Goal: Task Accomplishment & Management: Manage account settings

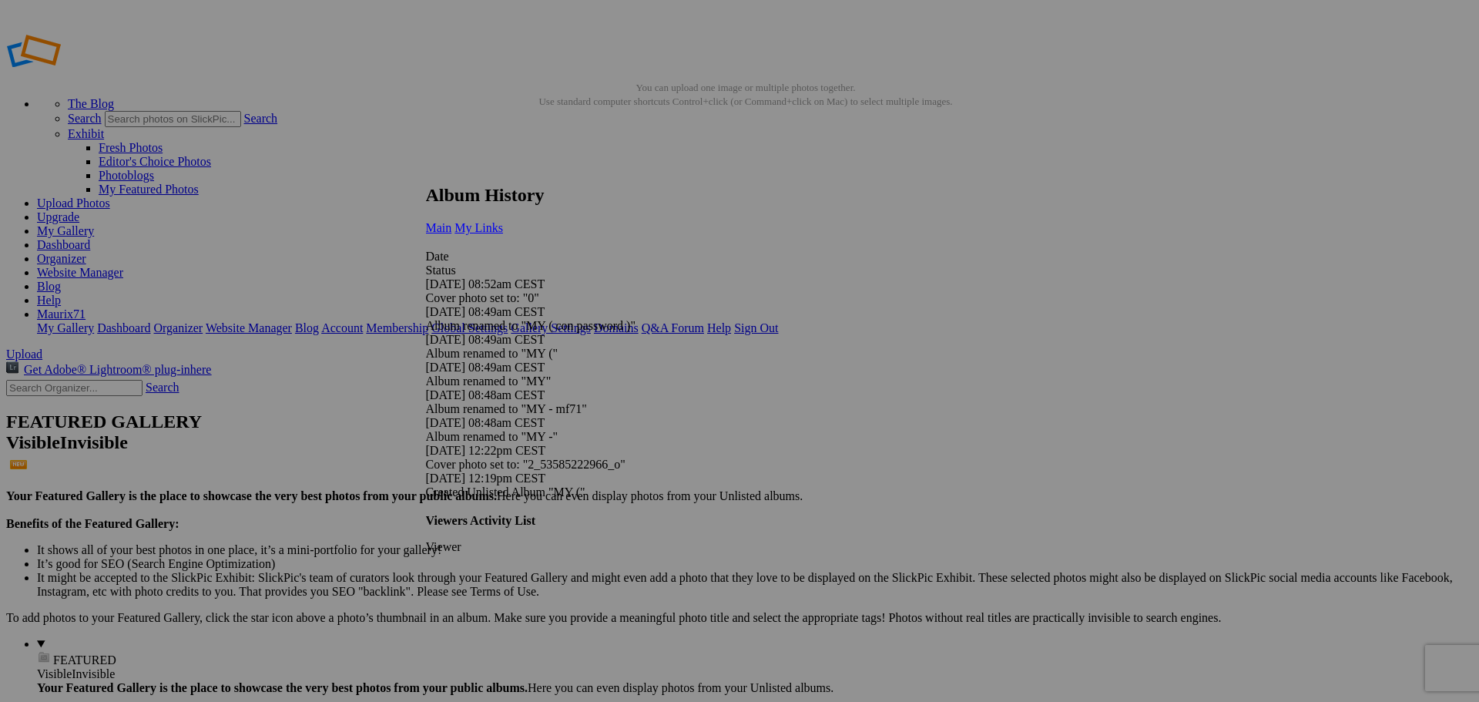
click at [503, 221] on span "My Links" at bounding box center [478, 227] width 49 height 13
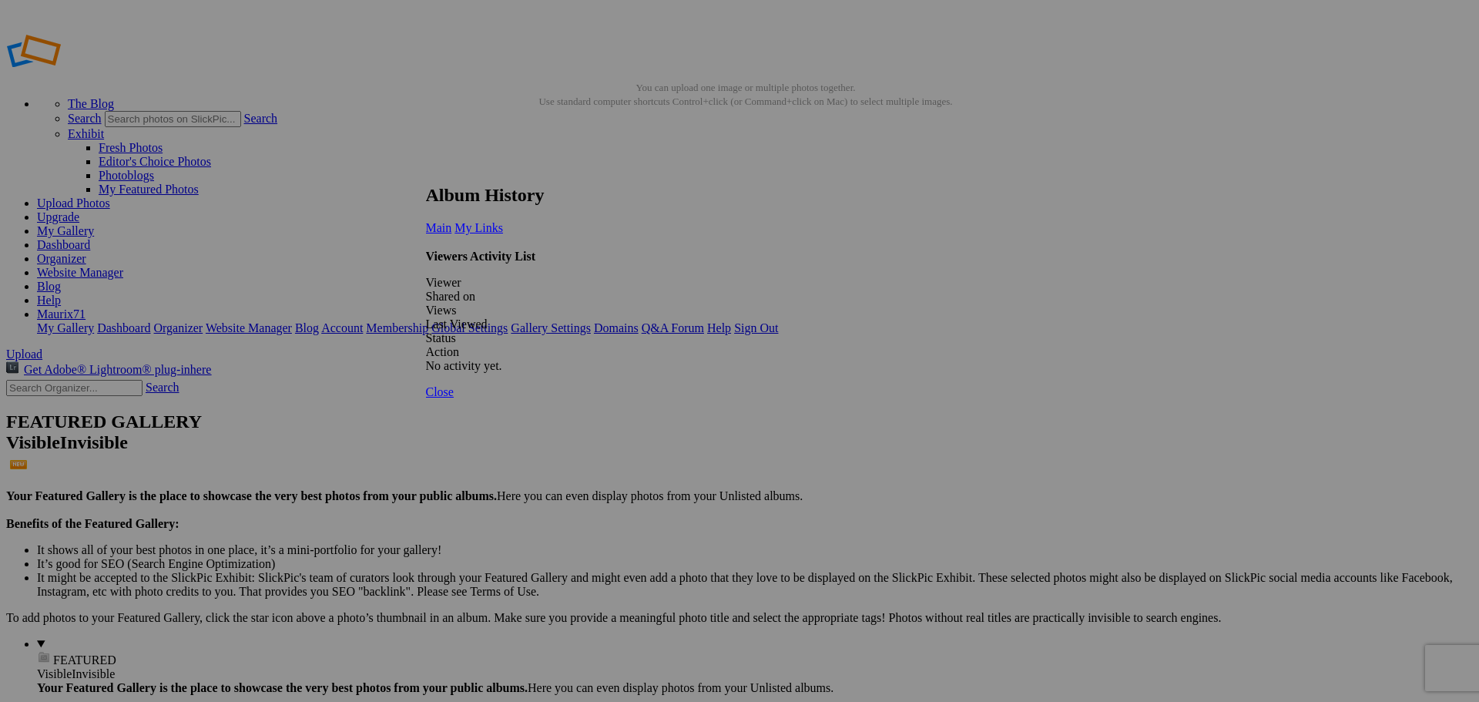
click at [452, 221] on span "Main" at bounding box center [439, 227] width 26 height 13
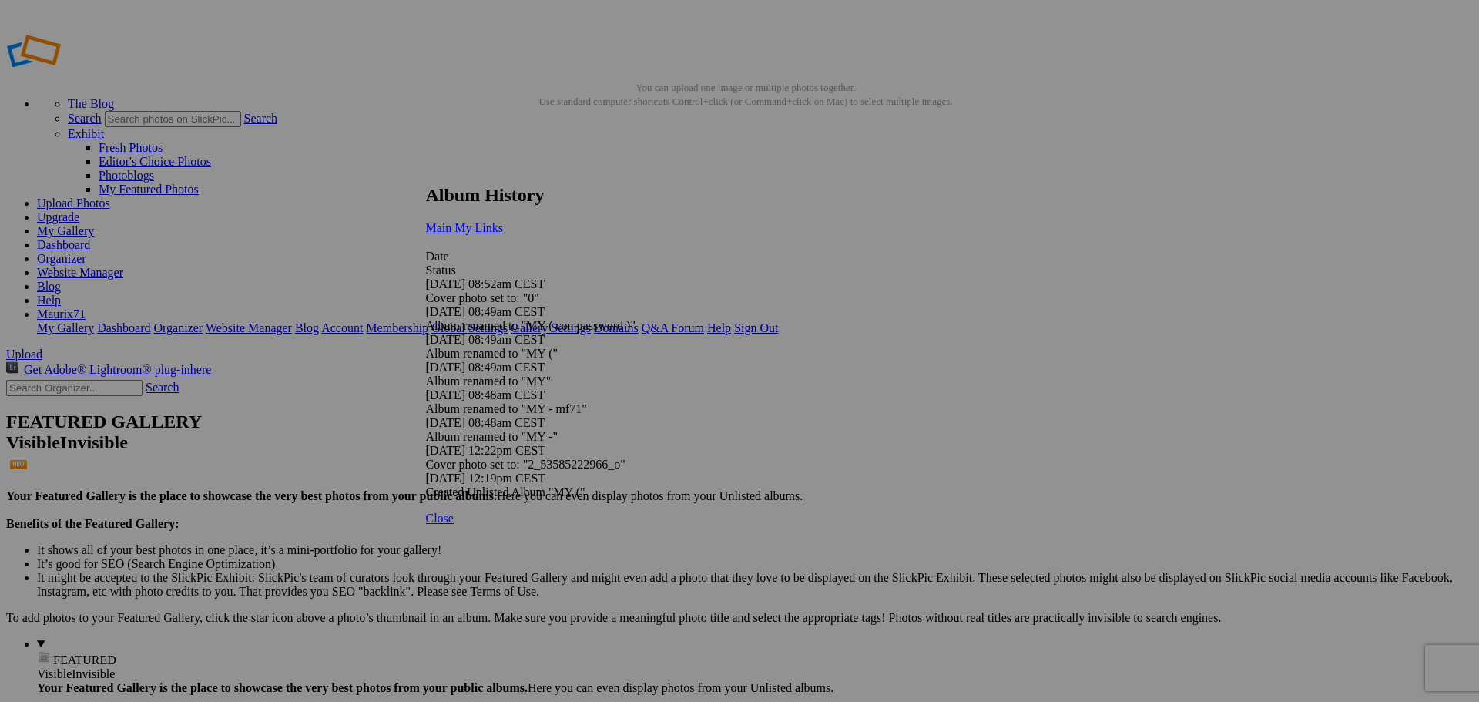
click at [503, 221] on span "My Links" at bounding box center [478, 227] width 49 height 13
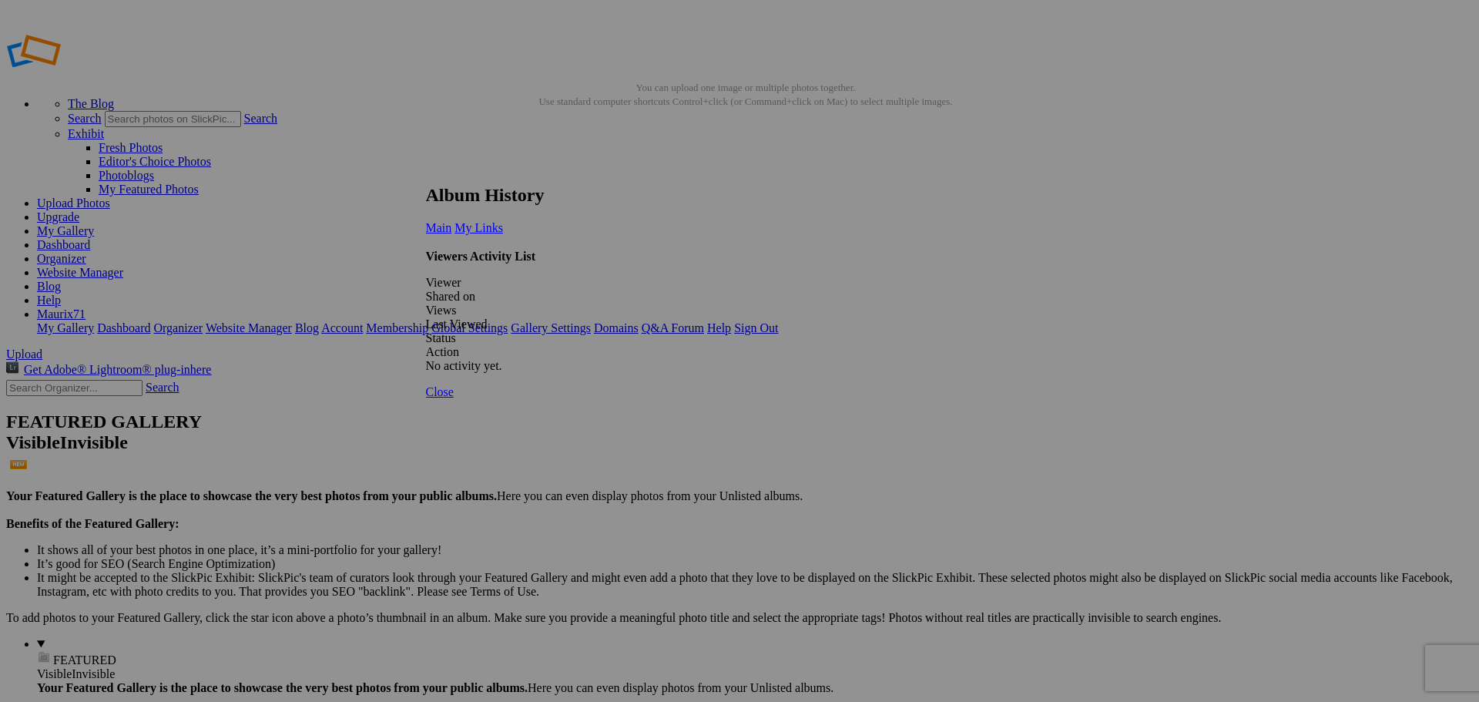
click at [426, 170] on link at bounding box center [426, 170] width 0 height 0
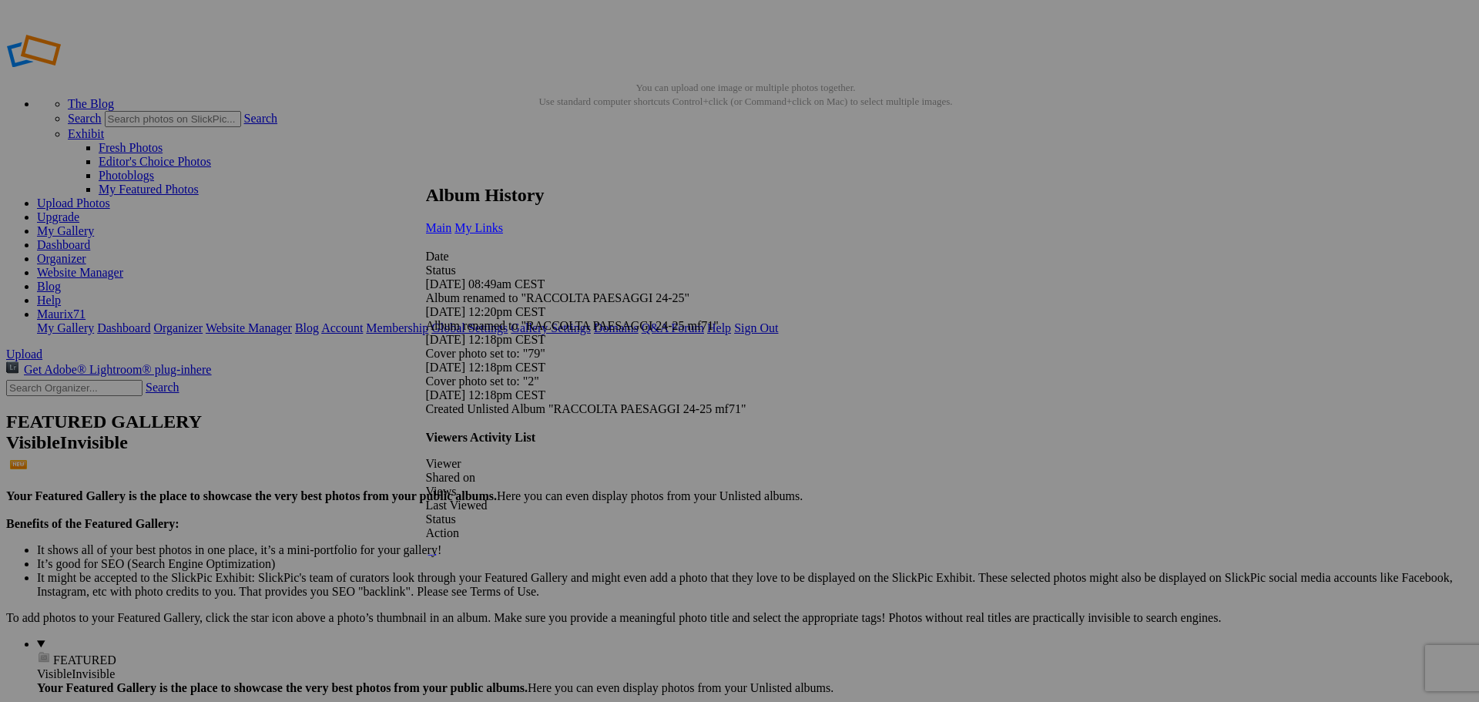
click at [503, 221] on link "My Links" at bounding box center [478, 227] width 49 height 13
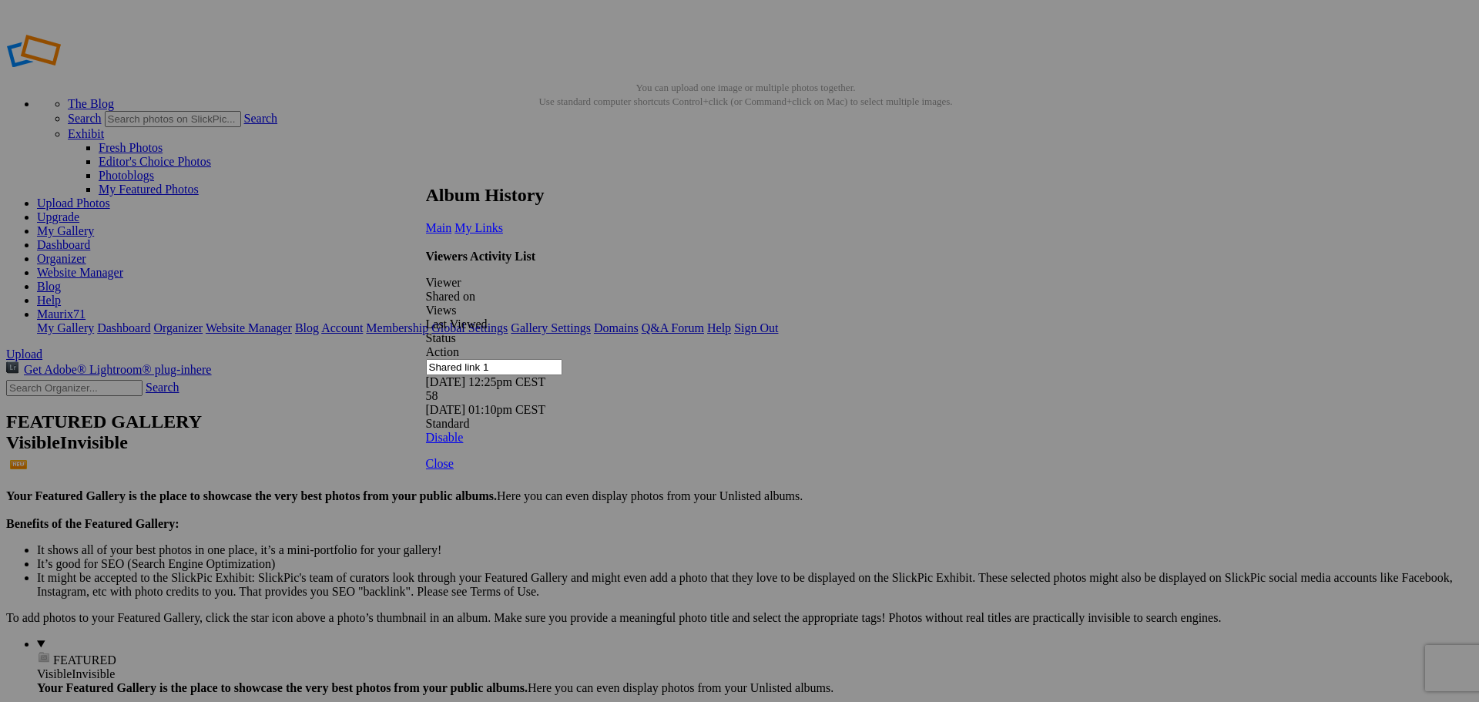
click at [426, 170] on link at bounding box center [426, 170] width 0 height 0
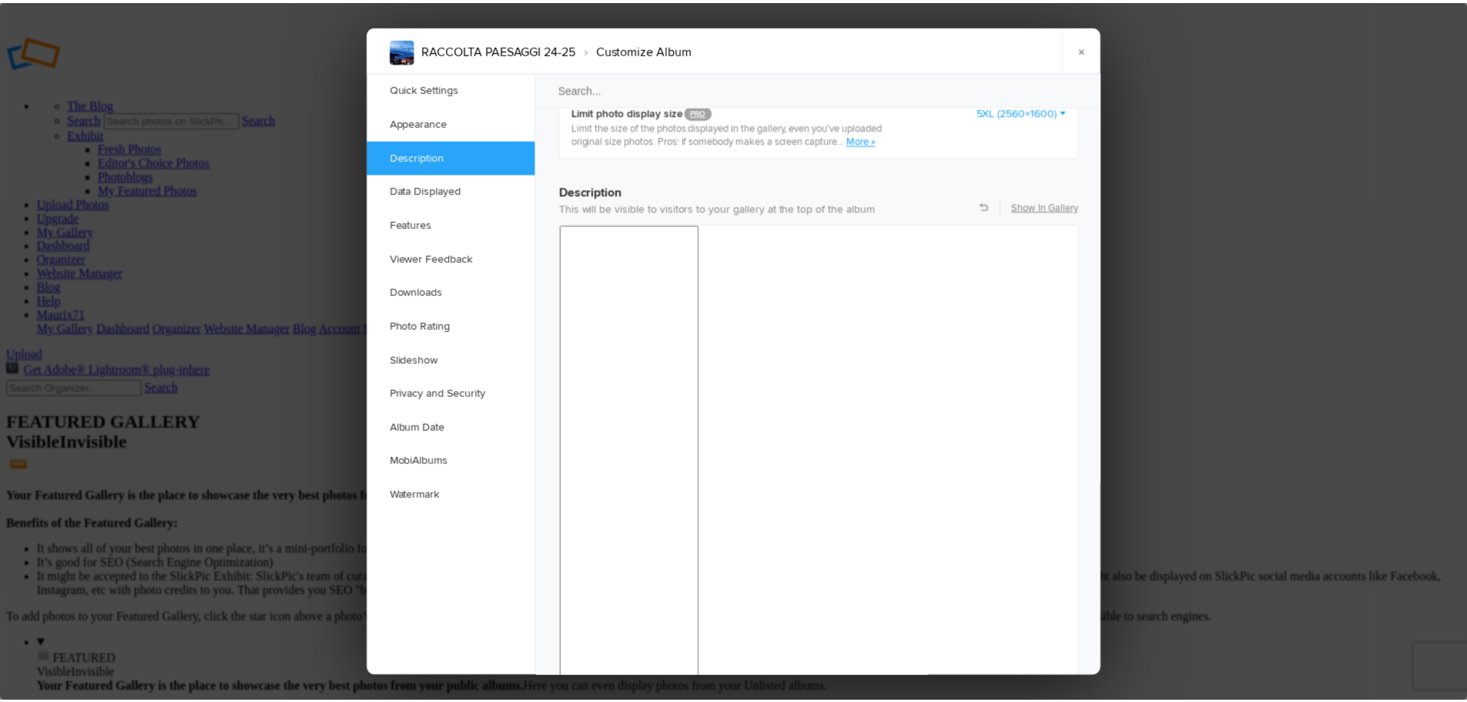
scroll to position [1129, 0]
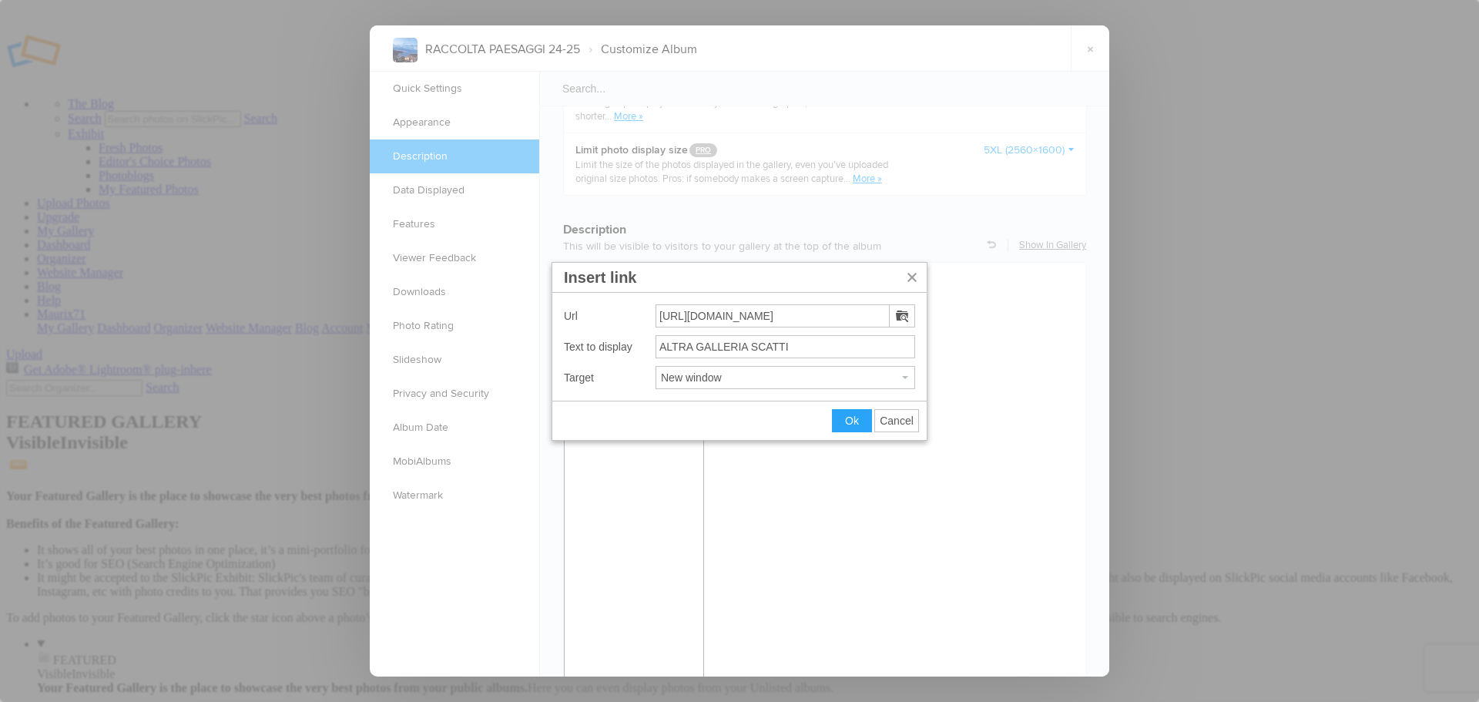
click at [907, 424] on span "Cancel" at bounding box center [897, 420] width 34 height 12
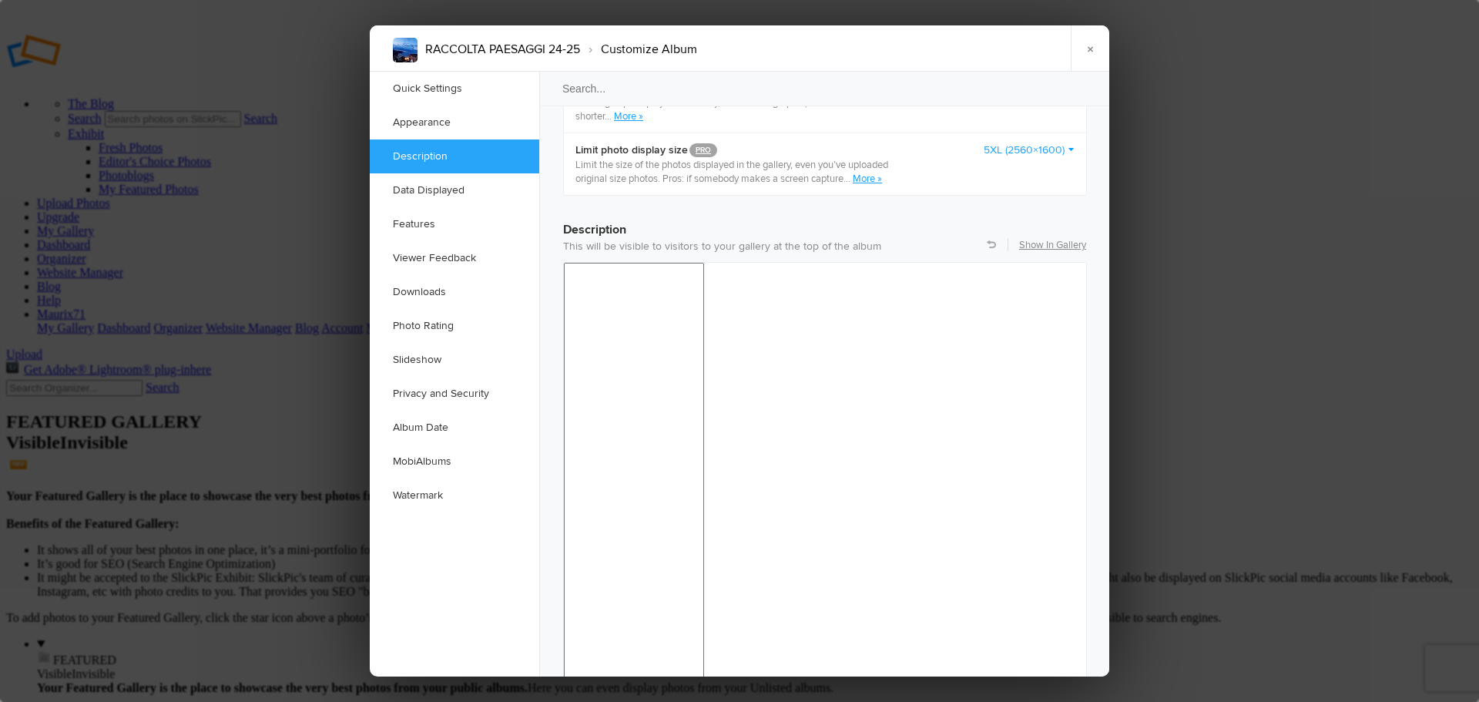
click at [1088, 48] on link "×" at bounding box center [1090, 48] width 39 height 46
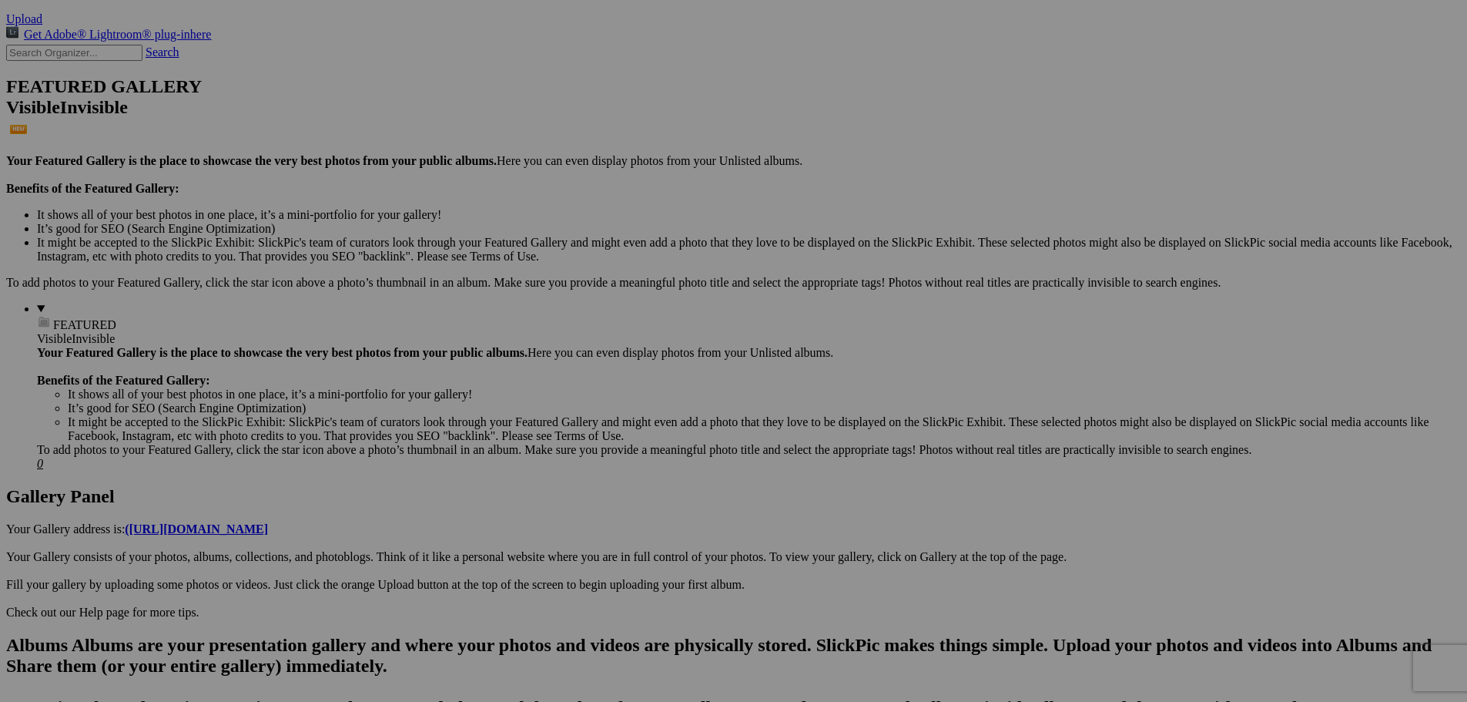
scroll to position [0, 0]
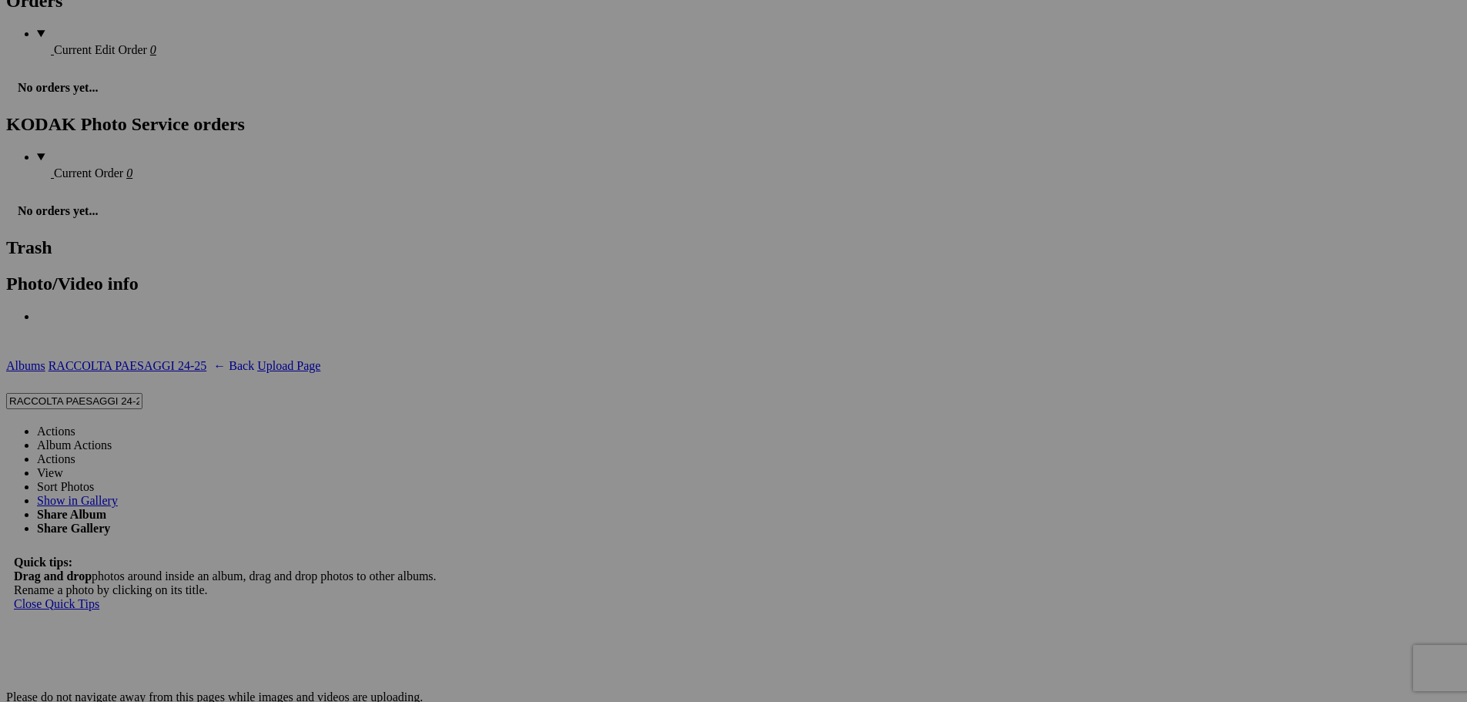
scroll to position [2002, 0]
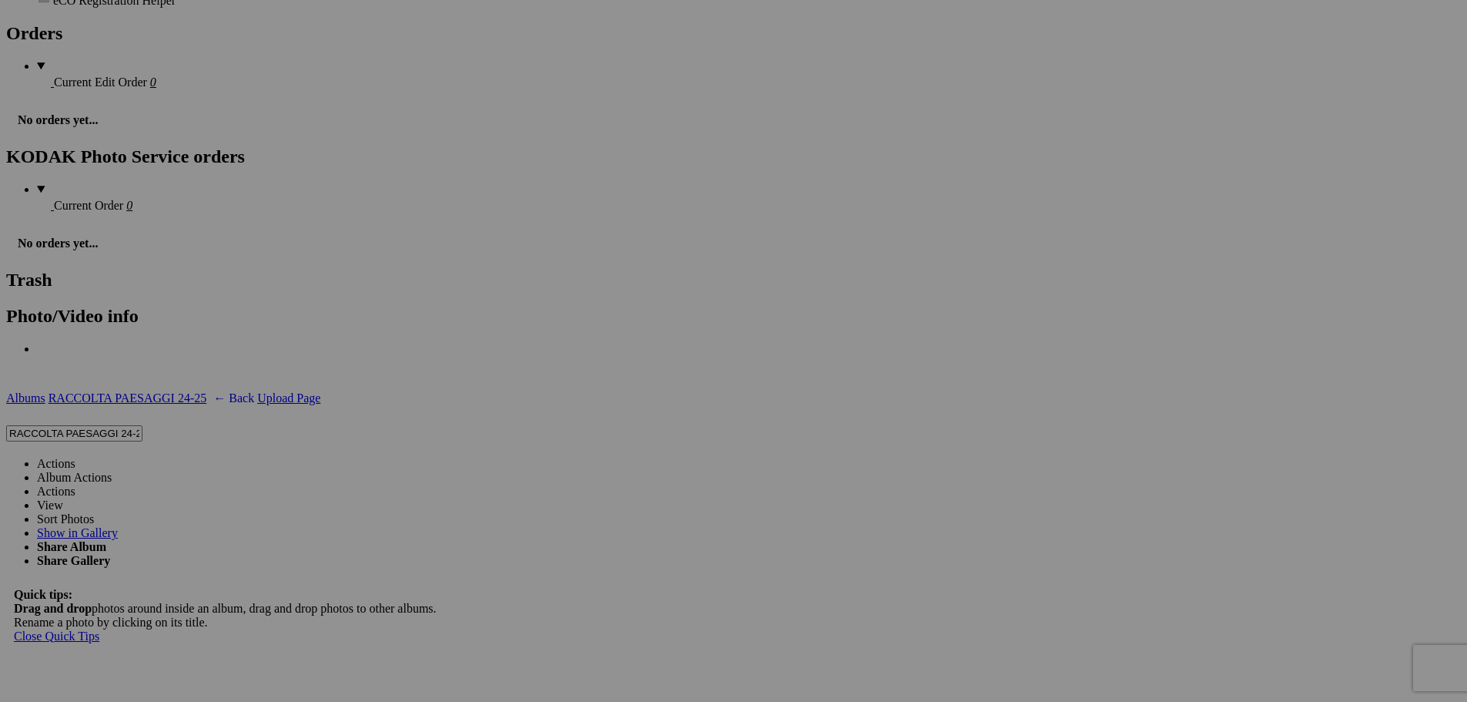
drag, startPoint x: 597, startPoint y: 463, endPoint x: 496, endPoint y: 473, distance: 101.4
type input "89"
drag, startPoint x: 717, startPoint y: 445, endPoint x: 637, endPoint y: 442, distance: 80.2
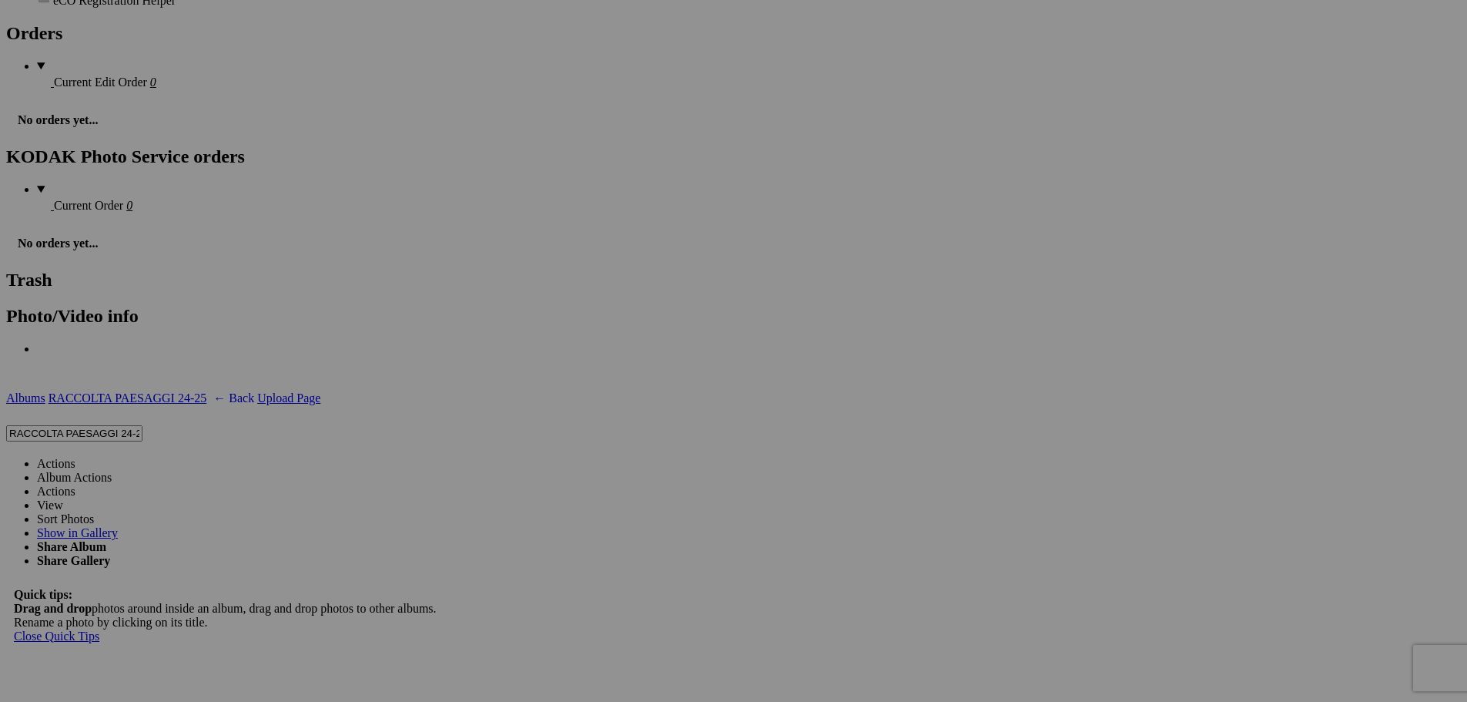
type input "90"
drag, startPoint x: 863, startPoint y: 463, endPoint x: 759, endPoint y: 461, distance: 104.0
type input "91"
drag, startPoint x: 1010, startPoint y: 465, endPoint x: 784, endPoint y: 474, distance: 225.9
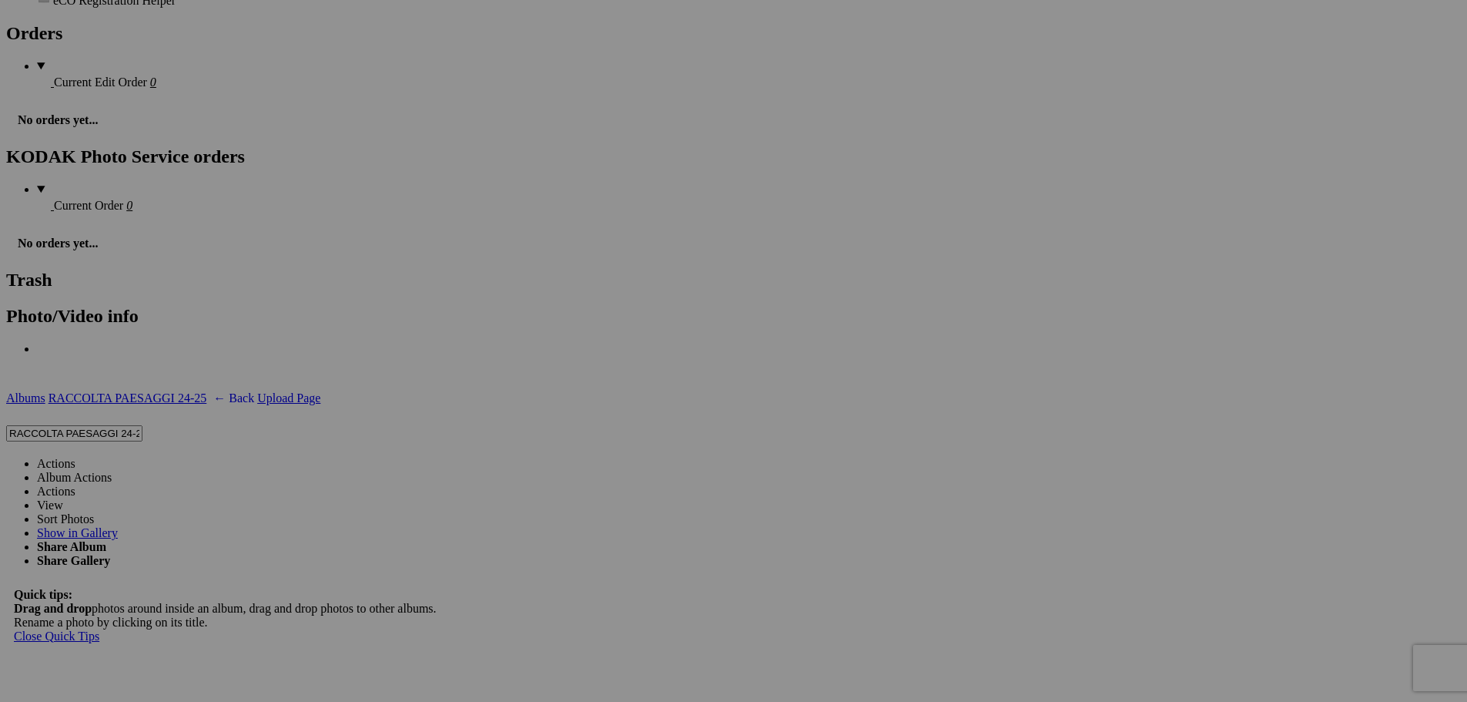
type input "92"
drag, startPoint x: 1144, startPoint y: 465, endPoint x: 999, endPoint y: 468, distance: 144.8
type input "93"
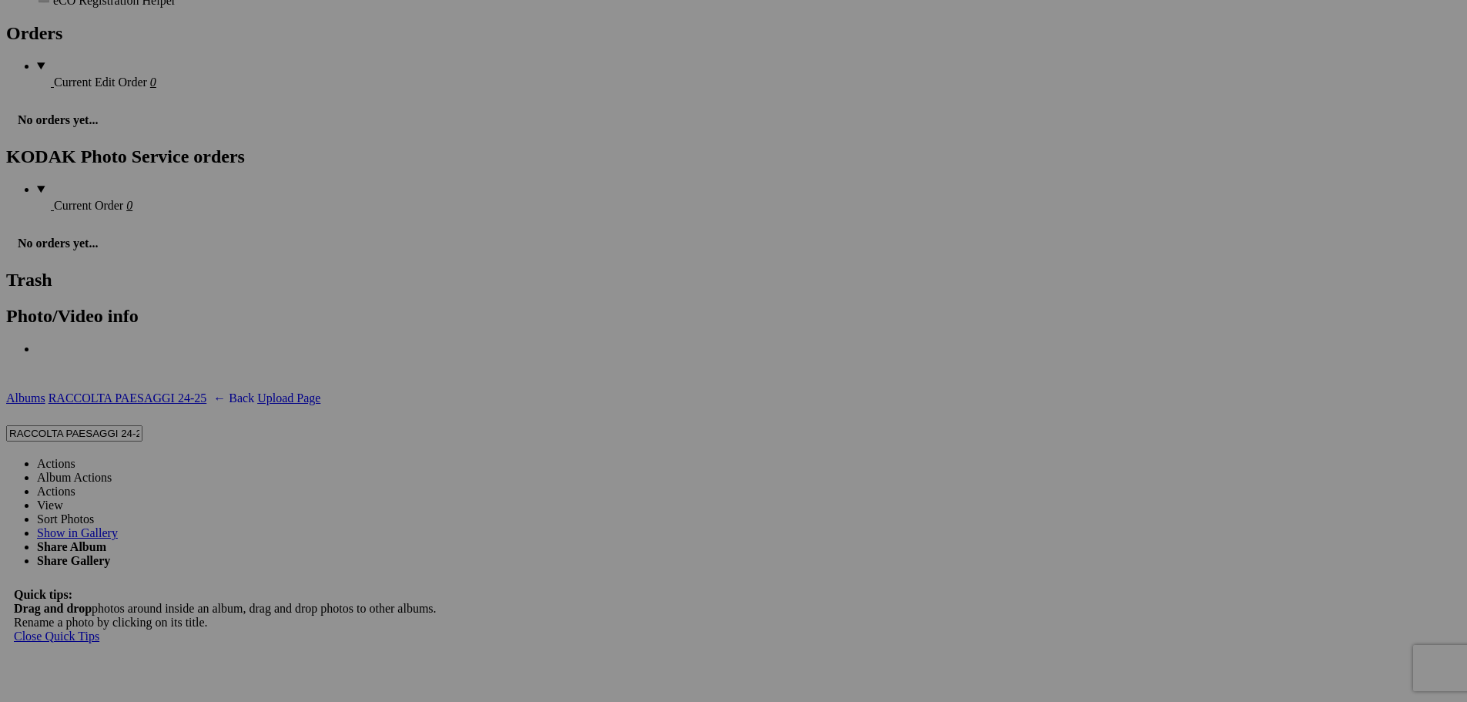
drag, startPoint x: 1278, startPoint y: 466, endPoint x: 1141, endPoint y: 468, distance: 137.1
type input "94"
drag, startPoint x: 1410, startPoint y: 461, endPoint x: 1279, endPoint y: 461, distance: 131.0
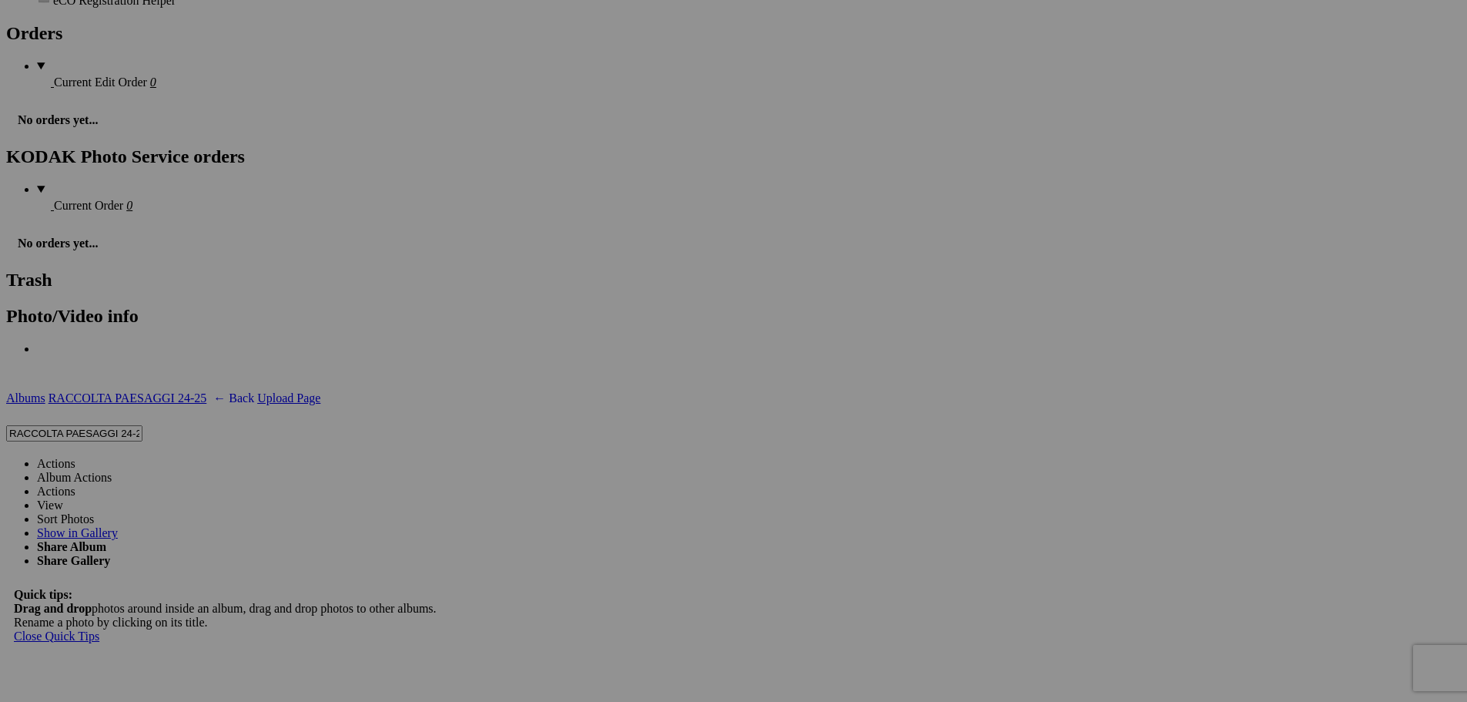
type input "95"
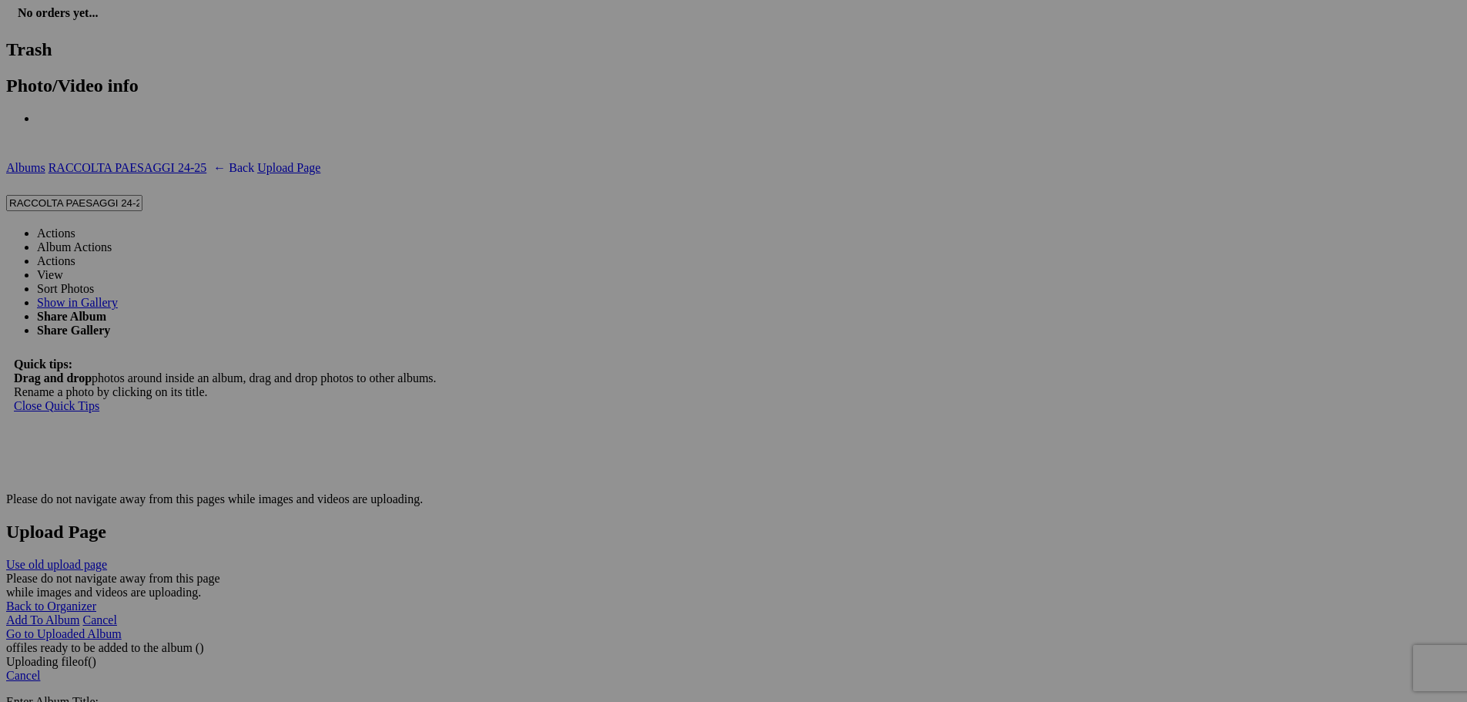
scroll to position [2233, 0]
drag, startPoint x: 325, startPoint y: 425, endPoint x: 203, endPoint y: 426, distance: 122.5
type input "96"
drag, startPoint x: 451, startPoint y: 428, endPoint x: 331, endPoint y: 430, distance: 120.2
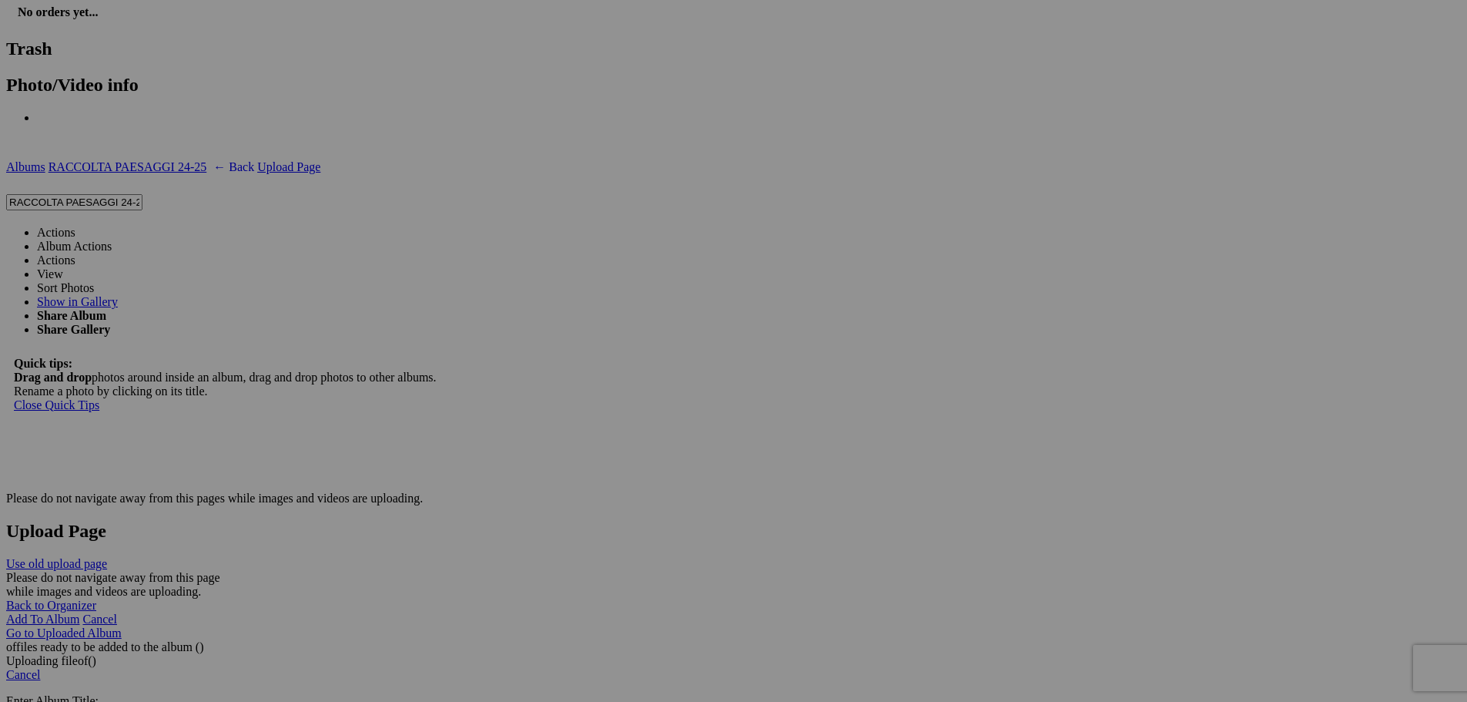
type input "97"
drag, startPoint x: 594, startPoint y: 428, endPoint x: 453, endPoint y: 420, distance: 141.2
type input "98"
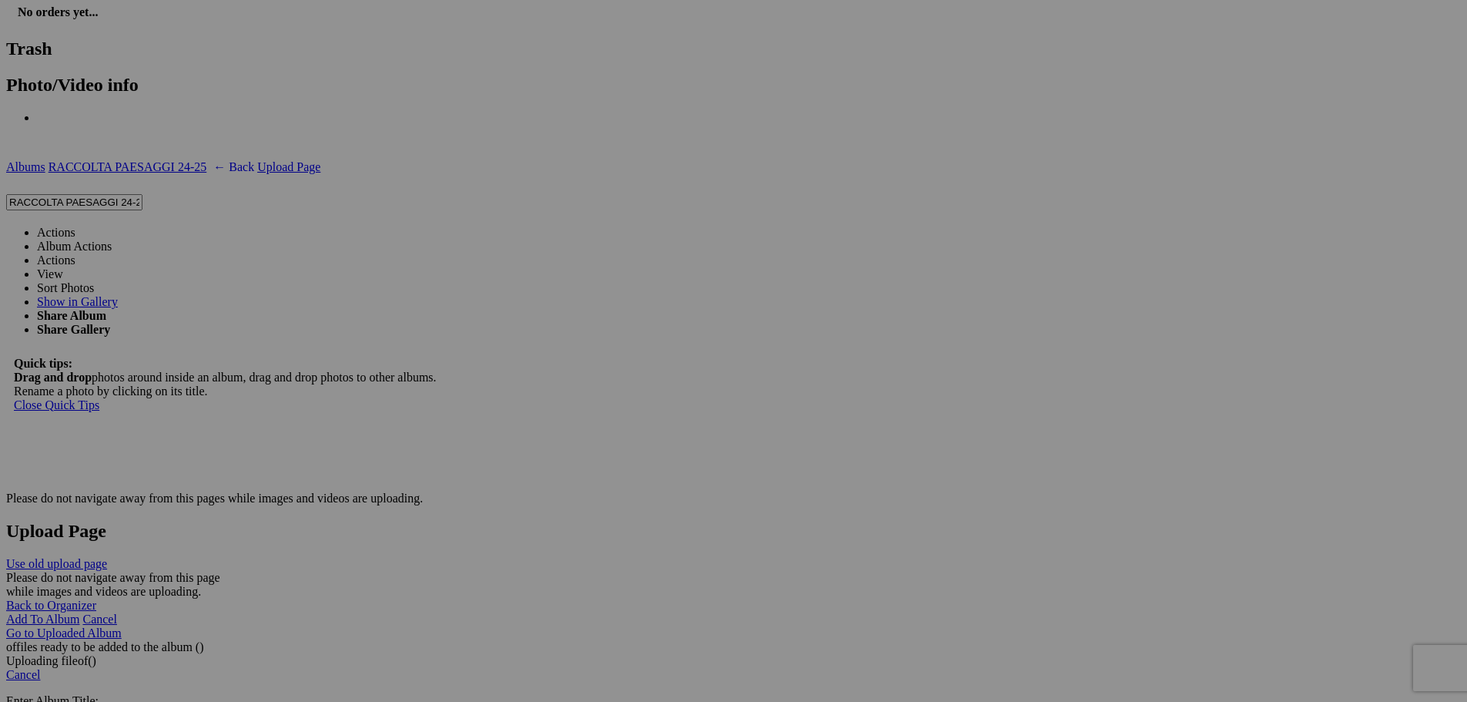
drag, startPoint x: 724, startPoint y: 427, endPoint x: 610, endPoint y: 430, distance: 114.0
type input "99"
drag, startPoint x: 867, startPoint y: 428, endPoint x: 734, endPoint y: 435, distance: 132.7
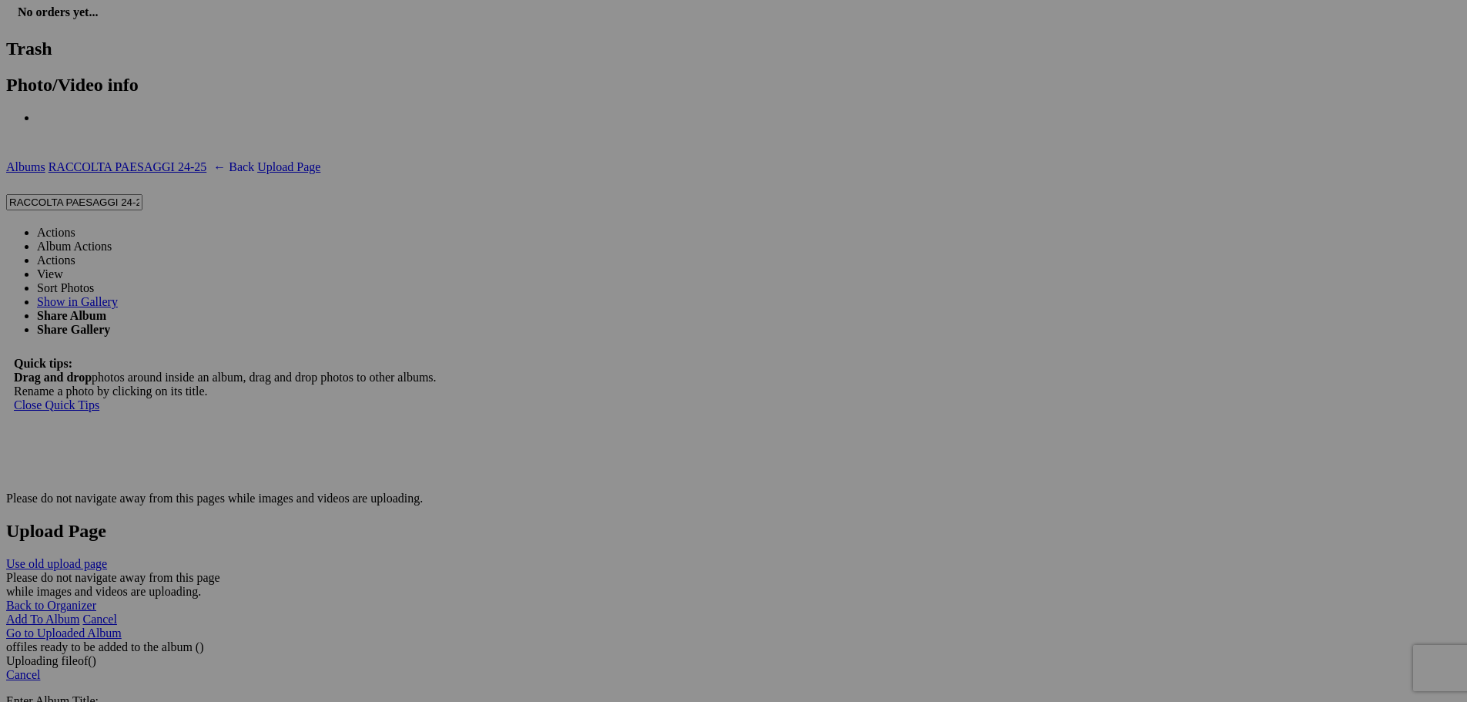
type input "100"
drag, startPoint x: 947, startPoint y: 426, endPoint x: 834, endPoint y: 437, distance: 113.7
type input "101"
drag, startPoint x: 1142, startPoint y: 424, endPoint x: 983, endPoint y: 425, distance: 158.7
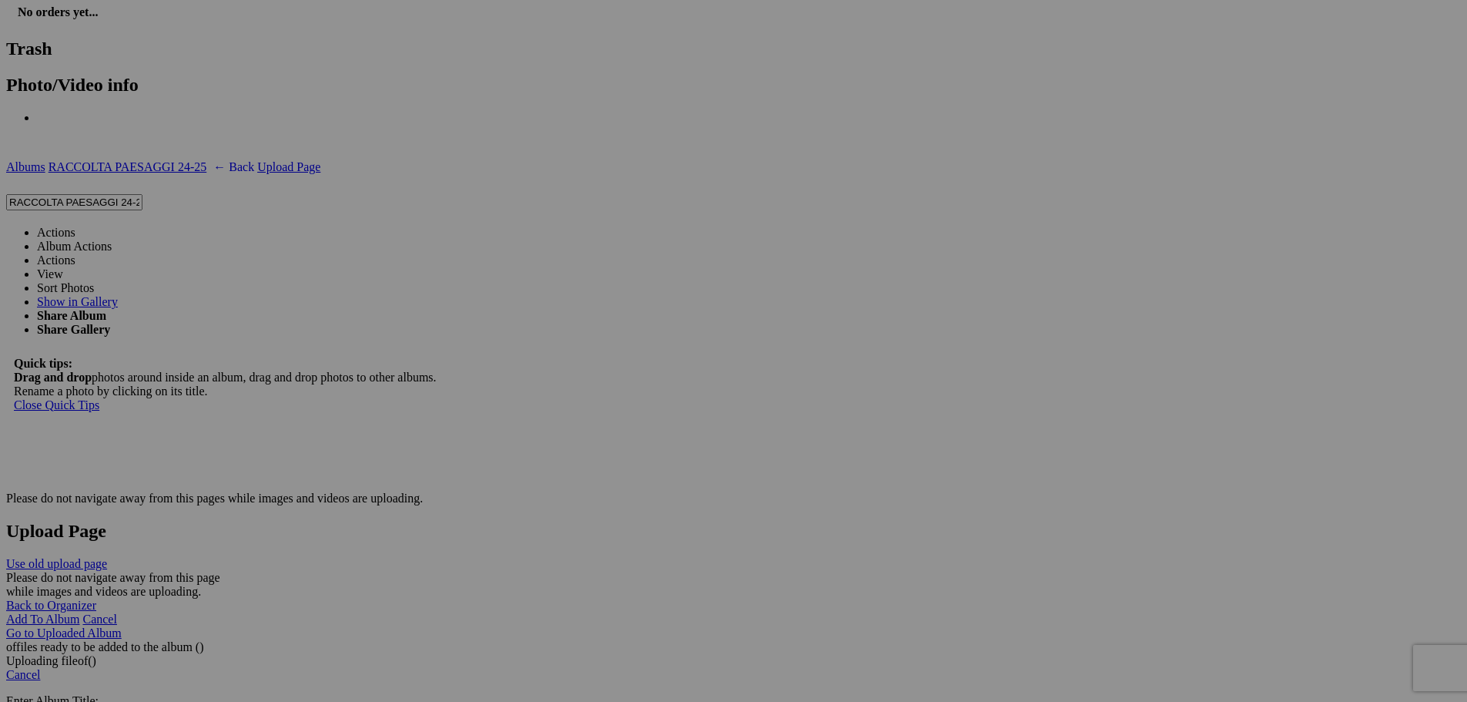
type input "102"
drag, startPoint x: 1286, startPoint y: 425, endPoint x: 1116, endPoint y: 415, distance: 170.5
type input "103"
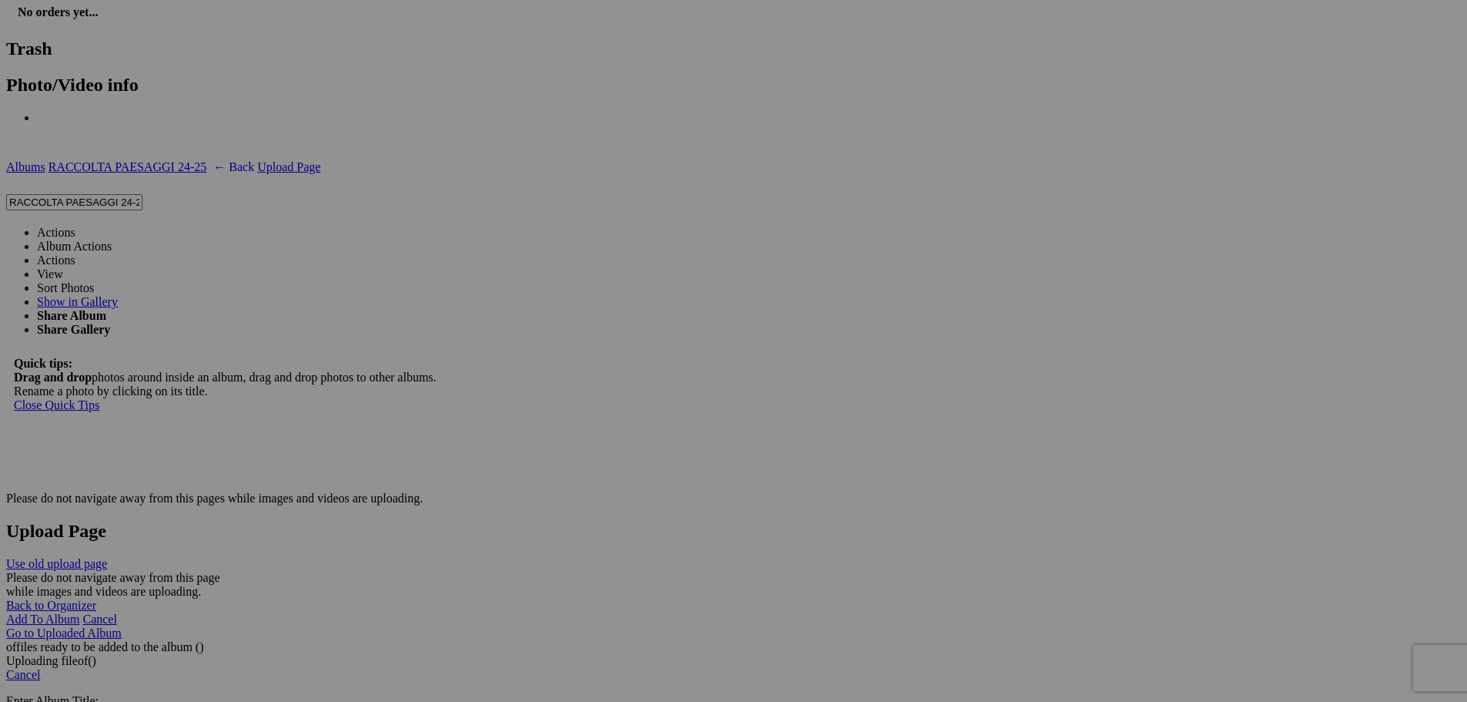
drag, startPoint x: 1414, startPoint y: 426, endPoint x: 1297, endPoint y: 430, distance: 117.2
type input "104"
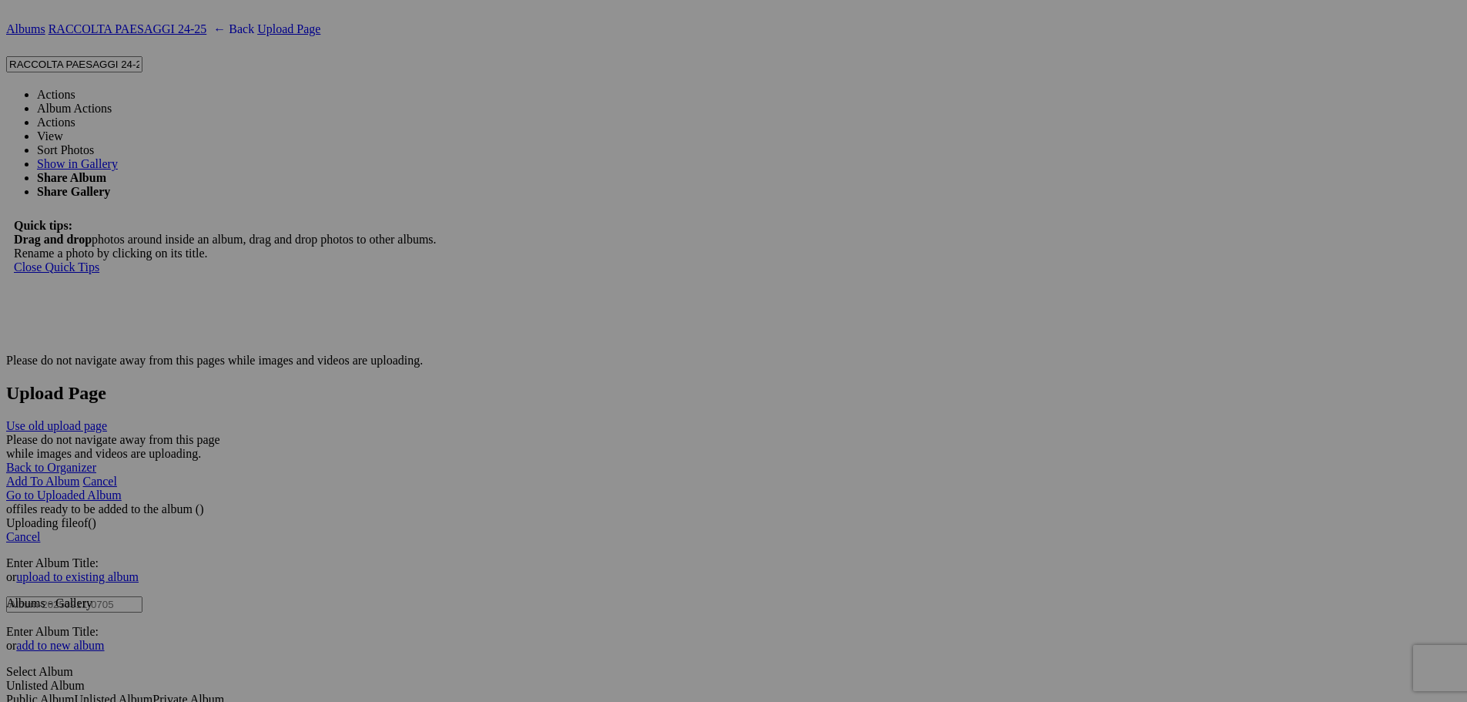
scroll to position [2387, 0]
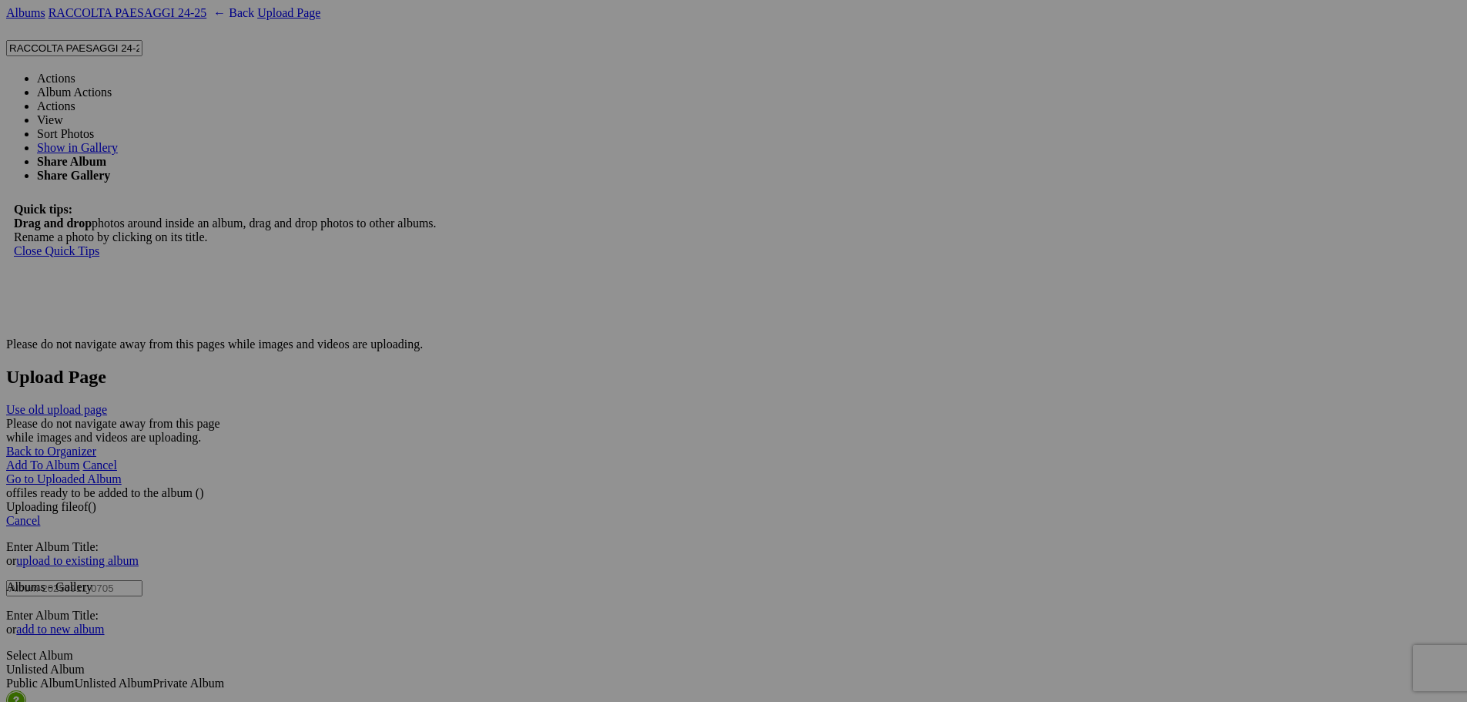
drag, startPoint x: 317, startPoint y: 468, endPoint x: 140, endPoint y: 470, distance: 176.4
type input "105"
drag, startPoint x: 460, startPoint y: 468, endPoint x: 338, endPoint y: 470, distance: 121.7
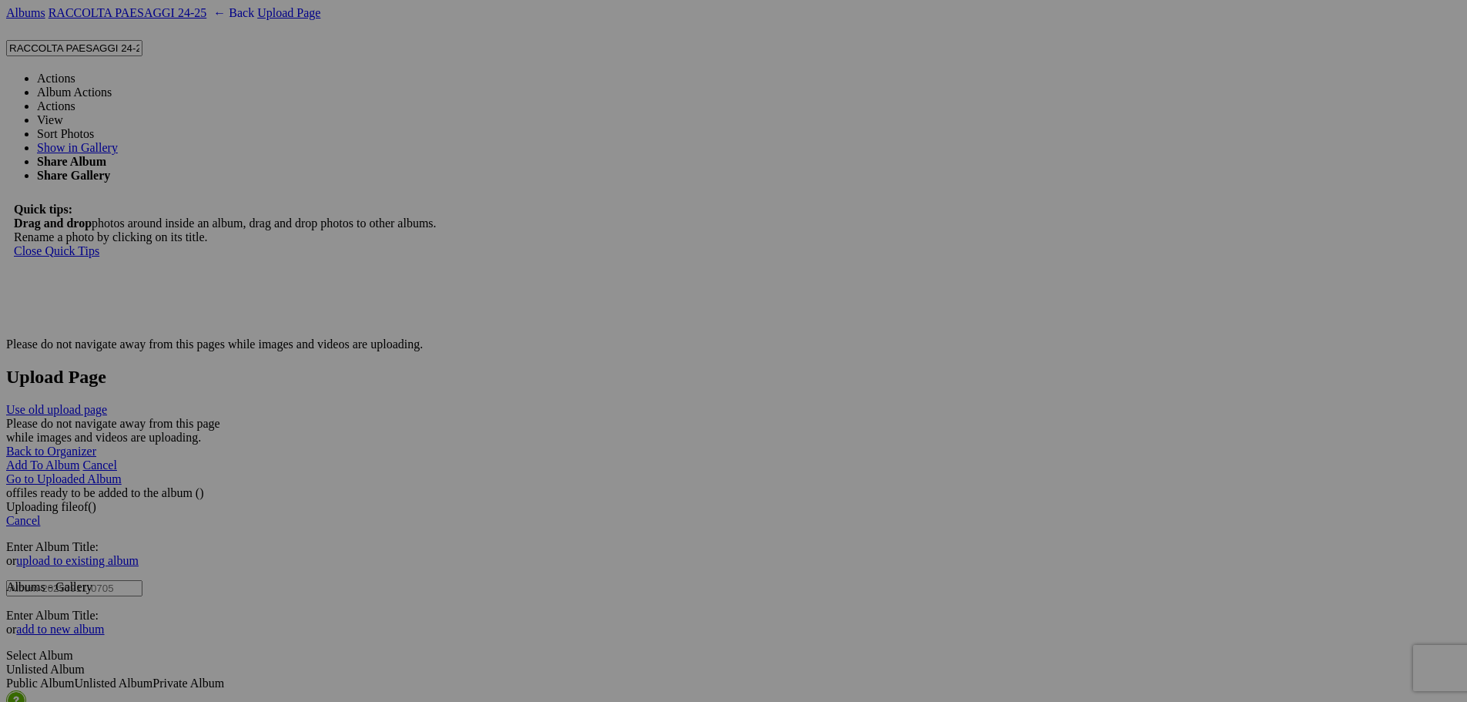
type input "106"
drag, startPoint x: 591, startPoint y: 467, endPoint x: 495, endPoint y: 463, distance: 96.4
type input "107"
drag, startPoint x: 734, startPoint y: 468, endPoint x: 623, endPoint y: 464, distance: 111.0
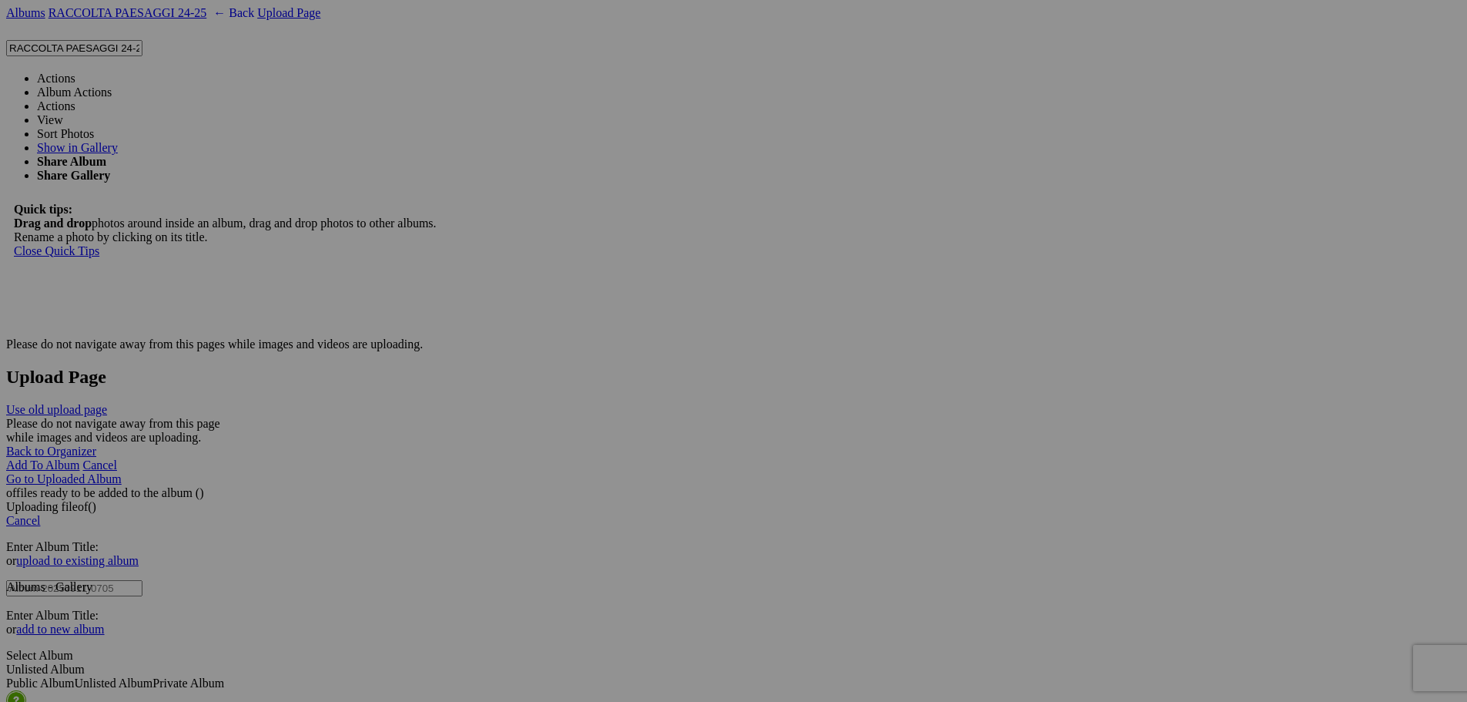
type input "108"
drag, startPoint x: 861, startPoint y: 470, endPoint x: 770, endPoint y: 478, distance: 91.2
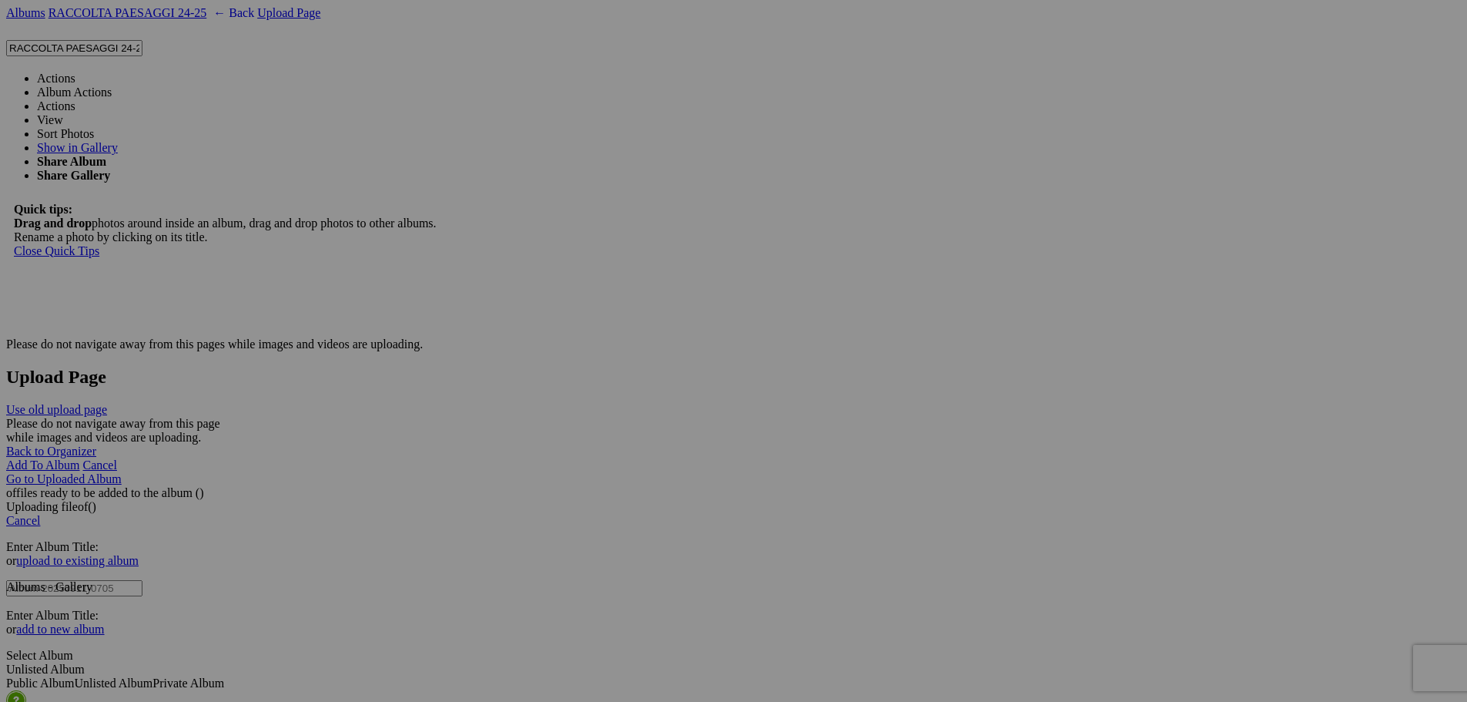
type input "109"
drag, startPoint x: 1011, startPoint y: 470, endPoint x: 863, endPoint y: 468, distance: 148.7
type input "110"
drag, startPoint x: 1149, startPoint y: 467, endPoint x: 995, endPoint y: 465, distance: 153.3
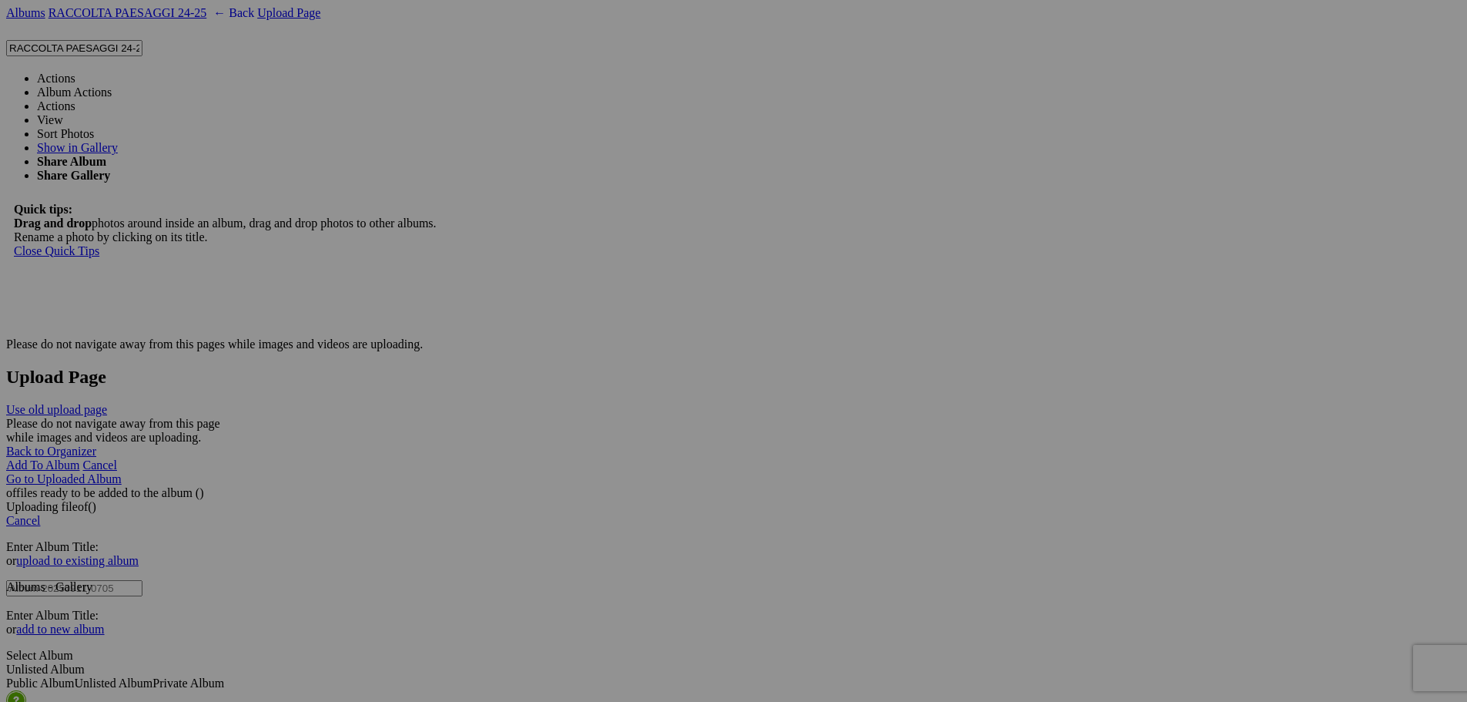
type input "111"
drag, startPoint x: 1286, startPoint y: 464, endPoint x: 1089, endPoint y: 464, distance: 197.2
type input "112"
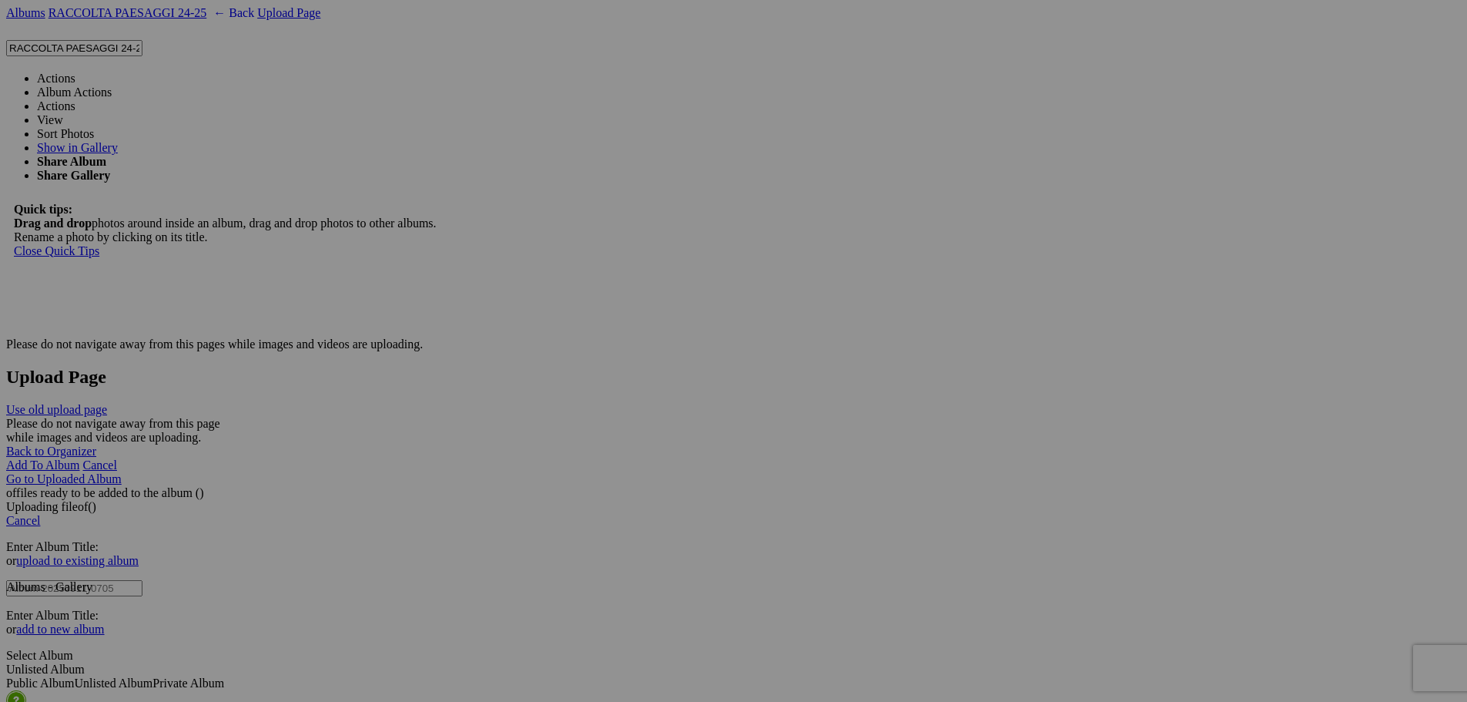
drag, startPoint x: 1417, startPoint y: 465, endPoint x: 1314, endPoint y: 471, distance: 103.4
type input "113"
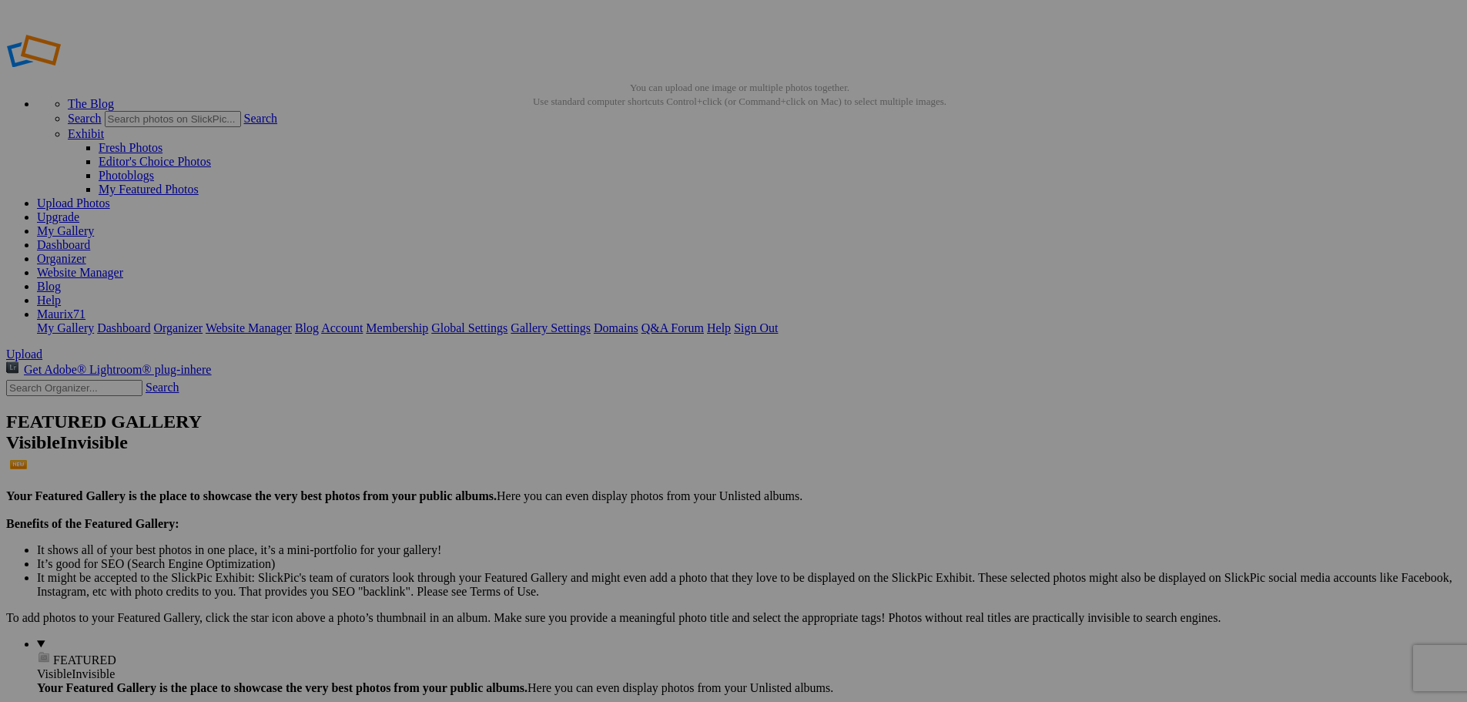
type input "120"
type input "121"
drag, startPoint x: 750, startPoint y: 302, endPoint x: 614, endPoint y: 309, distance: 136.5
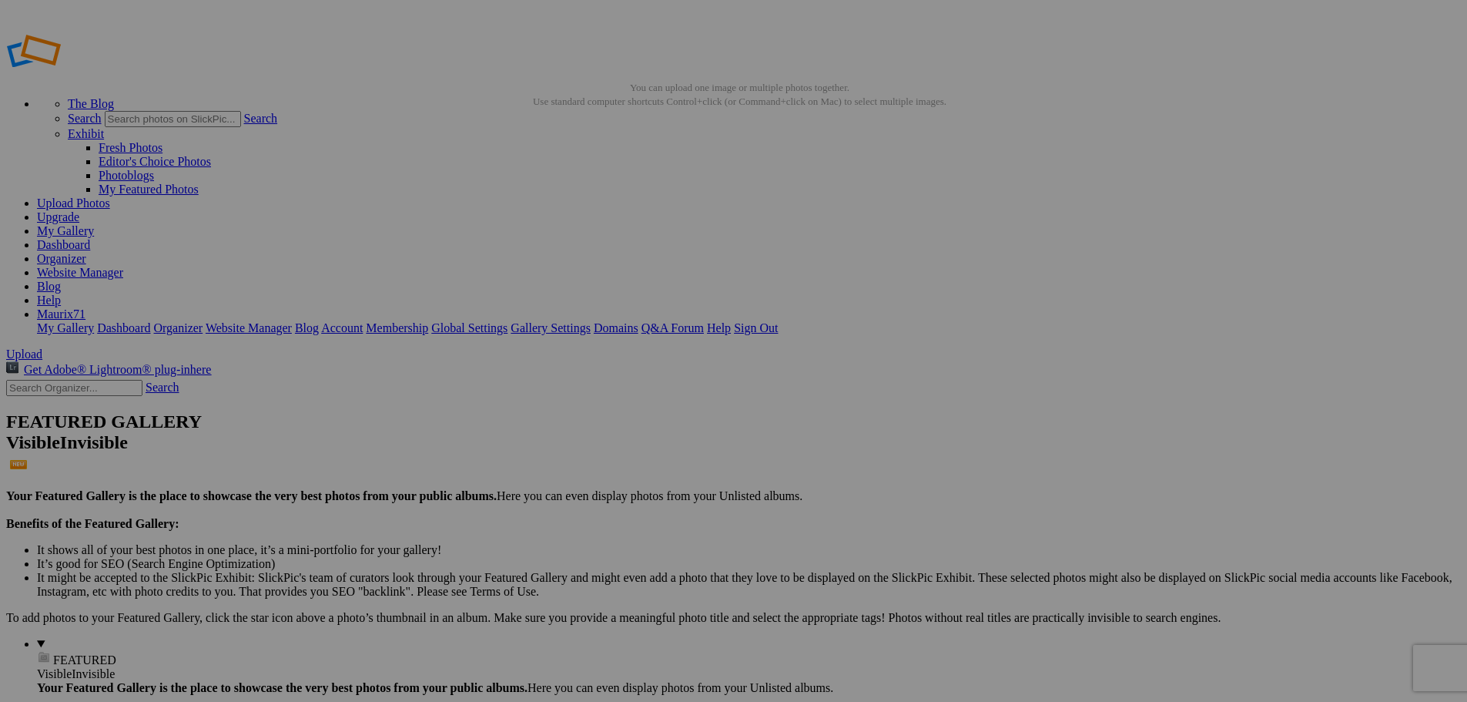
type input "122"
drag, startPoint x: 884, startPoint y: 300, endPoint x: 754, endPoint y: 304, distance: 129.5
type input "123"
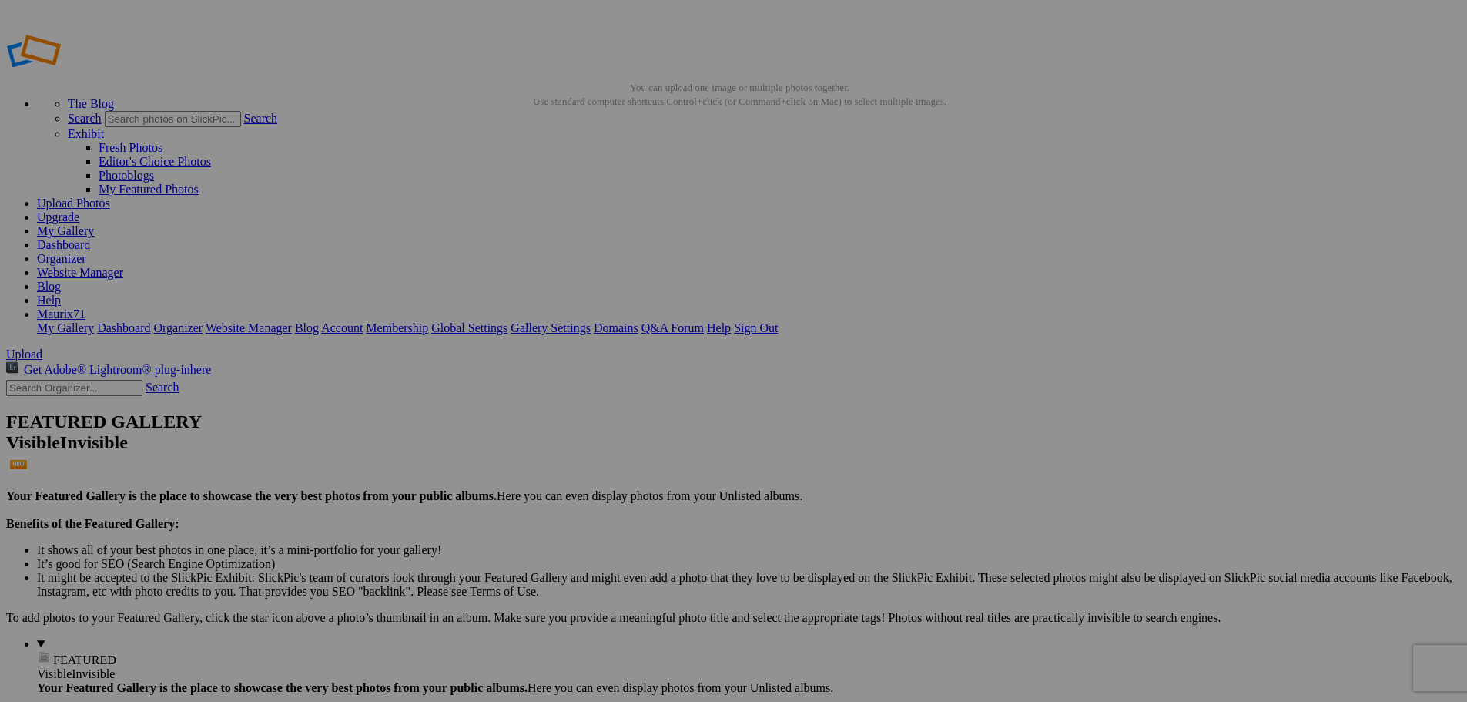
type input "124"
type input "125"
drag, startPoint x: 1300, startPoint y: 287, endPoint x: 1096, endPoint y: 290, distance: 203.4
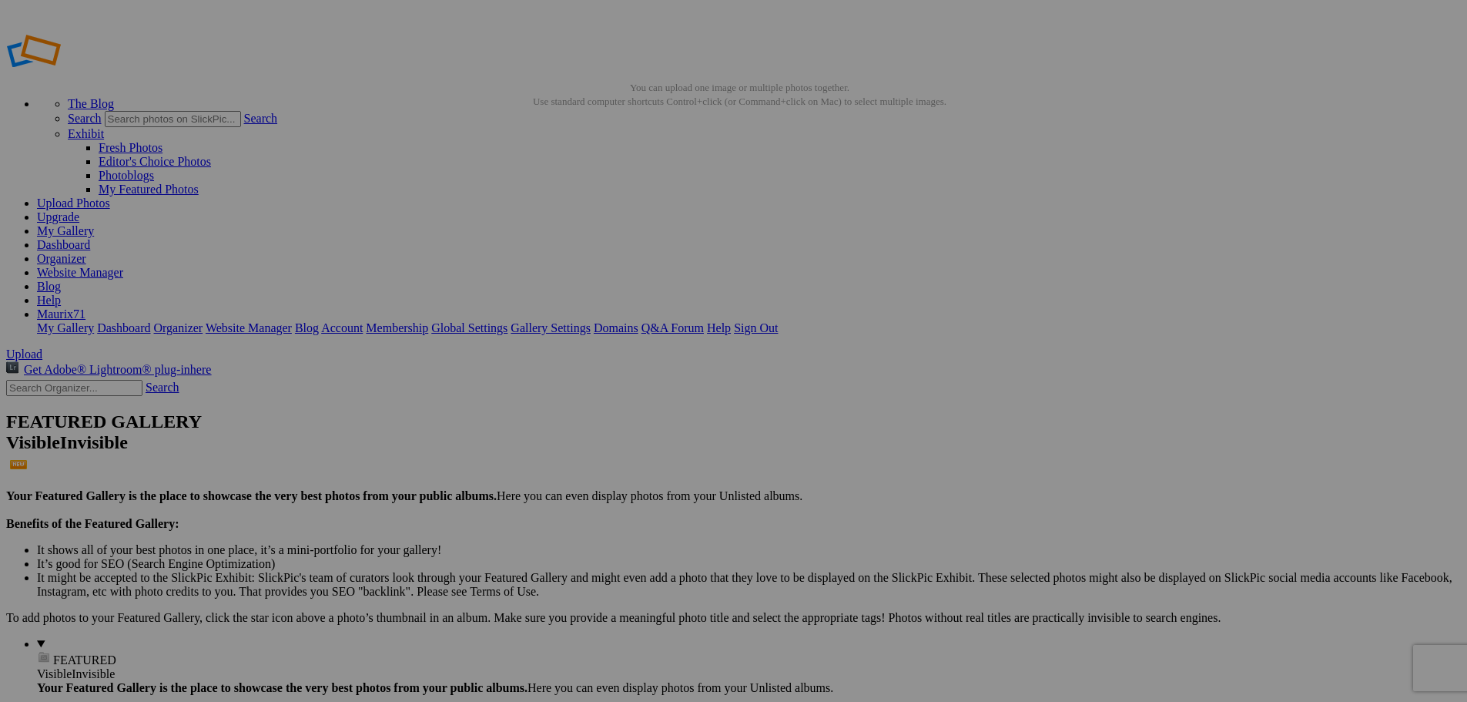
type input "126"
type input "127"
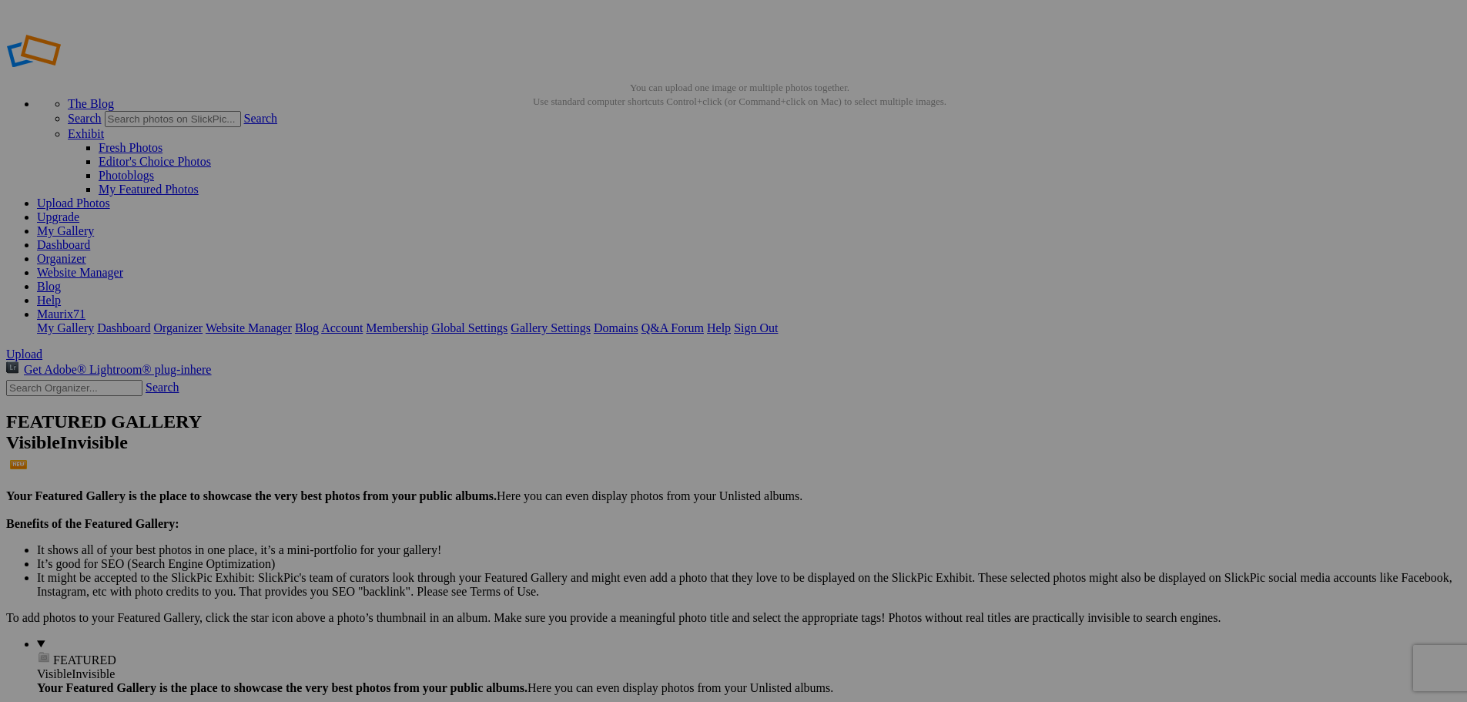
drag, startPoint x: 447, startPoint y: 301, endPoint x: 373, endPoint y: 306, distance: 74.1
type input "0"
drag, startPoint x: 584, startPoint y: 298, endPoint x: 530, endPoint y: 301, distance: 54.0
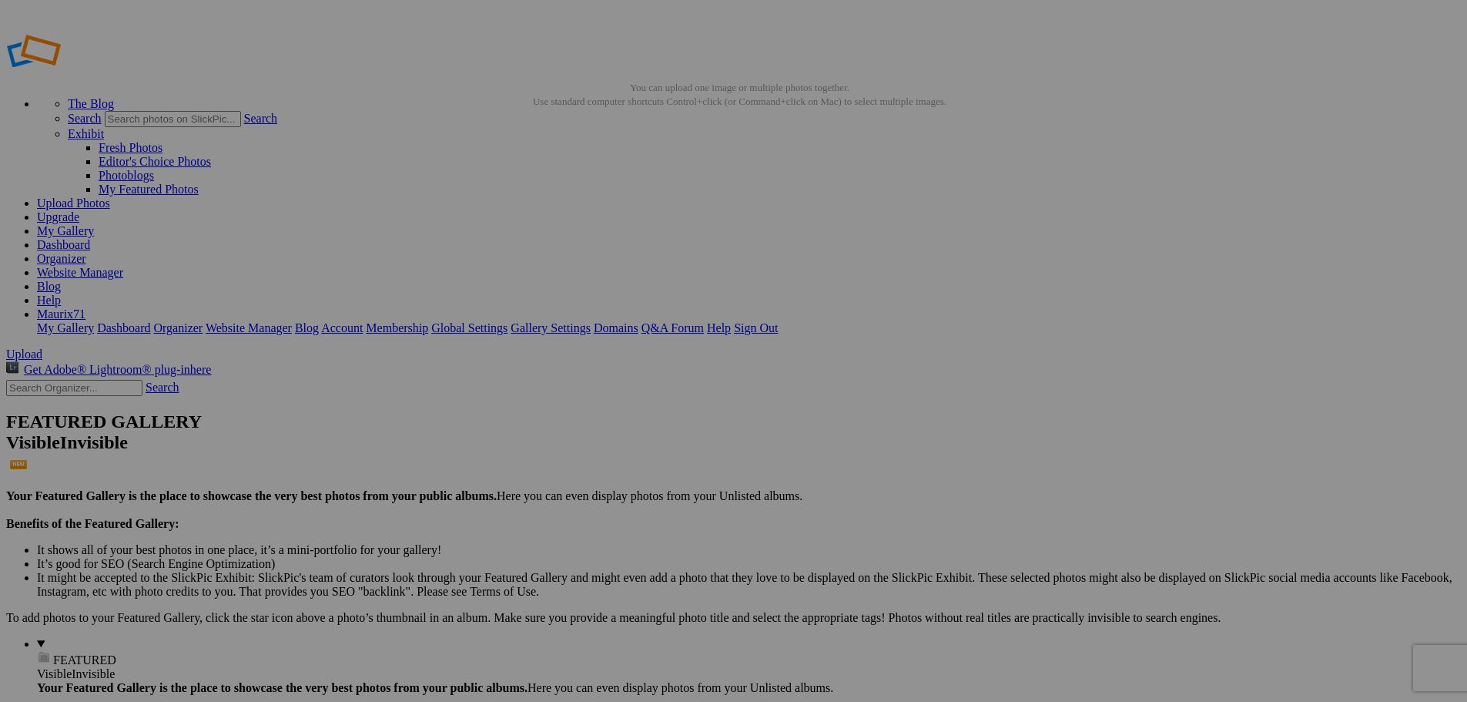
type input "1"
drag, startPoint x: 719, startPoint y: 298, endPoint x: 666, endPoint y: 297, distance: 53.2
type input "2"
drag, startPoint x: 857, startPoint y: 303, endPoint x: 787, endPoint y: 297, distance: 70.3
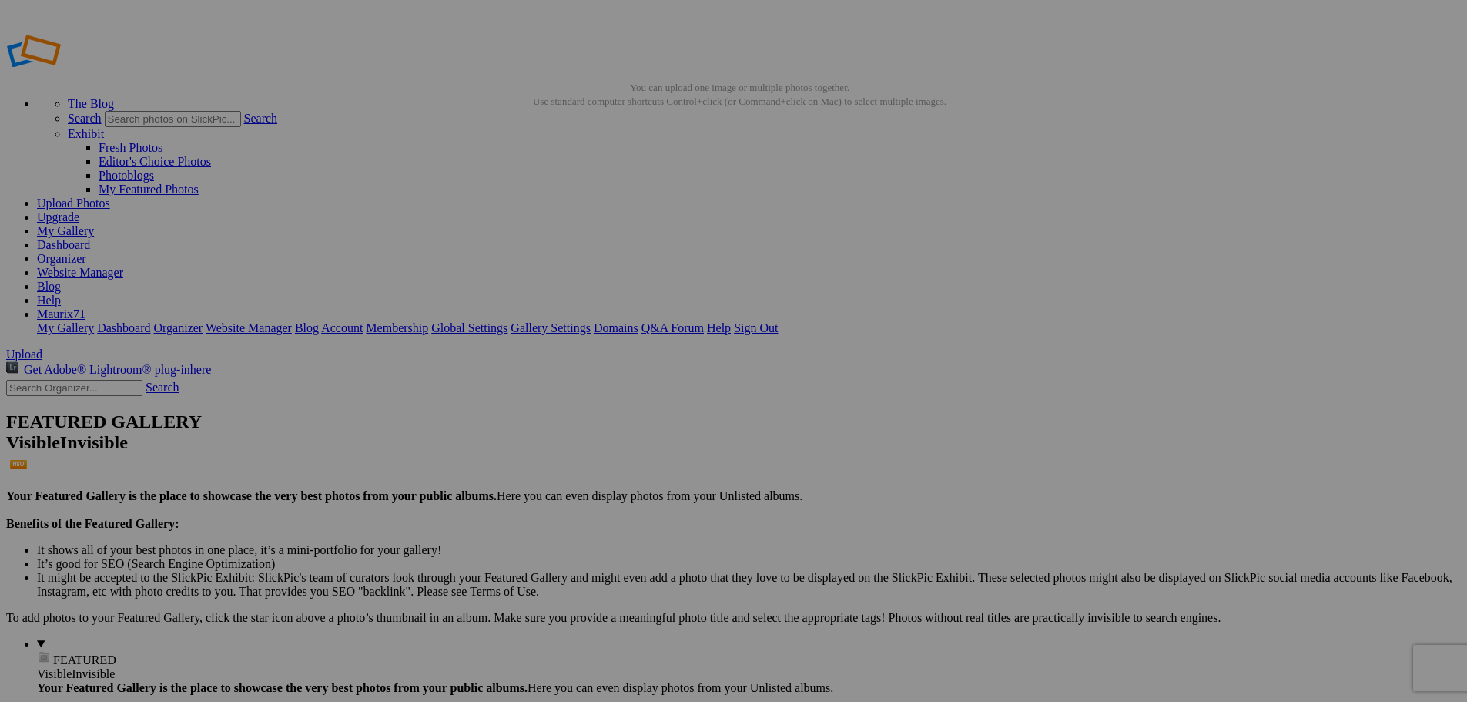
type input "3"
drag, startPoint x: 984, startPoint y: 301, endPoint x: 945, endPoint y: 299, distance: 39.4
type input "4"
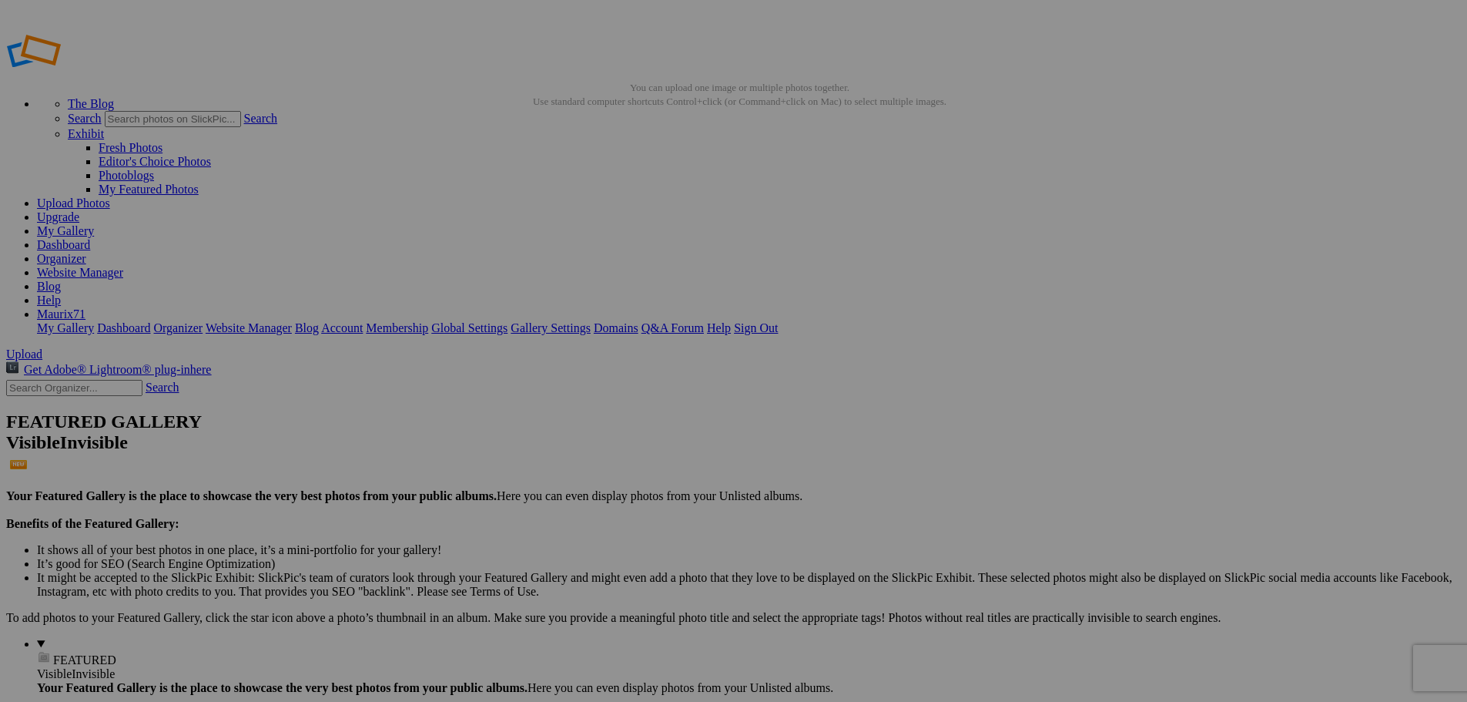
drag, startPoint x: 1131, startPoint y: 297, endPoint x: 1057, endPoint y: 300, distance: 74.0
type input "5"
drag, startPoint x: 1217, startPoint y: 286, endPoint x: 1187, endPoint y: 290, distance: 30.3
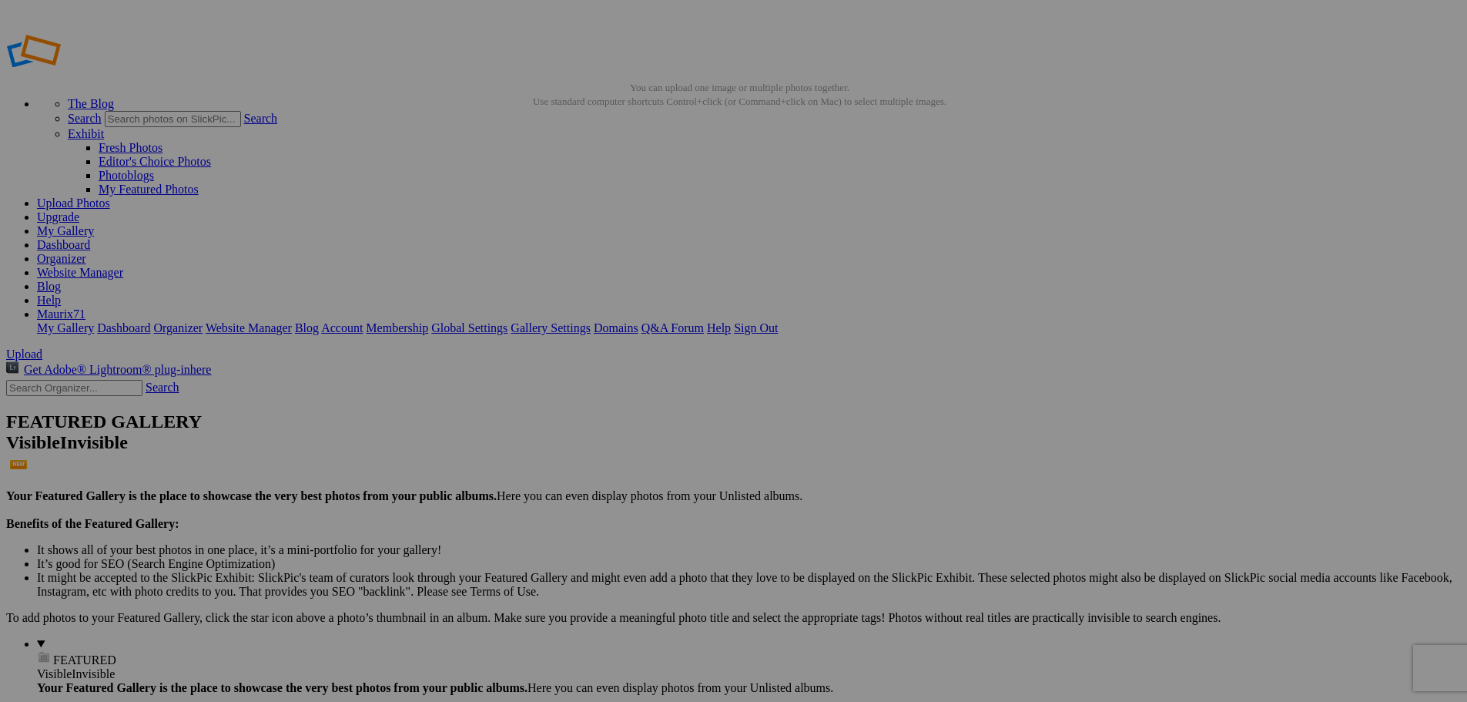
type input "6"
drag, startPoint x: 1402, startPoint y: 287, endPoint x: 1282, endPoint y: 289, distance: 120.2
type input "7"
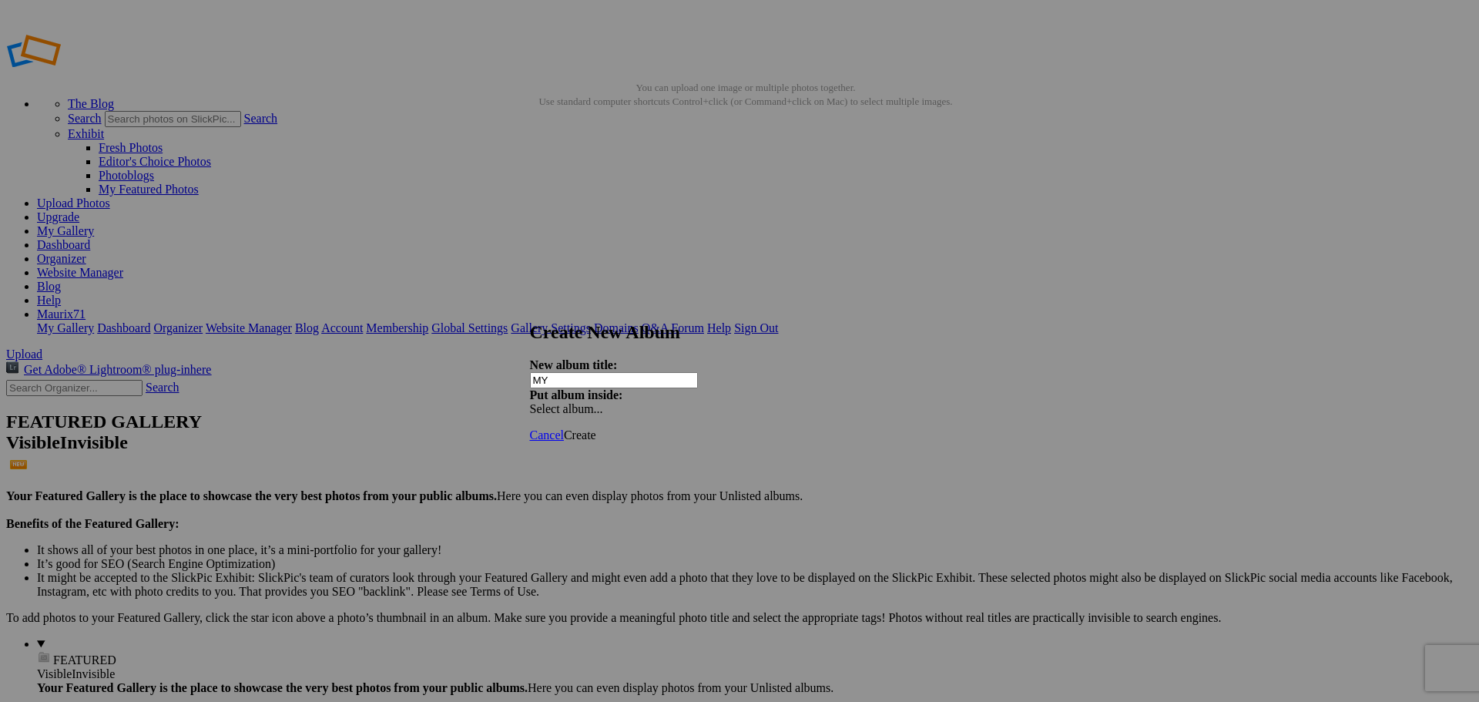
type input "MY"
click at [596, 428] on span "Create" at bounding box center [580, 434] width 32 height 13
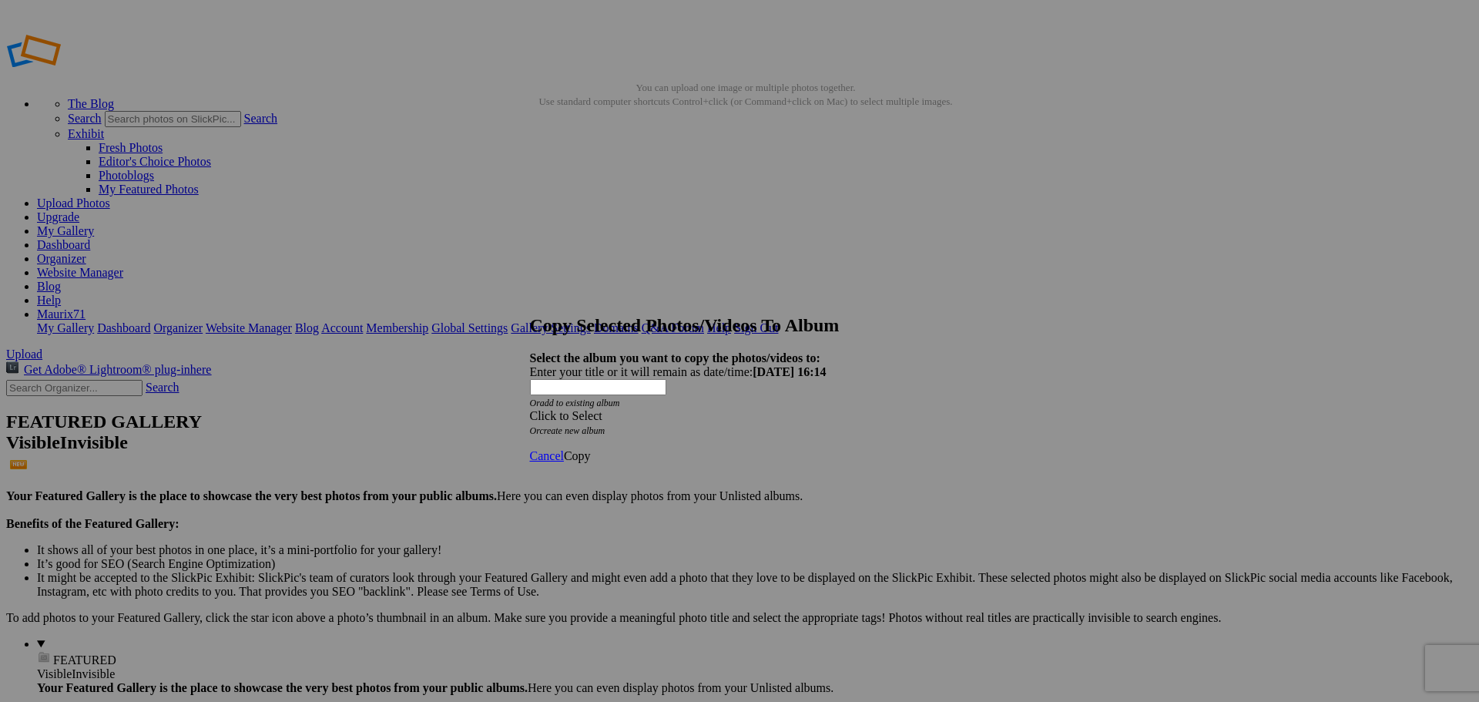
click at [683, 409] on div "Click to Select" at bounding box center [734, 416] width 408 height 14
click at [595, 403] on link "MY" at bounding box center [605, 396] width 20 height 13
click at [591, 449] on span "Copy" at bounding box center [577, 455] width 27 height 13
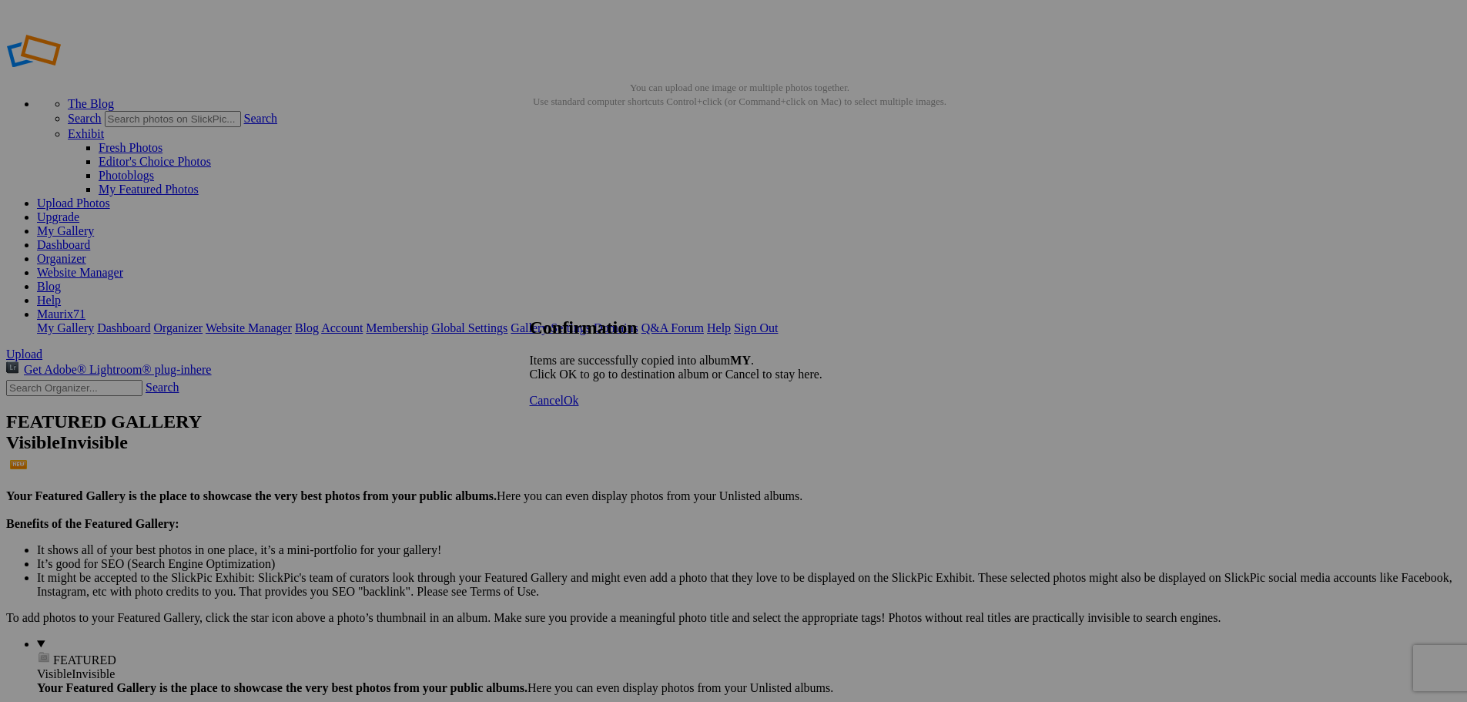
click at [579, 407] on link "Ok" at bounding box center [571, 400] width 15 height 13
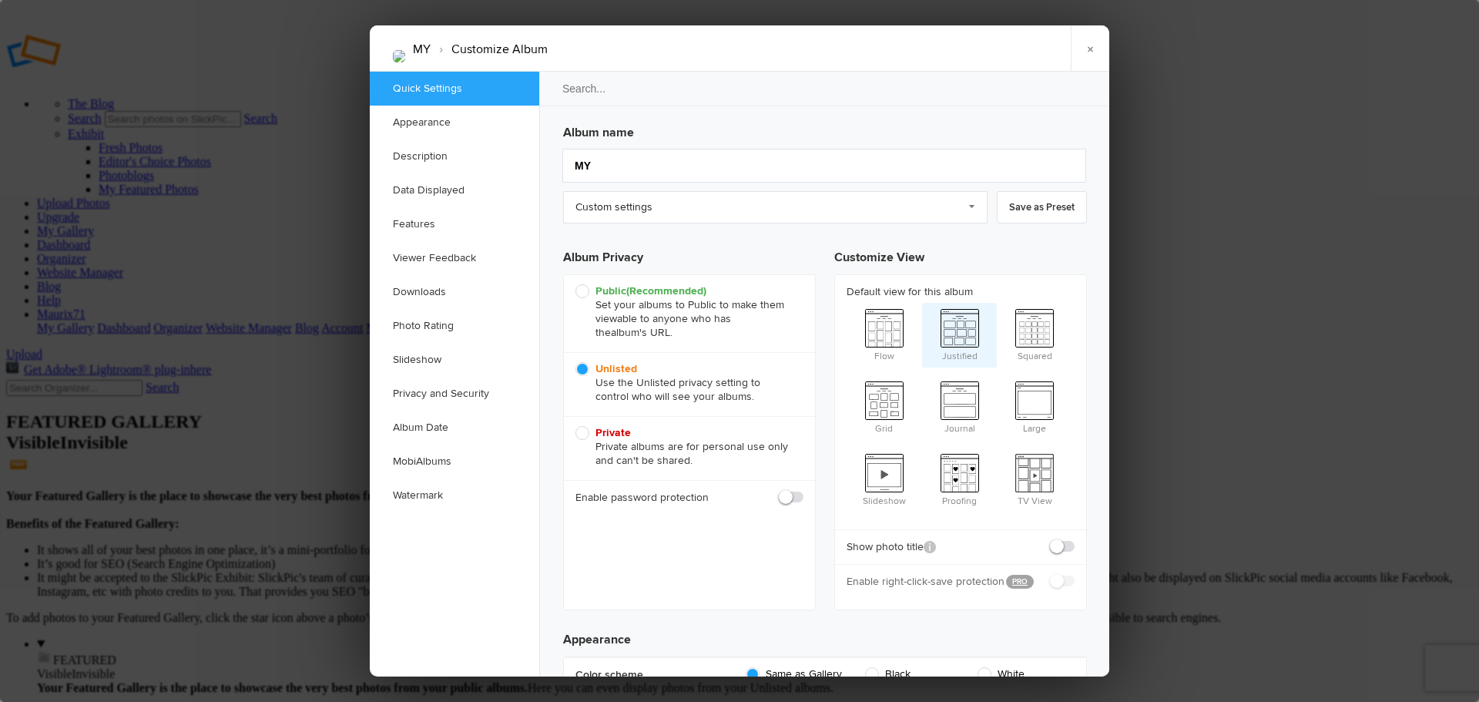
click at [967, 347] on span "Justified" at bounding box center [959, 334] width 75 height 62
click at [922, 303] on input "Justified" at bounding box center [921, 302] width 1 height 1
radio input "true"
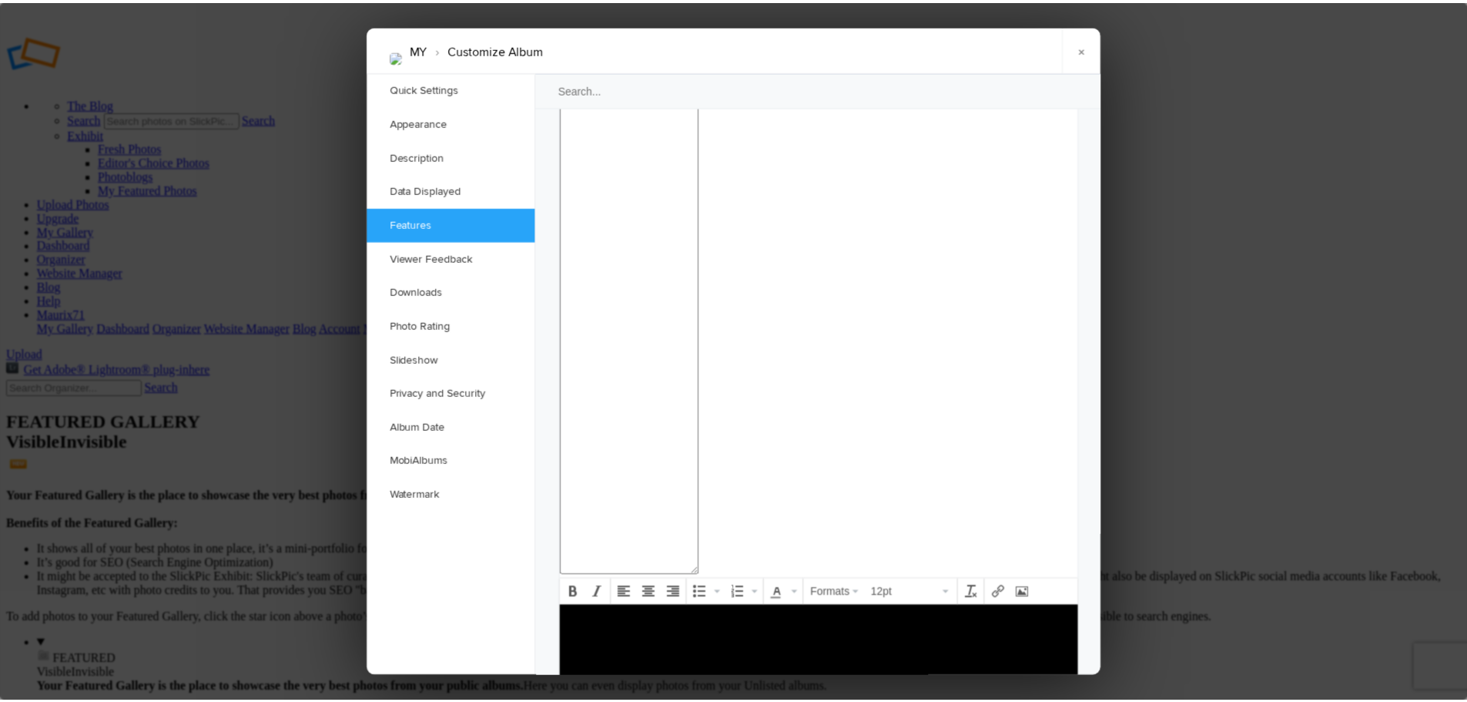
scroll to position [1515, 0]
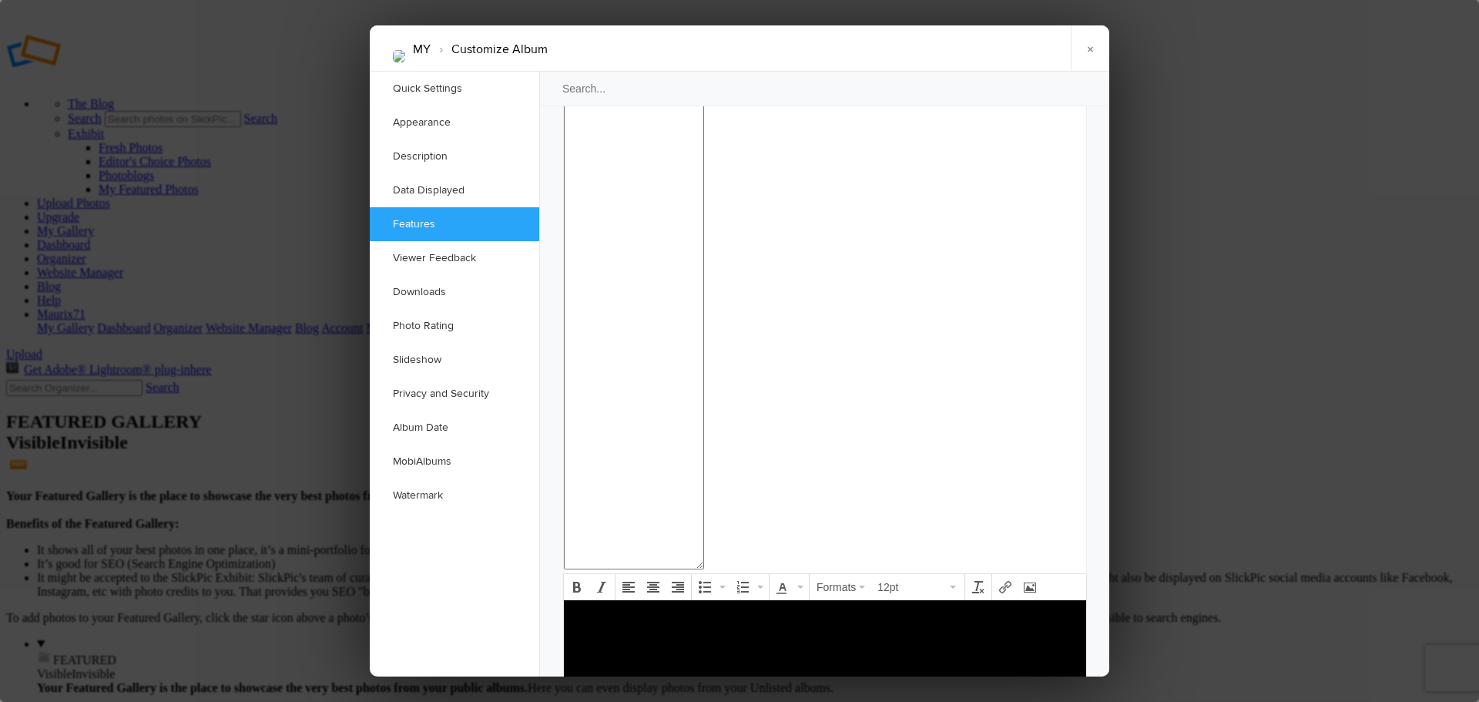
checkbox input "true"
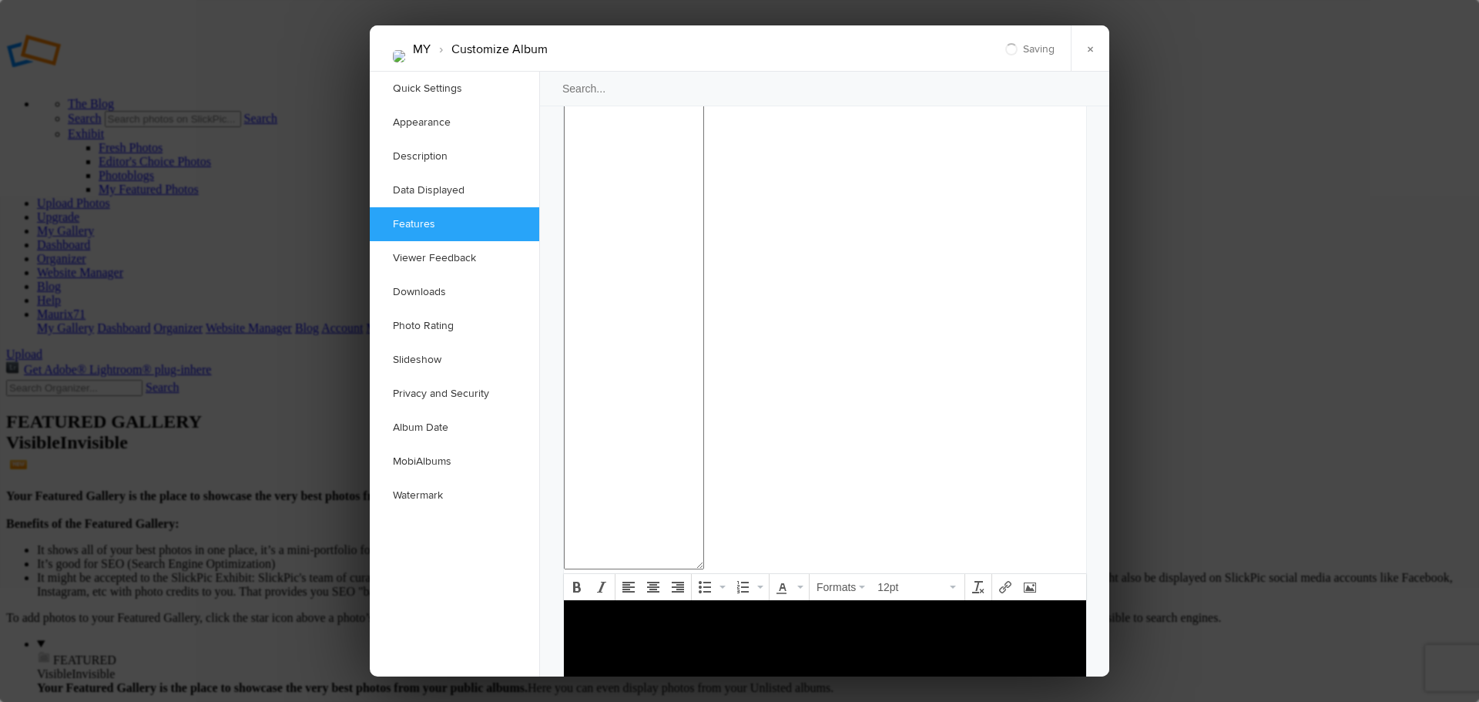
checkbox input "true"
click at [1089, 50] on link "×" at bounding box center [1090, 48] width 39 height 46
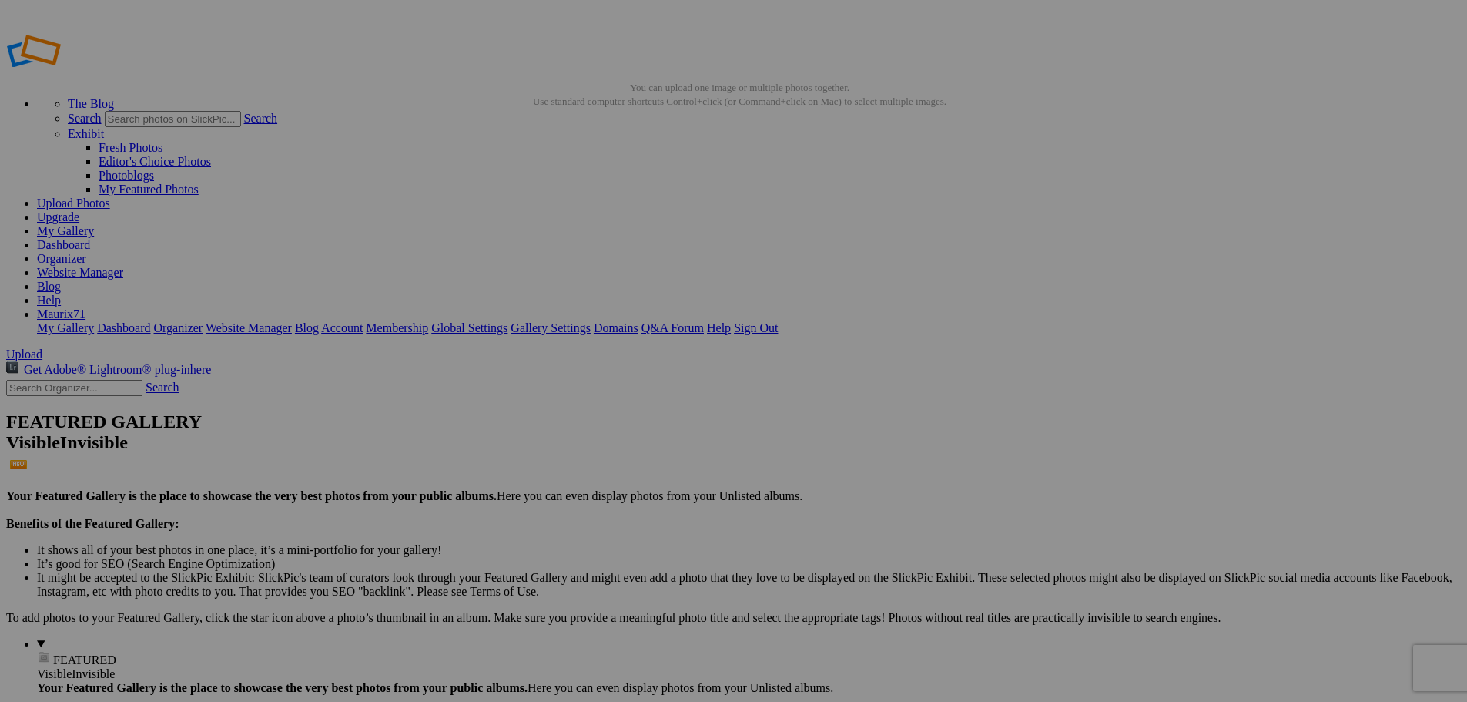
type input "120"
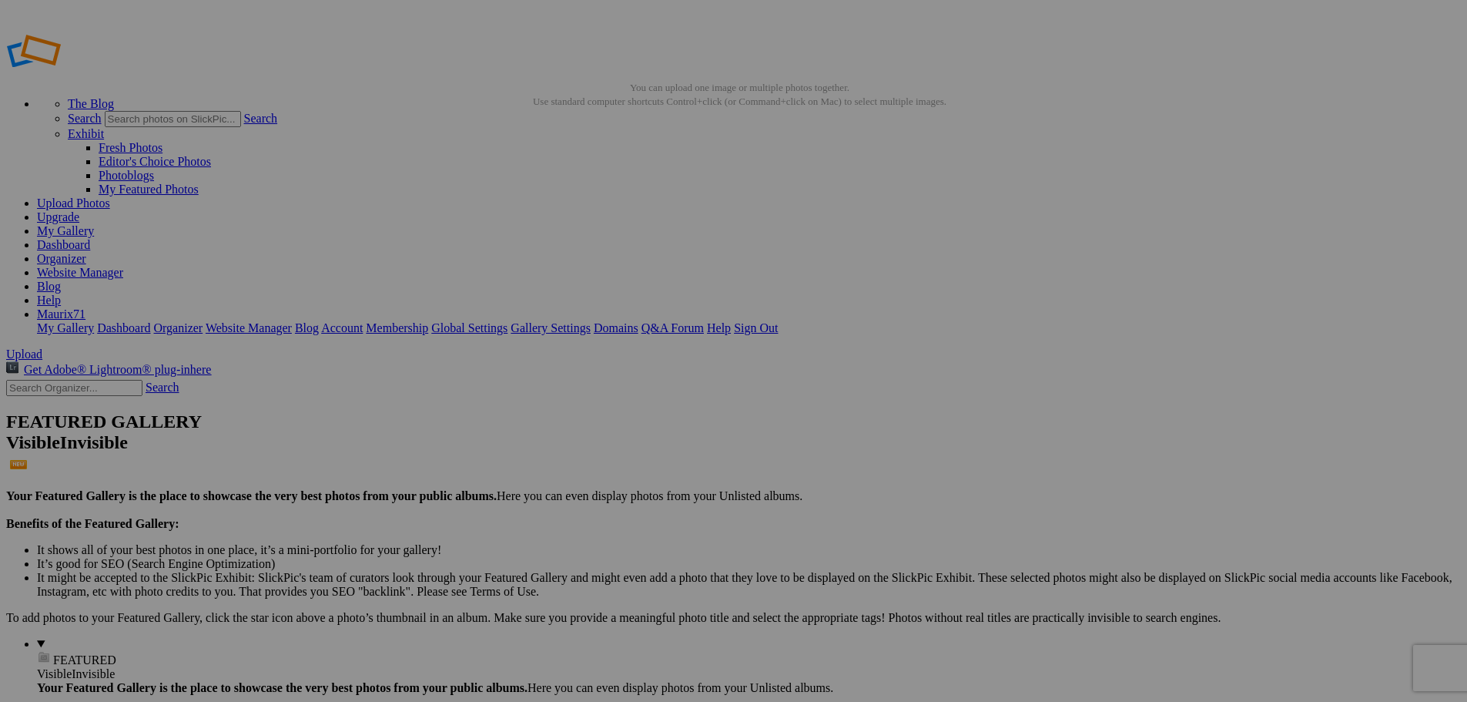
type input "121"
type input "122"
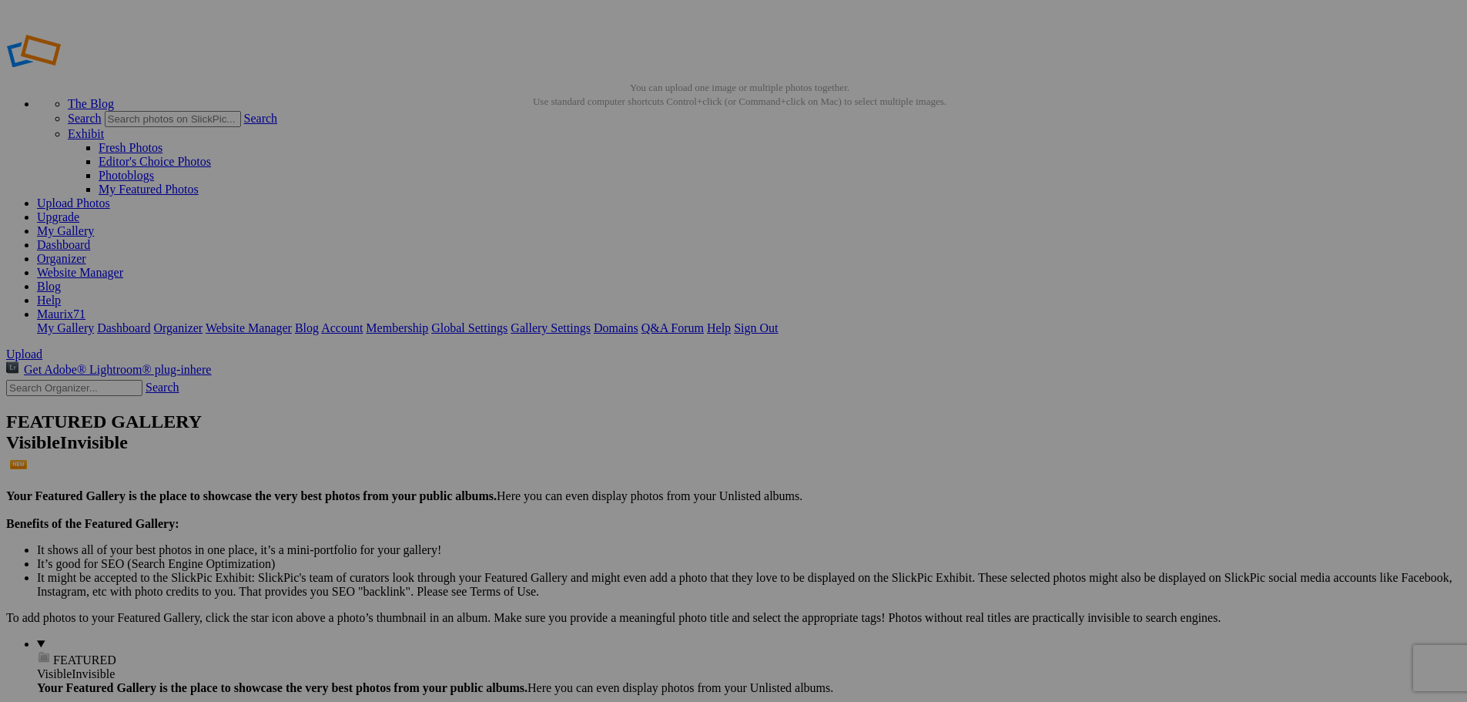
type input "123"
type input "124"
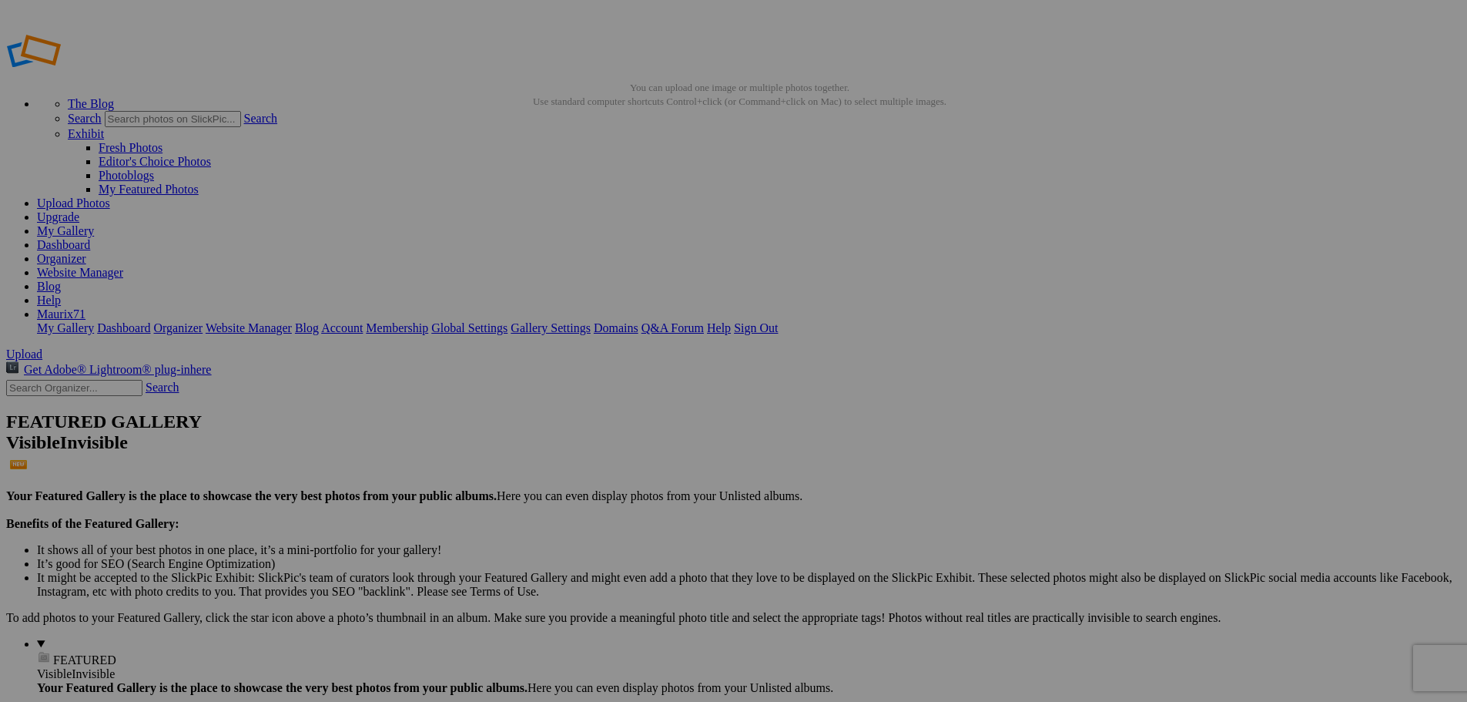
type input "125"
type input "126"
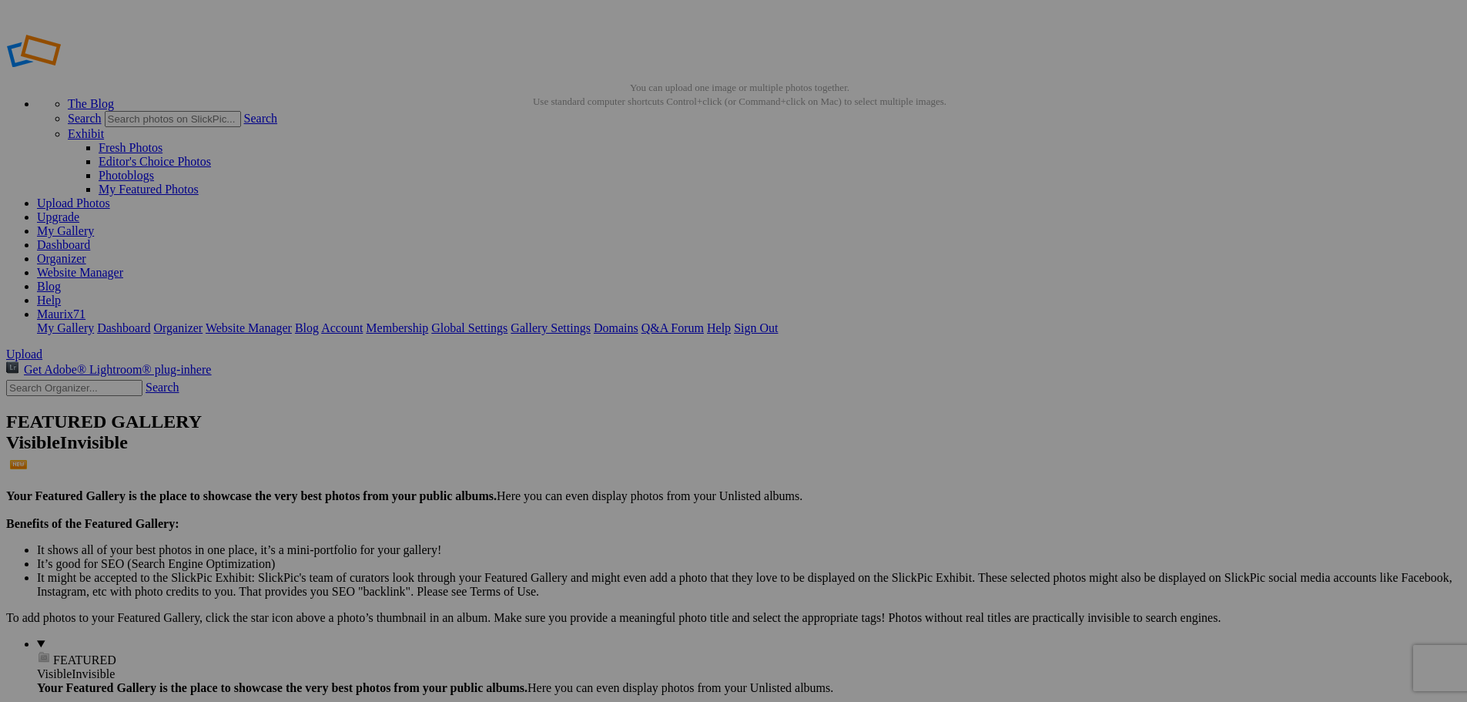
type input "127"
drag, startPoint x: 253, startPoint y: 493, endPoint x: 468, endPoint y: 491, distance: 215.7
type input "128"
drag, startPoint x: 388, startPoint y: 496, endPoint x: 552, endPoint y: 505, distance: 164.3
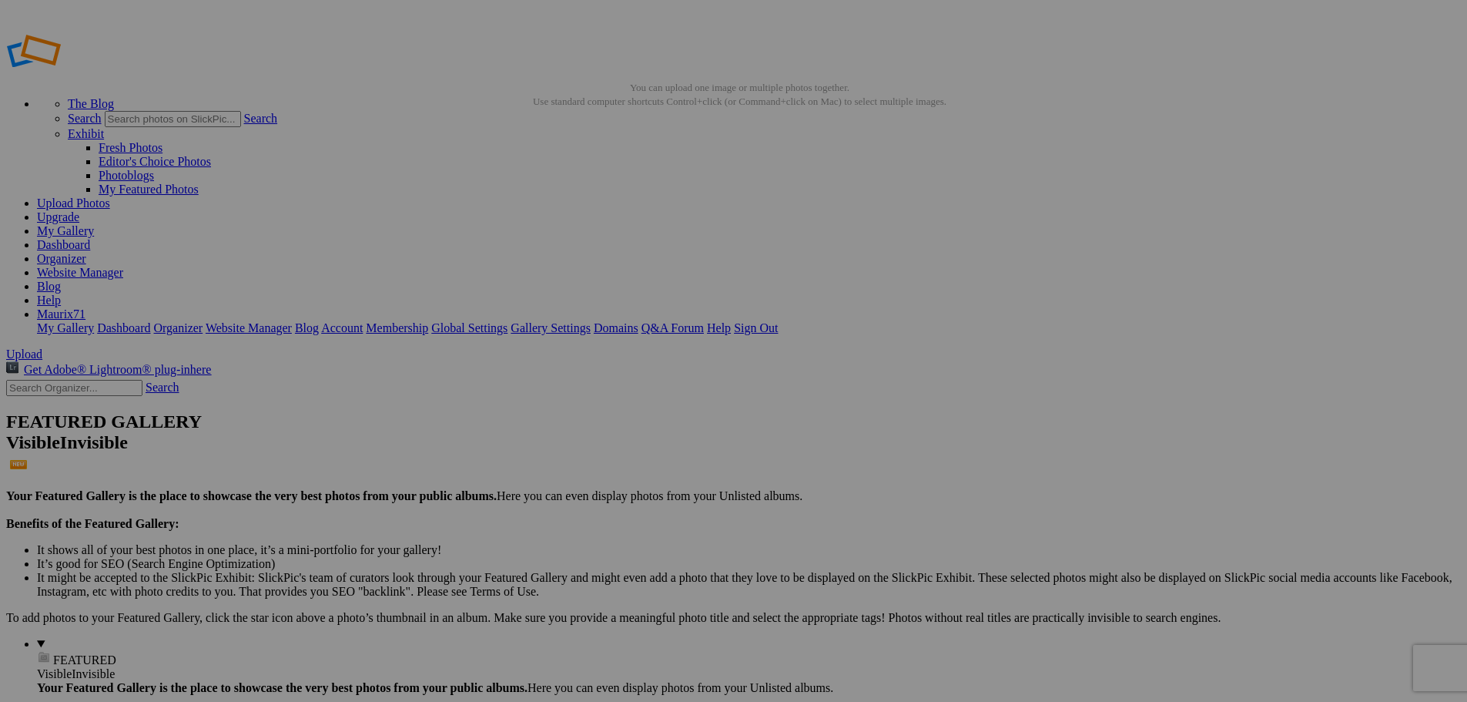
type input "129"
drag, startPoint x: 574, startPoint y: 494, endPoint x: 536, endPoint y: 494, distance: 37.7
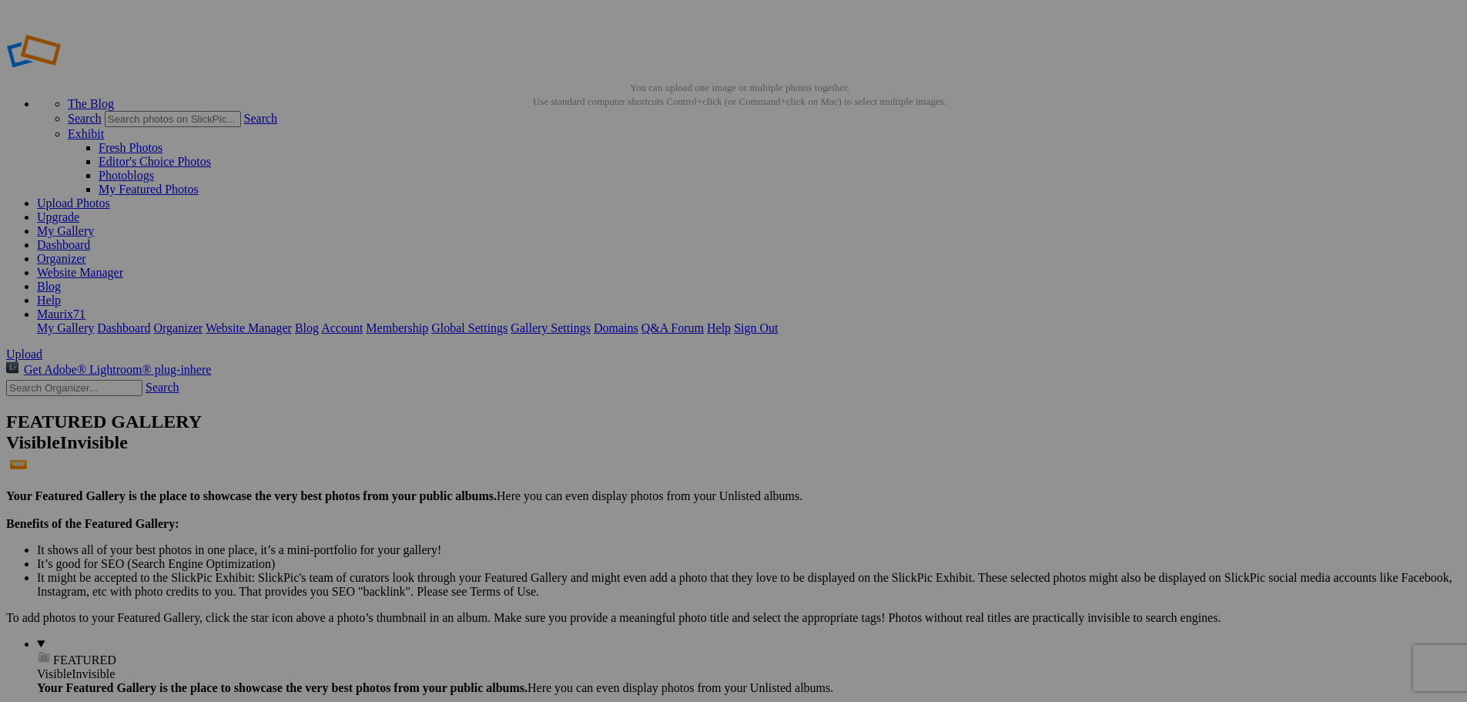
type input "130"
drag, startPoint x: 723, startPoint y: 494, endPoint x: 639, endPoint y: 491, distance: 83.2
drag, startPoint x: 718, startPoint y: 494, endPoint x: 662, endPoint y: 494, distance: 55.5
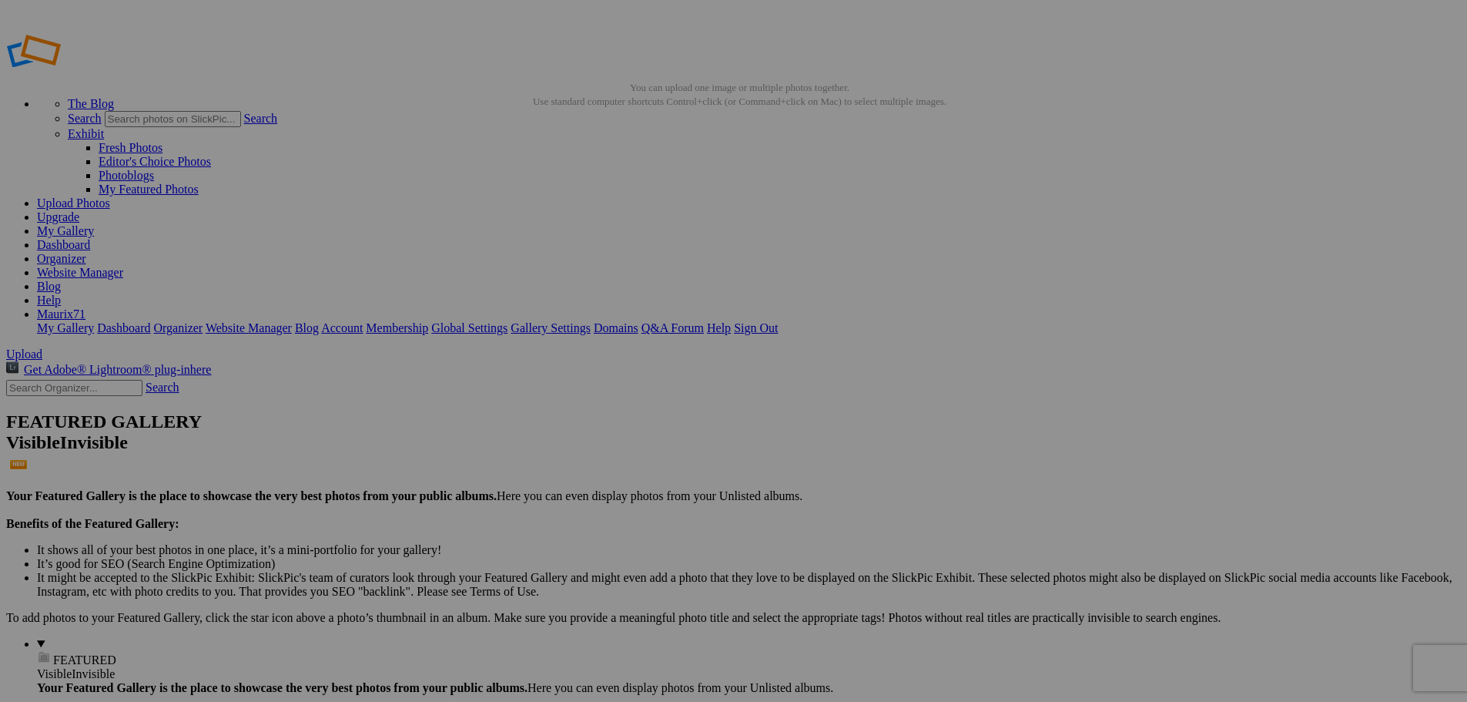
type input "131"
drag, startPoint x: 854, startPoint y: 494, endPoint x: 780, endPoint y: 495, distance: 74.0
paste input "131"
type input "132"
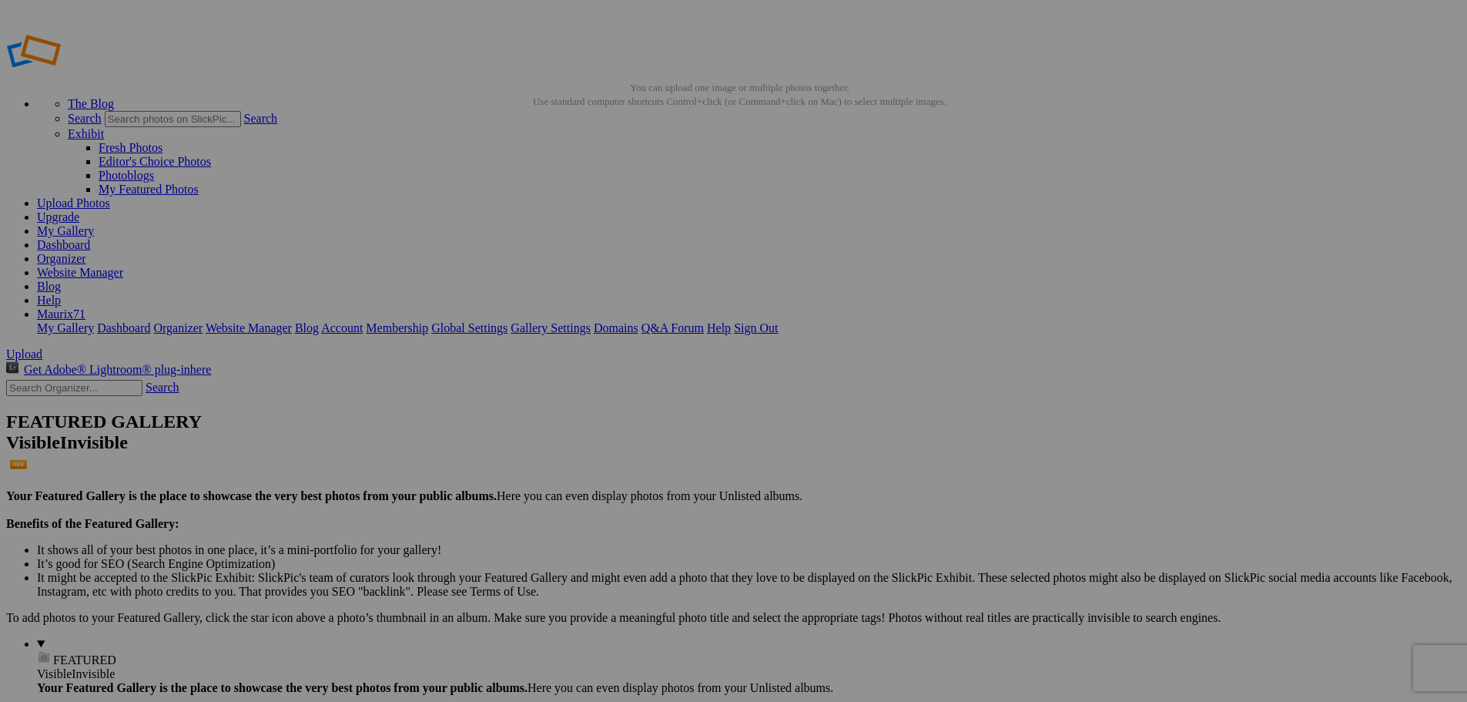
drag, startPoint x: 997, startPoint y: 495, endPoint x: 902, endPoint y: 496, distance: 94.8
type input "133"
drag, startPoint x: 1160, startPoint y: 495, endPoint x: 980, endPoint y: 492, distance: 180.3
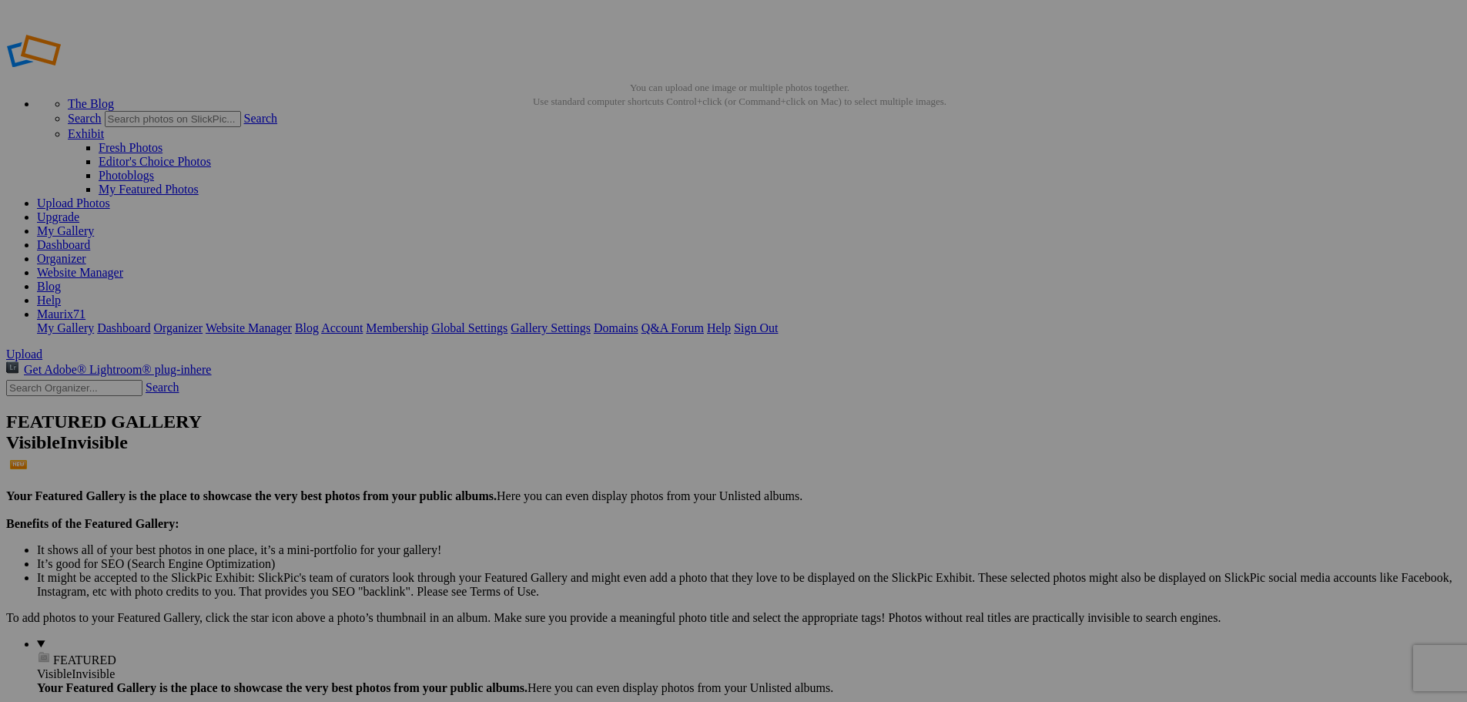
type input "134"
drag, startPoint x: 1266, startPoint y: 491, endPoint x: 1206, endPoint y: 497, distance: 60.4
type input "135"
drag, startPoint x: 1410, startPoint y: 488, endPoint x: 1330, endPoint y: 495, distance: 81.1
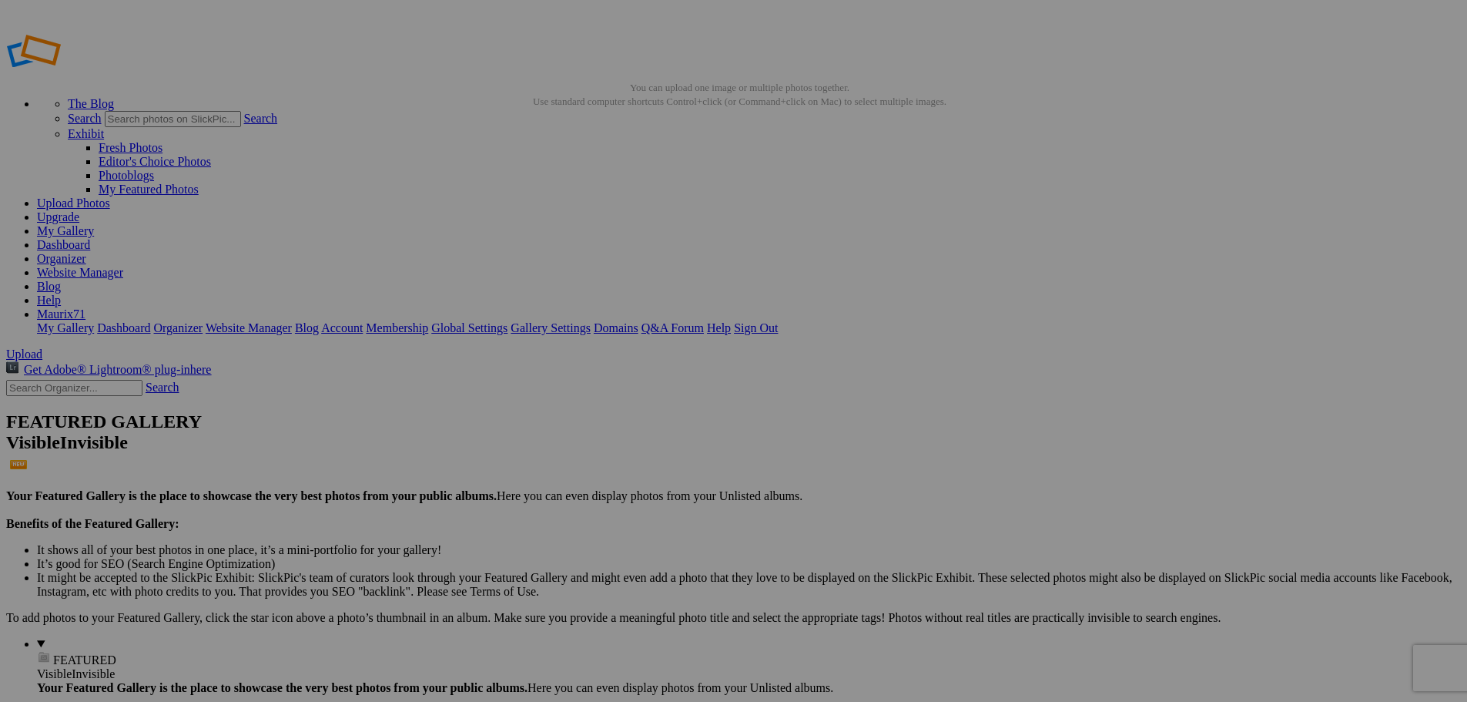
type input "136"
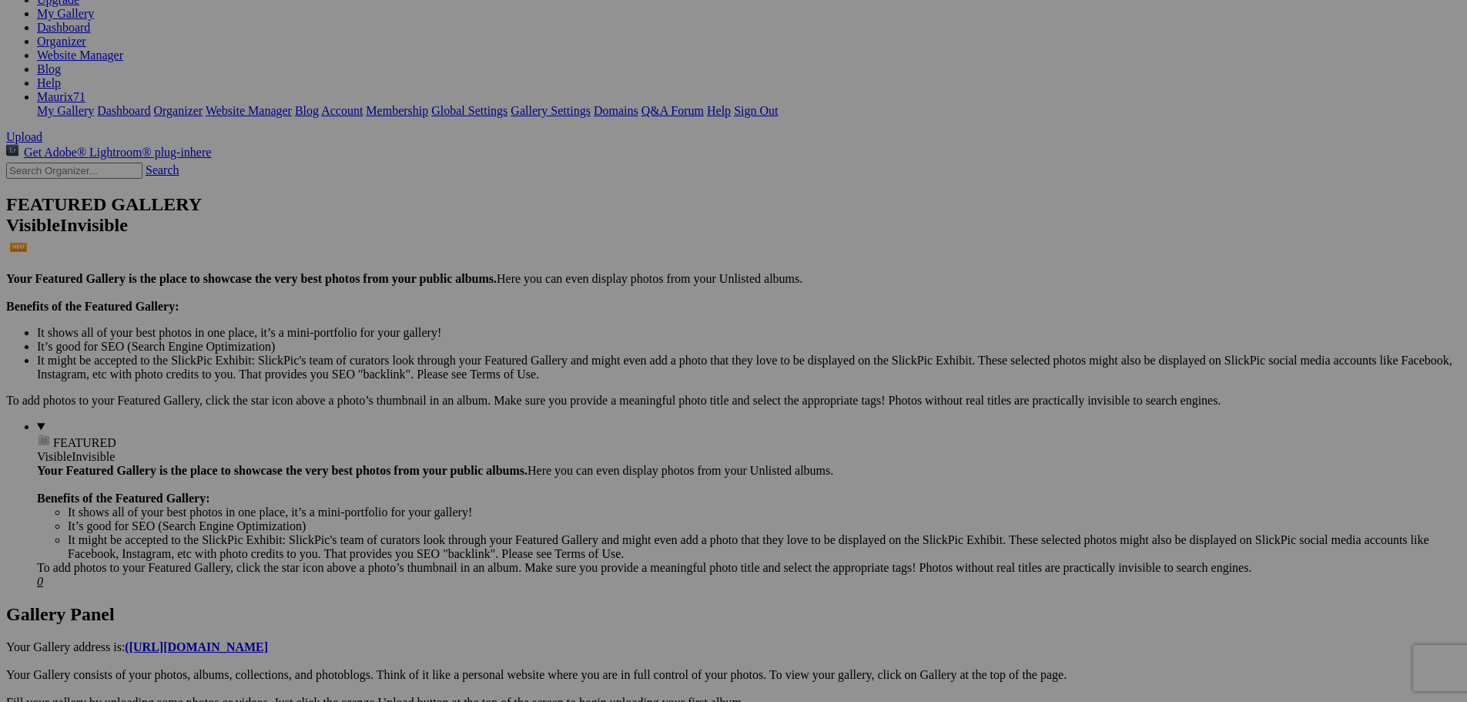
scroll to position [231, 0]
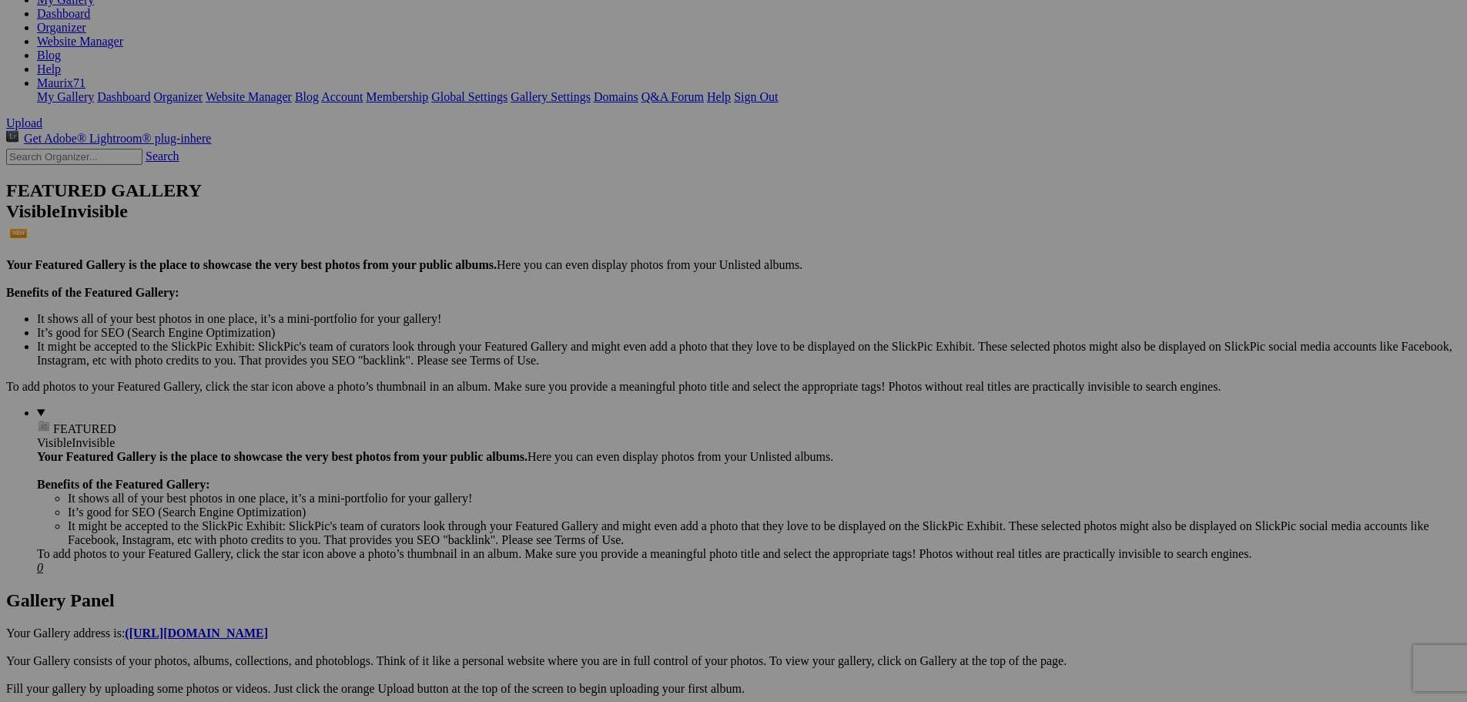
drag, startPoint x: 281, startPoint y: 478, endPoint x: 222, endPoint y: 480, distance: 59.3
type input "137"
drag, startPoint x: 448, startPoint y: 477, endPoint x: 353, endPoint y: 479, distance: 94.8
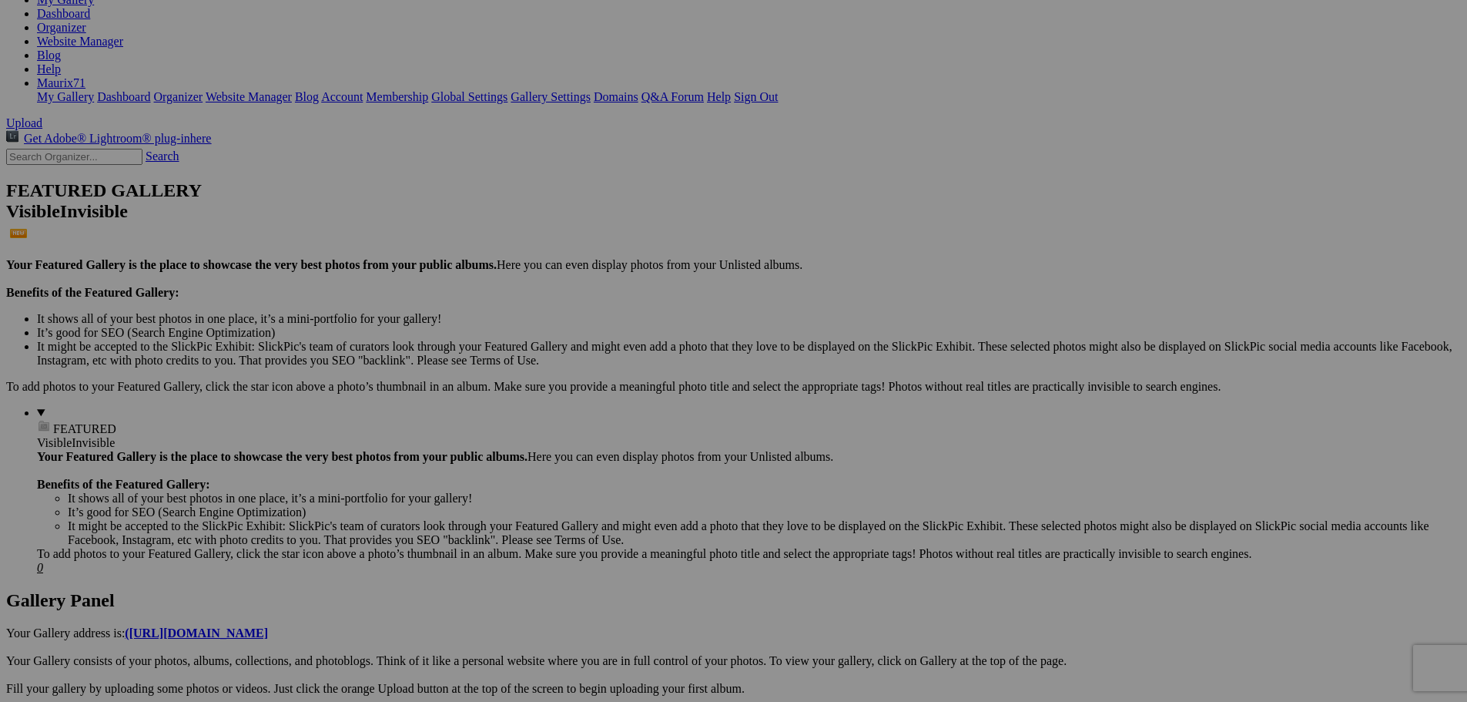
type input "138"
drag, startPoint x: 587, startPoint y: 481, endPoint x: 504, endPoint y: 481, distance: 83.2
type input "139"
drag, startPoint x: 723, startPoint y: 487, endPoint x: 644, endPoint y: 487, distance: 79.3
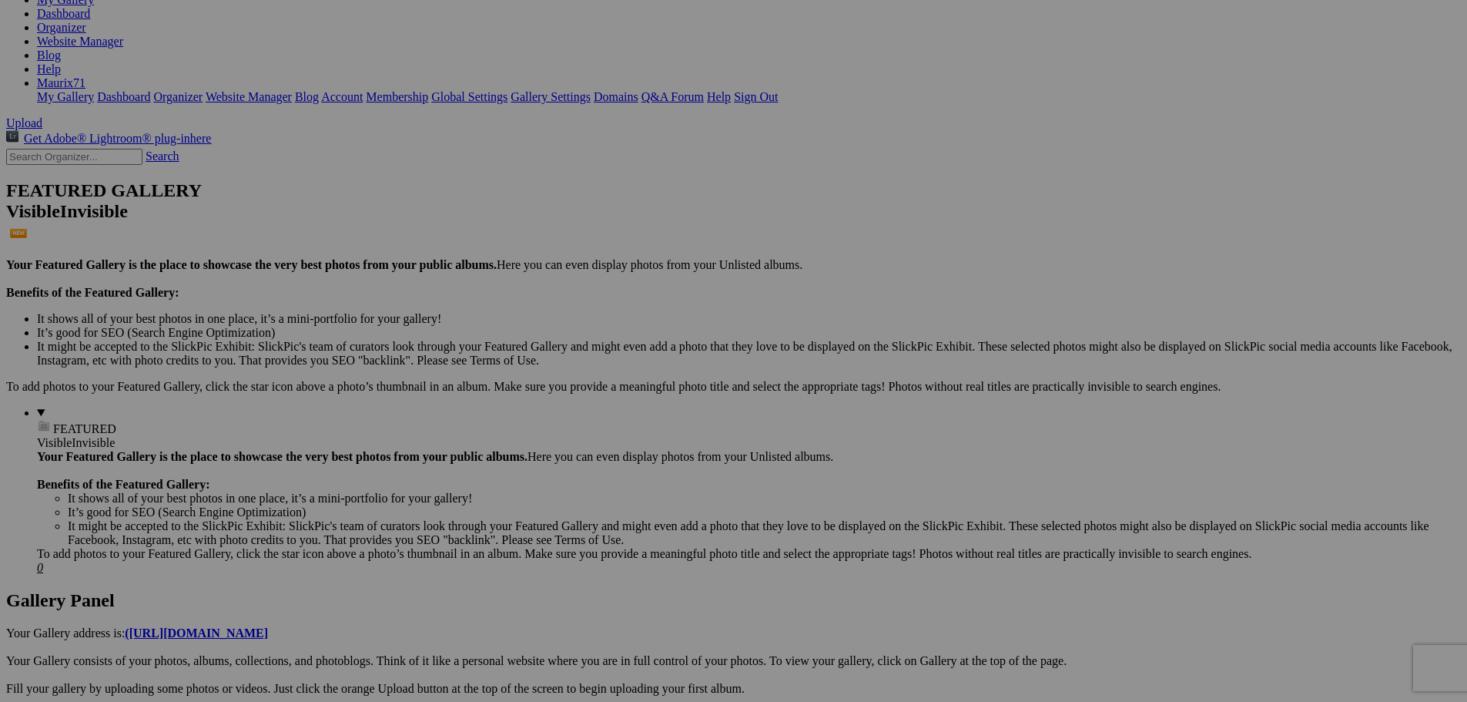
type input "140"
drag, startPoint x: 823, startPoint y: 485, endPoint x: 803, endPoint y: 487, distance: 20.2
type input "141"
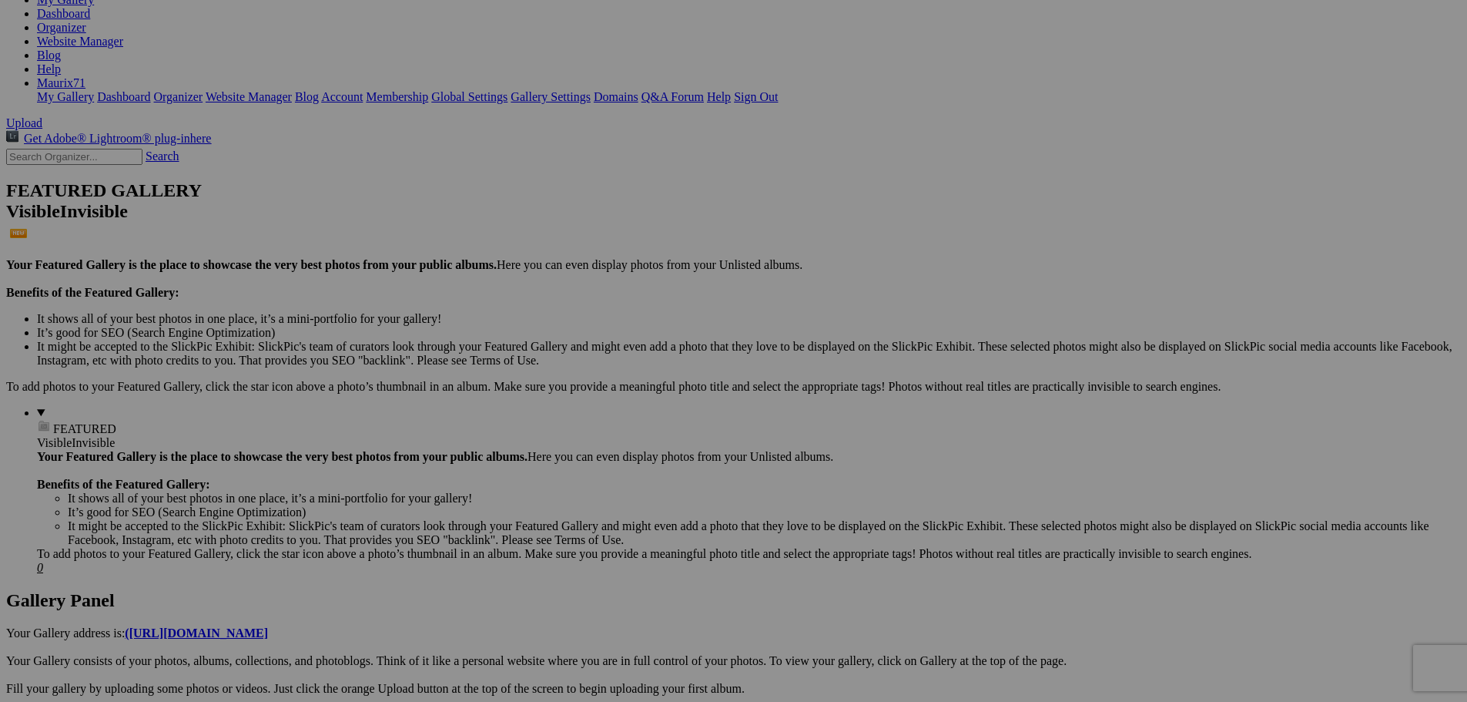
drag, startPoint x: 989, startPoint y: 483, endPoint x: 927, endPoint y: 485, distance: 62.4
type input "142"
drag, startPoint x: 1122, startPoint y: 481, endPoint x: 1059, endPoint y: 489, distance: 63.6
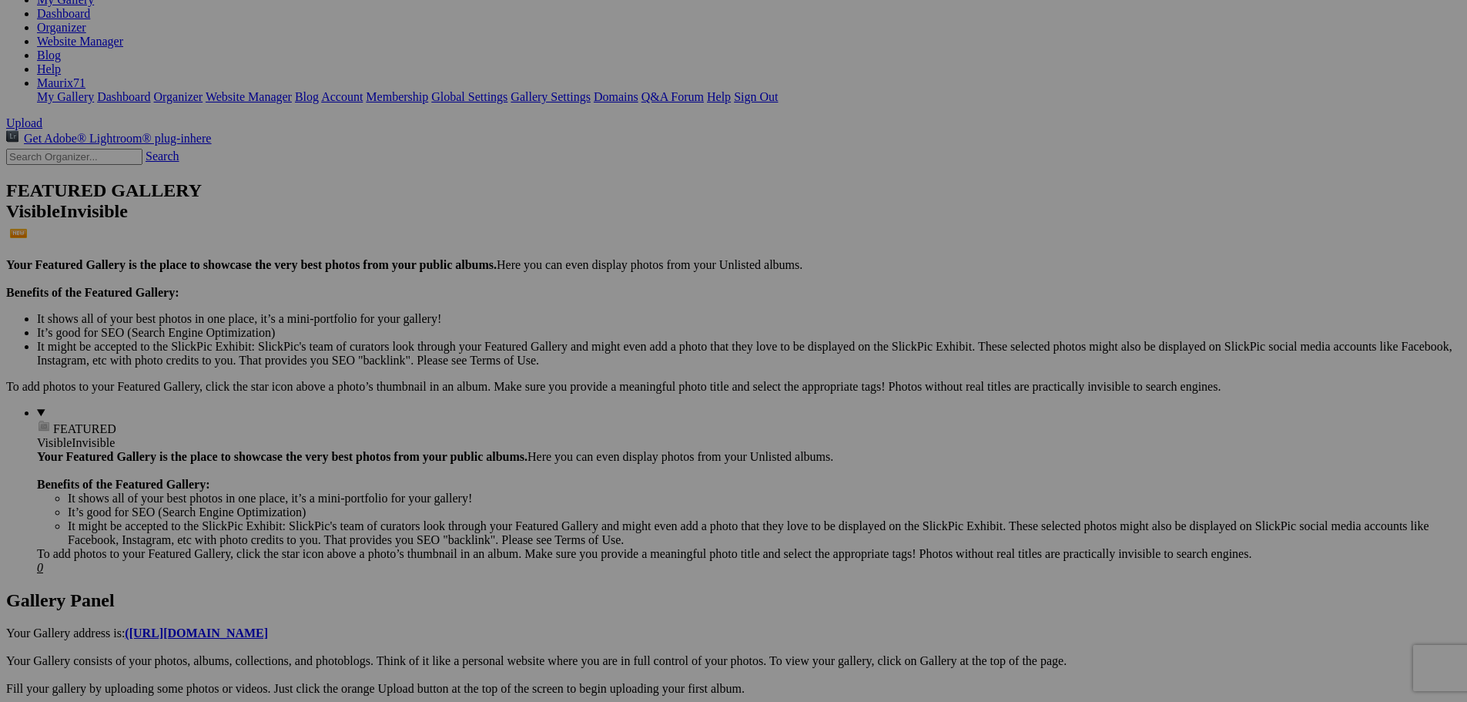
type input "143"
drag, startPoint x: 1272, startPoint y: 482, endPoint x: 1202, endPoint y: 489, distance: 70.4
type input "144"
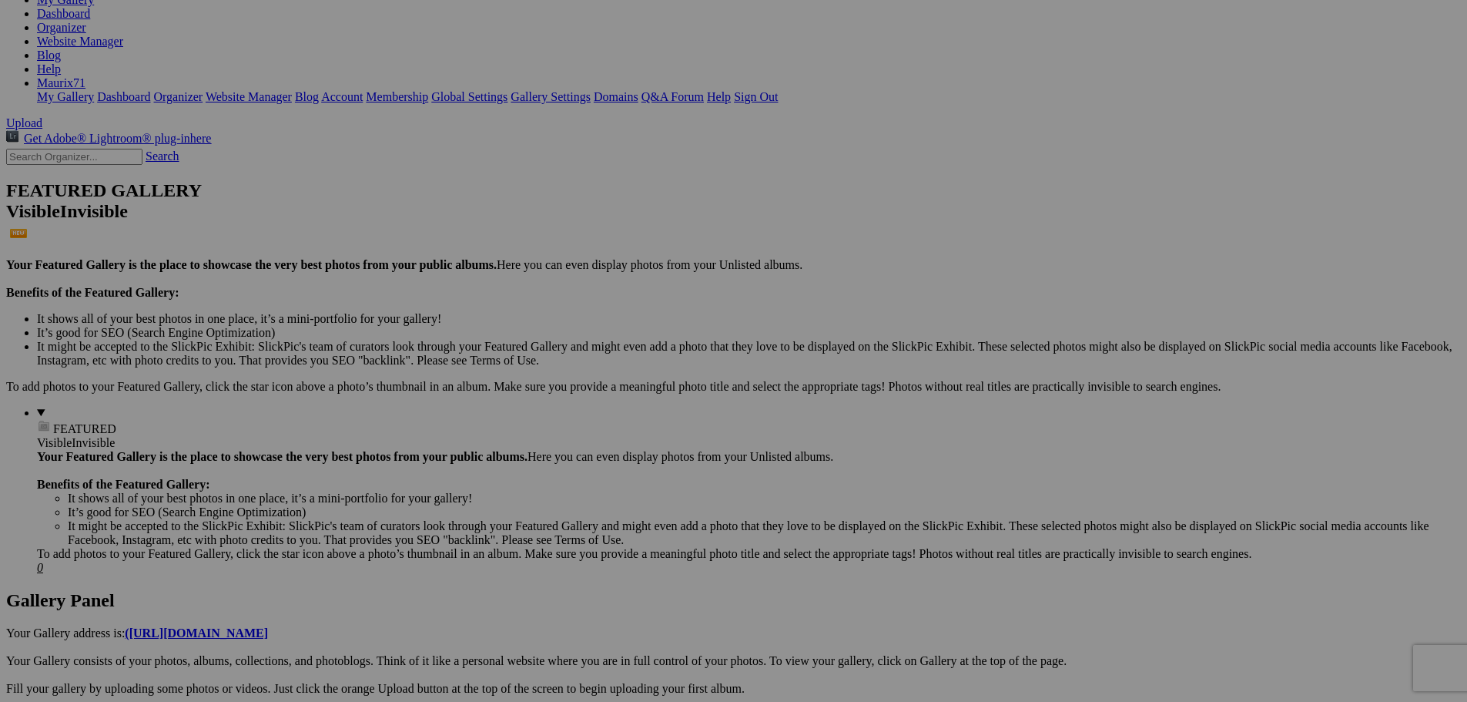
drag, startPoint x: 1397, startPoint y: 481, endPoint x: 1364, endPoint y: 485, distance: 32.6
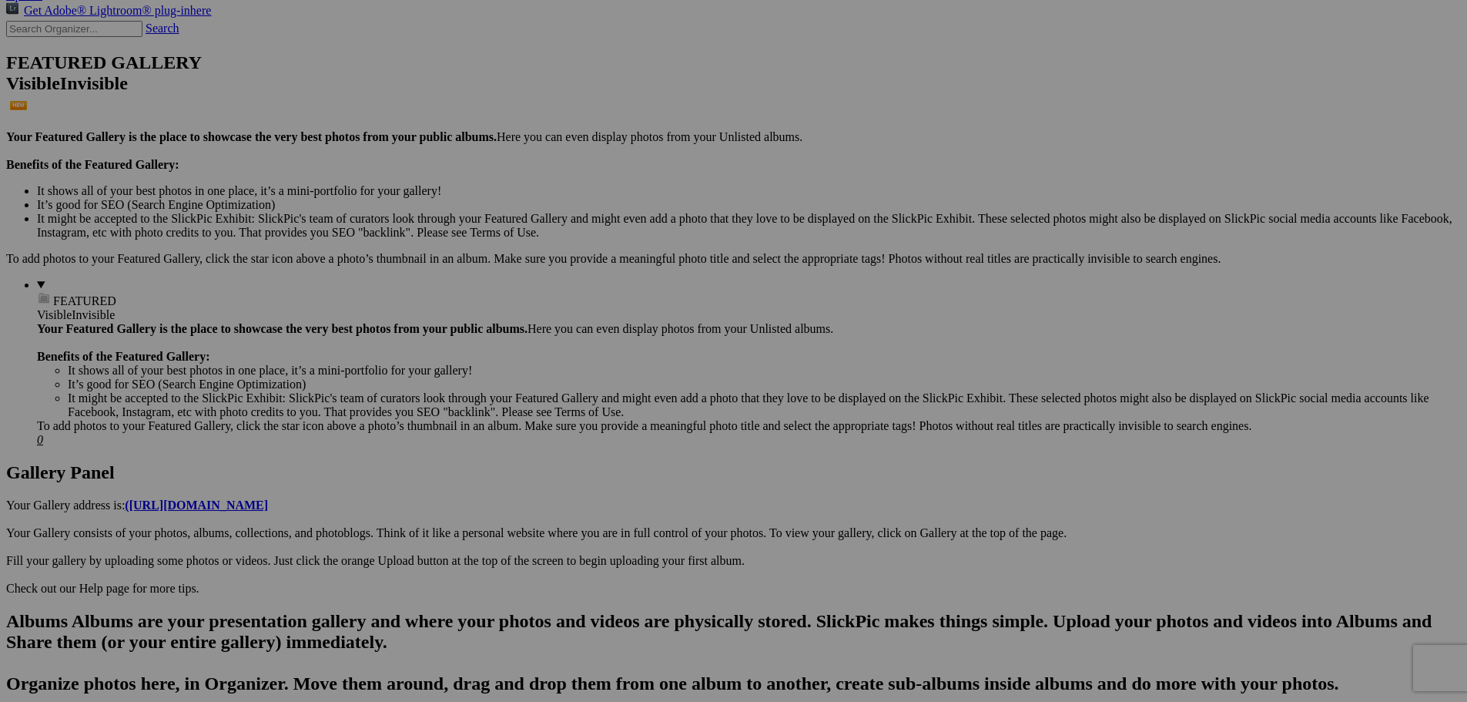
scroll to position [385, 0]
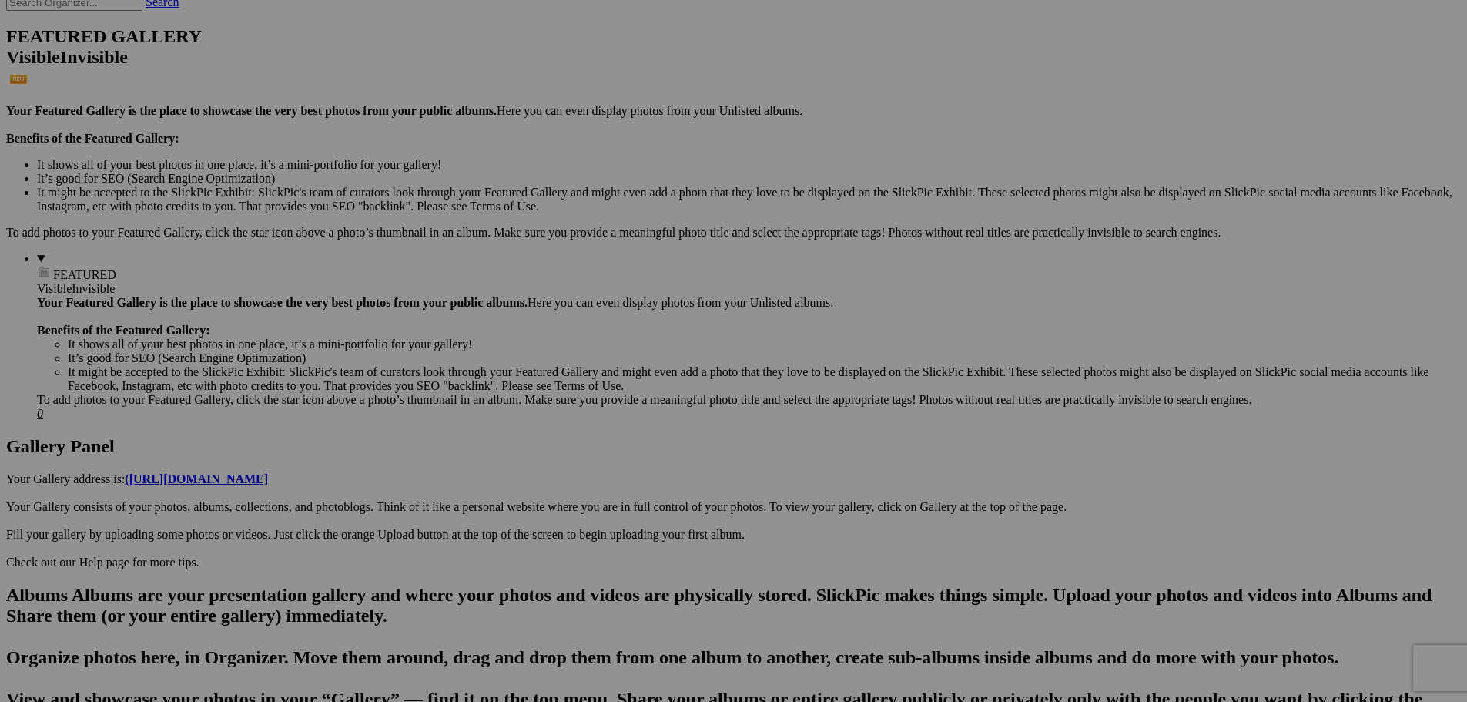
type input "145"
drag, startPoint x: 96, startPoint y: 531, endPoint x: 275, endPoint y: 538, distance: 178.9
drag, startPoint x: 308, startPoint y: 523, endPoint x: 234, endPoint y: 527, distance: 74.1
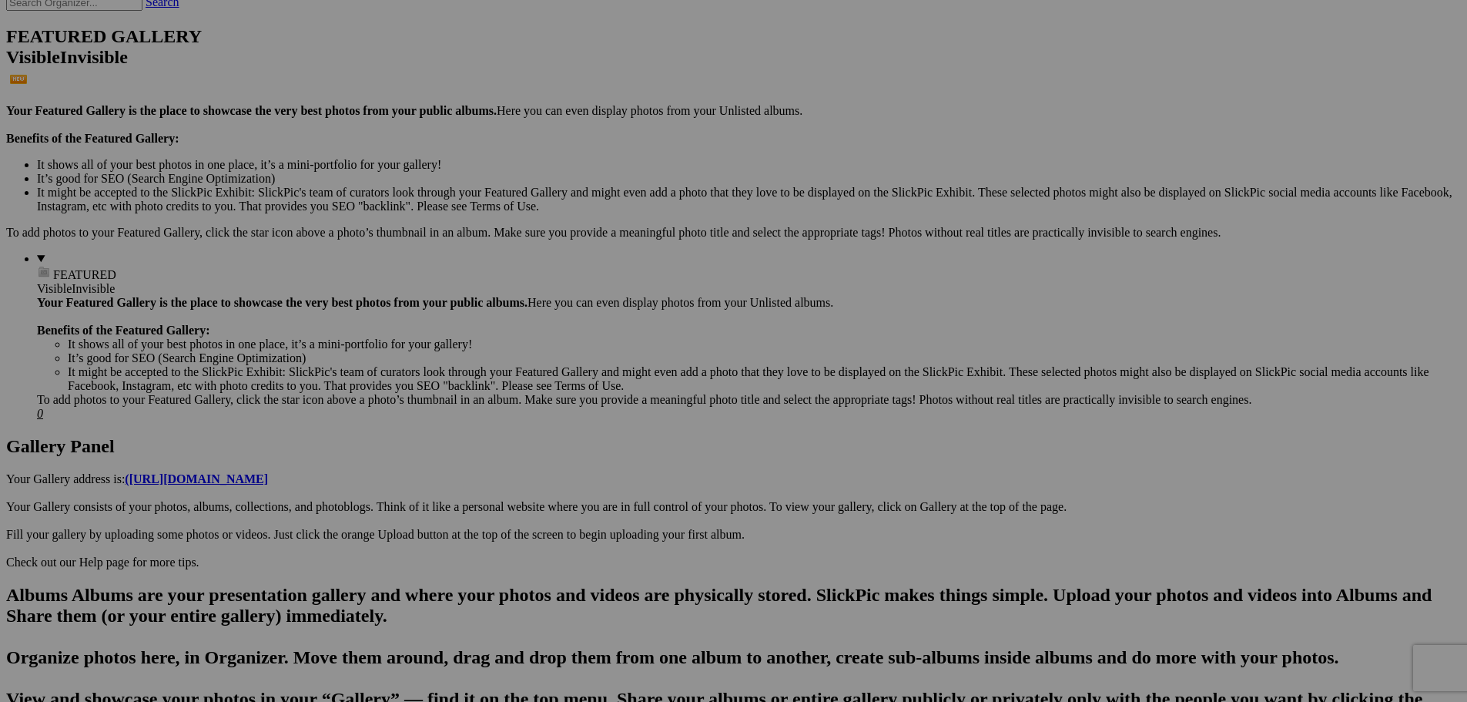
type input "146"
drag, startPoint x: 479, startPoint y: 522, endPoint x: 350, endPoint y: 526, distance: 128.7
type input "147"
drag, startPoint x: 519, startPoint y: 528, endPoint x: 501, endPoint y: 529, distance: 17.7
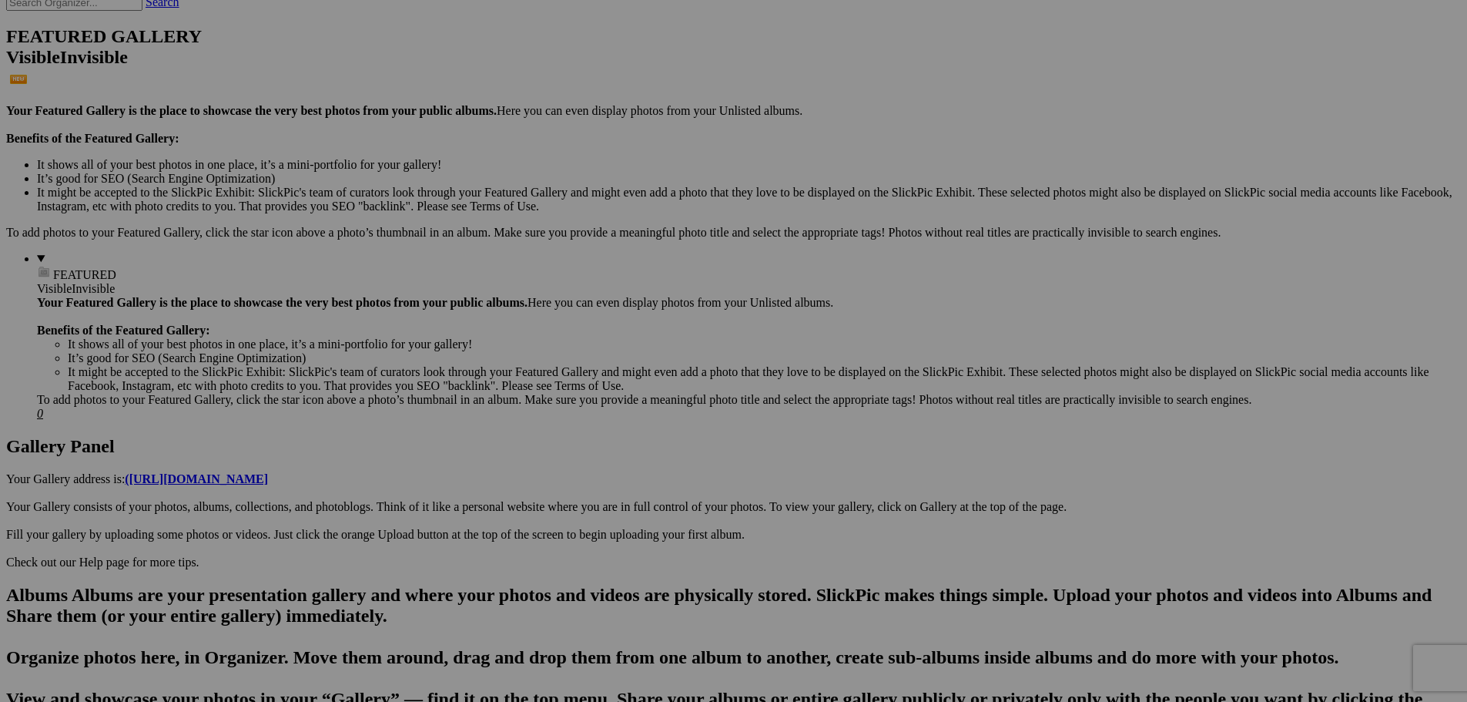
type input "148"
drag, startPoint x: 752, startPoint y: 525, endPoint x: 568, endPoint y: 525, distance: 183.3
type input "149"
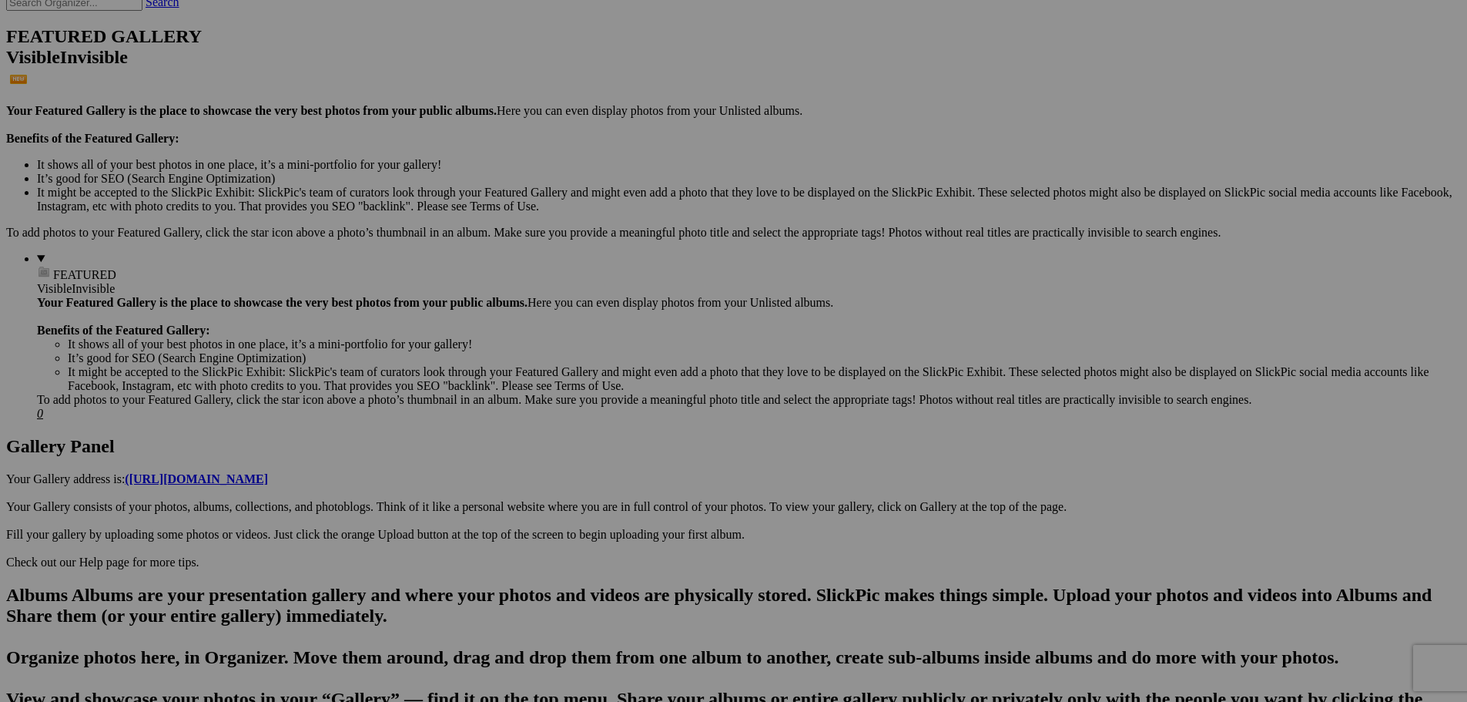
drag, startPoint x: 890, startPoint y: 525, endPoint x: 755, endPoint y: 545, distance: 136.2
type input "150"
drag, startPoint x: 1008, startPoint y: 526, endPoint x: 884, endPoint y: 532, distance: 124.2
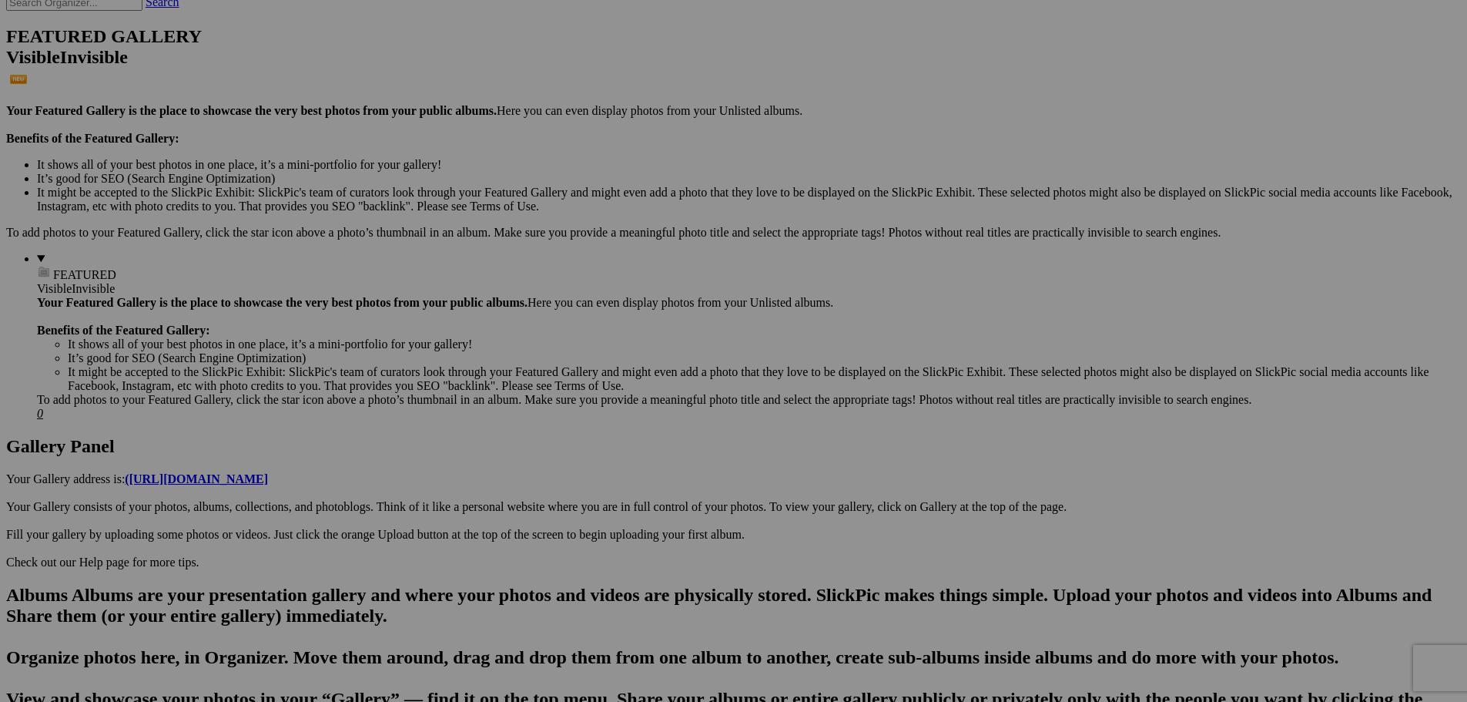
type input "151"
drag, startPoint x: 1160, startPoint y: 524, endPoint x: 940, endPoint y: 523, distance: 220.3
type input "152"
drag, startPoint x: 1294, startPoint y: 523, endPoint x: 1106, endPoint y: 505, distance: 188.9
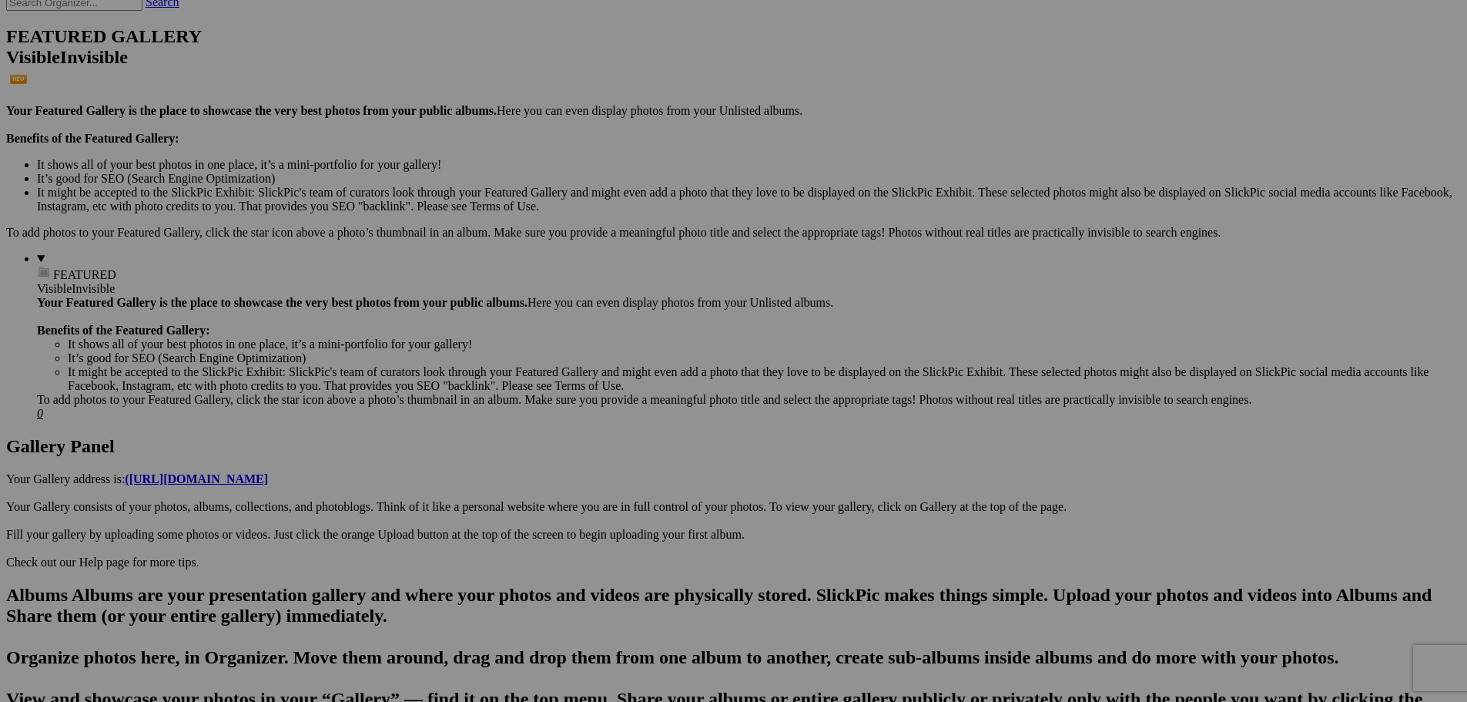
type input "153"
drag, startPoint x: 1429, startPoint y: 525, endPoint x: 1253, endPoint y: 532, distance: 175.8
type input "154"
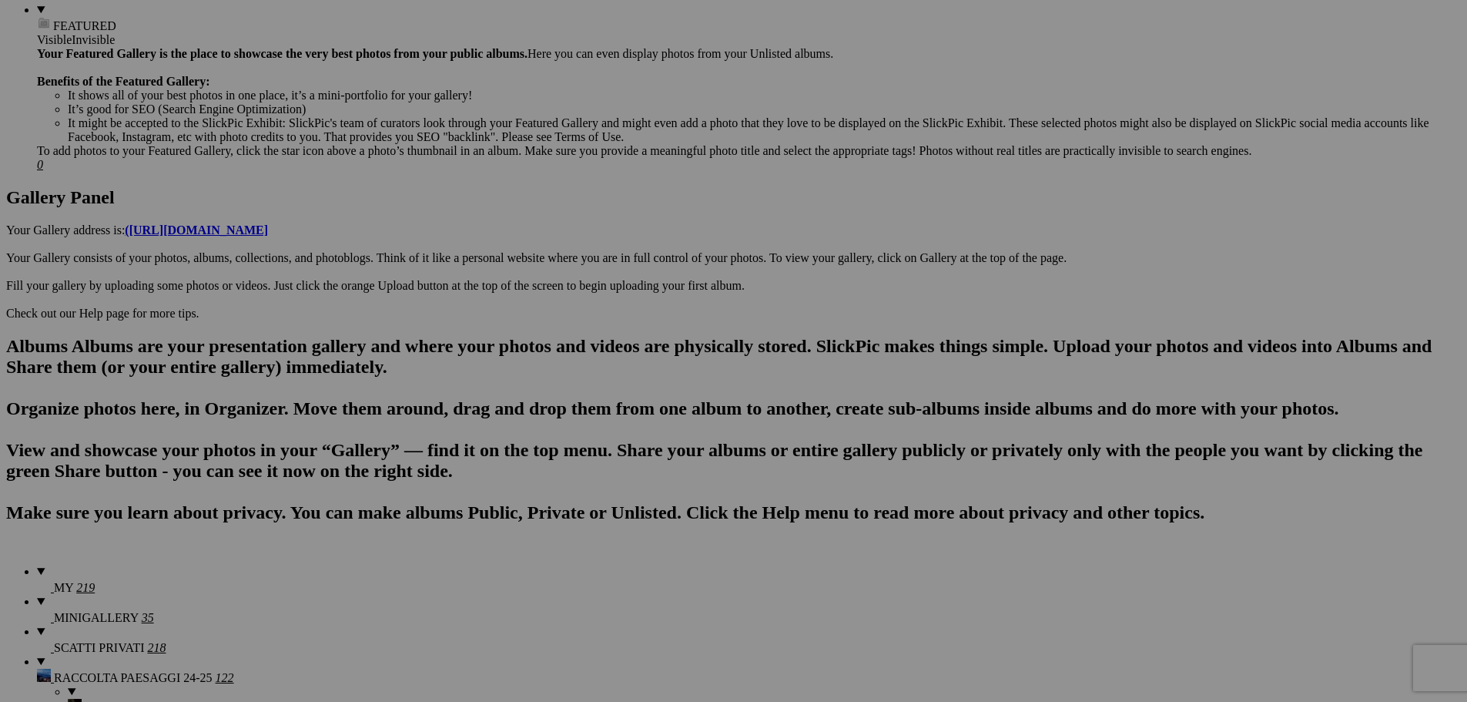
scroll to position [693, 0]
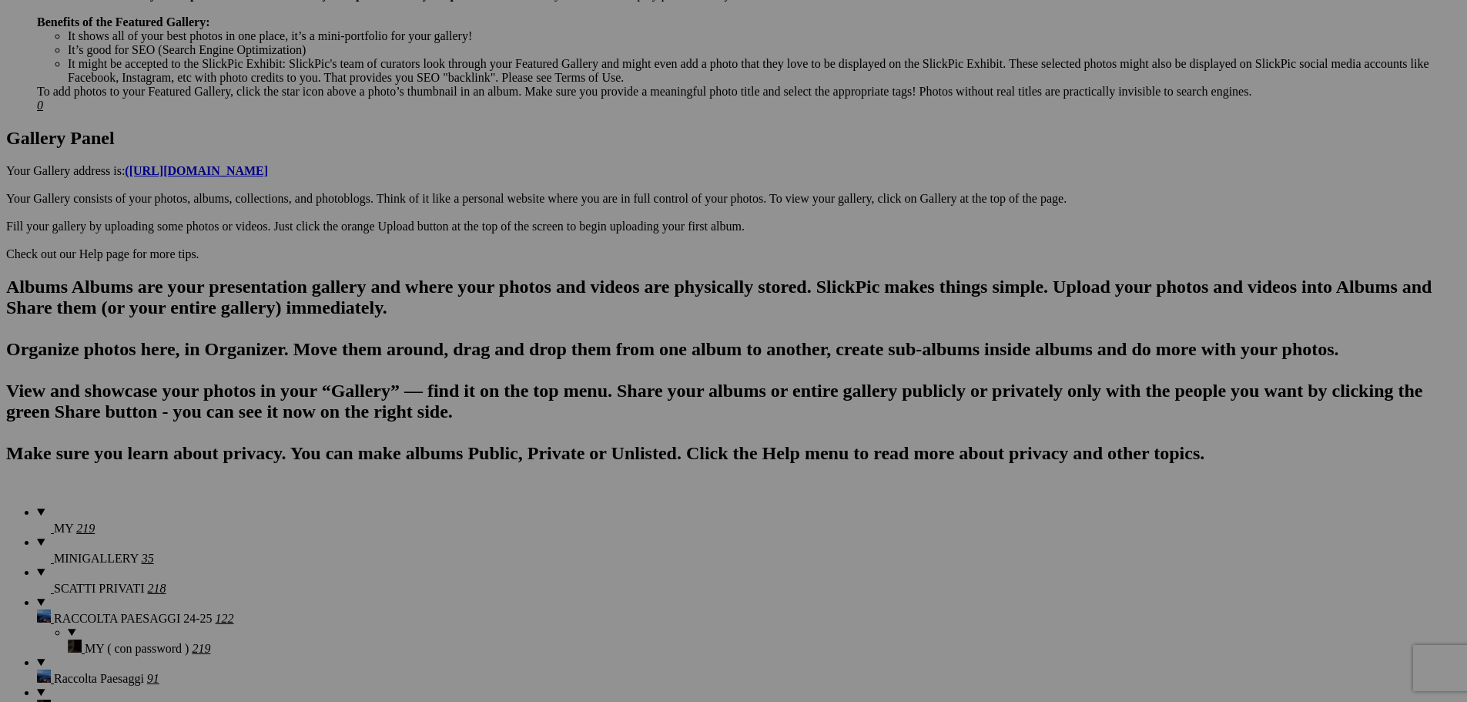
drag, startPoint x: 355, startPoint y: 417, endPoint x: 395, endPoint y: 417, distance: 40.1
type input "155"
drag, startPoint x: 478, startPoint y: 412, endPoint x: 328, endPoint y: 413, distance: 150.2
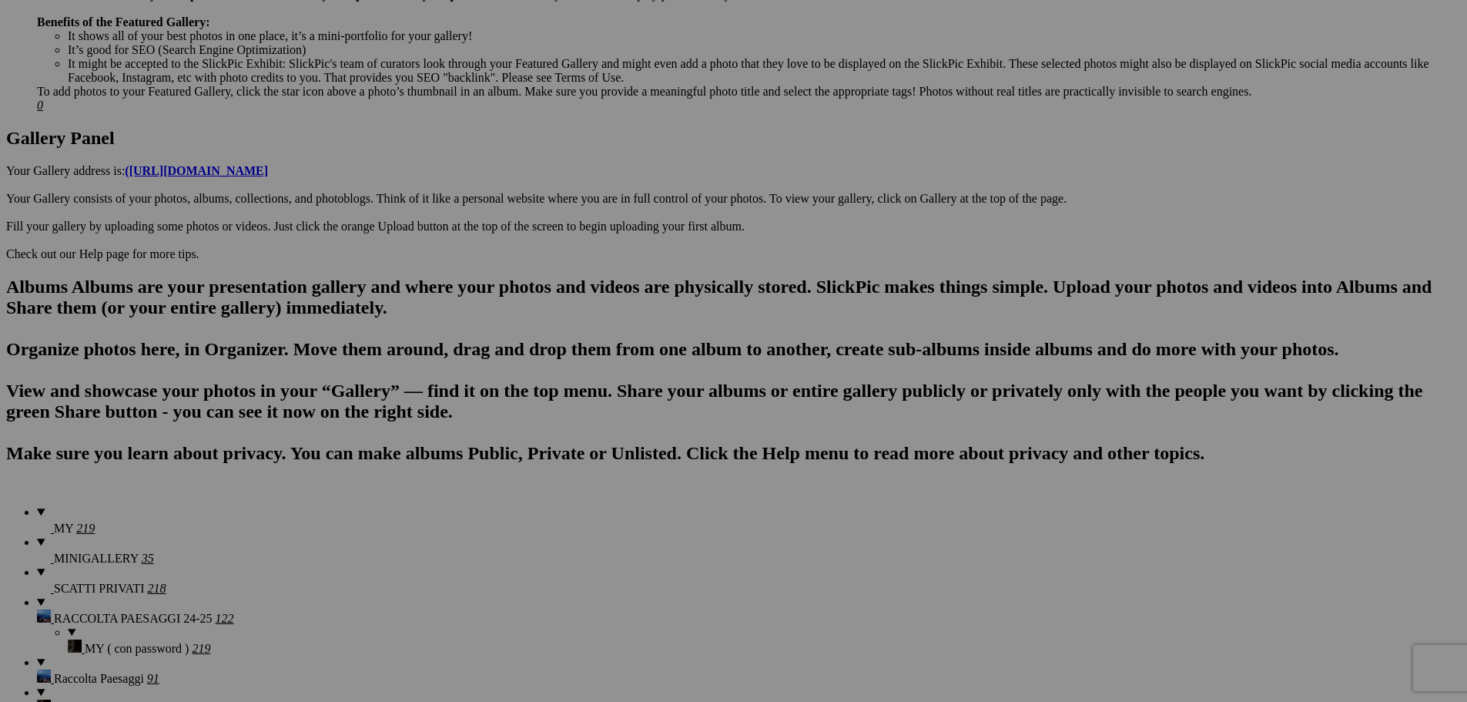
type input "156"
drag, startPoint x: 596, startPoint y: 415, endPoint x: 468, endPoint y: 417, distance: 128.7
type input "157"
drag, startPoint x: 748, startPoint y: 416, endPoint x: 592, endPoint y: 421, distance: 155.7
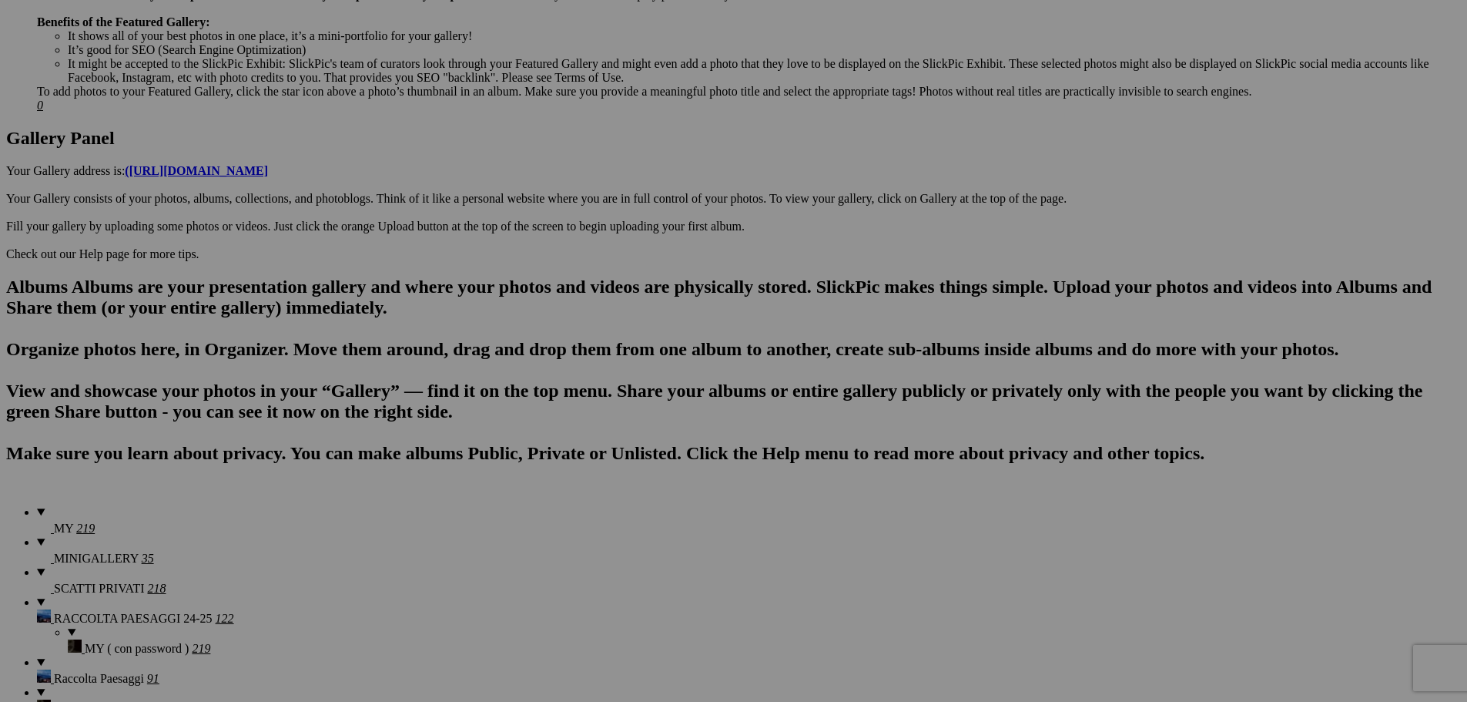
type input "158"
drag, startPoint x: 889, startPoint y: 411, endPoint x: 718, endPoint y: 411, distance: 171.0
type input "159"
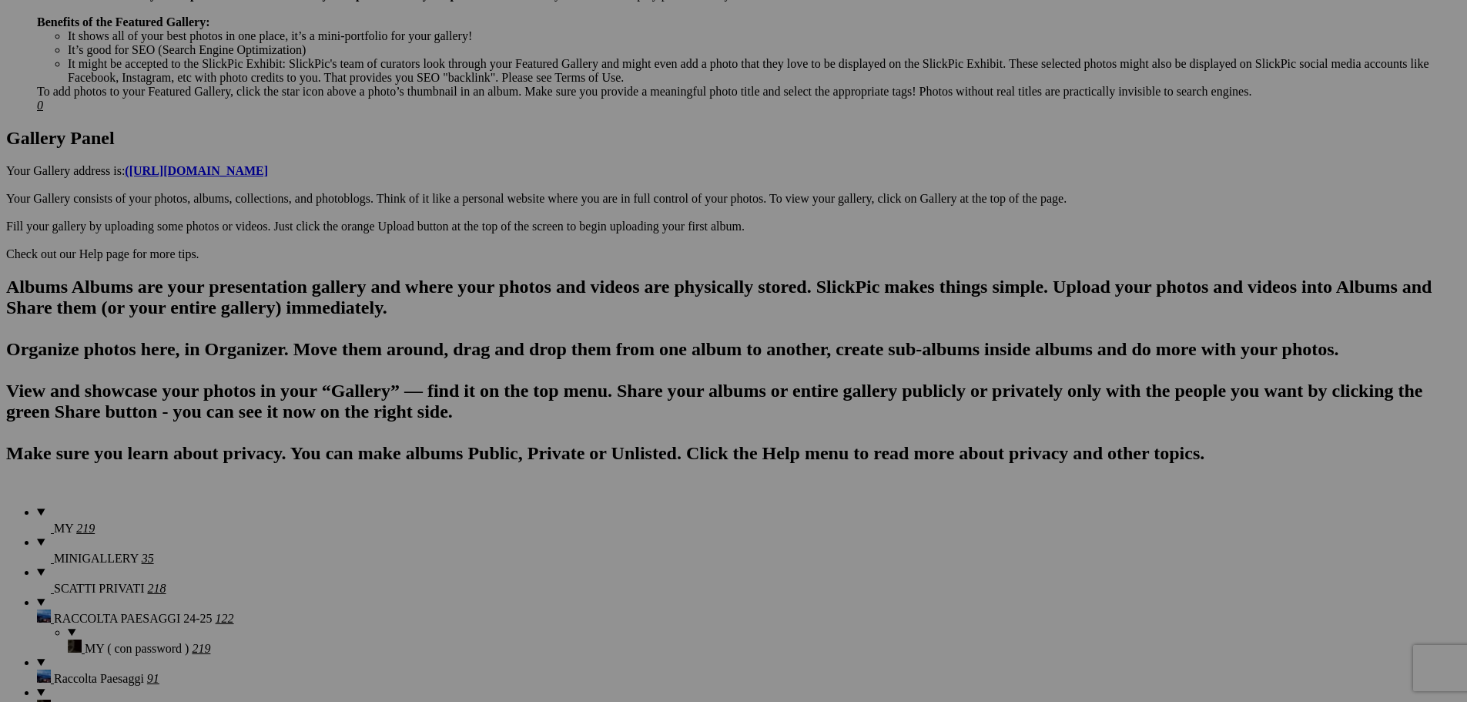
drag, startPoint x: 1020, startPoint y: 411, endPoint x: 855, endPoint y: 418, distance: 165.0
type input "160"
drag, startPoint x: 1165, startPoint y: 413, endPoint x: 969, endPoint y: 427, distance: 196.2
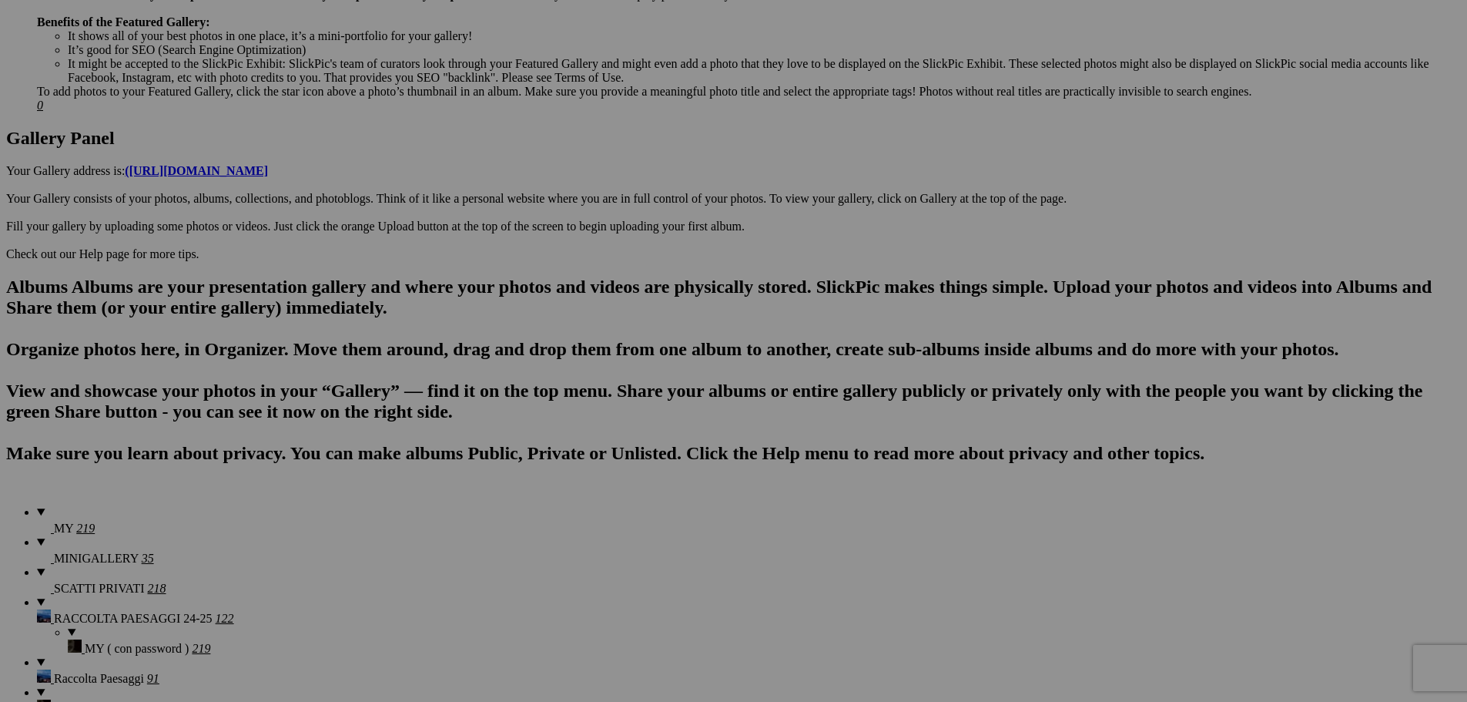
type input "161"
drag, startPoint x: 1259, startPoint y: 414, endPoint x: 1189, endPoint y: 421, distance: 71.3
drag, startPoint x: 1266, startPoint y: 413, endPoint x: 1247, endPoint y: 414, distance: 18.6
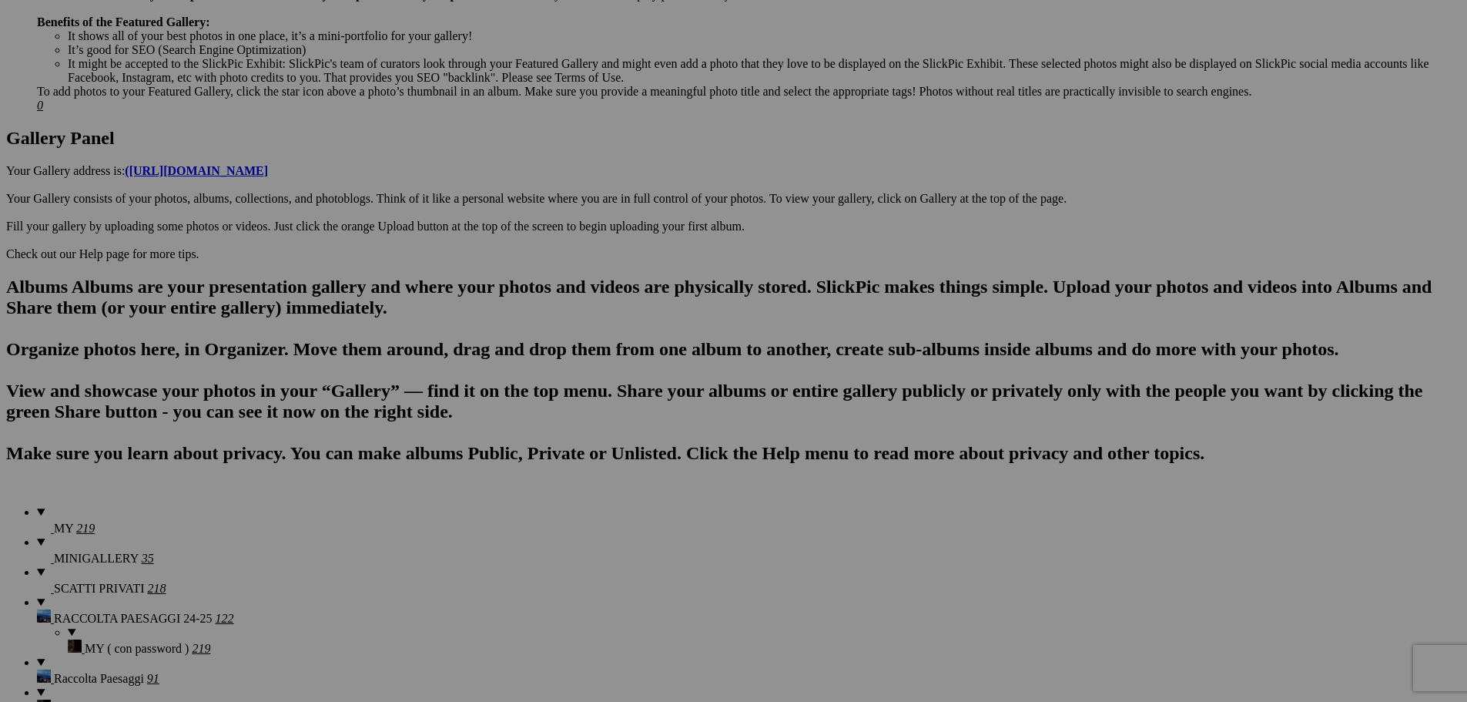
type input "162"
drag, startPoint x: 1408, startPoint y: 411, endPoint x: 1339, endPoint y: 419, distance: 69.8
type input "163"
click at [155, 401] on section "Upload Get Adobe® Lightroom® plug-in here Search FEATURED GALLERY Visible Invis…" at bounding box center [733, 674] width 1455 height 2041
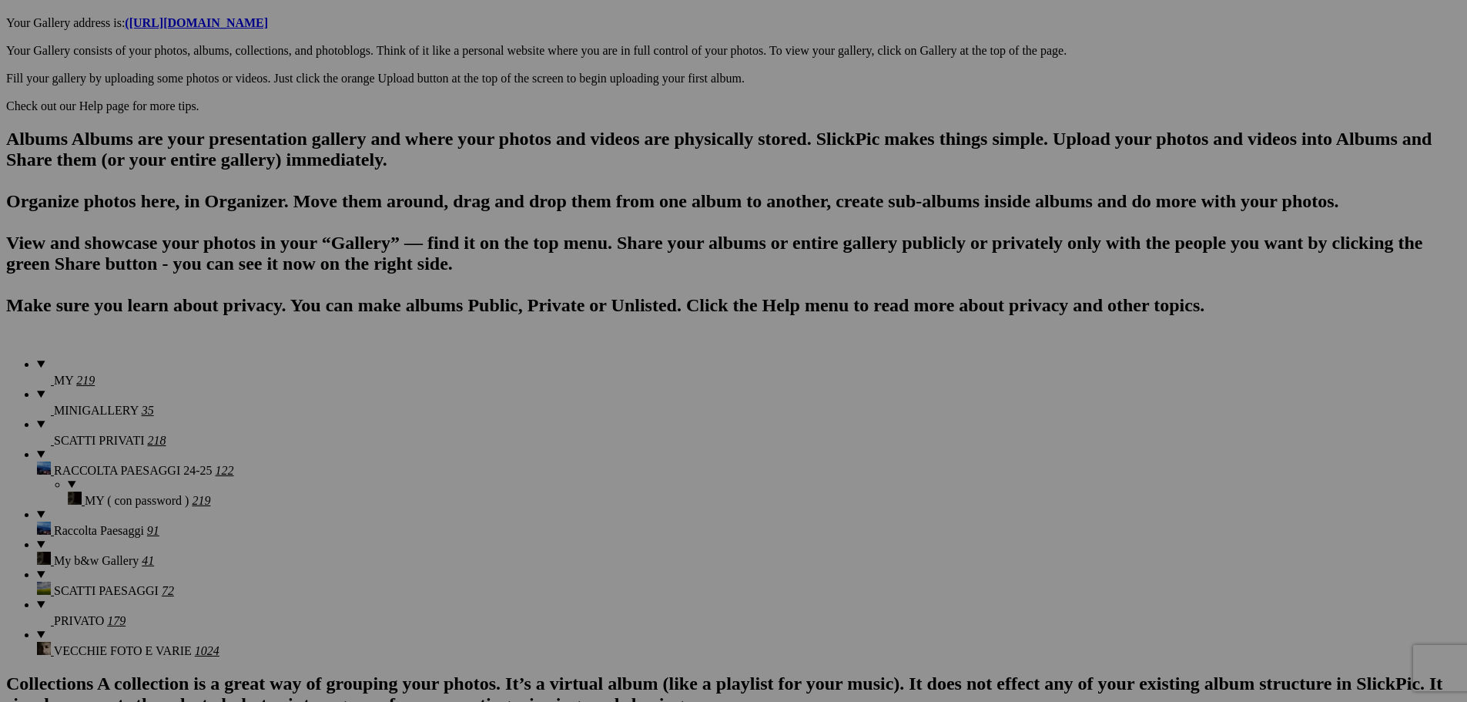
scroll to position [924, 0]
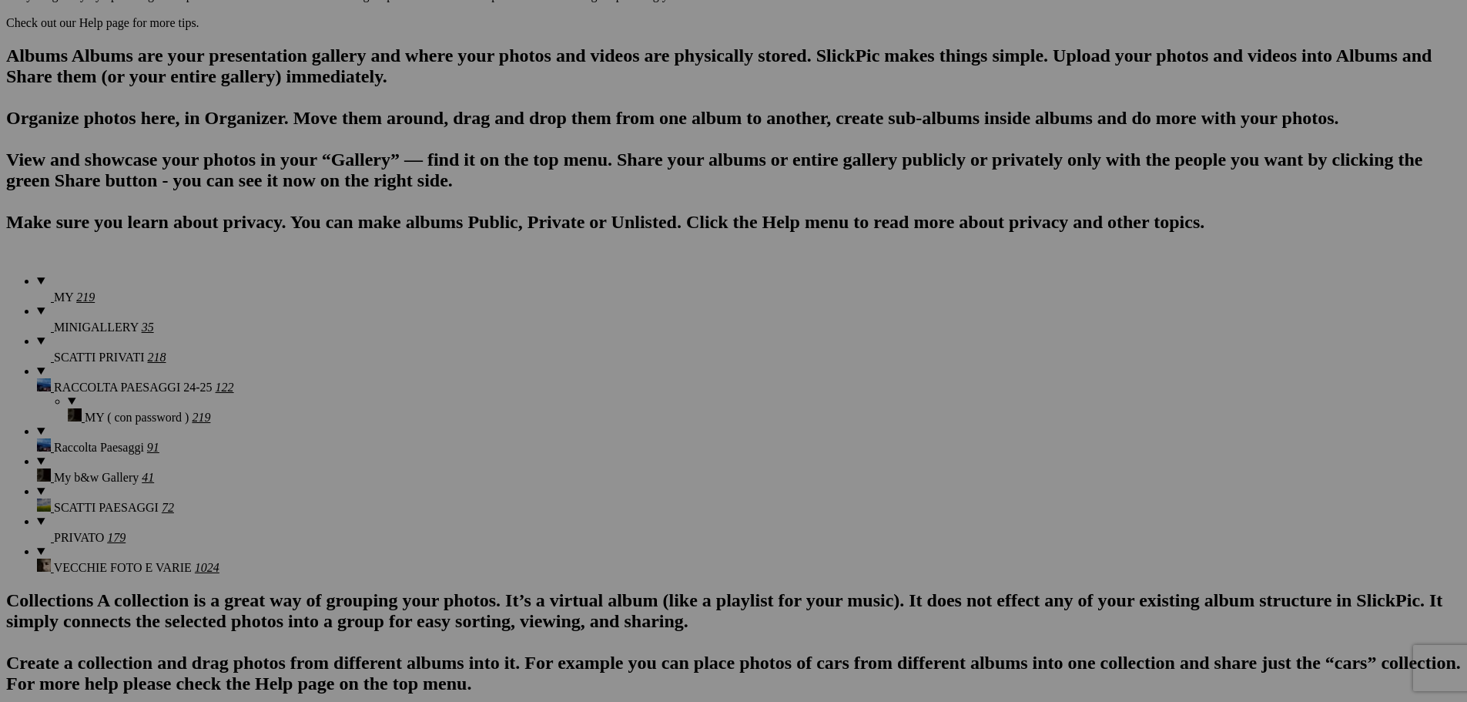
drag, startPoint x: 307, startPoint y: 381, endPoint x: 256, endPoint y: 381, distance: 50.8
type input "164"
drag, startPoint x: 454, startPoint y: 382, endPoint x: 372, endPoint y: 382, distance: 81.7
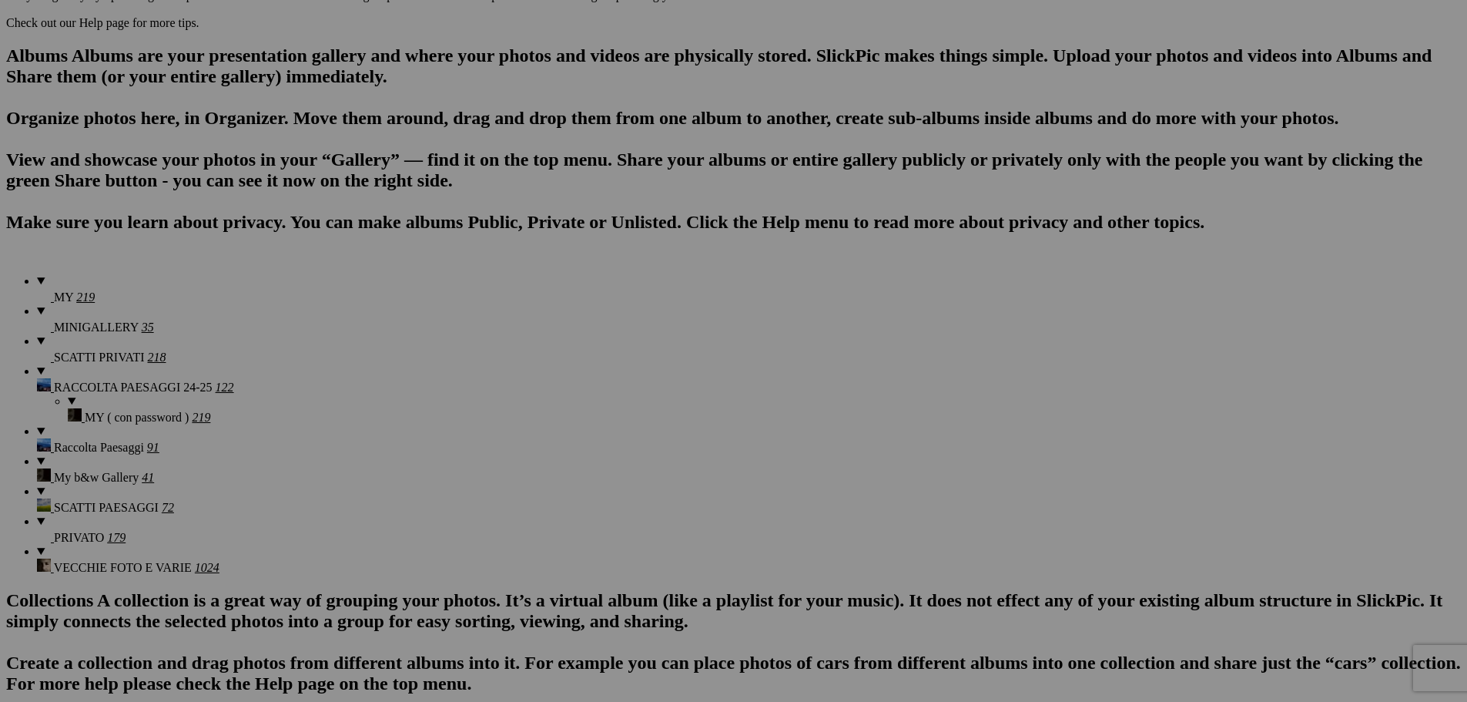
type input "165"
drag, startPoint x: 613, startPoint y: 374, endPoint x: 488, endPoint y: 367, distance: 125.0
type input "166"
drag, startPoint x: 748, startPoint y: 378, endPoint x: 609, endPoint y: 377, distance: 139.4
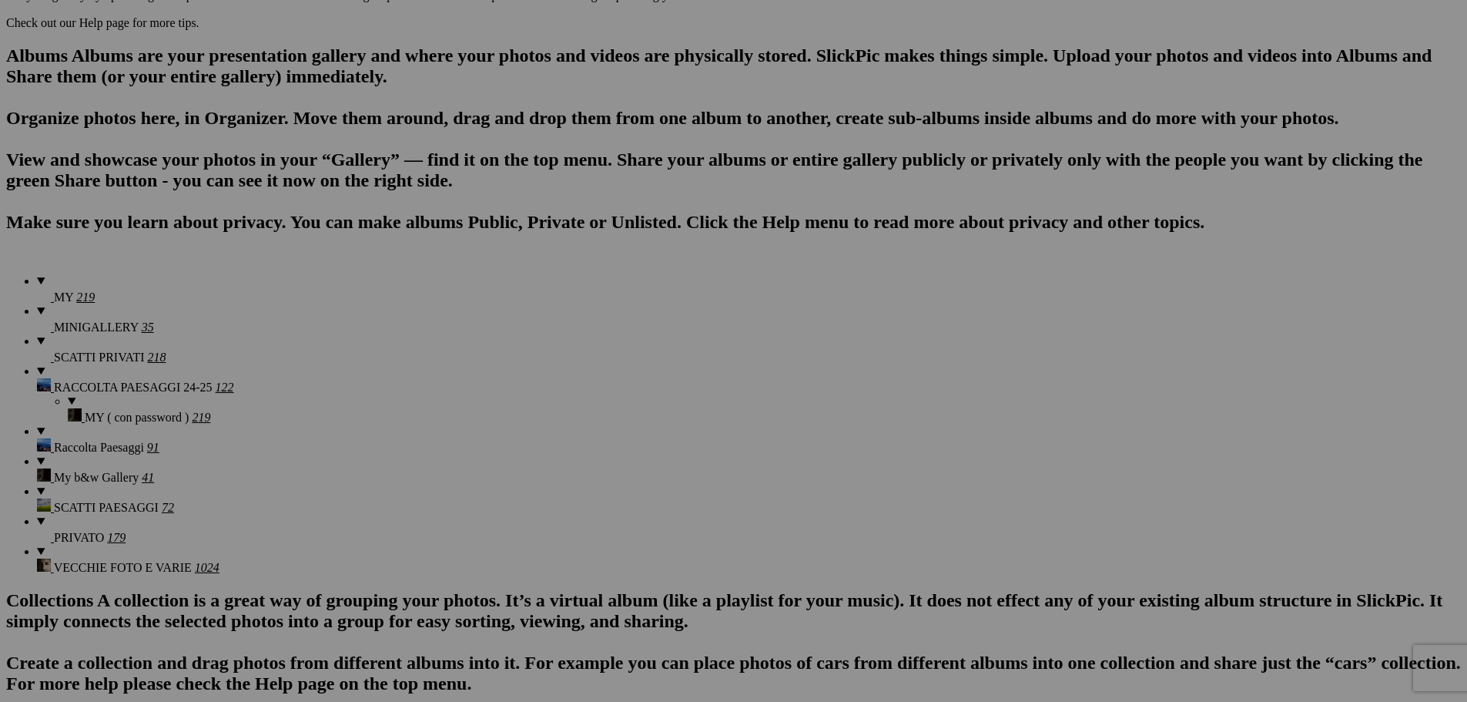
type input "167"
drag, startPoint x: 854, startPoint y: 373, endPoint x: 783, endPoint y: 361, distance: 72.7
type input "168"
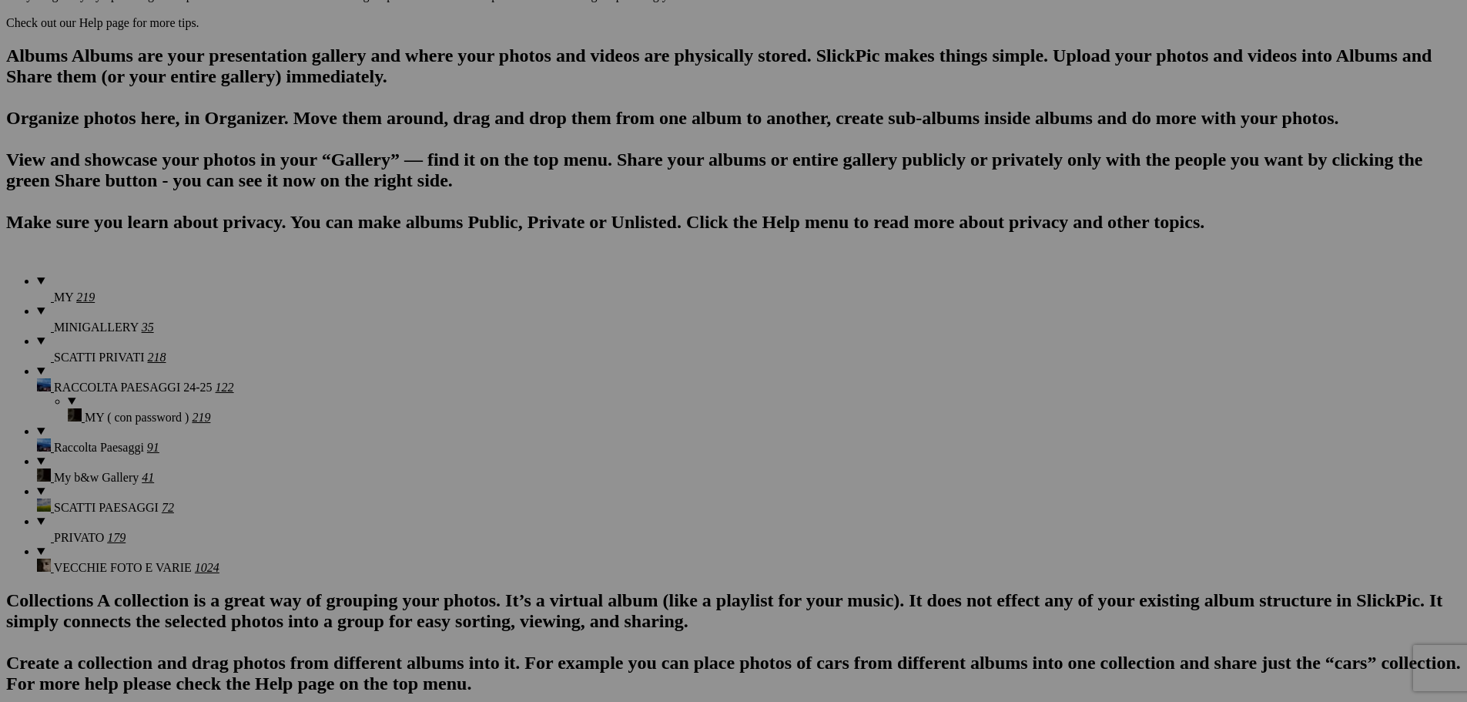
drag, startPoint x: 1028, startPoint y: 377, endPoint x: 864, endPoint y: 371, distance: 163.4
type input "169"
drag, startPoint x: 1166, startPoint y: 374, endPoint x: 992, endPoint y: 380, distance: 174.2
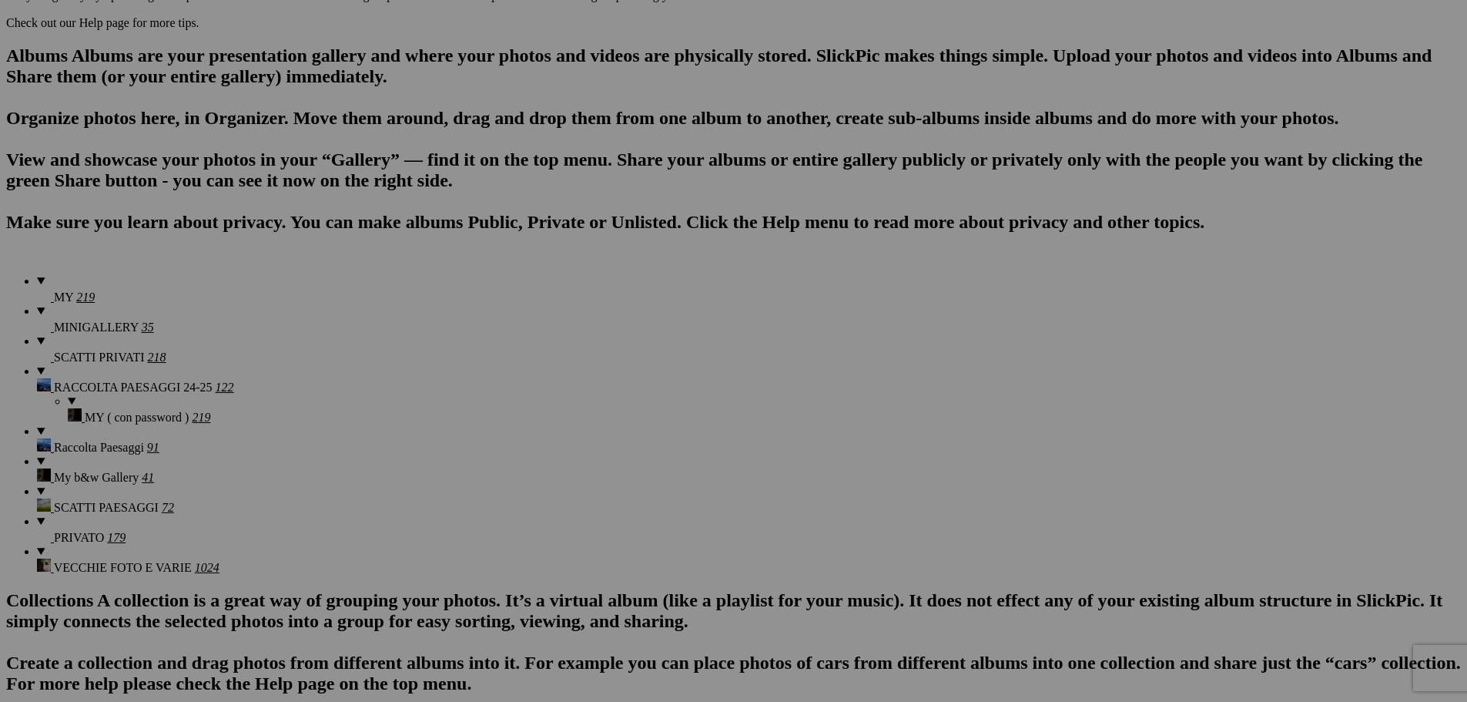
type input "170"
drag, startPoint x: 1276, startPoint y: 380, endPoint x: 1179, endPoint y: 380, distance: 96.3
type input "171"
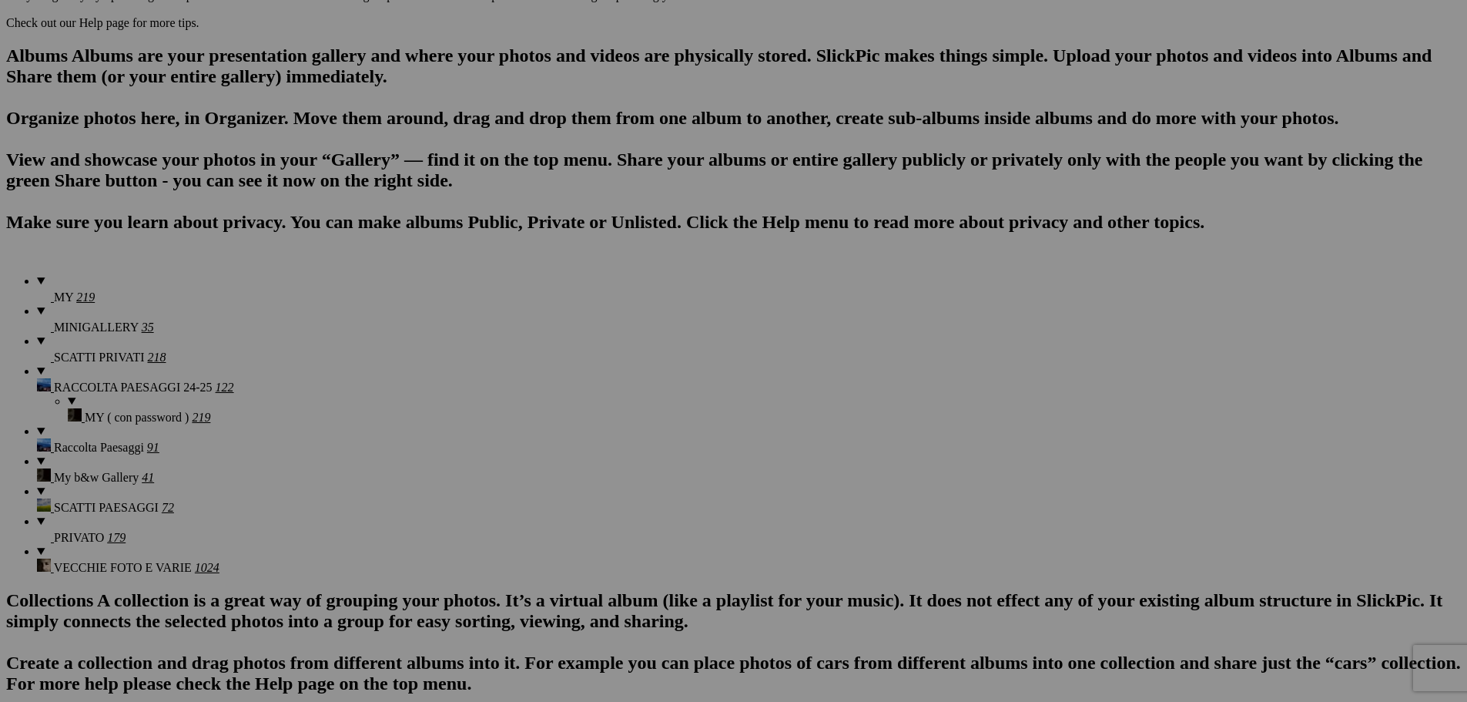
drag, startPoint x: 1397, startPoint y: 376, endPoint x: 1338, endPoint y: 373, distance: 59.4
type input "172"
click at [186, 421] on section "Upload Get Adobe® Lightroom® plug-in here Search FEATURED GALLERY Visible Invis…" at bounding box center [733, 443] width 1455 height 2041
drag, startPoint x: 340, startPoint y: 572, endPoint x: 196, endPoint y: 561, distance: 144.5
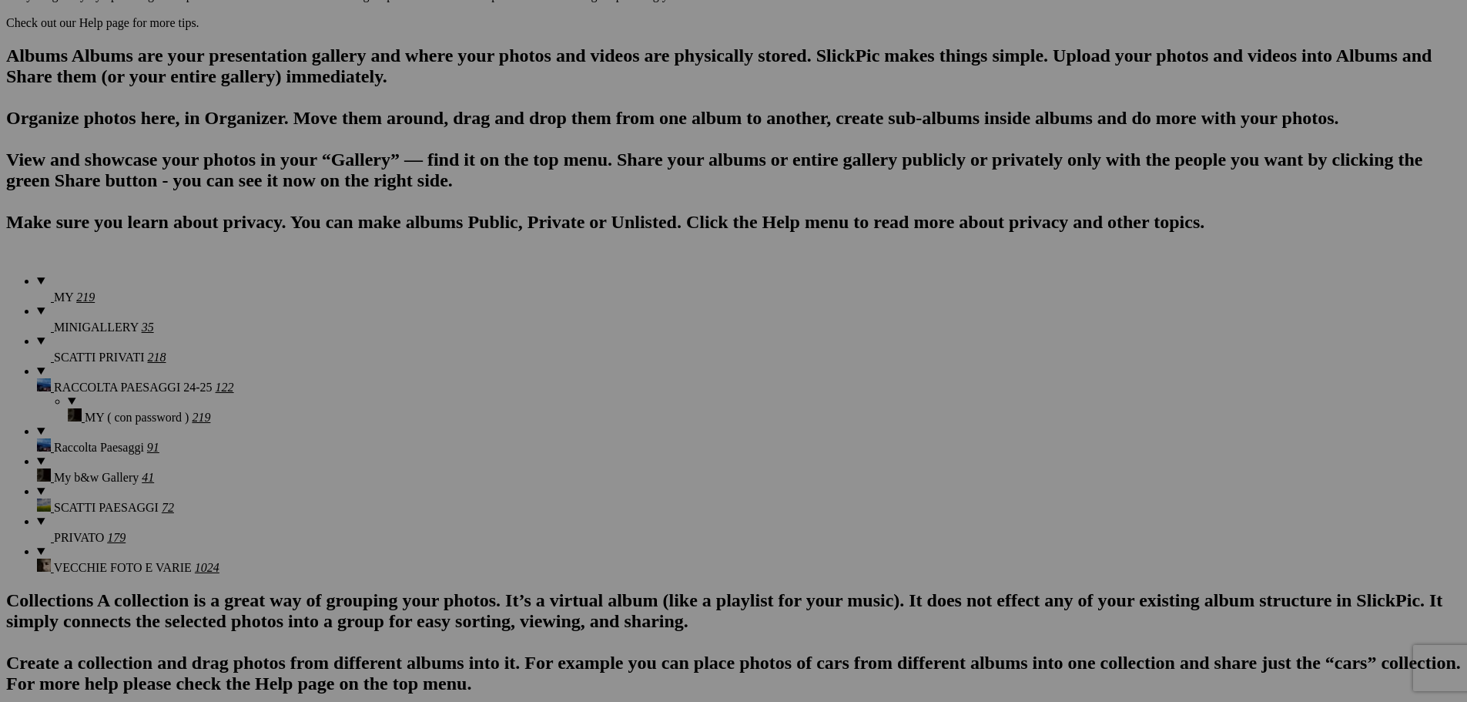
type input "173"
drag, startPoint x: 476, startPoint y: 573, endPoint x: 286, endPoint y: 565, distance: 190.4
type input "174"
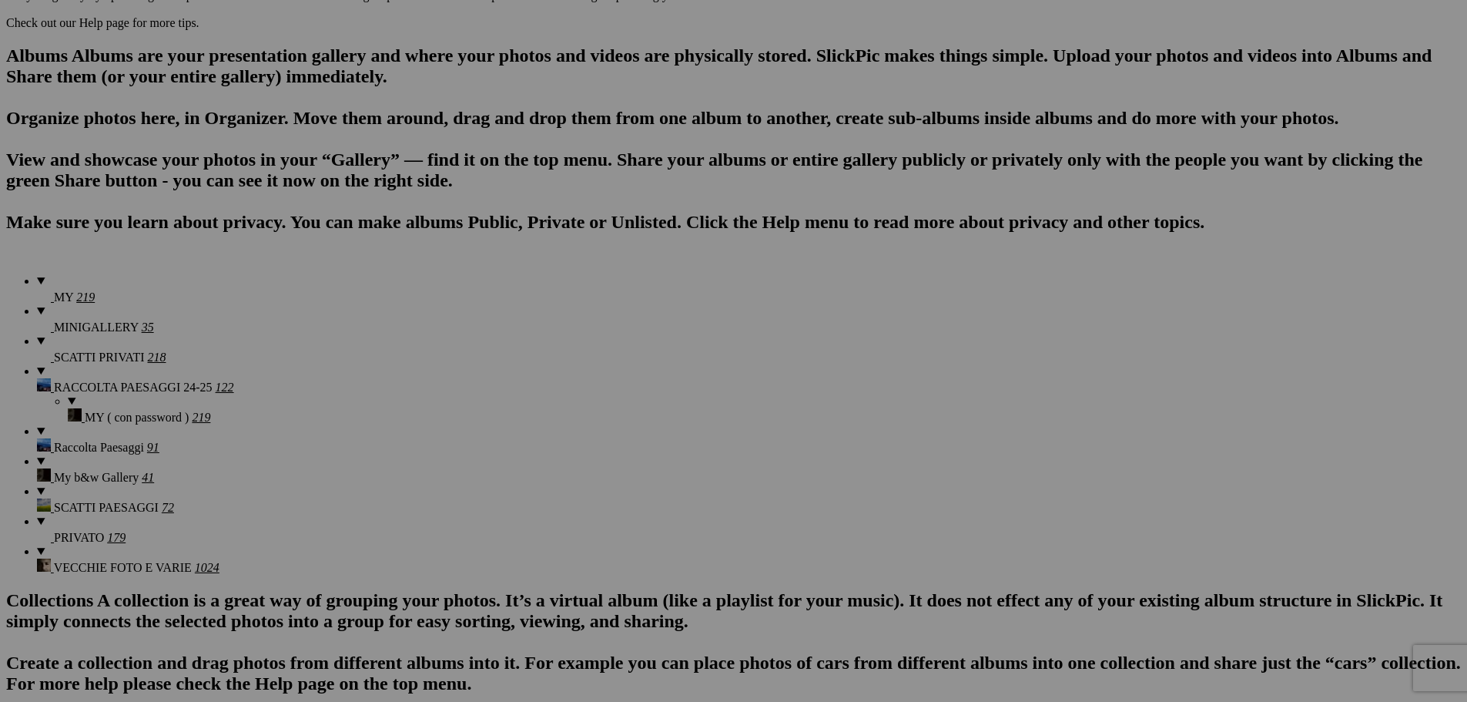
drag, startPoint x: 504, startPoint y: 576, endPoint x: 489, endPoint y: 576, distance: 14.6
type input "175"
drag, startPoint x: 748, startPoint y: 574, endPoint x: 560, endPoint y: 572, distance: 188.0
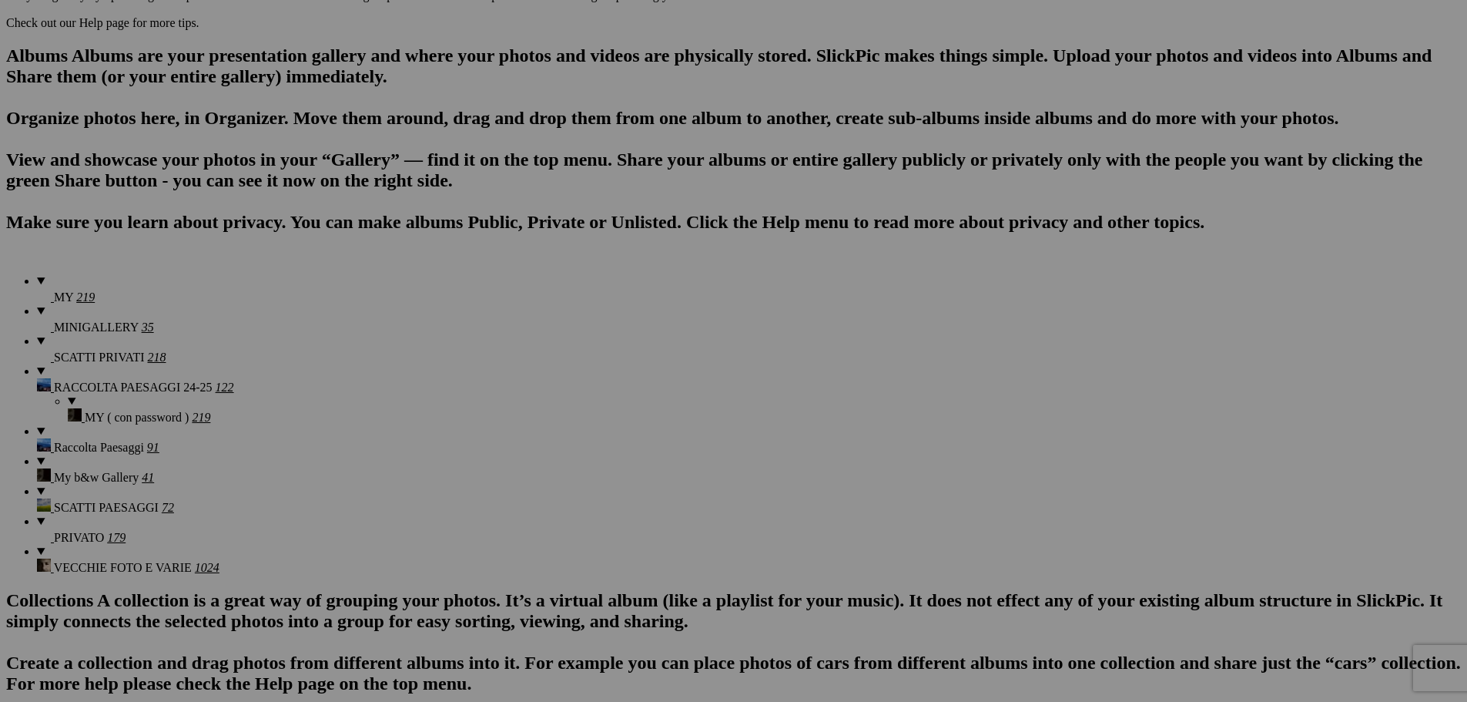
type input "176"
drag, startPoint x: 850, startPoint y: 571, endPoint x: 765, endPoint y: 580, distance: 85.2
type input "177"
drag, startPoint x: 1023, startPoint y: 575, endPoint x: 816, endPoint y: 587, distance: 207.5
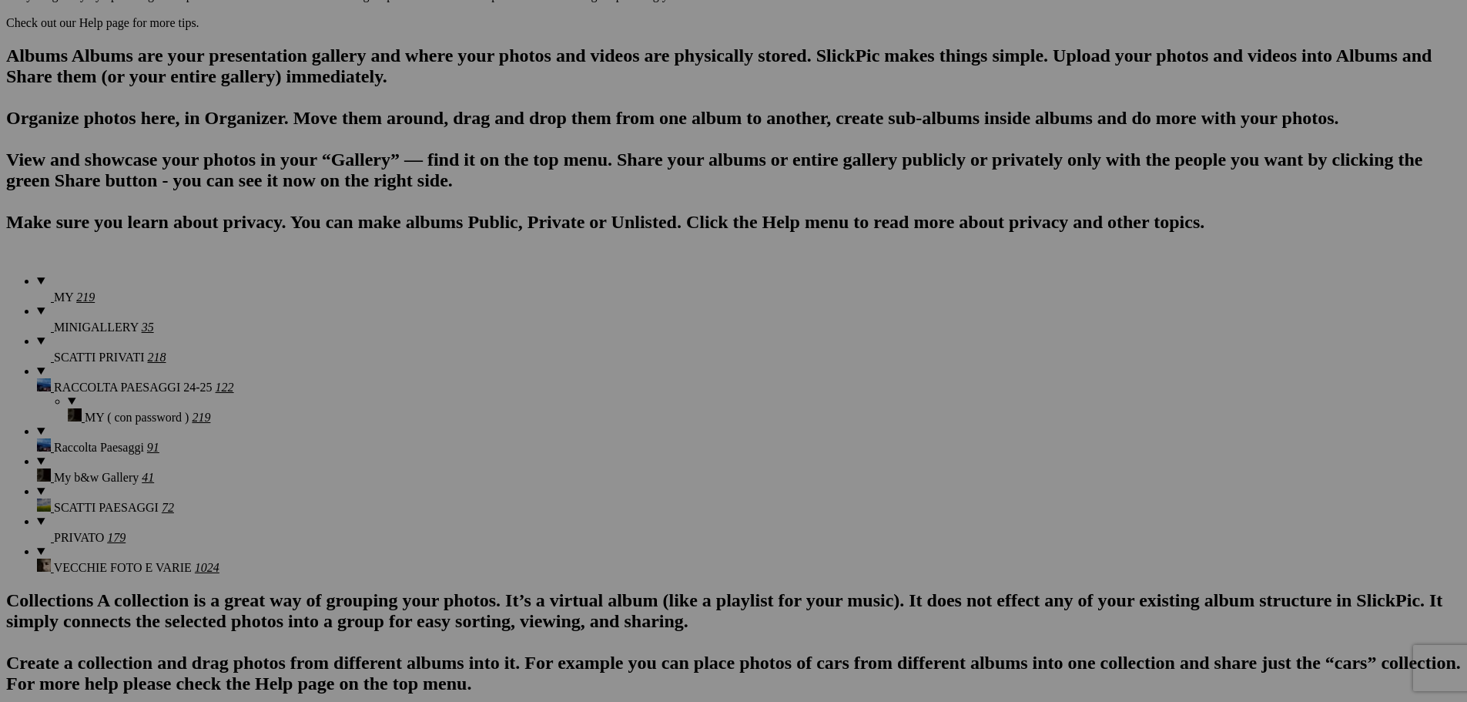
type input "178"
drag, startPoint x: 1135, startPoint y: 574, endPoint x: 1034, endPoint y: 572, distance: 100.9
type input "179"
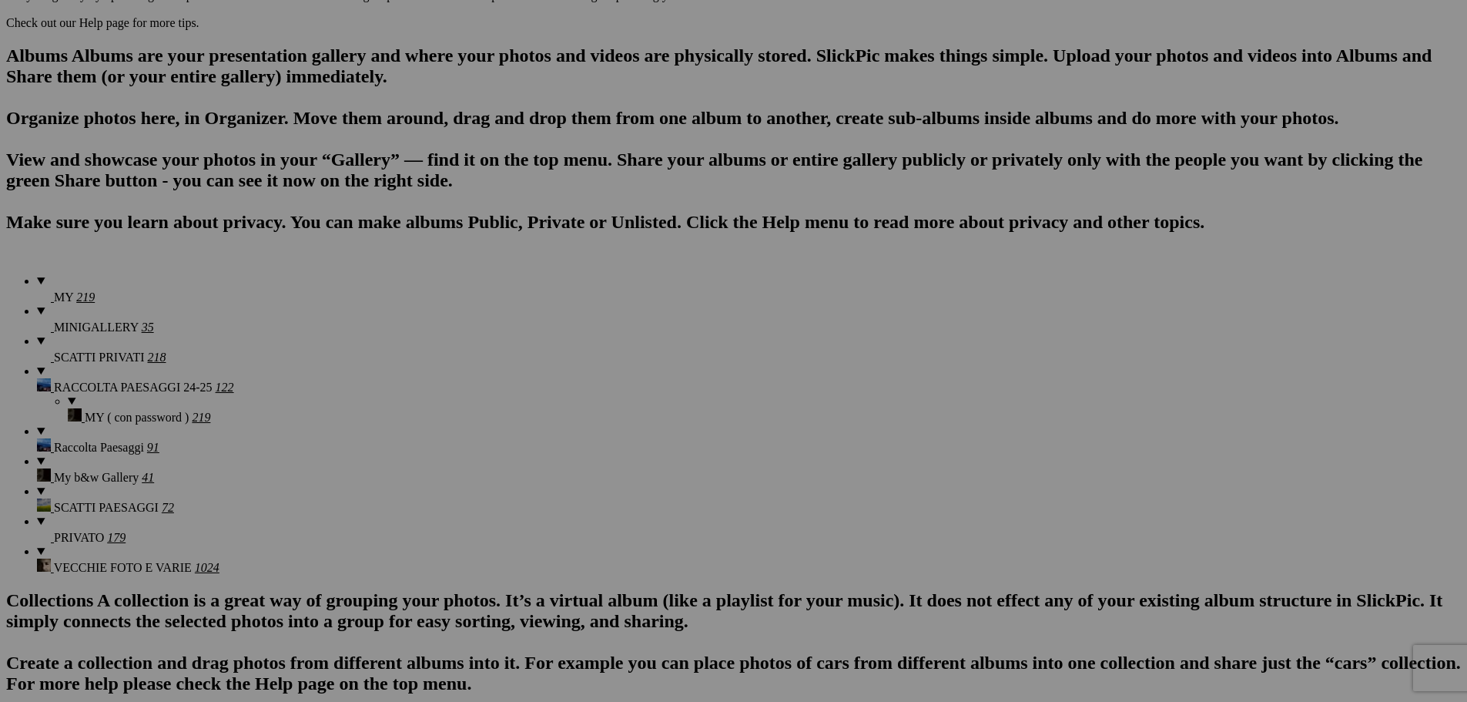
drag, startPoint x: 1265, startPoint y: 573, endPoint x: 1196, endPoint y: 572, distance: 69.3
type input "180"
drag, startPoint x: 1398, startPoint y: 573, endPoint x: 1326, endPoint y: 576, distance: 71.7
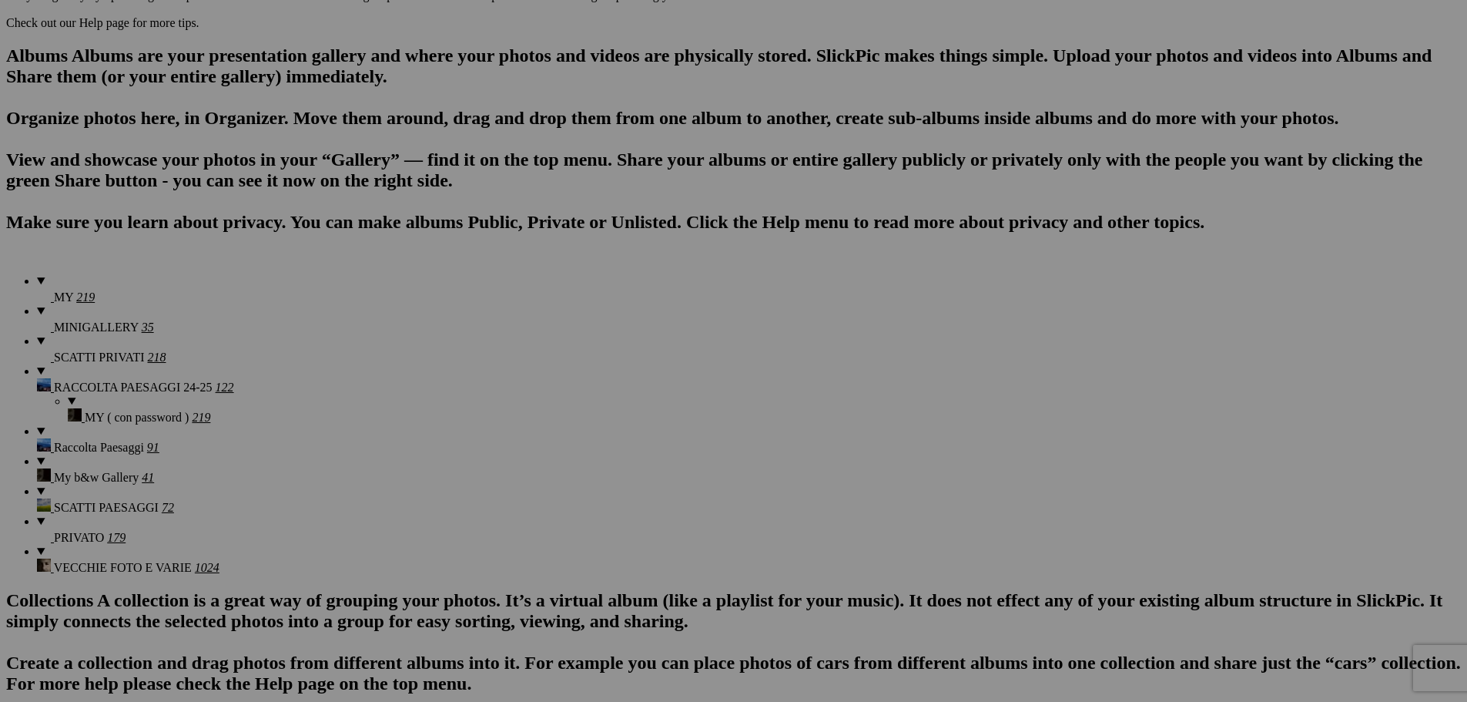
type input "181"
click at [118, 485] on section "Upload Get Adobe® Lightroom® plug-in here Search FEATURED GALLERY Visible Invis…" at bounding box center [733, 443] width 1455 height 2041
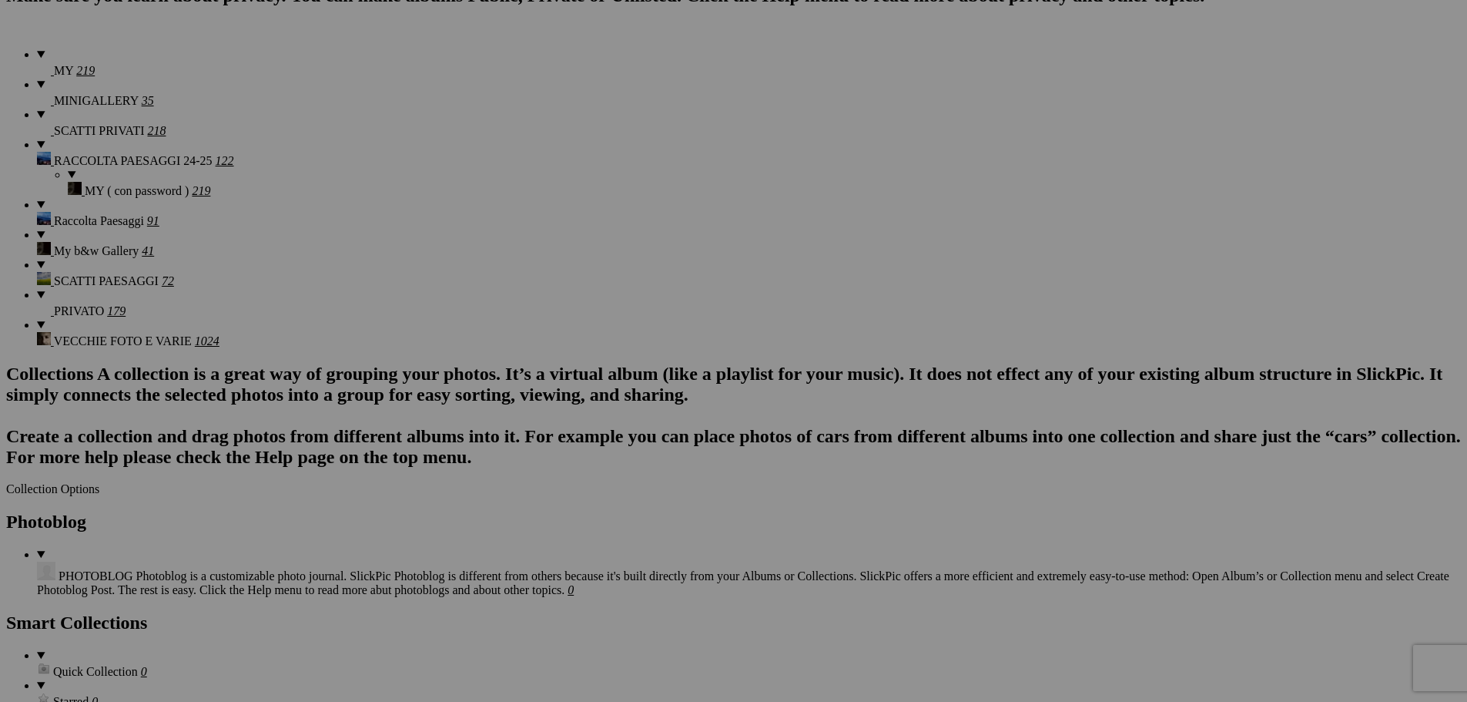
scroll to position [1155, 0]
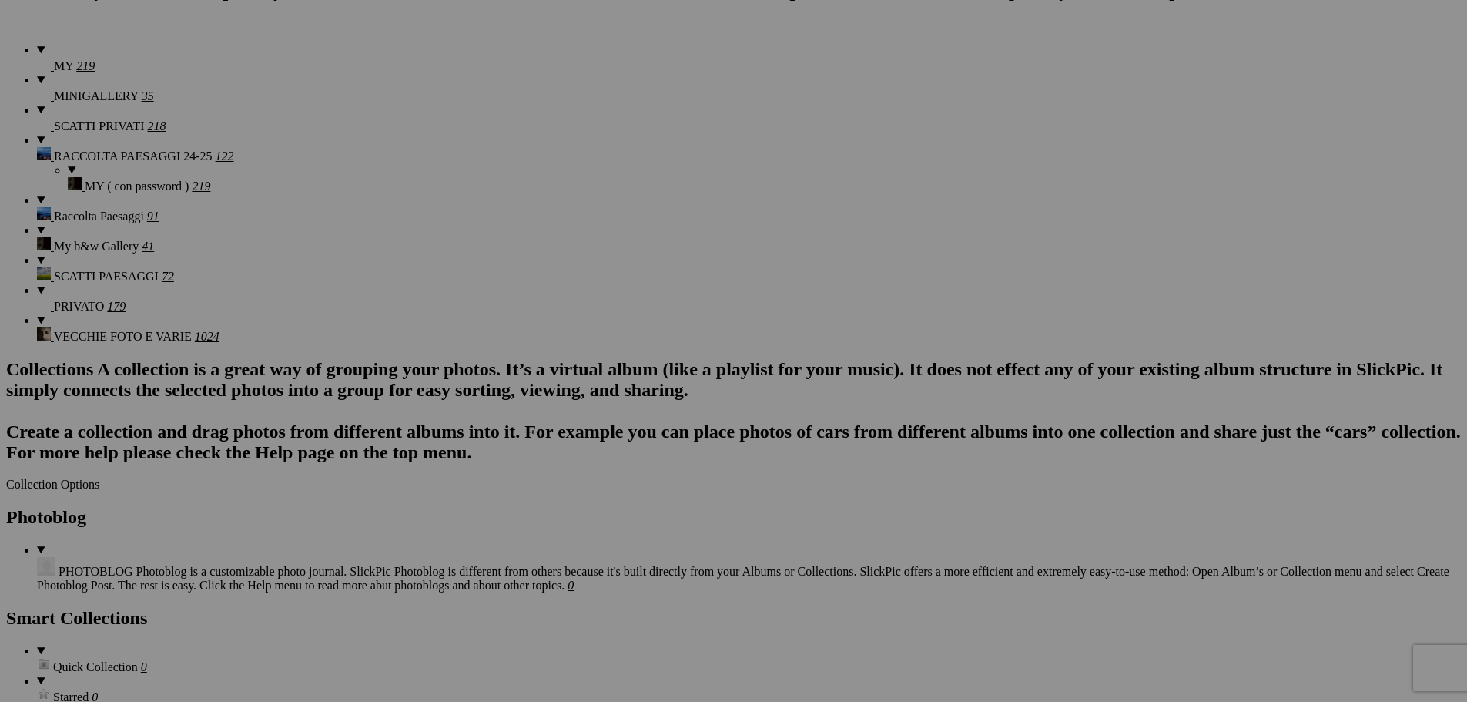
drag, startPoint x: 307, startPoint y: 536, endPoint x: 250, endPoint y: 540, distance: 57.9
type input "182"
drag, startPoint x: 475, startPoint y: 541, endPoint x: 243, endPoint y: 542, distance: 231.1
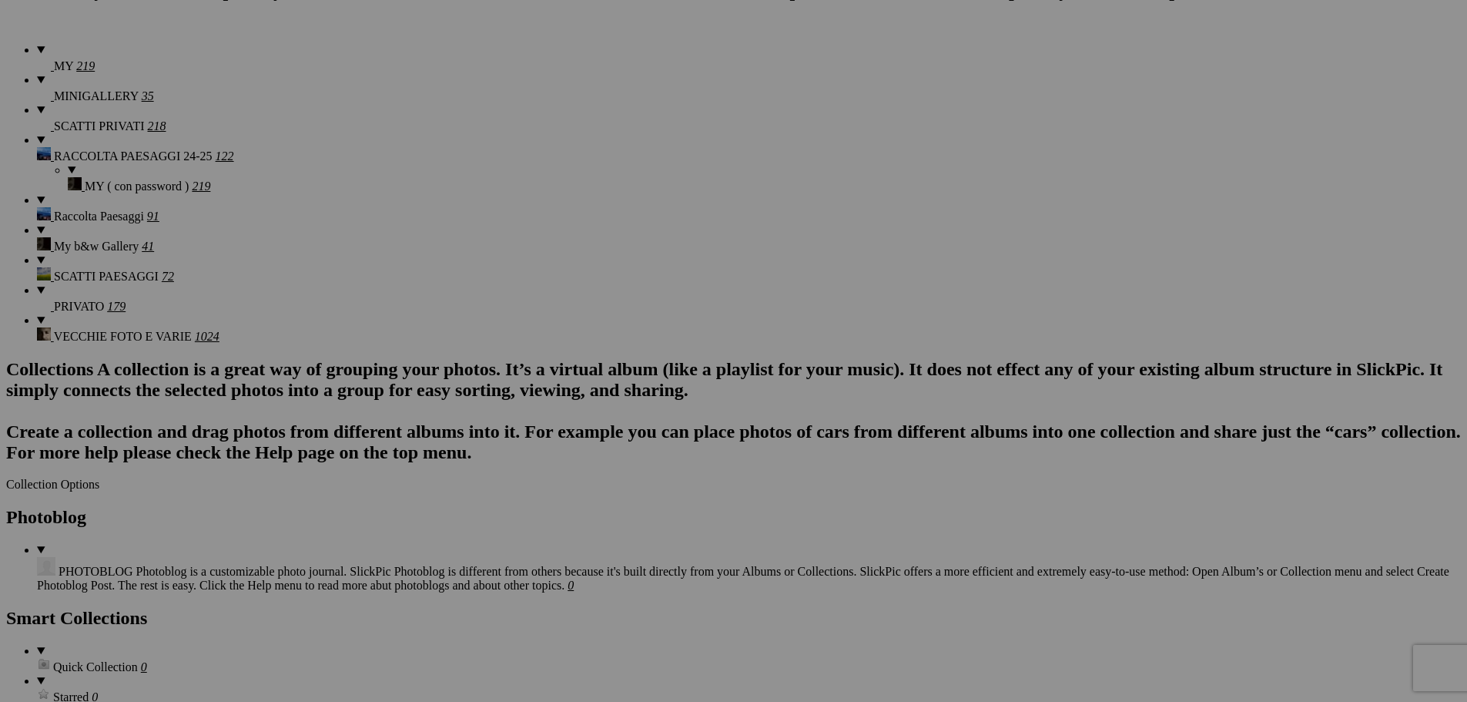
type input "183"
drag, startPoint x: 595, startPoint y: 538, endPoint x: 475, endPoint y: 533, distance: 119.5
type input "184"
drag, startPoint x: 728, startPoint y: 539, endPoint x: 562, endPoint y: 539, distance: 165.6
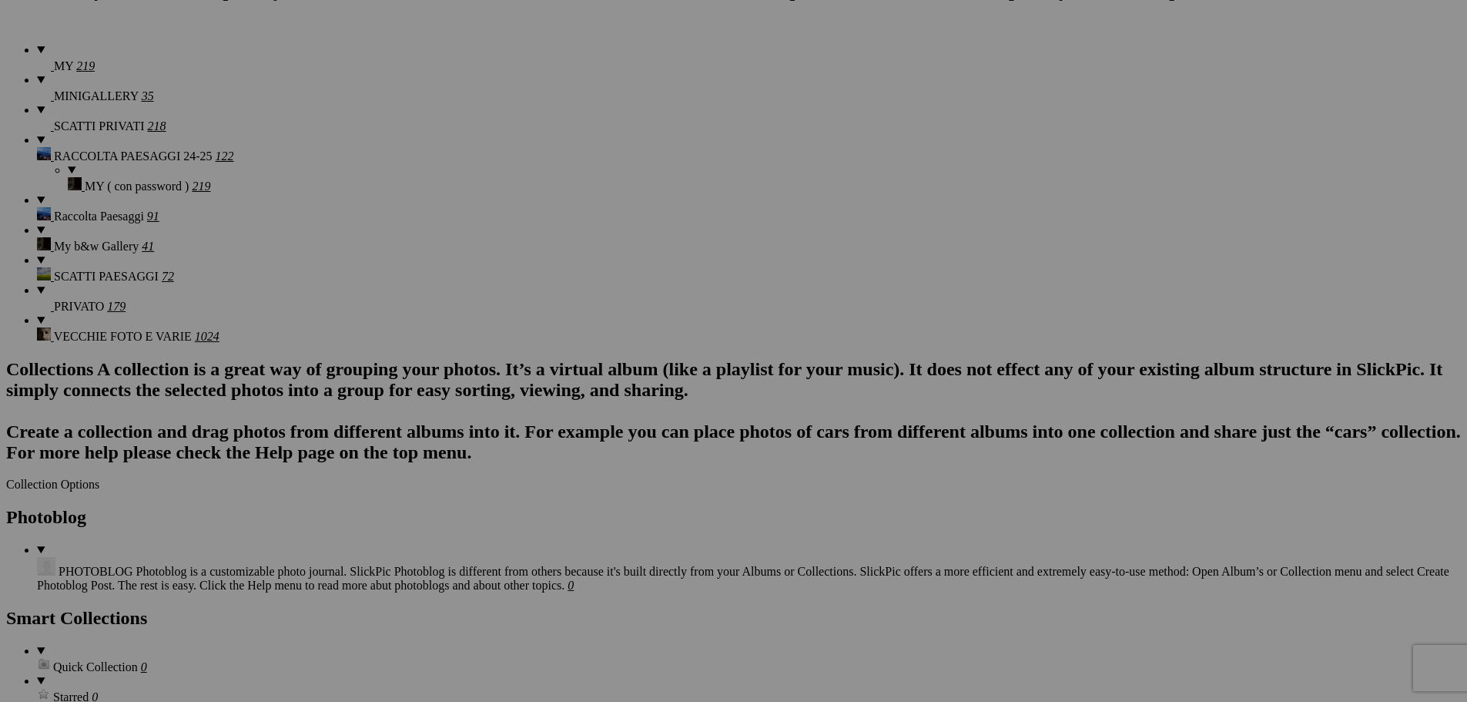
type input "185"
drag, startPoint x: 890, startPoint y: 540, endPoint x: 706, endPoint y: 539, distance: 183.3
type input "186"
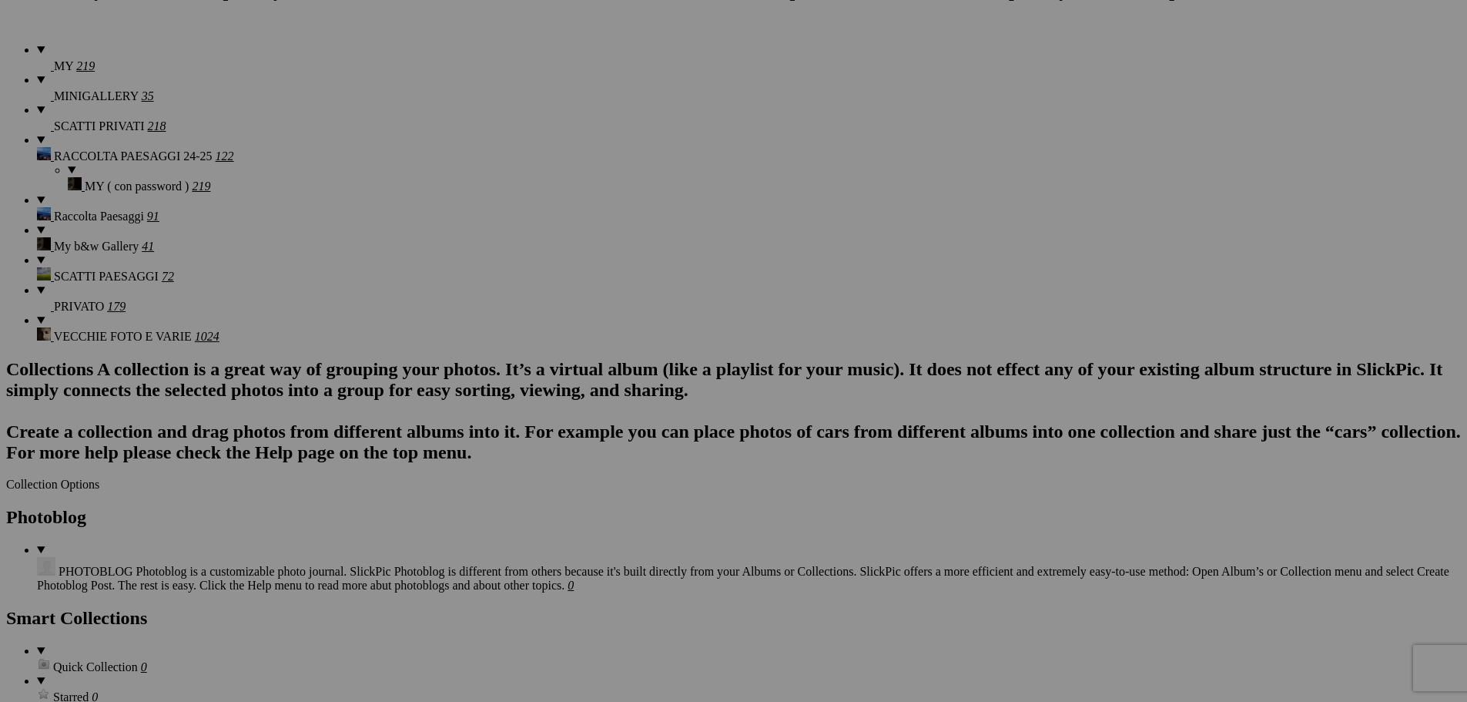
drag, startPoint x: 992, startPoint y: 535, endPoint x: 927, endPoint y: 532, distance: 64.7
type input "187"
drag, startPoint x: 1146, startPoint y: 535, endPoint x: 1004, endPoint y: 535, distance: 142.5
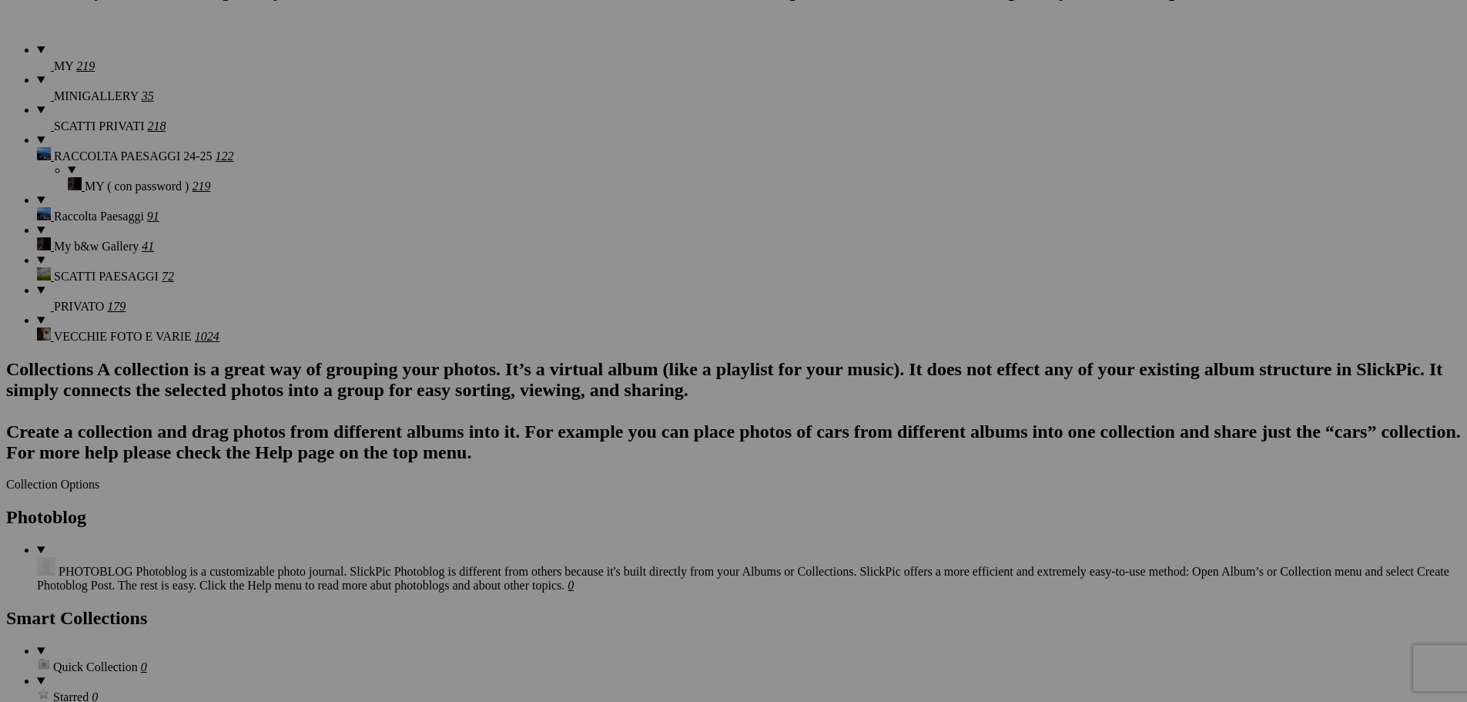
type input "188"
drag, startPoint x: 1299, startPoint y: 538, endPoint x: 1105, endPoint y: 542, distance: 193.4
type input "189"
drag, startPoint x: 1409, startPoint y: 538, endPoint x: 1321, endPoint y: 542, distance: 87.9
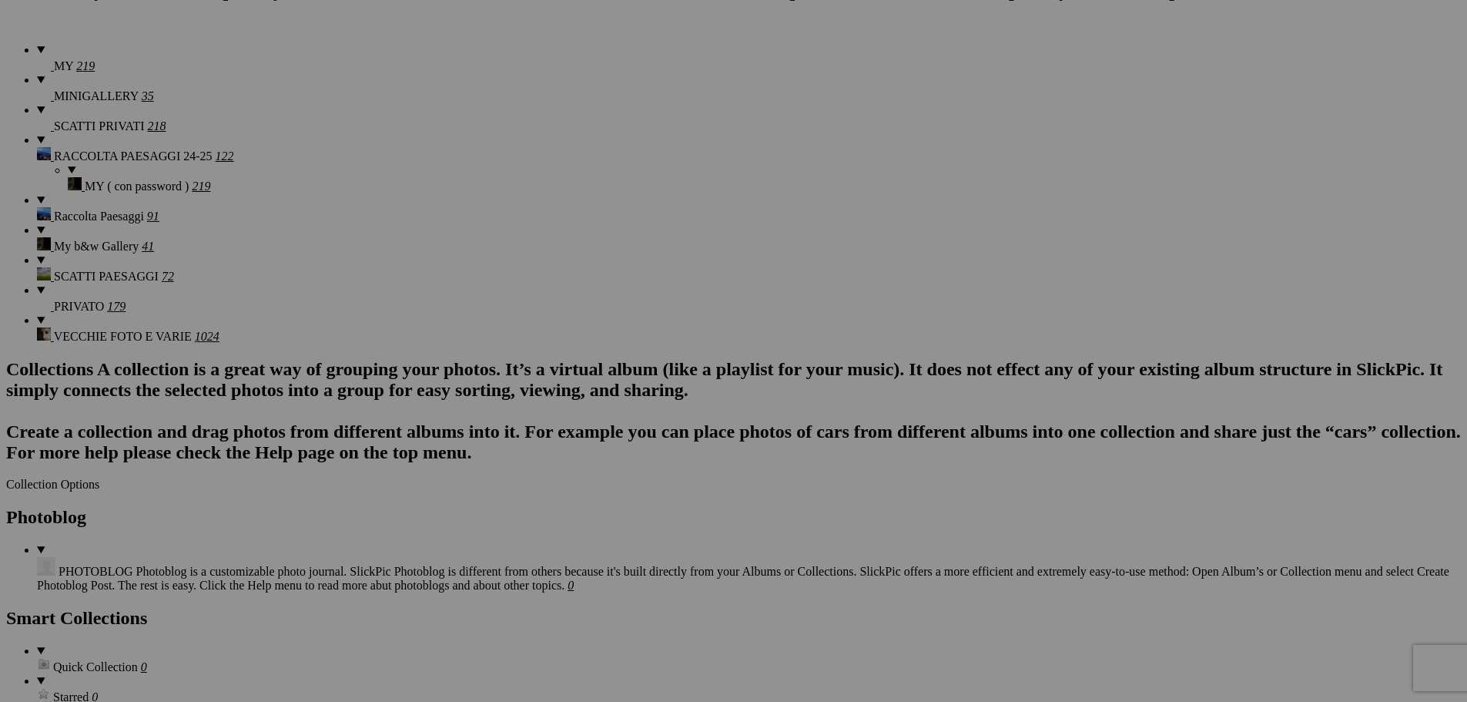
type input "190"
click at [86, 454] on section "Upload Get Adobe® Lightroom® plug-in here Search FEATURED GALLERY Visible Invis…" at bounding box center [733, 212] width 1455 height 2041
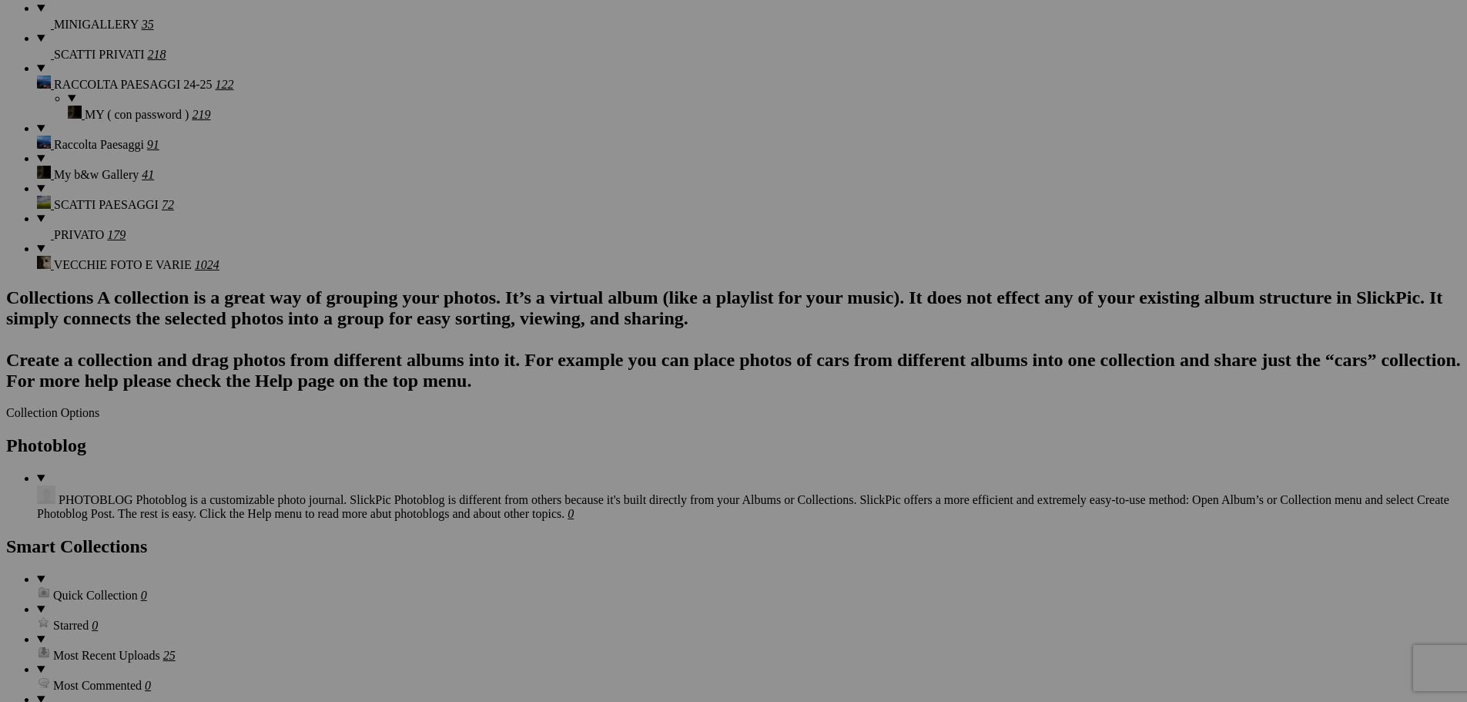
scroll to position [1541, 0]
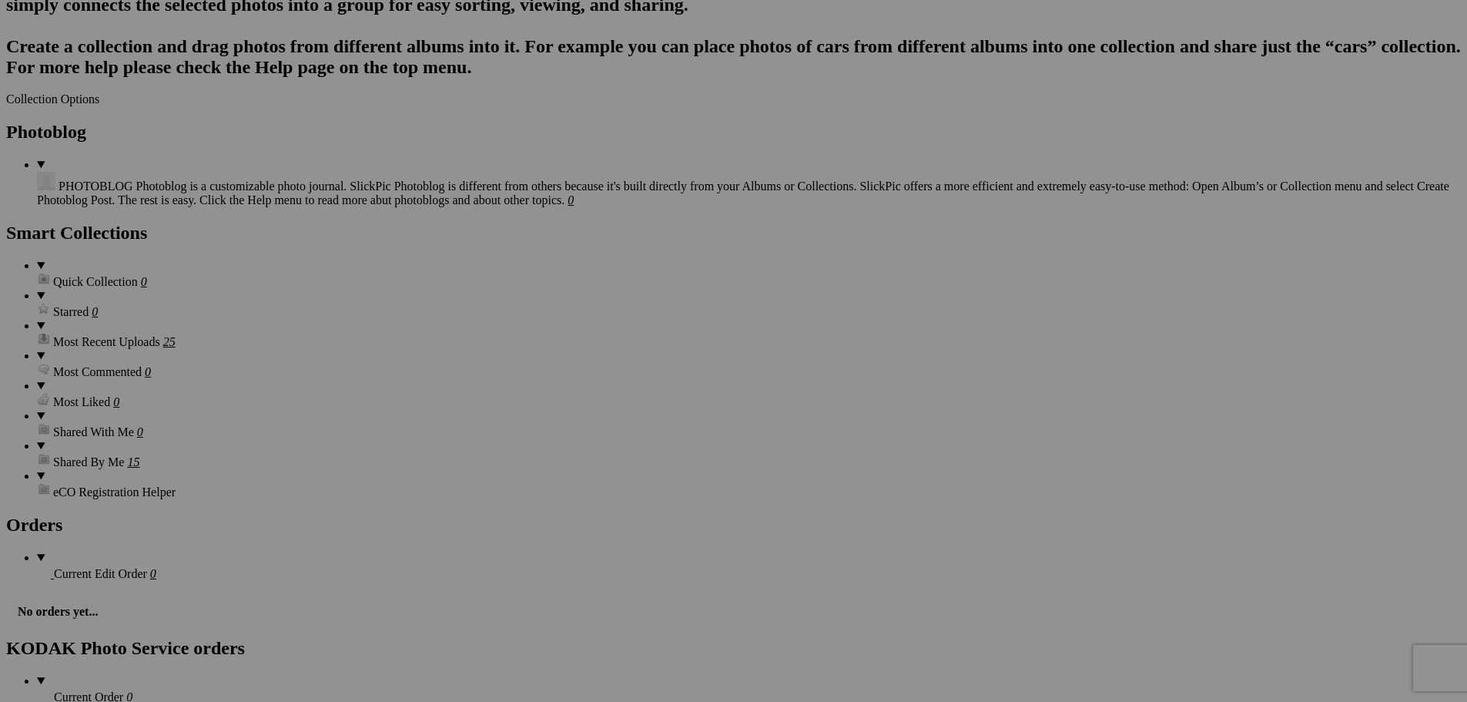
drag, startPoint x: 311, startPoint y: 347, endPoint x: 250, endPoint y: 344, distance: 61.7
type input "191"
drag, startPoint x: 444, startPoint y: 334, endPoint x: 386, endPoint y: 336, distance: 58.6
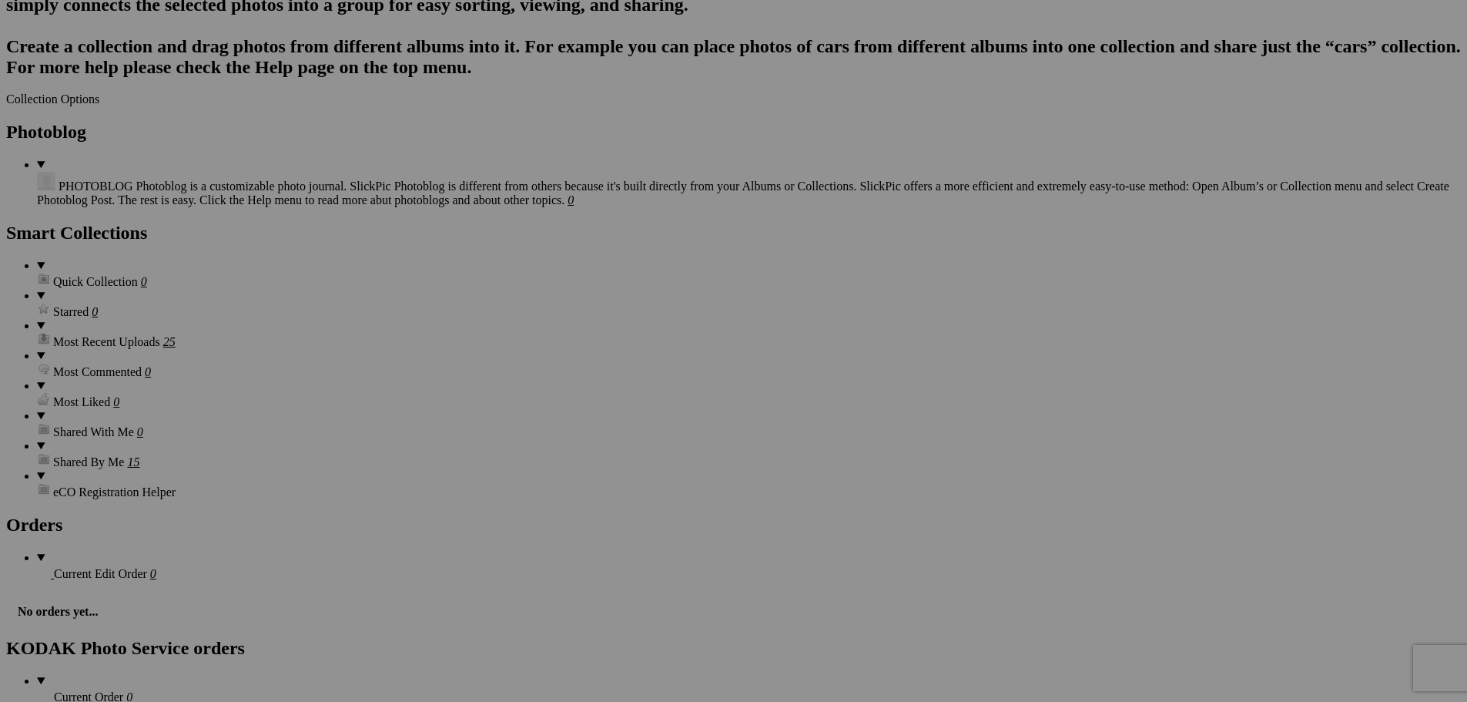
type input "192"
drag, startPoint x: 578, startPoint y: 333, endPoint x: 497, endPoint y: 333, distance: 80.9
type input "193"
drag, startPoint x: 715, startPoint y: 347, endPoint x: 642, endPoint y: 346, distance: 72.4
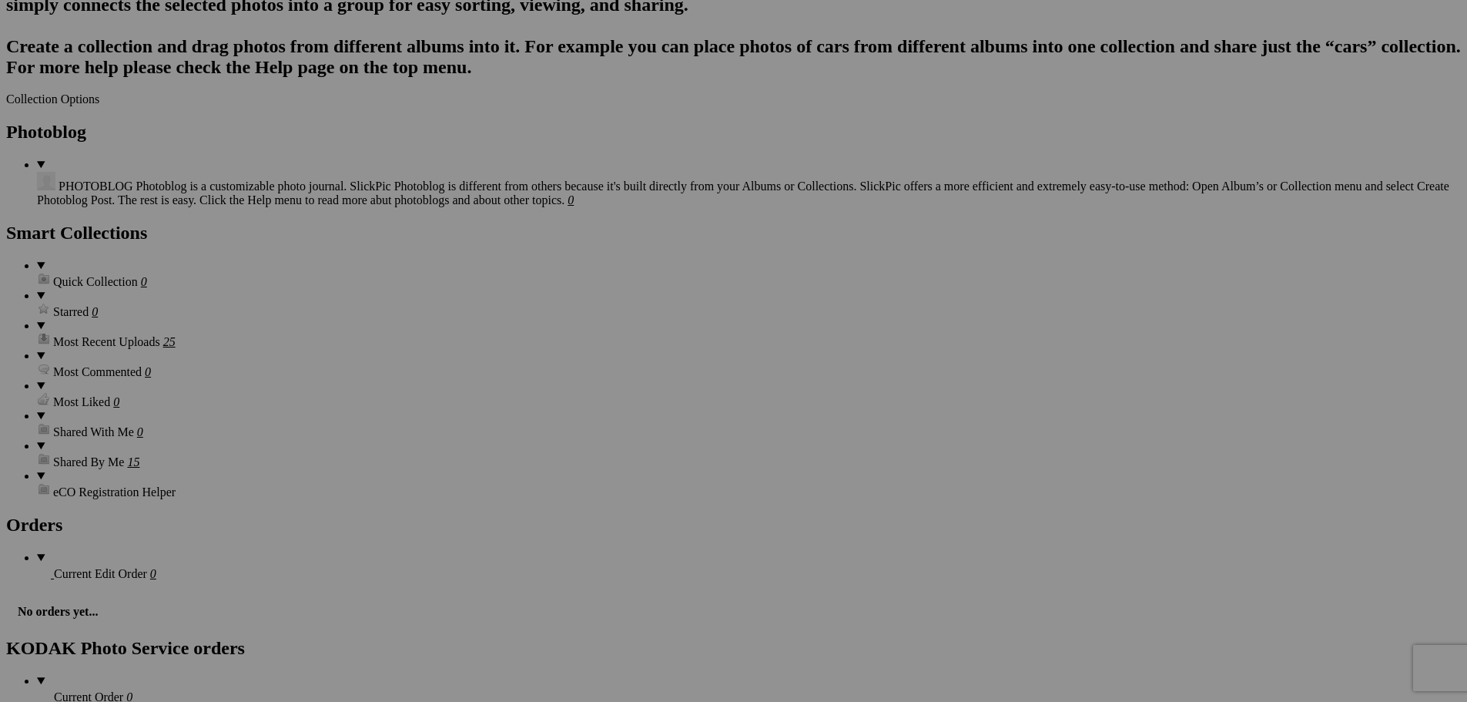
type input "194"
drag, startPoint x: 854, startPoint y: 348, endPoint x: 770, endPoint y: 350, distance: 84.0
type input "195"
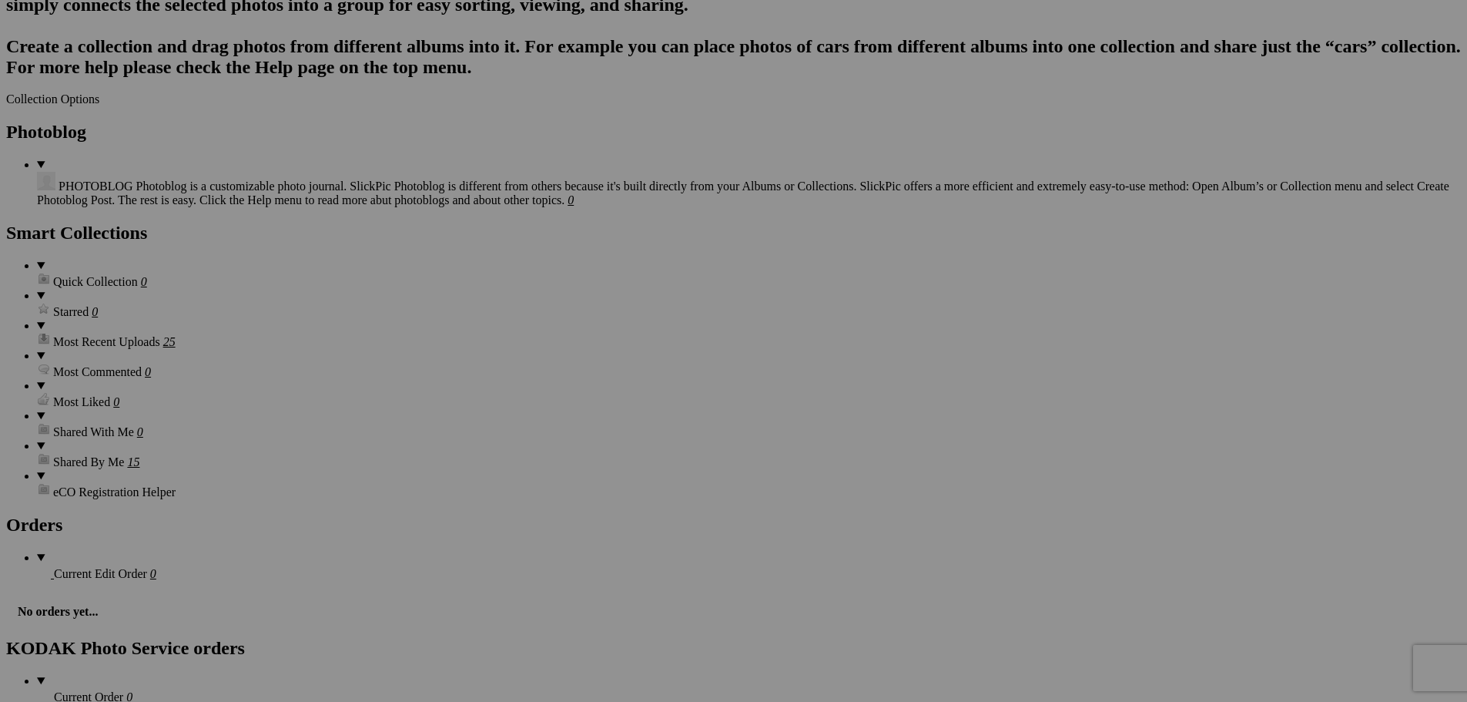
drag, startPoint x: 981, startPoint y: 349, endPoint x: 894, endPoint y: 347, distance: 87.1
type input "196"
drag, startPoint x: 1169, startPoint y: 346, endPoint x: 1019, endPoint y: 345, distance: 150.2
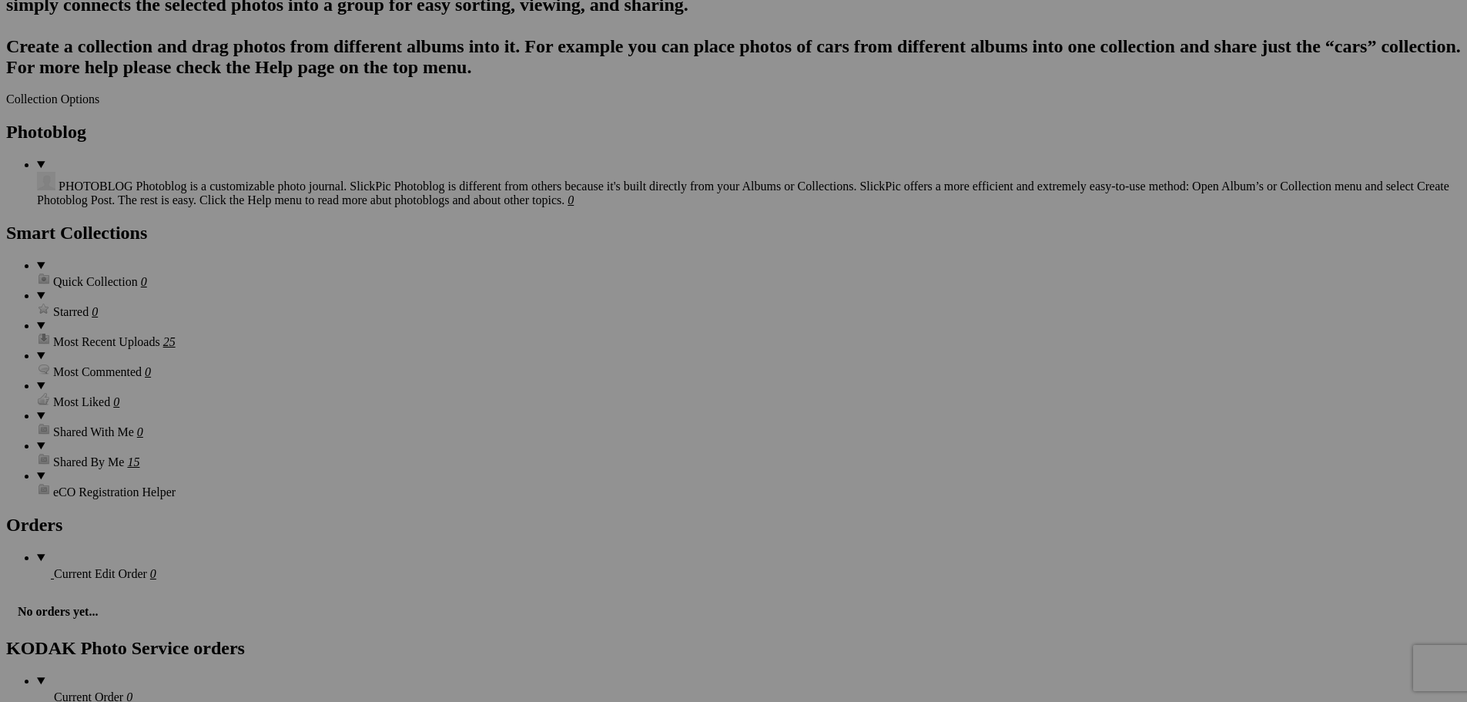
type input "197"
drag, startPoint x: 1302, startPoint y: 347, endPoint x: 1115, endPoint y: 360, distance: 187.6
type input "198"
drag, startPoint x: 1407, startPoint y: 347, endPoint x: 1292, endPoint y: 357, distance: 115.3
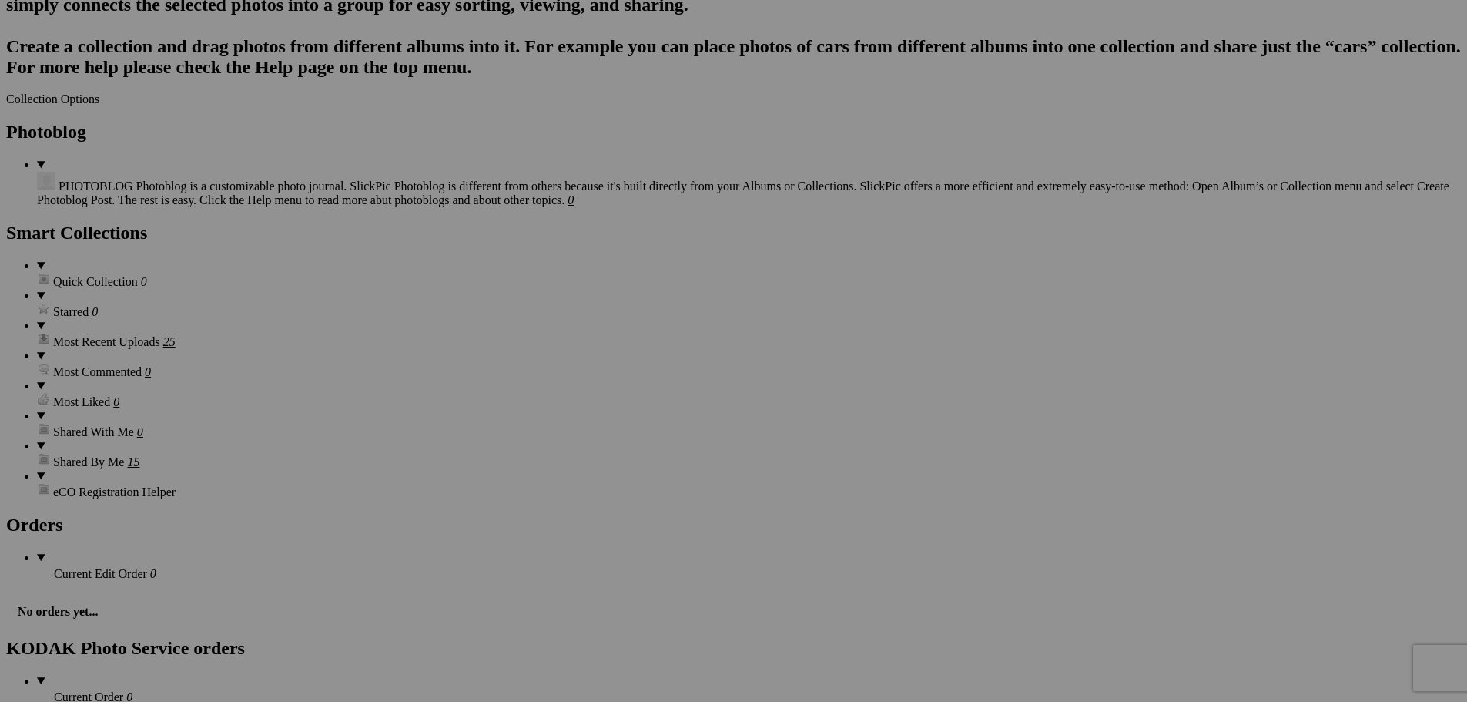
type input "199"
drag, startPoint x: 334, startPoint y: 541, endPoint x: 109, endPoint y: 522, distance: 226.5
type input "200"
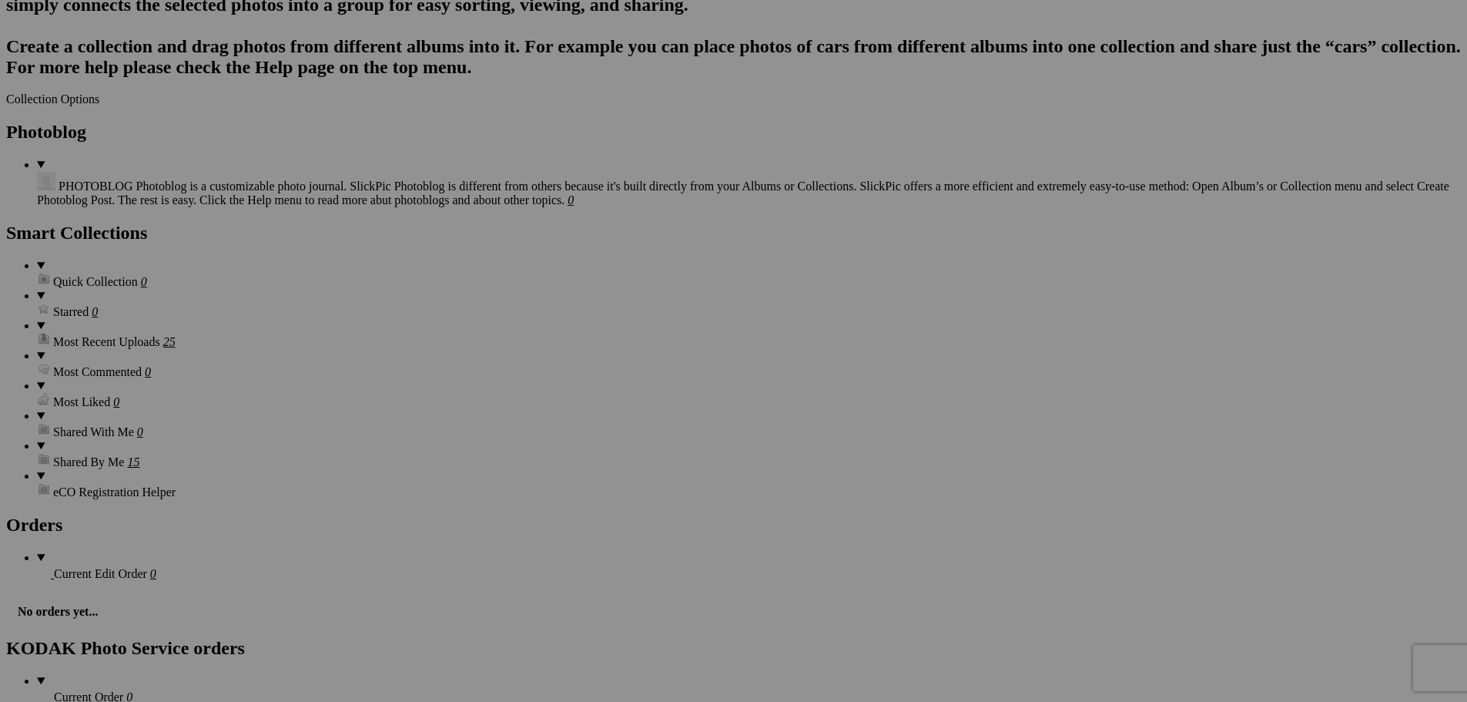
drag, startPoint x: 448, startPoint y: 547, endPoint x: 308, endPoint y: 545, distance: 139.4
type input "201"
drag, startPoint x: 608, startPoint y: 544, endPoint x: 408, endPoint y: 539, distance: 199.6
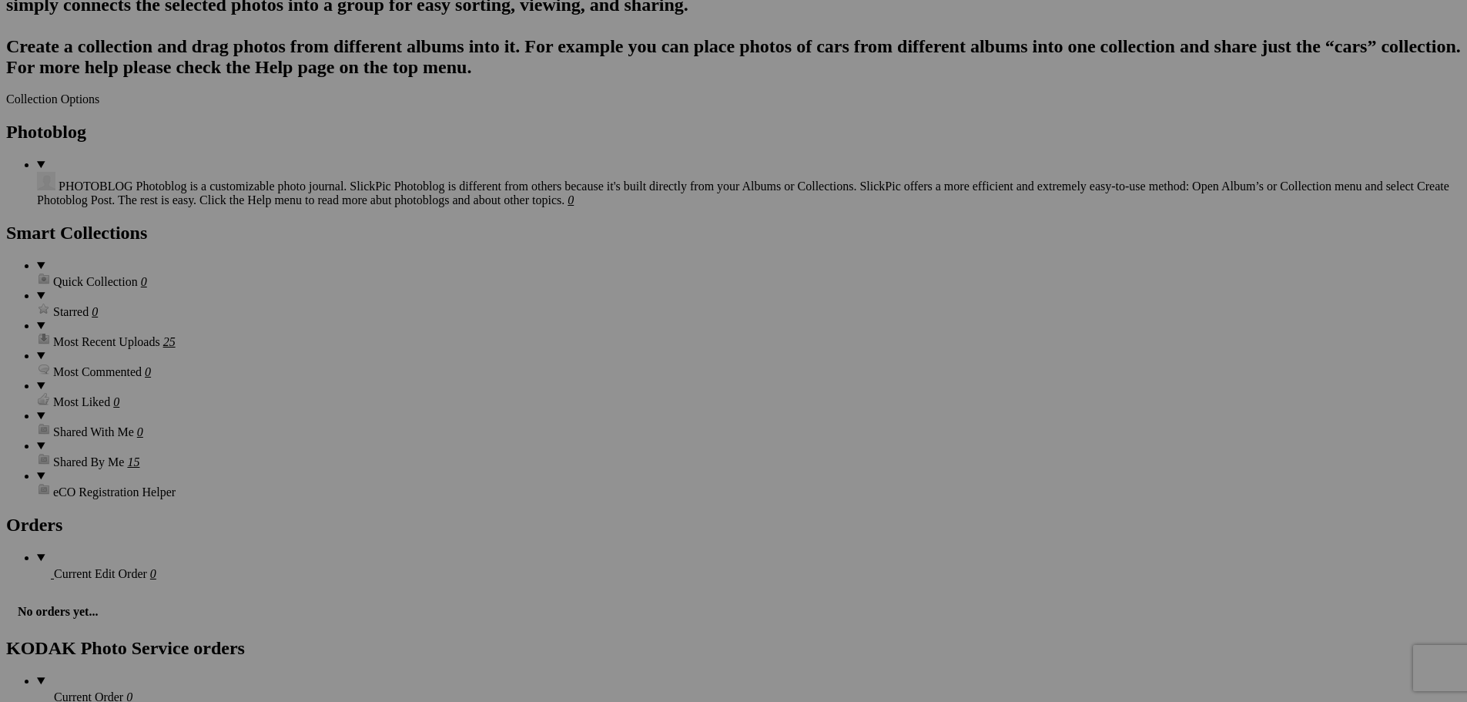
type input "202"
drag, startPoint x: 740, startPoint y: 544, endPoint x: 529, endPoint y: 540, distance: 211.1
type input "203"
drag, startPoint x: 885, startPoint y: 541, endPoint x: 666, endPoint y: 539, distance: 218.8
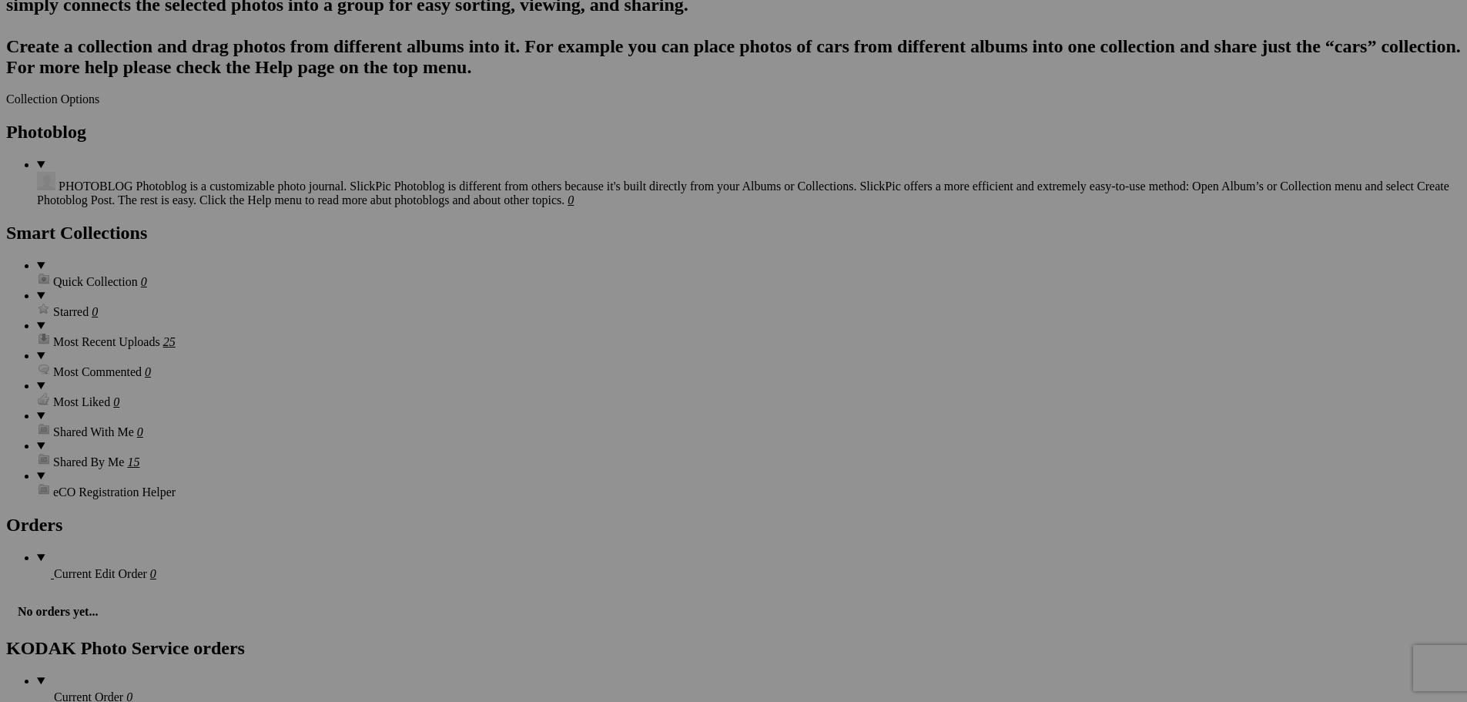
type input "204"
drag, startPoint x: 864, startPoint y: 547, endPoint x: 842, endPoint y: 547, distance: 22.3
type input "205"
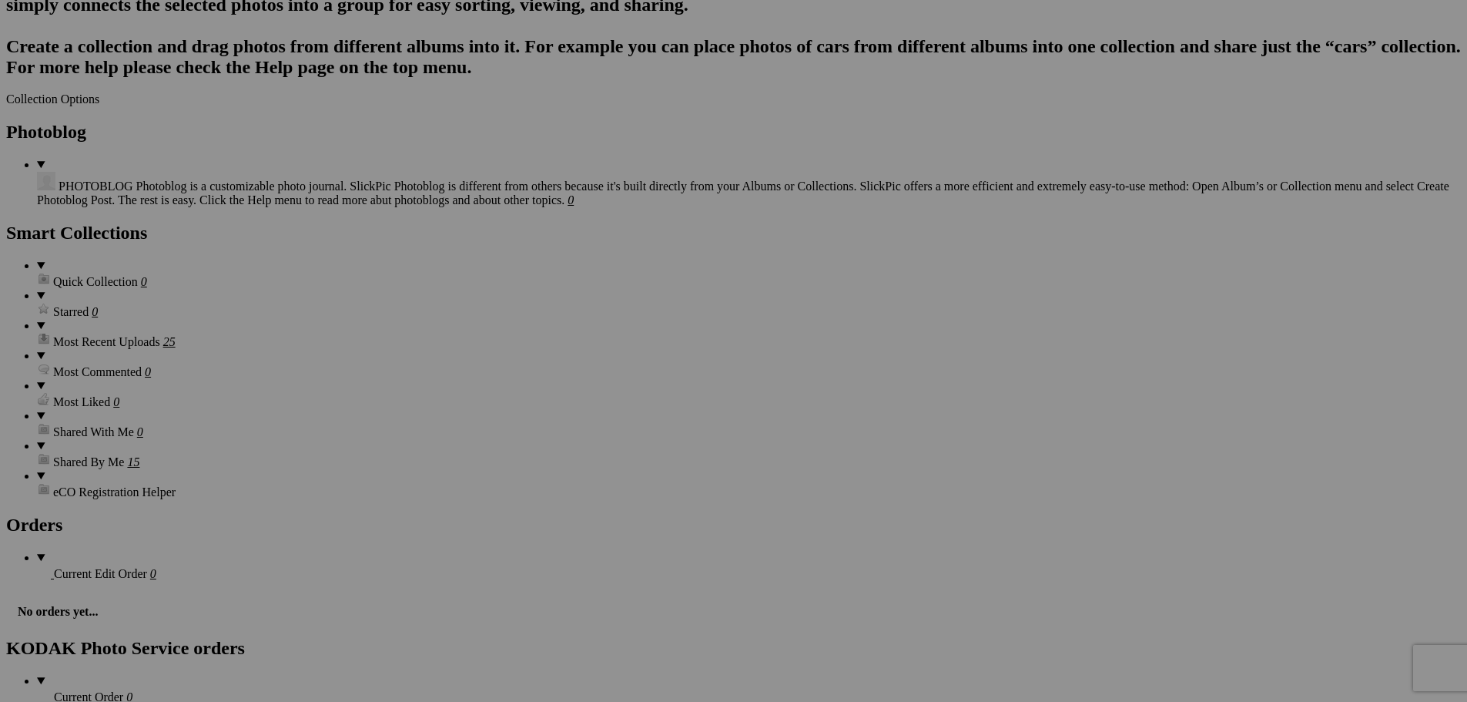
drag, startPoint x: 1065, startPoint y: 545, endPoint x: 1013, endPoint y: 542, distance: 51.7
type input "206"
drag, startPoint x: 1269, startPoint y: 544, endPoint x: 1184, endPoint y: 548, distance: 85.6
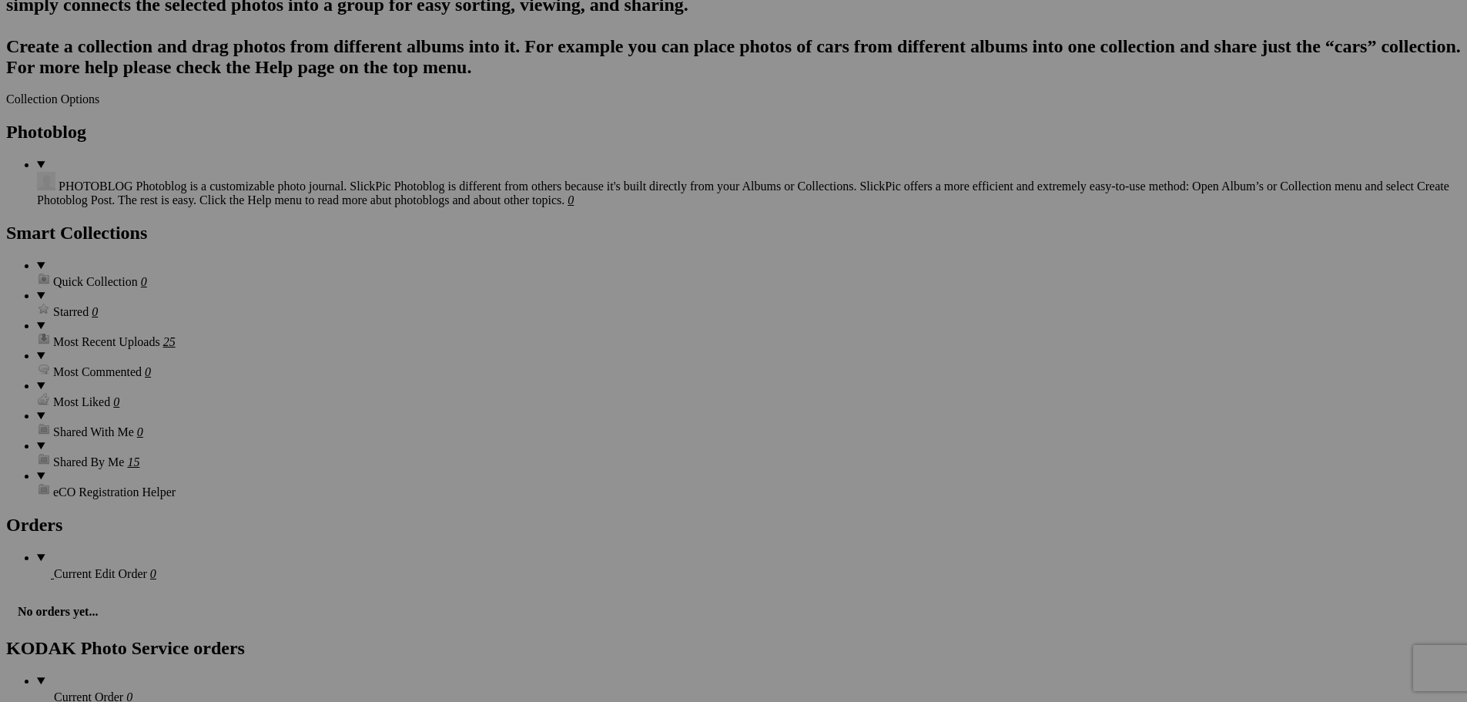
type input "207"
drag, startPoint x: 1345, startPoint y: 542, endPoint x: 1303, endPoint y: 543, distance: 41.6
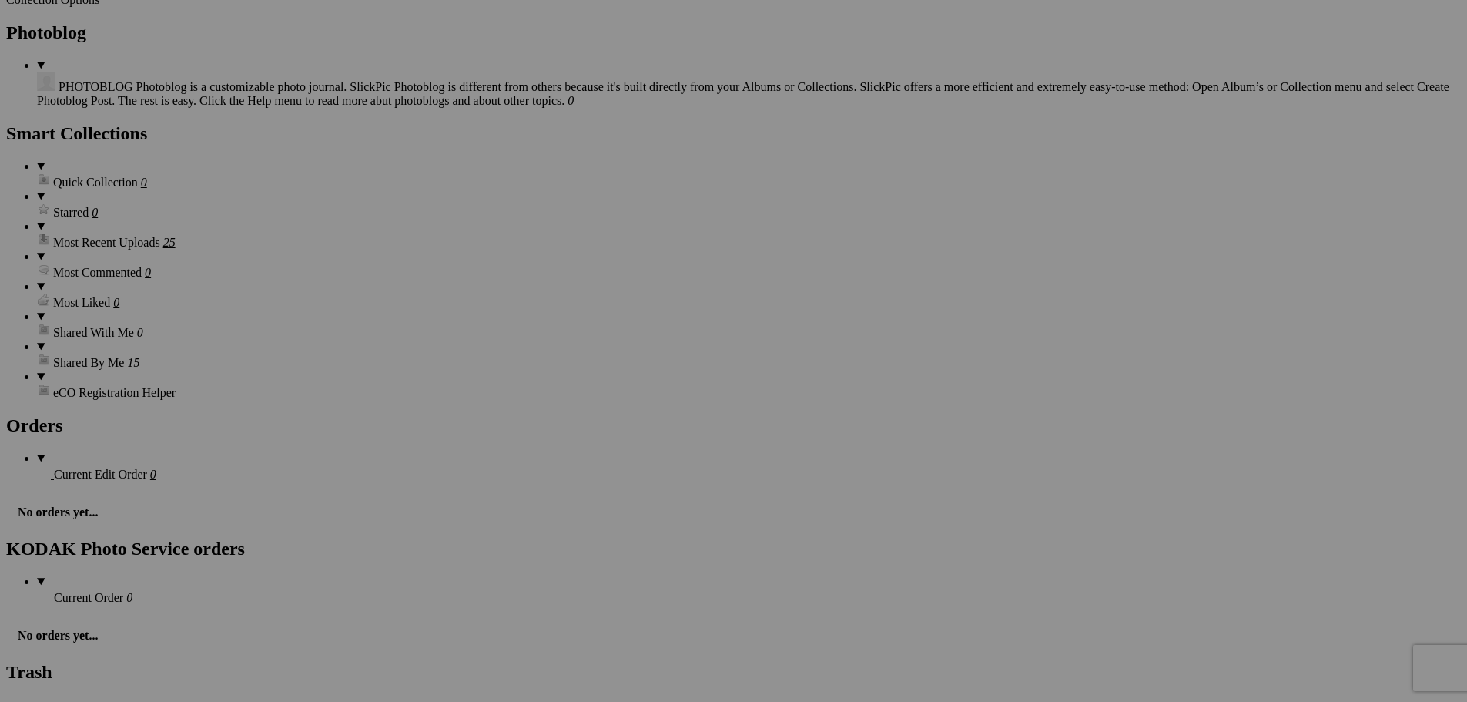
scroll to position [1849, 0]
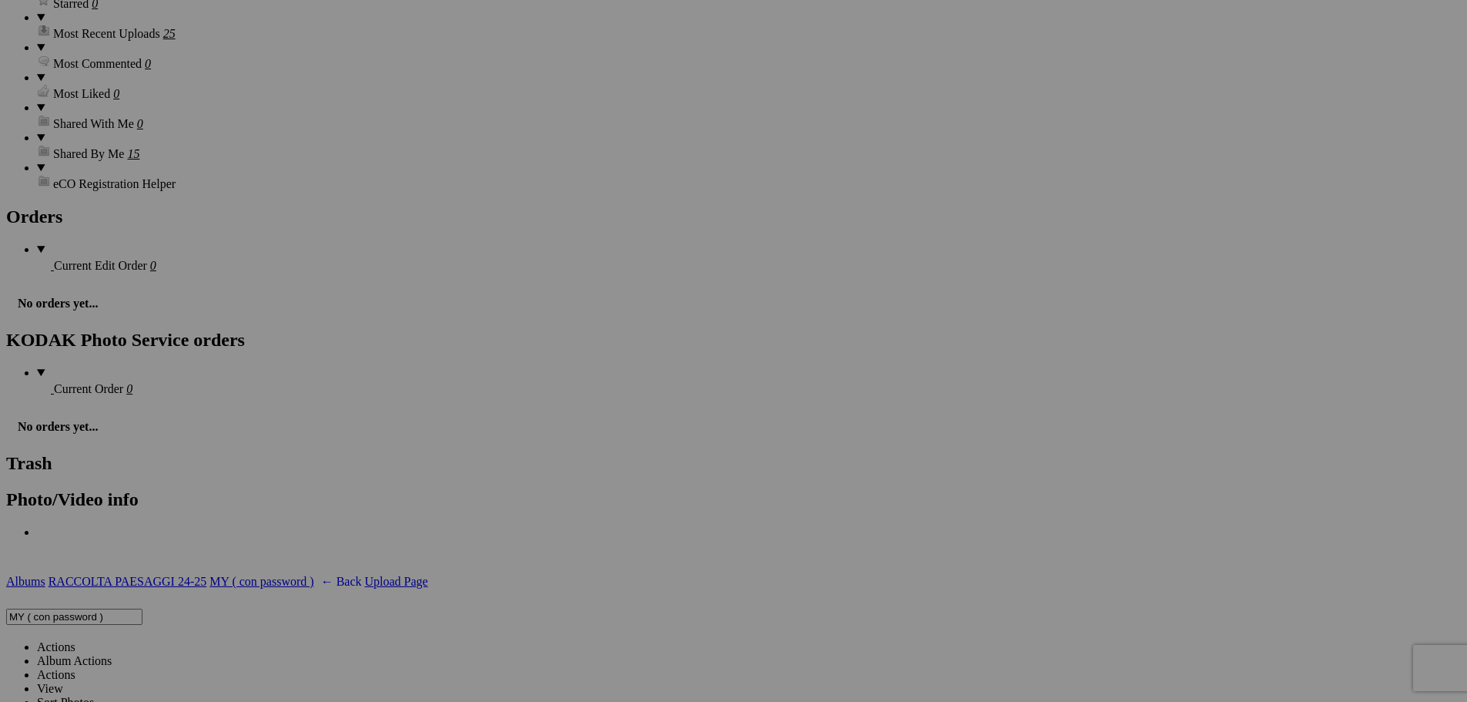
type input "208"
drag, startPoint x: 300, startPoint y: 430, endPoint x: 228, endPoint y: 444, distance: 73.7
type input "209"
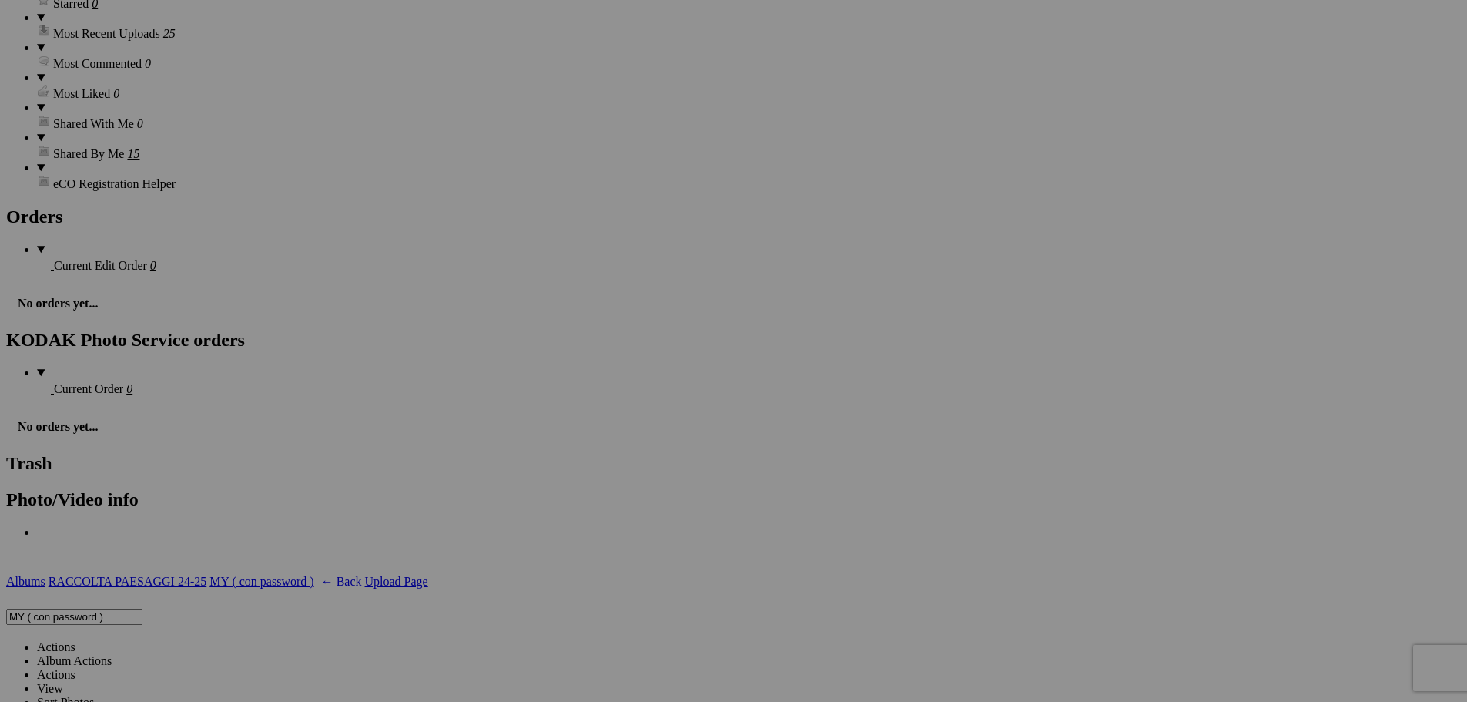
drag, startPoint x: 471, startPoint y: 428, endPoint x: 340, endPoint y: 431, distance: 130.2
type input "210"
drag, startPoint x: 579, startPoint y: 429, endPoint x: 499, endPoint y: 438, distance: 80.6
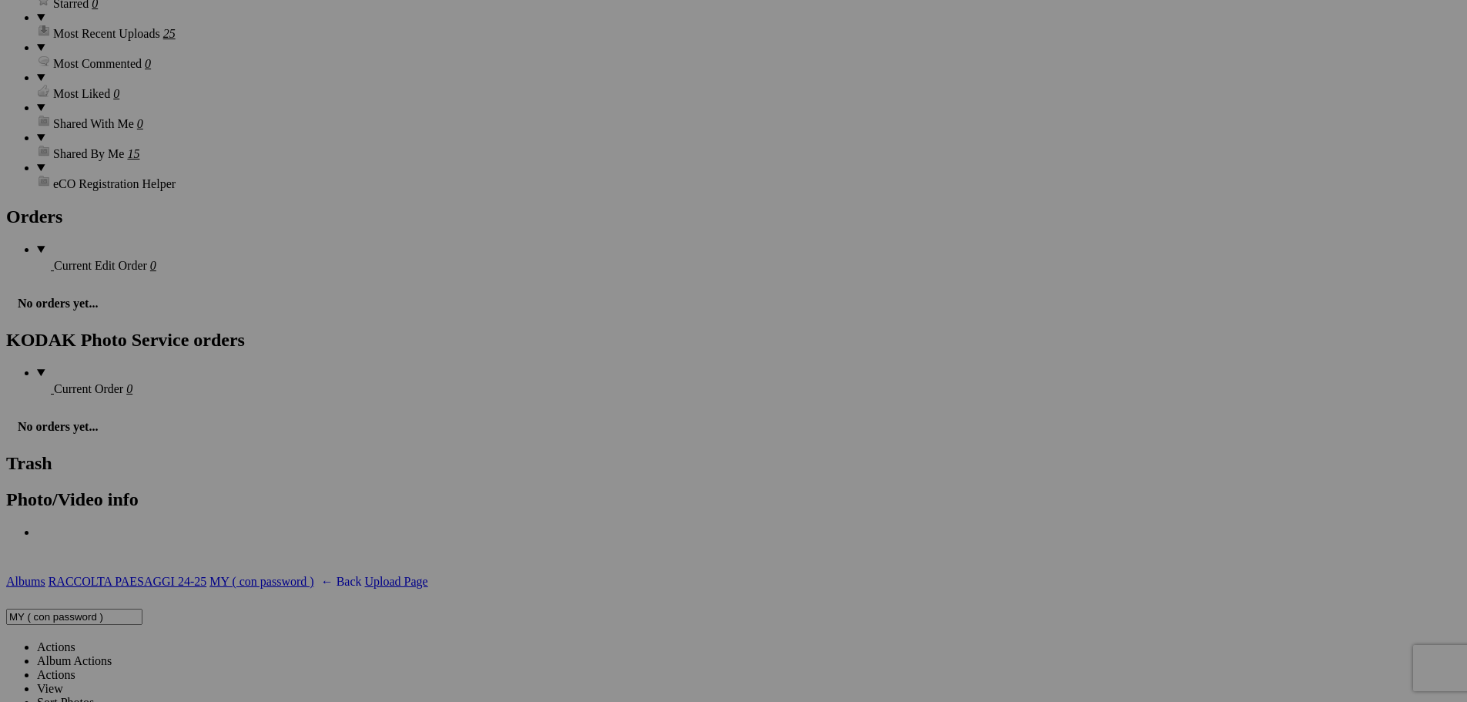
type input "211"
drag, startPoint x: 721, startPoint y: 431, endPoint x: 644, endPoint y: 434, distance: 77.1
type input "212"
drag, startPoint x: 859, startPoint y: 432, endPoint x: 786, endPoint y: 433, distance: 73.2
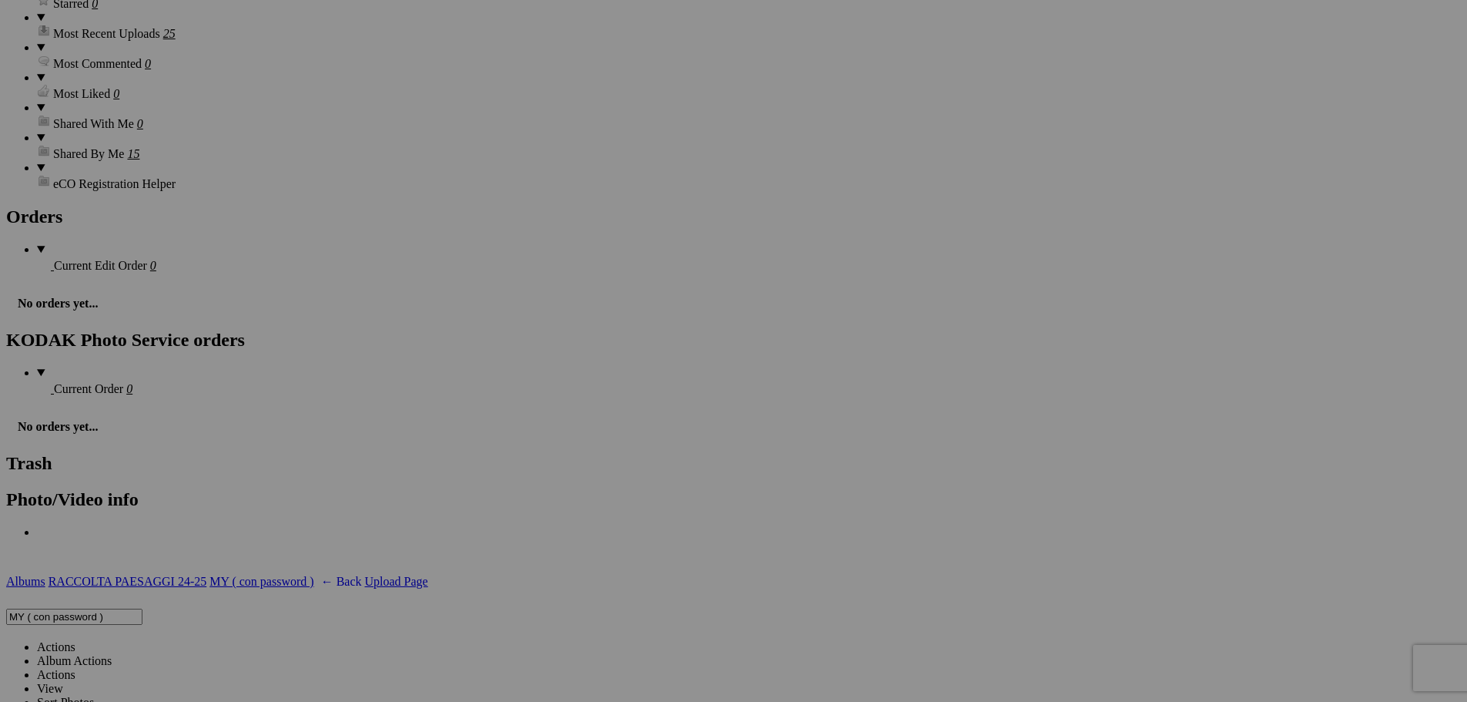
type input "213"
drag, startPoint x: 1025, startPoint y: 428, endPoint x: 857, endPoint y: 430, distance: 167.9
type input "214"
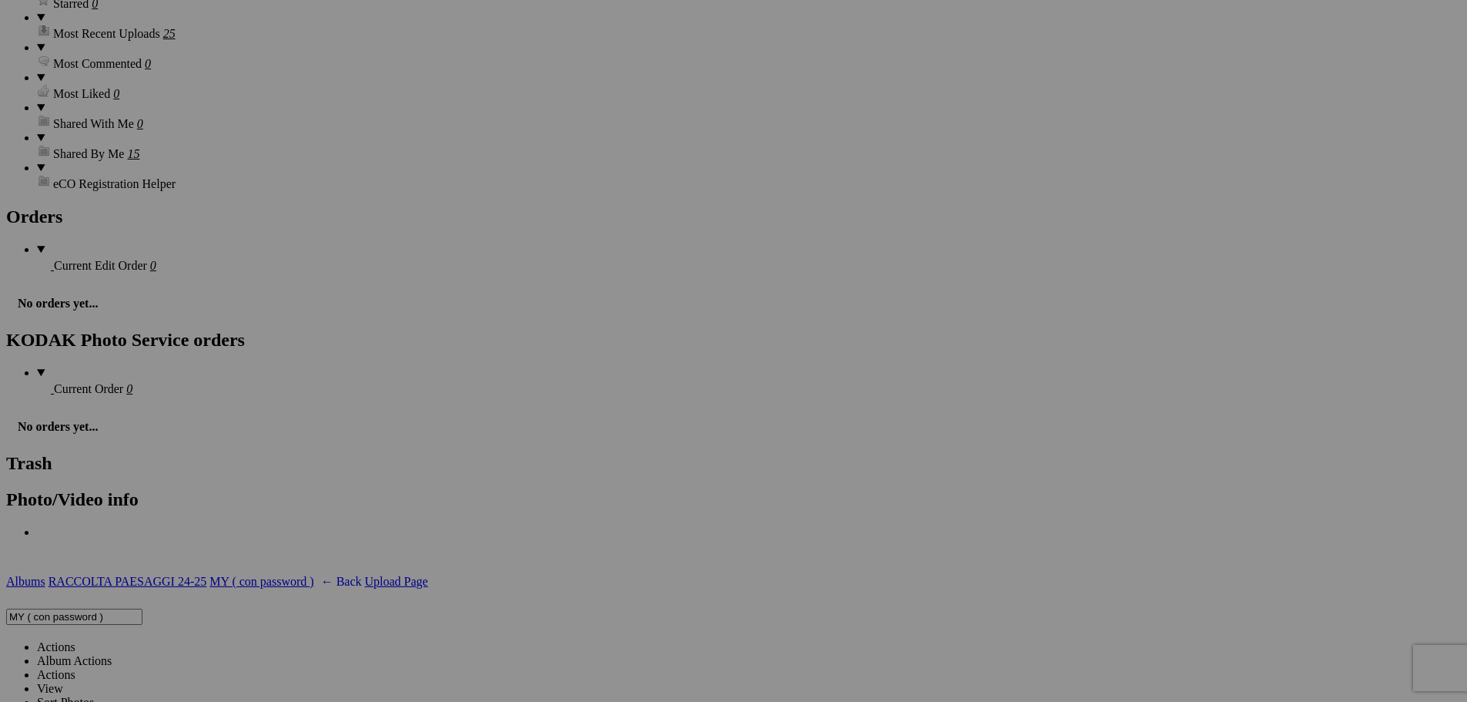
drag, startPoint x: 1158, startPoint y: 431, endPoint x: 1008, endPoint y: 450, distance: 151.3
type input "215"
drag, startPoint x: 1298, startPoint y: 430, endPoint x: 1062, endPoint y: 431, distance: 235.7
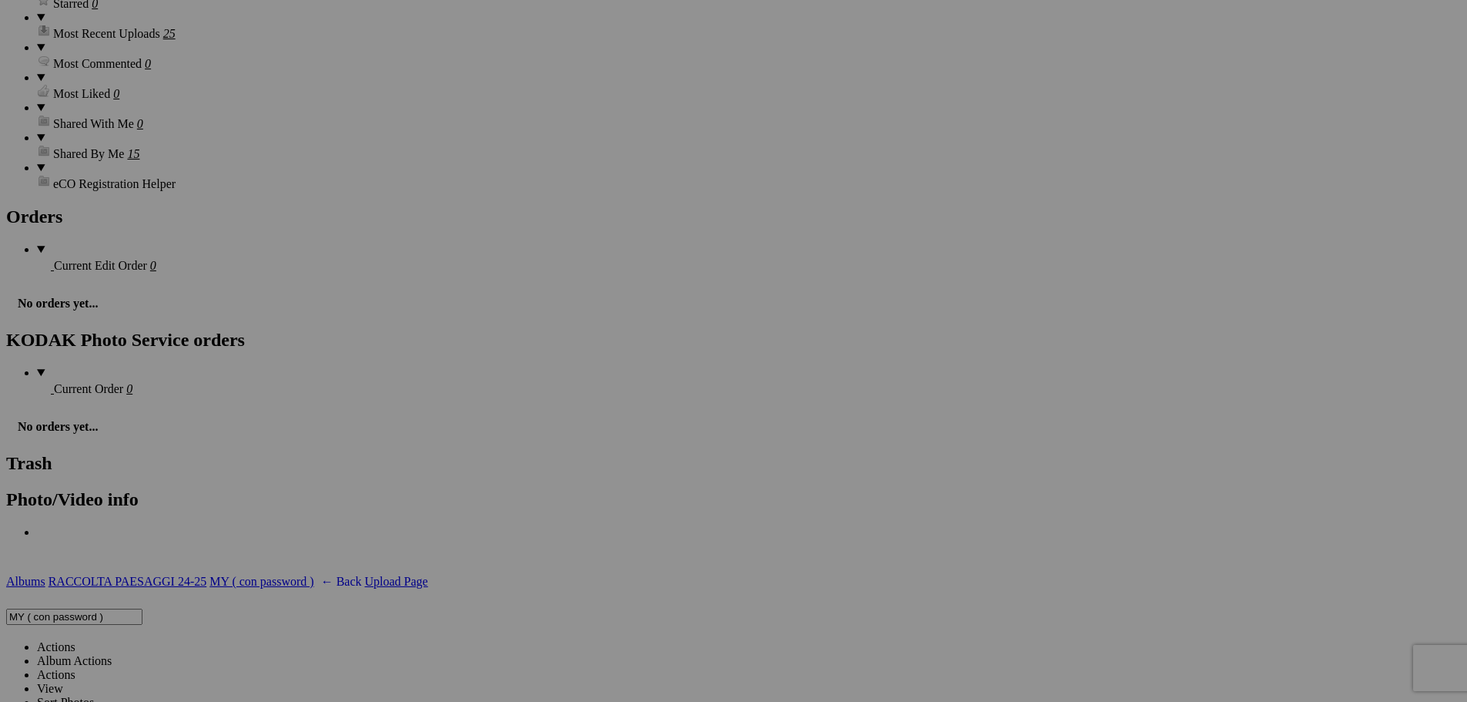
type input "216"
drag, startPoint x: 1440, startPoint y: 426, endPoint x: 1161, endPoint y: 431, distance: 279.7
type input "217"
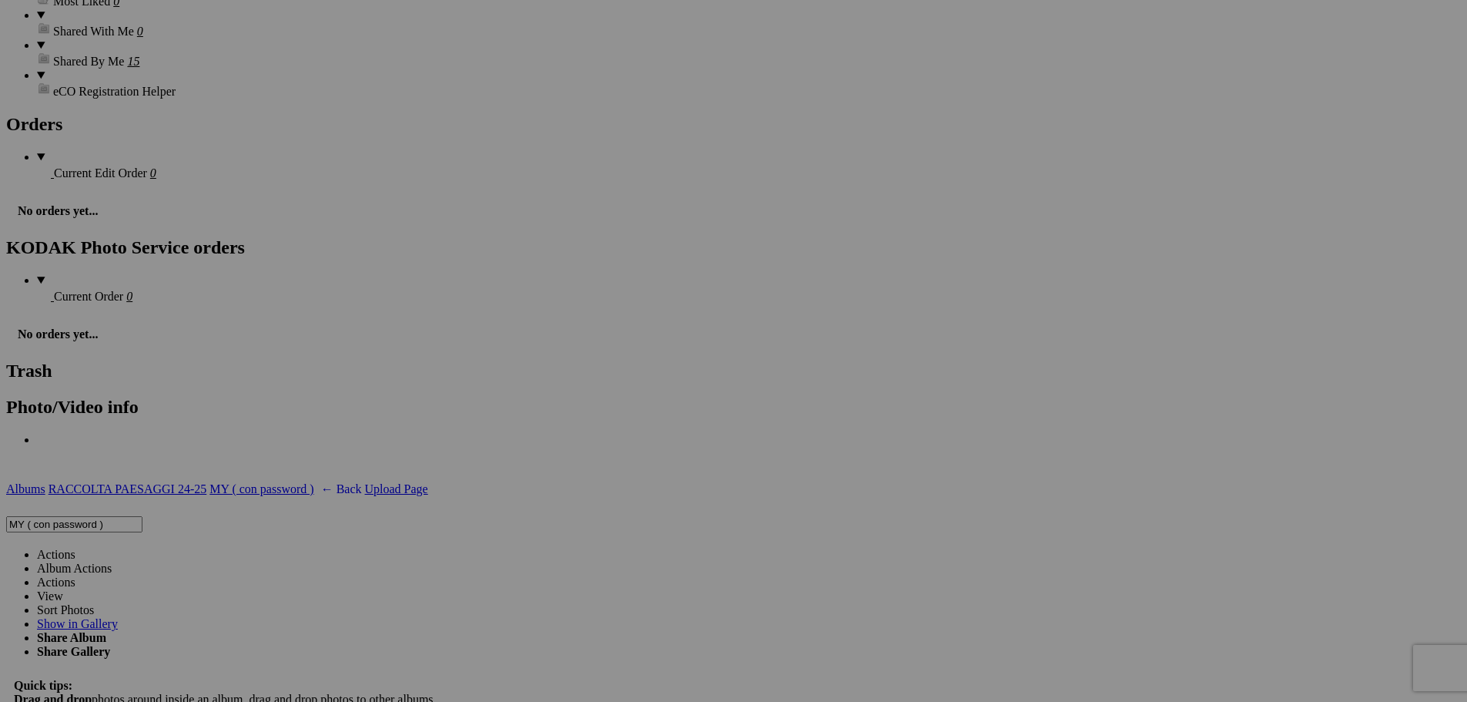
scroll to position [2080, 0]
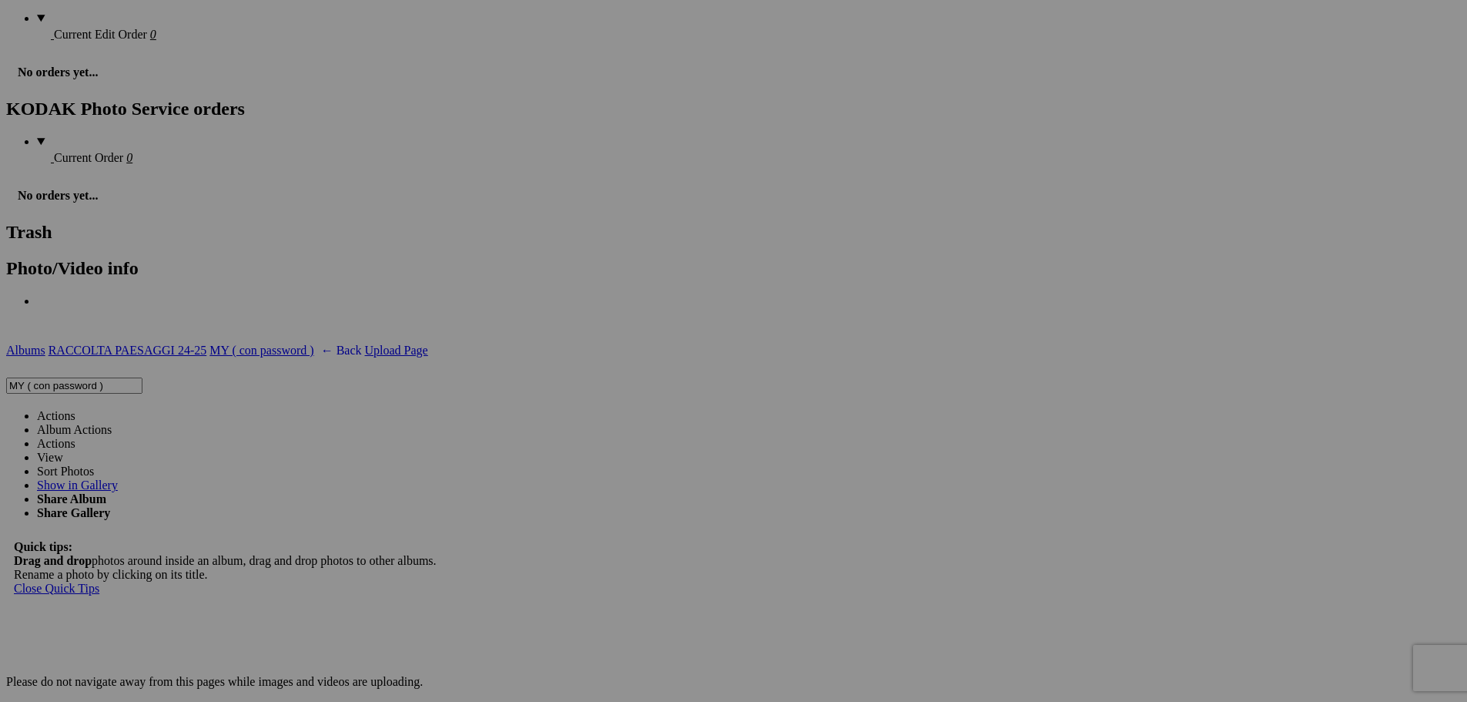
drag, startPoint x: 338, startPoint y: 395, endPoint x: 154, endPoint y: 412, distance: 184.9
type input "218"
drag, startPoint x: 474, startPoint y: 397, endPoint x: 309, endPoint y: 402, distance: 164.9
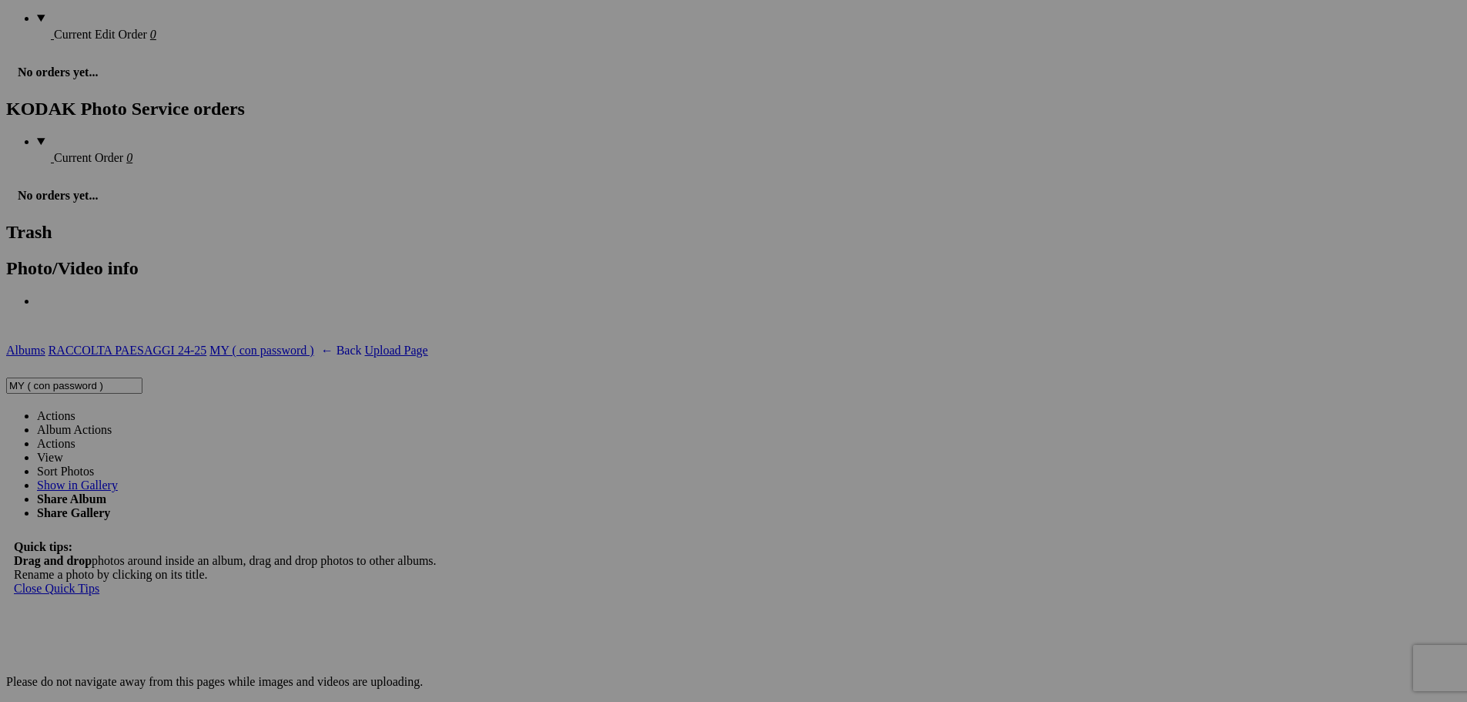
type input "219"
drag, startPoint x: 615, startPoint y: 393, endPoint x: 371, endPoint y: 393, distance: 244.2
type input "220"
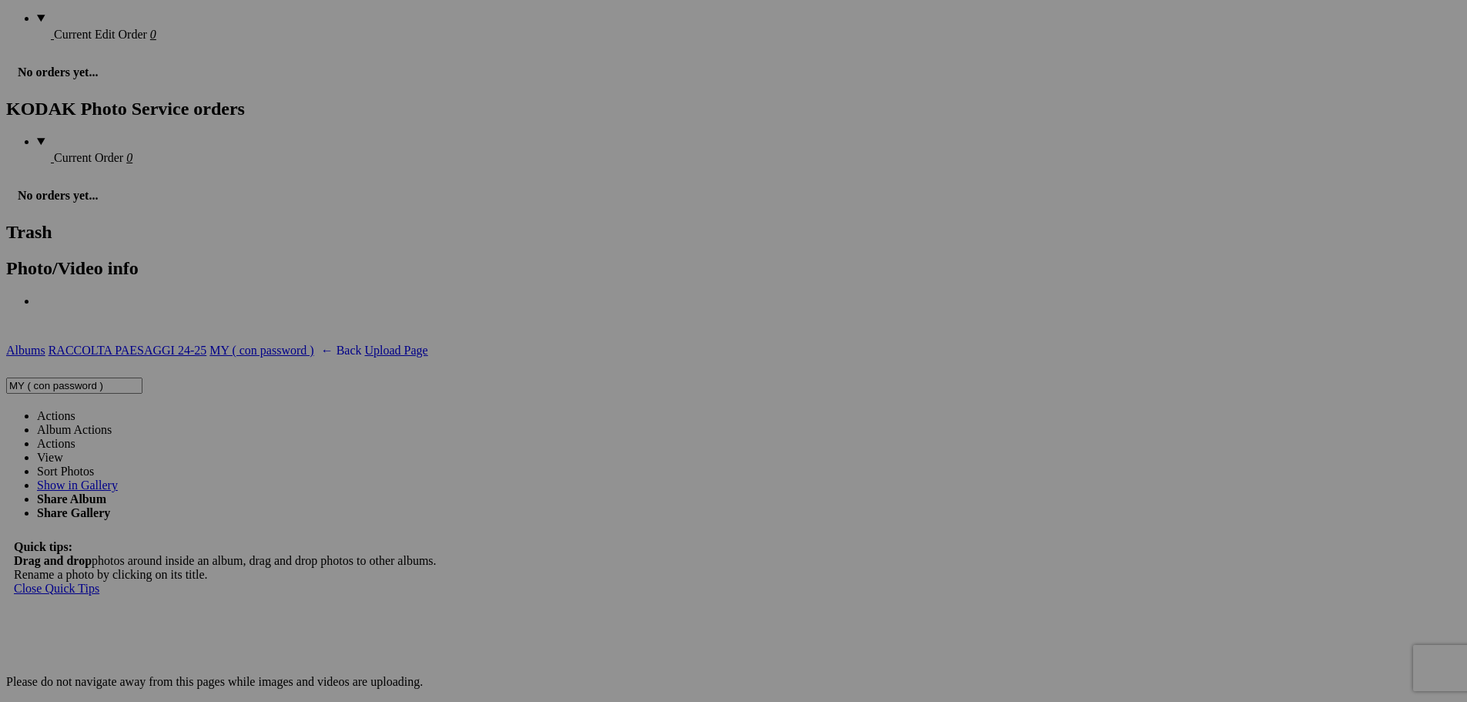
type input "8"
type input "221"
drag, startPoint x: 886, startPoint y: 380, endPoint x: 684, endPoint y: 372, distance: 202.0
type input "222"
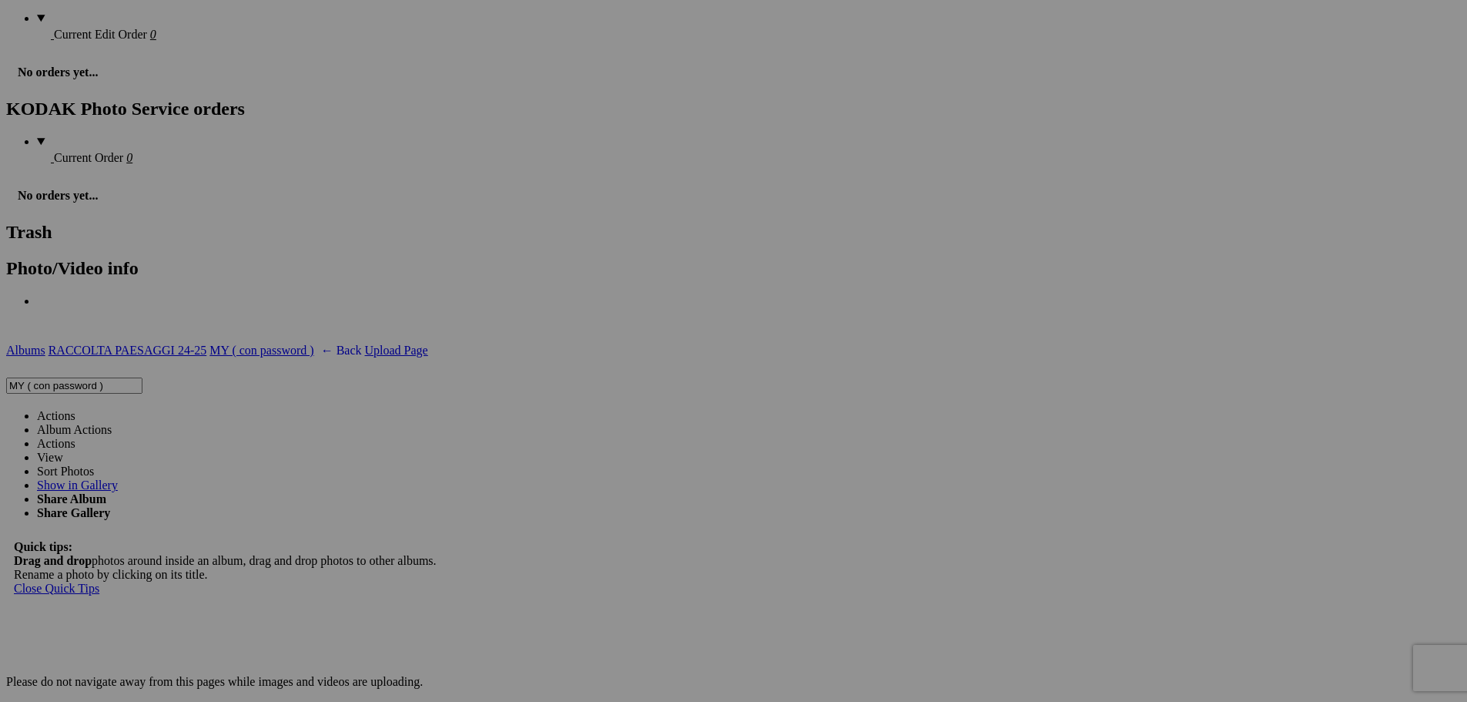
drag, startPoint x: 1028, startPoint y: 394, endPoint x: 850, endPoint y: 392, distance: 178.7
type input "223"
drag, startPoint x: 1166, startPoint y: 394, endPoint x: 1001, endPoint y: 401, distance: 165.0
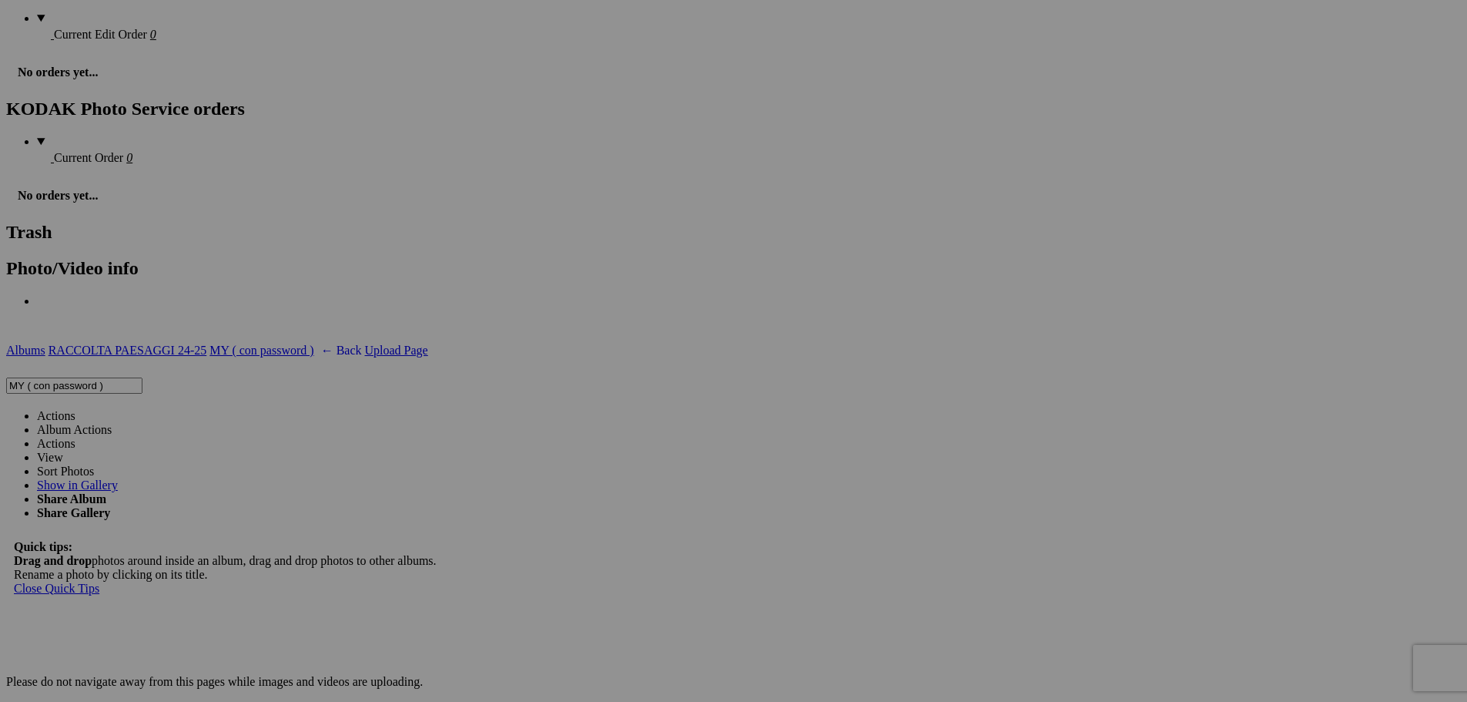
type input "224"
drag, startPoint x: 1297, startPoint y: 397, endPoint x: 1104, endPoint y: 402, distance: 193.4
type input "225"
drag, startPoint x: 1437, startPoint y: 397, endPoint x: 1205, endPoint y: 404, distance: 232.0
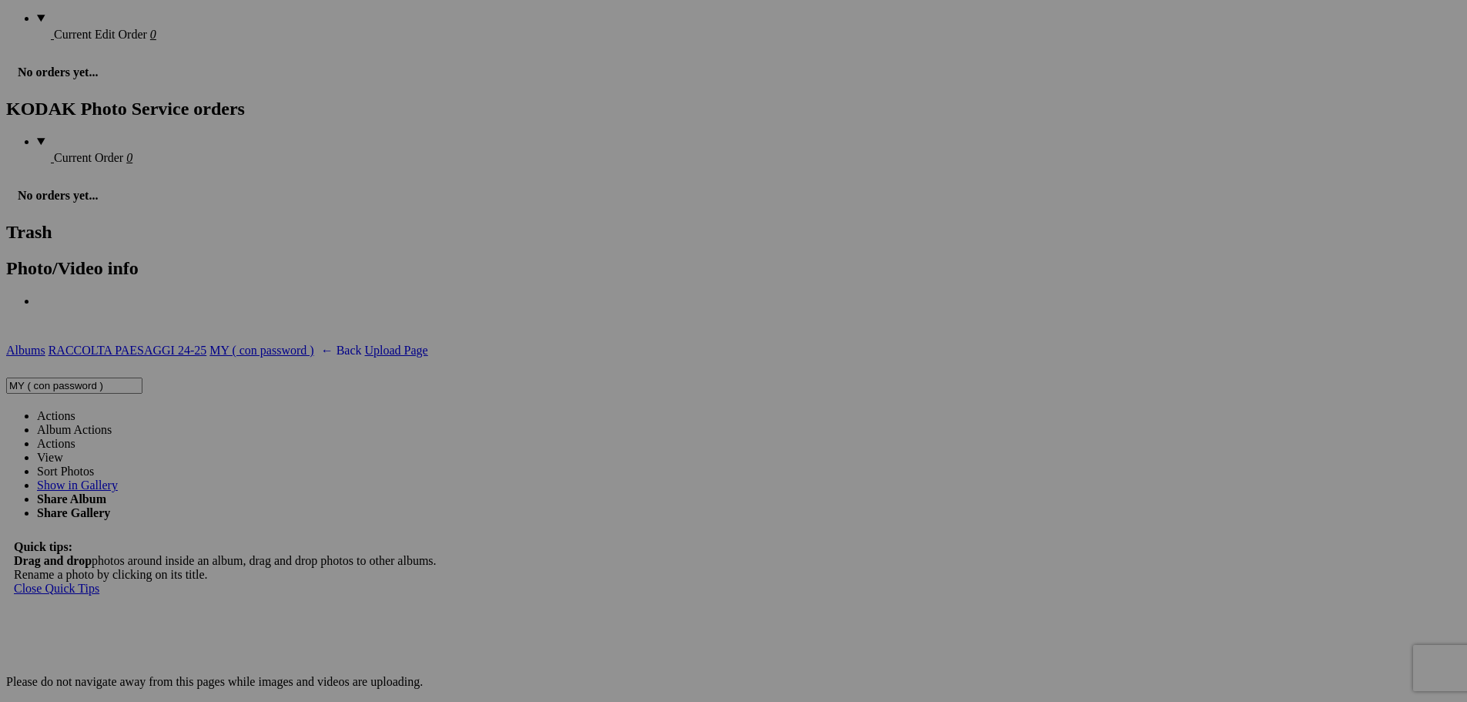
type input "226"
drag, startPoint x: 336, startPoint y: 585, endPoint x: 182, endPoint y: 586, distance: 154.1
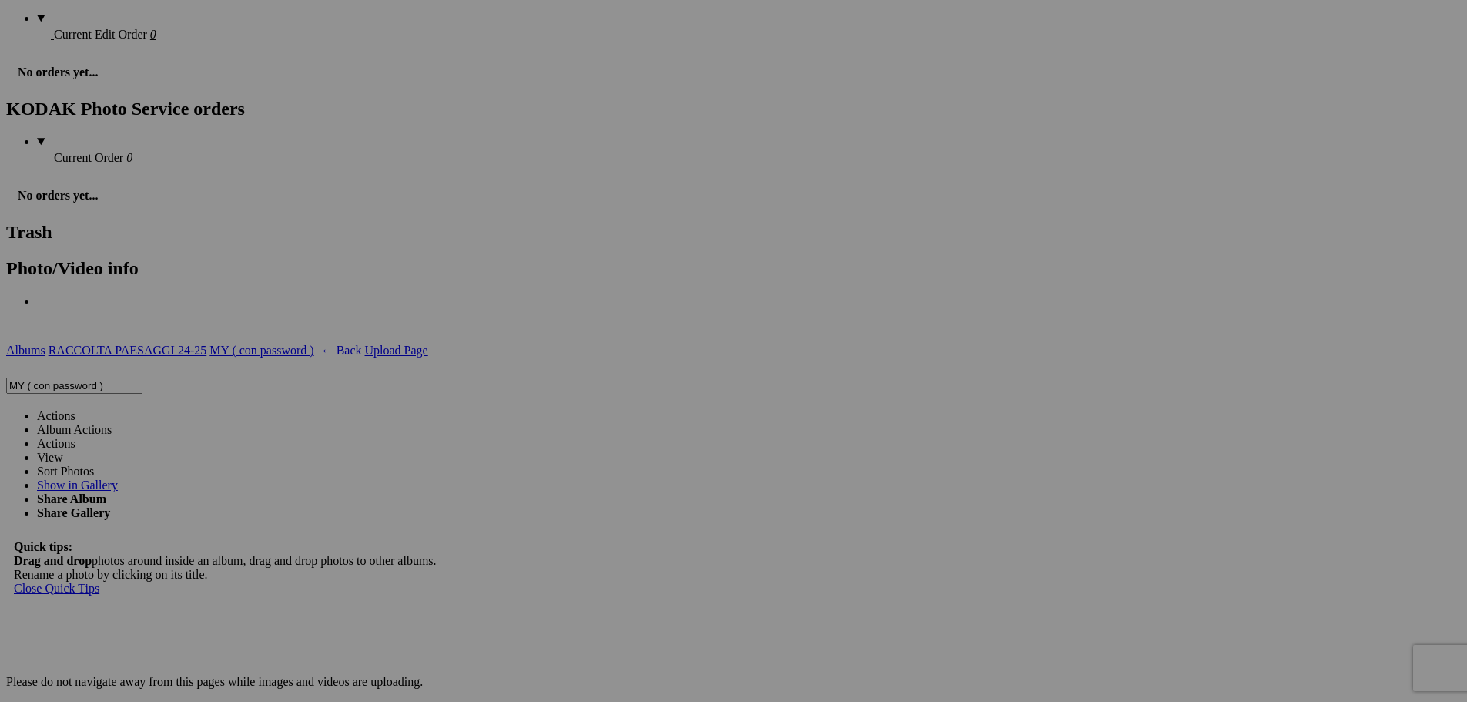
type input "227"
drag, startPoint x: 478, startPoint y: 590, endPoint x: 296, endPoint y: 598, distance: 182.0
type input "228"
drag, startPoint x: 612, startPoint y: 593, endPoint x: 347, endPoint y: 582, distance: 266.0
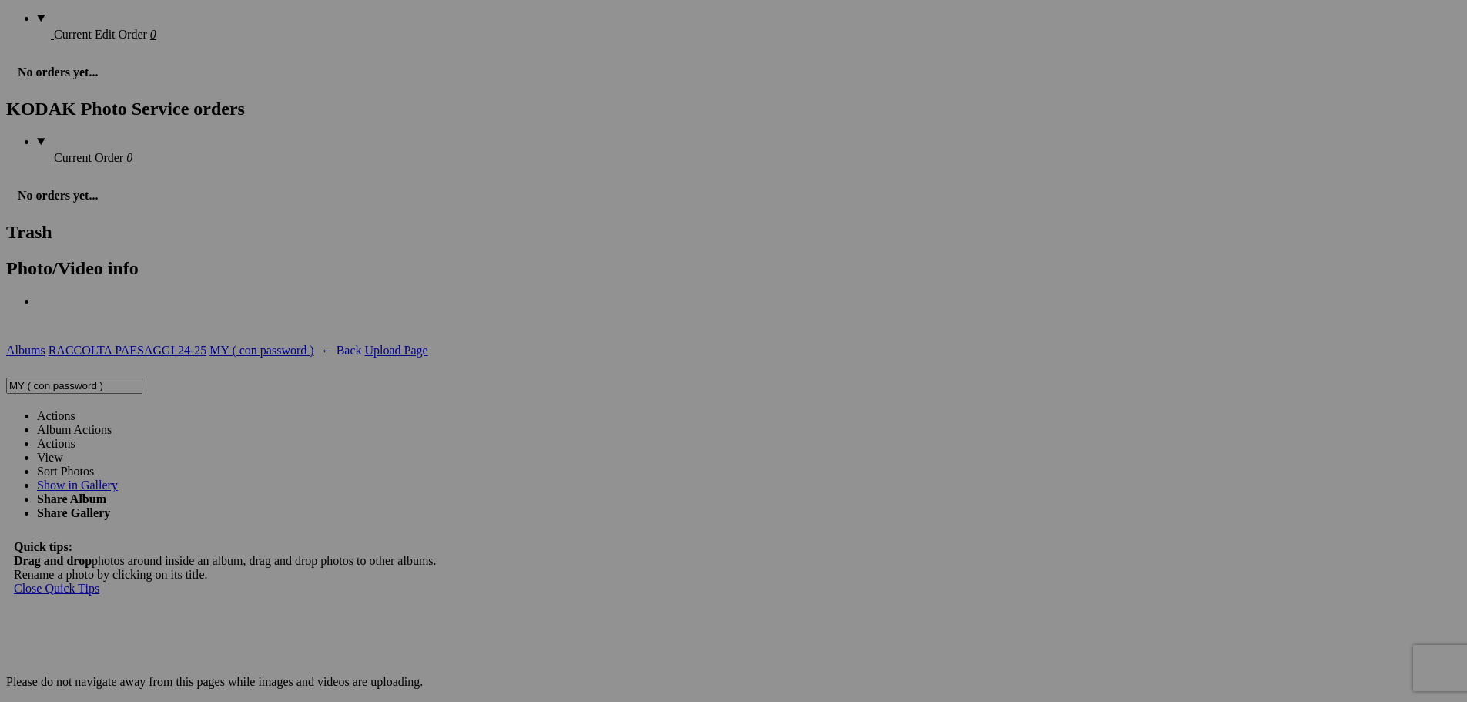
type input "229"
drag, startPoint x: 724, startPoint y: 589, endPoint x: 580, endPoint y: 588, distance: 144.1
type input "230"
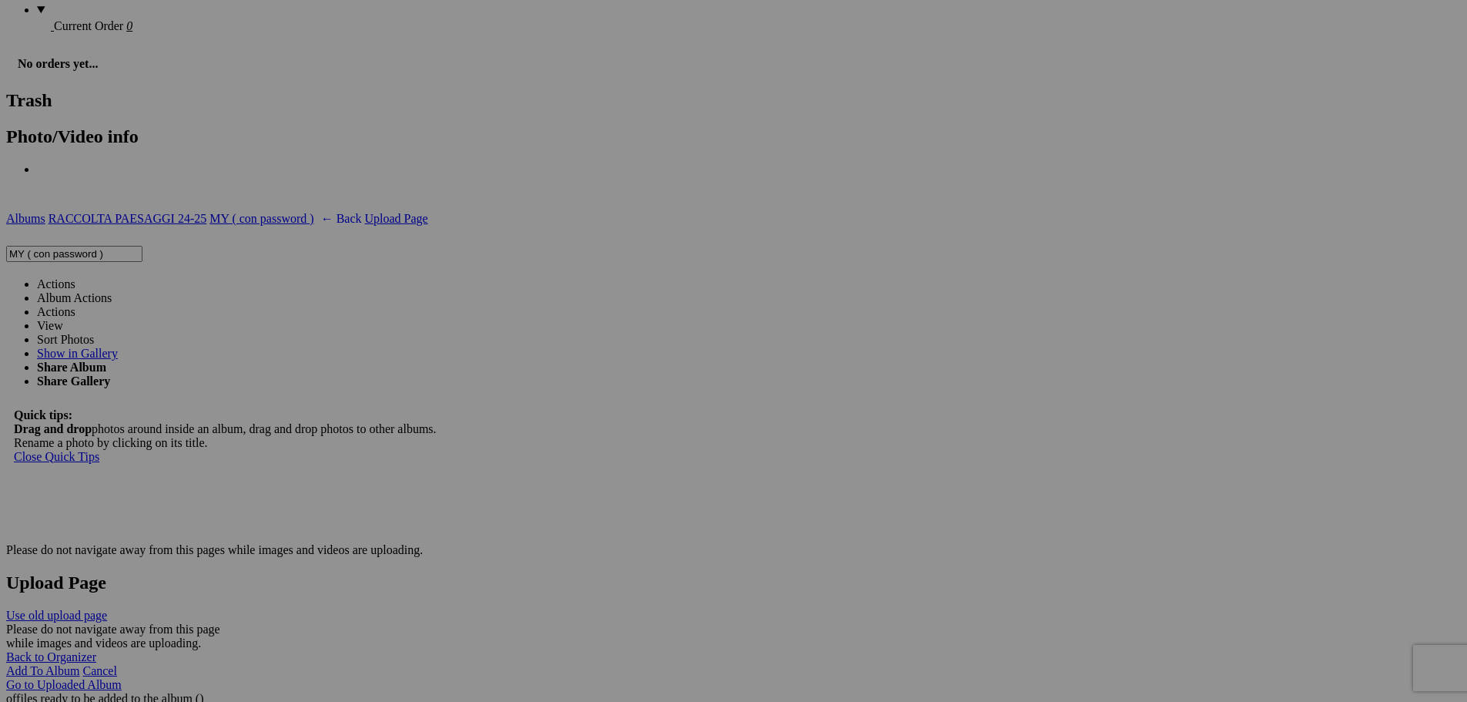
scroll to position [2388, 0]
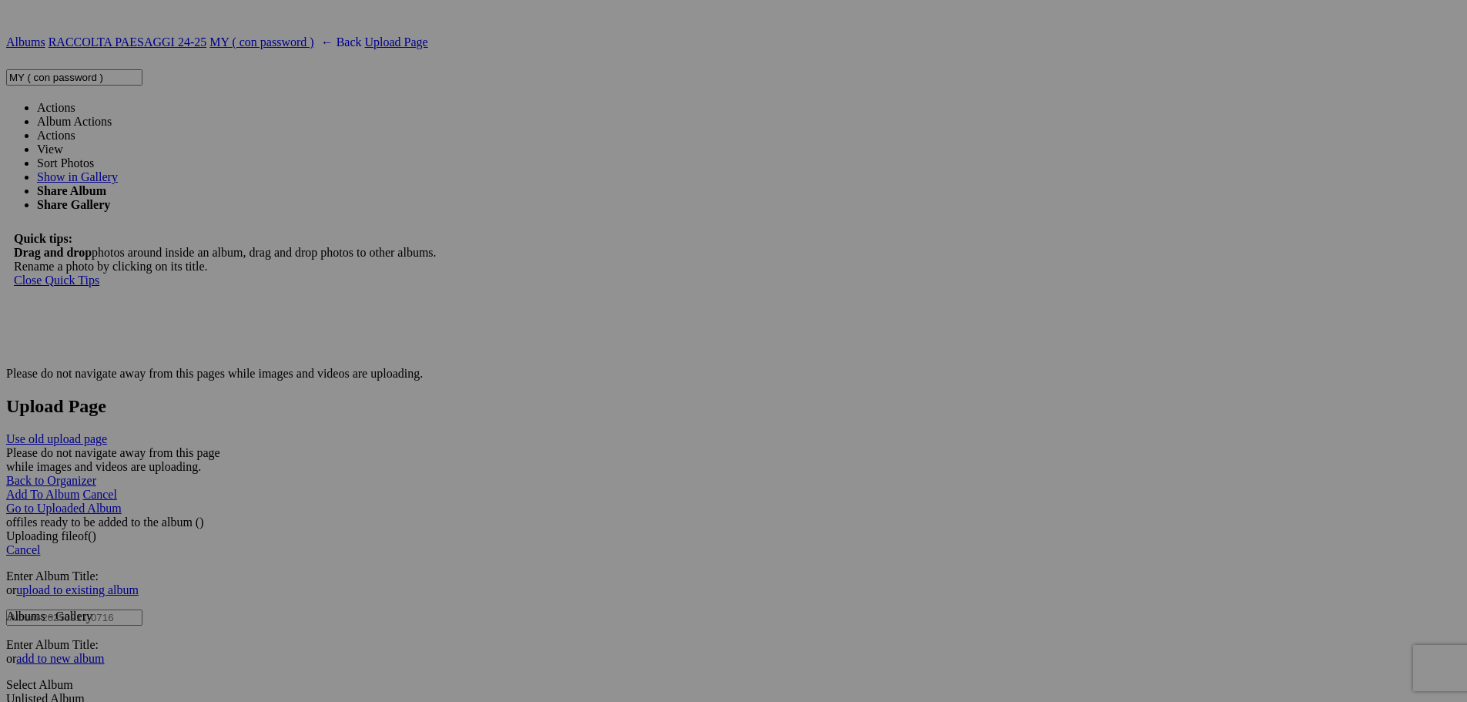
drag, startPoint x: 894, startPoint y: 282, endPoint x: 699, endPoint y: 289, distance: 195.0
drag, startPoint x: 853, startPoint y: 285, endPoint x: 810, endPoint y: 281, distance: 43.3
type input "231"
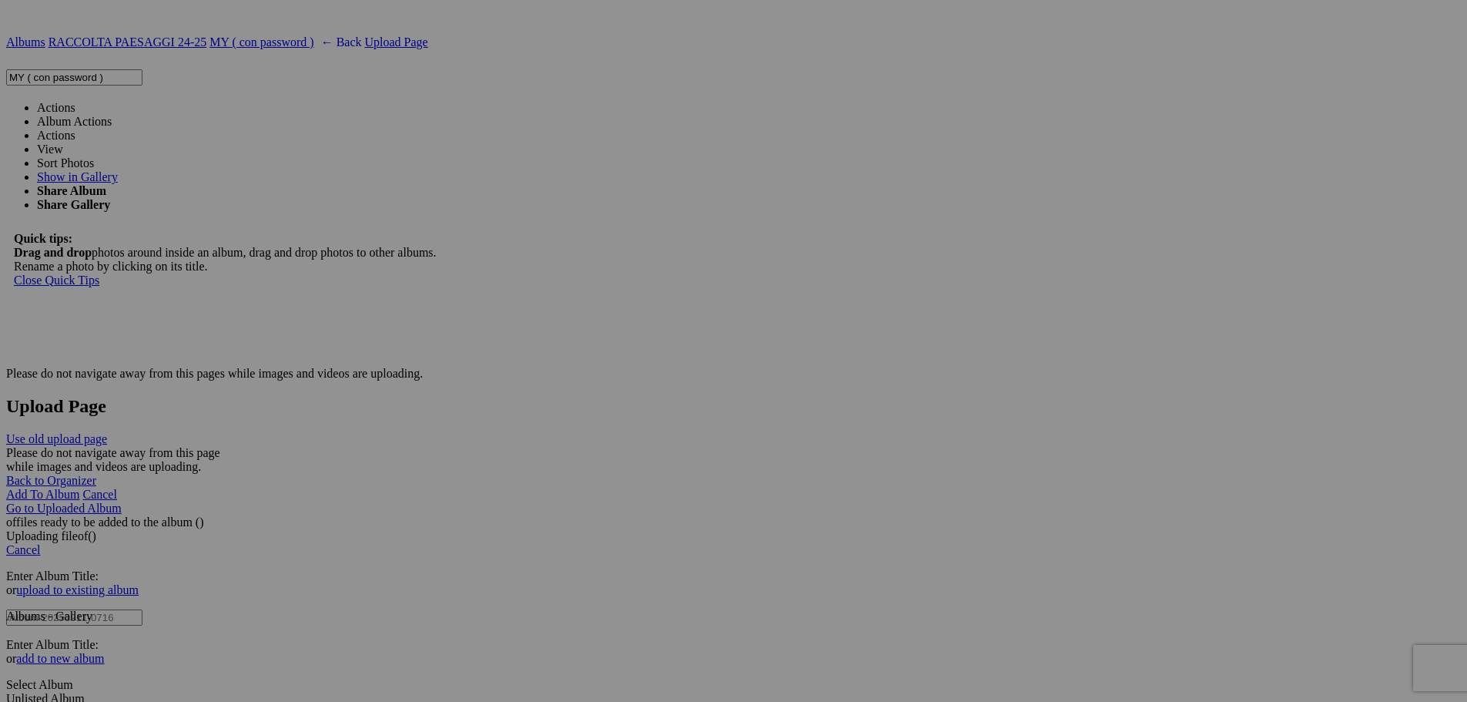
drag, startPoint x: 1025, startPoint y: 285, endPoint x: 687, endPoint y: 292, distance: 337.5
type input "232"
drag, startPoint x: 1165, startPoint y: 282, endPoint x: 951, endPoint y: 280, distance: 213.4
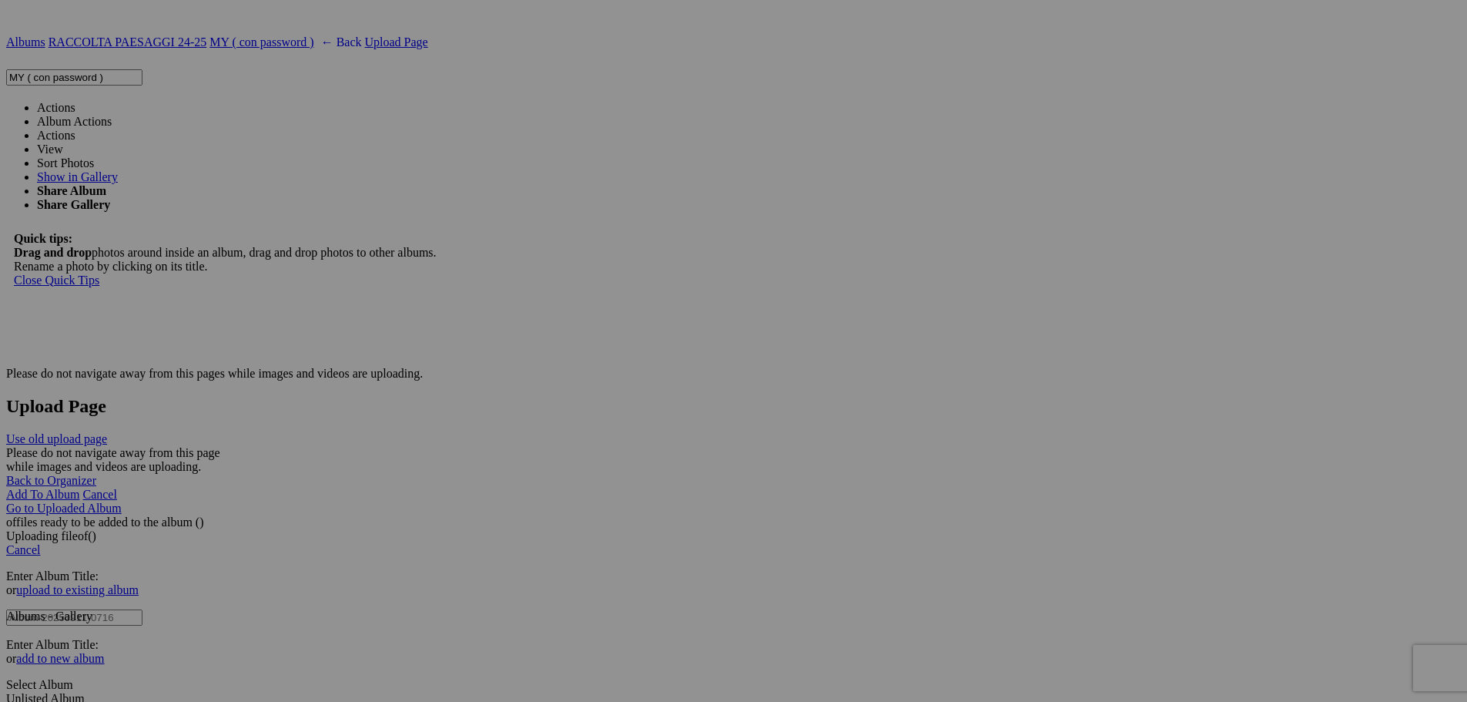
type input "233"
drag, startPoint x: 1278, startPoint y: 281, endPoint x: 1146, endPoint y: 288, distance: 131.9
type input "234"
drag, startPoint x: 1434, startPoint y: 283, endPoint x: 1226, endPoint y: 286, distance: 208.8
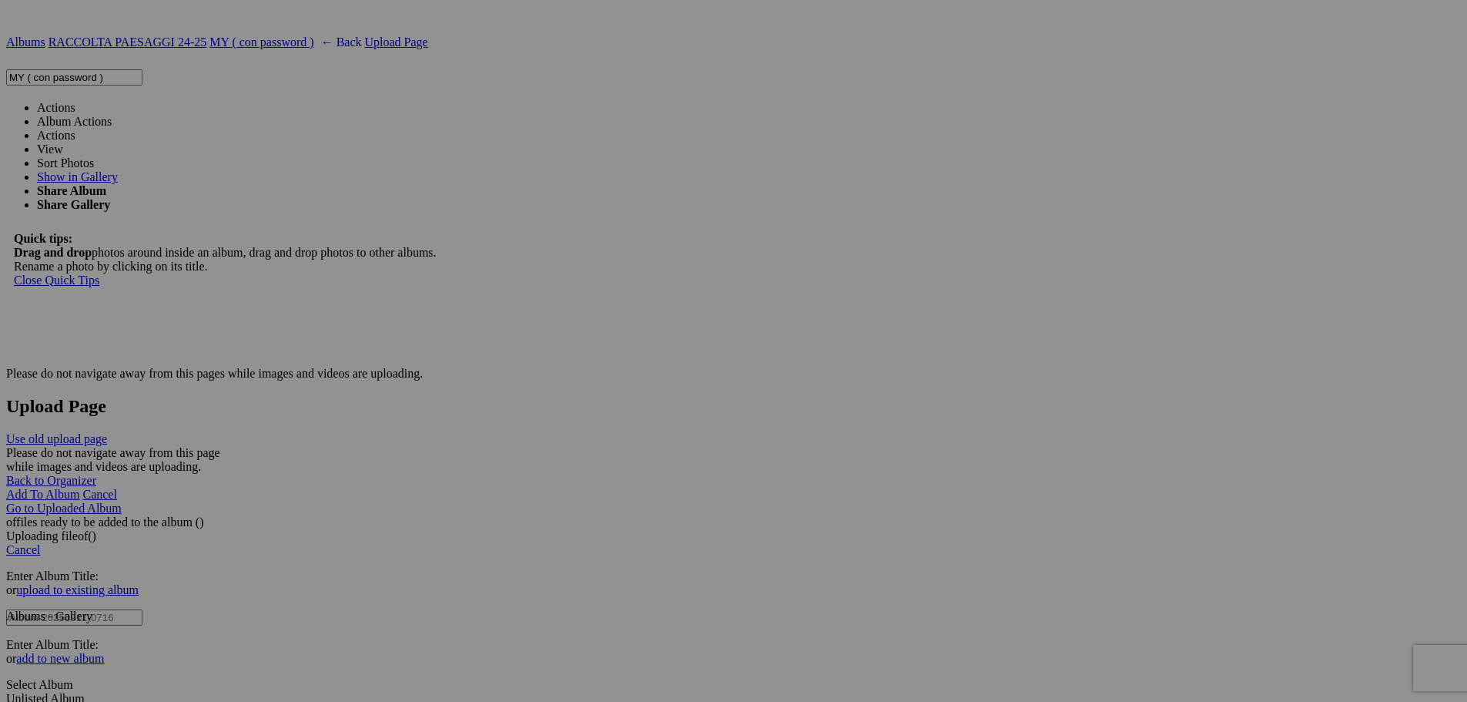
type input "235"
drag, startPoint x: 143, startPoint y: 386, endPoint x: 169, endPoint y: 403, distance: 31.2
drag, startPoint x: 340, startPoint y: 477, endPoint x: 145, endPoint y: 478, distance: 194.9
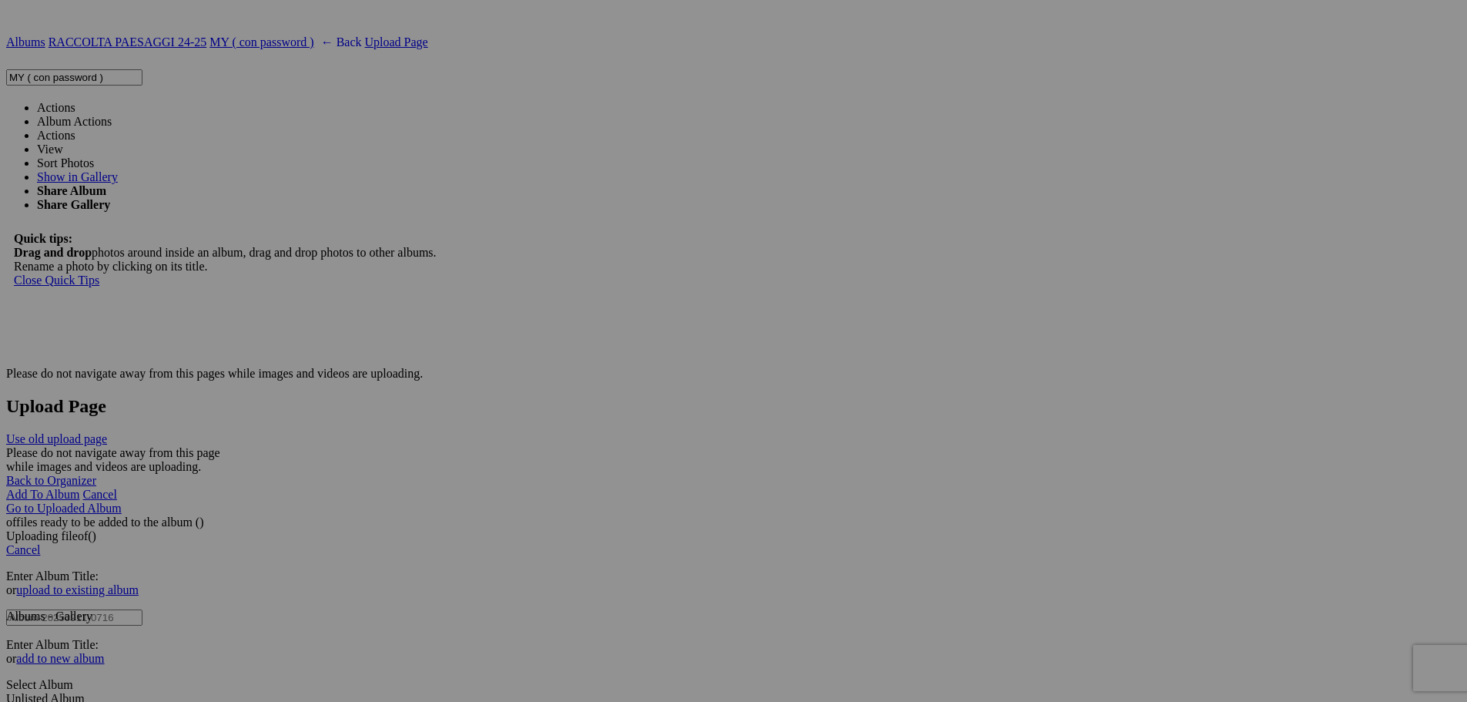
type input "236"
drag, startPoint x: 480, startPoint y: 474, endPoint x: 249, endPoint y: 464, distance: 231.3
type input "237"
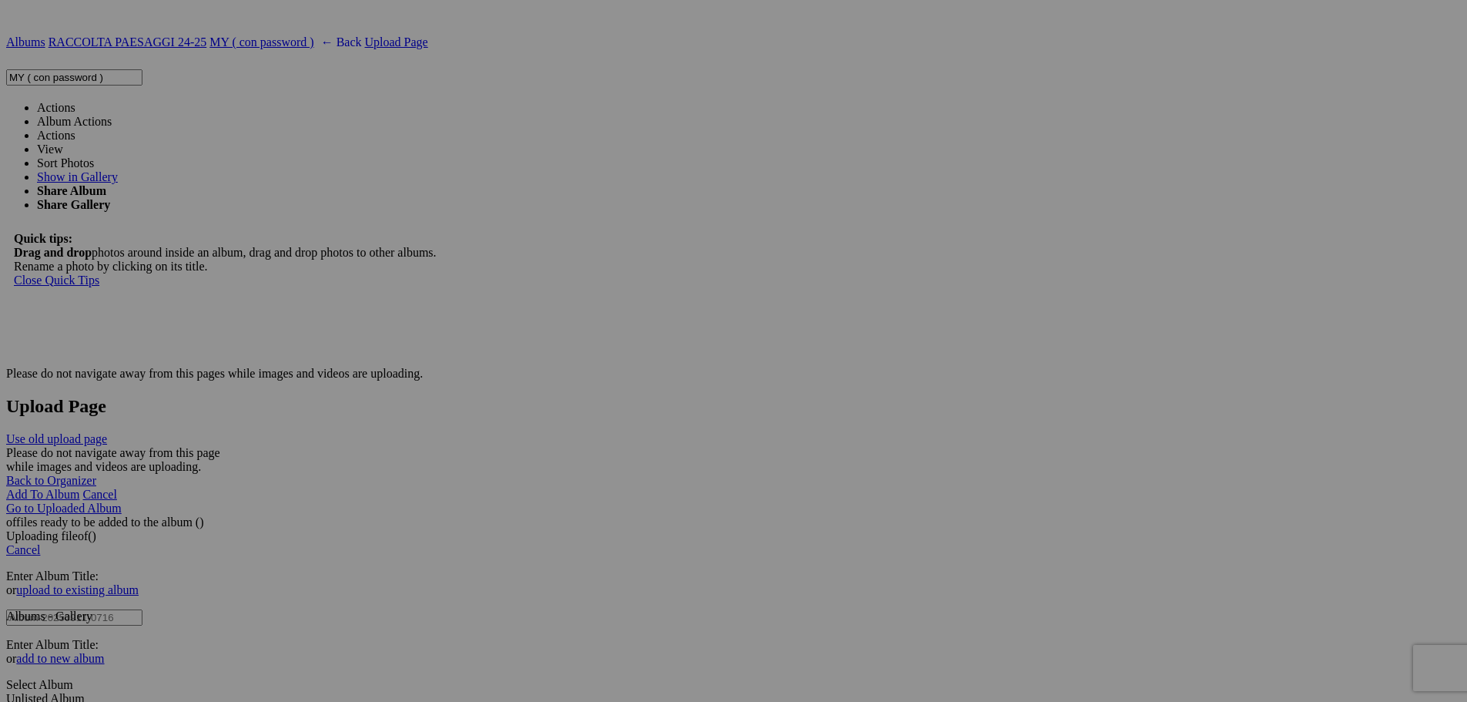
drag, startPoint x: 616, startPoint y: 478, endPoint x: 395, endPoint y: 482, distance: 221.1
type input "238"
drag, startPoint x: 753, startPoint y: 479, endPoint x: 548, endPoint y: 482, distance: 204.9
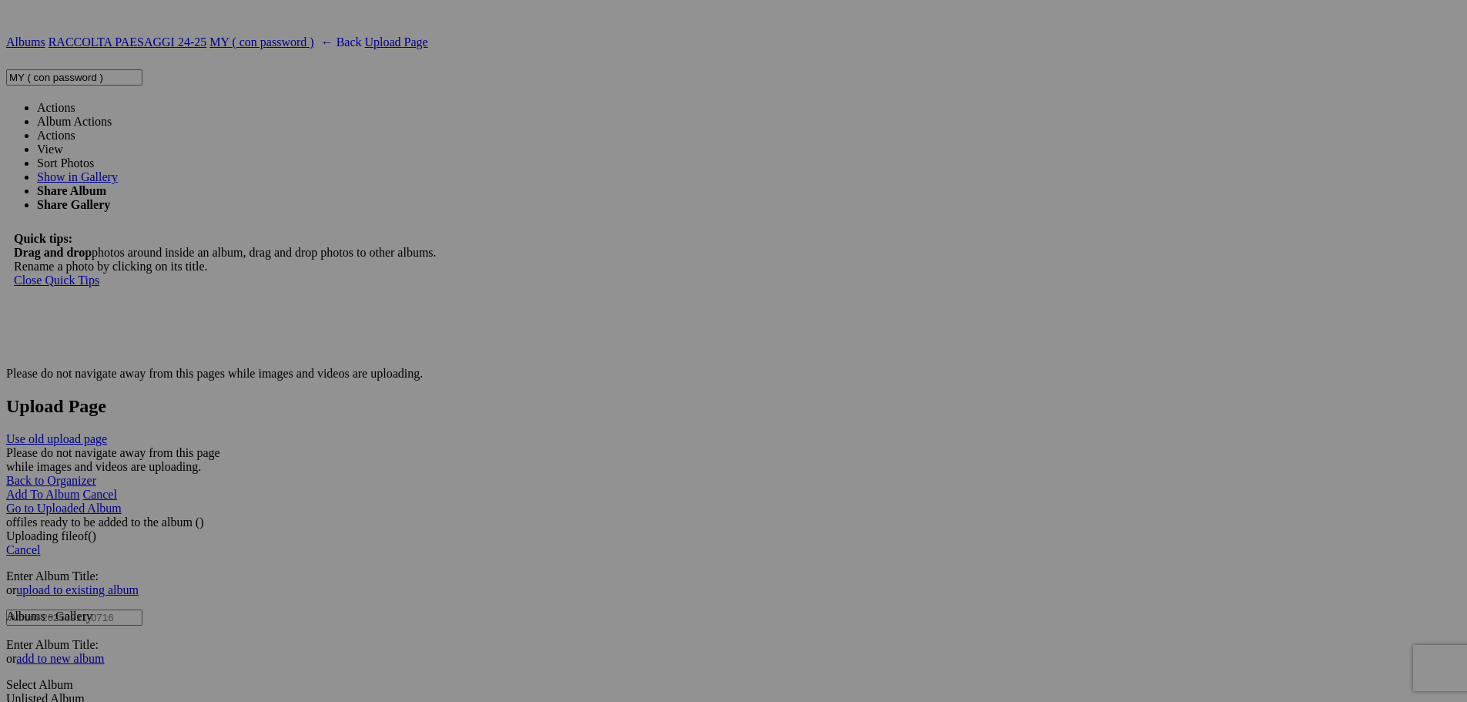
type input "239"
drag, startPoint x: 884, startPoint y: 464, endPoint x: 654, endPoint y: 464, distance: 230.3
type input "240"
drag, startPoint x: 1024, startPoint y: 481, endPoint x: 869, endPoint y: 476, distance: 154.9
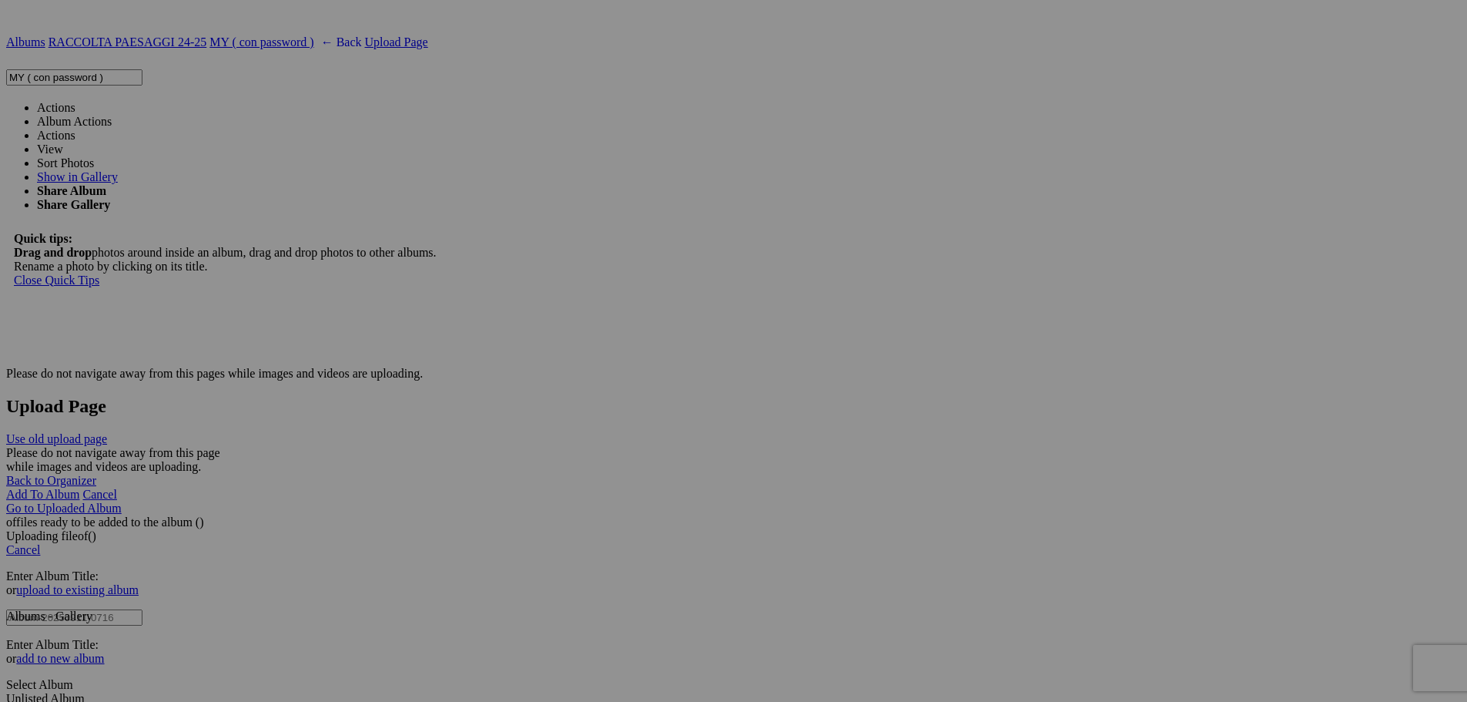
type input "241"
drag, startPoint x: 1161, startPoint y: 481, endPoint x: 950, endPoint y: 475, distance: 211.1
type input "242"
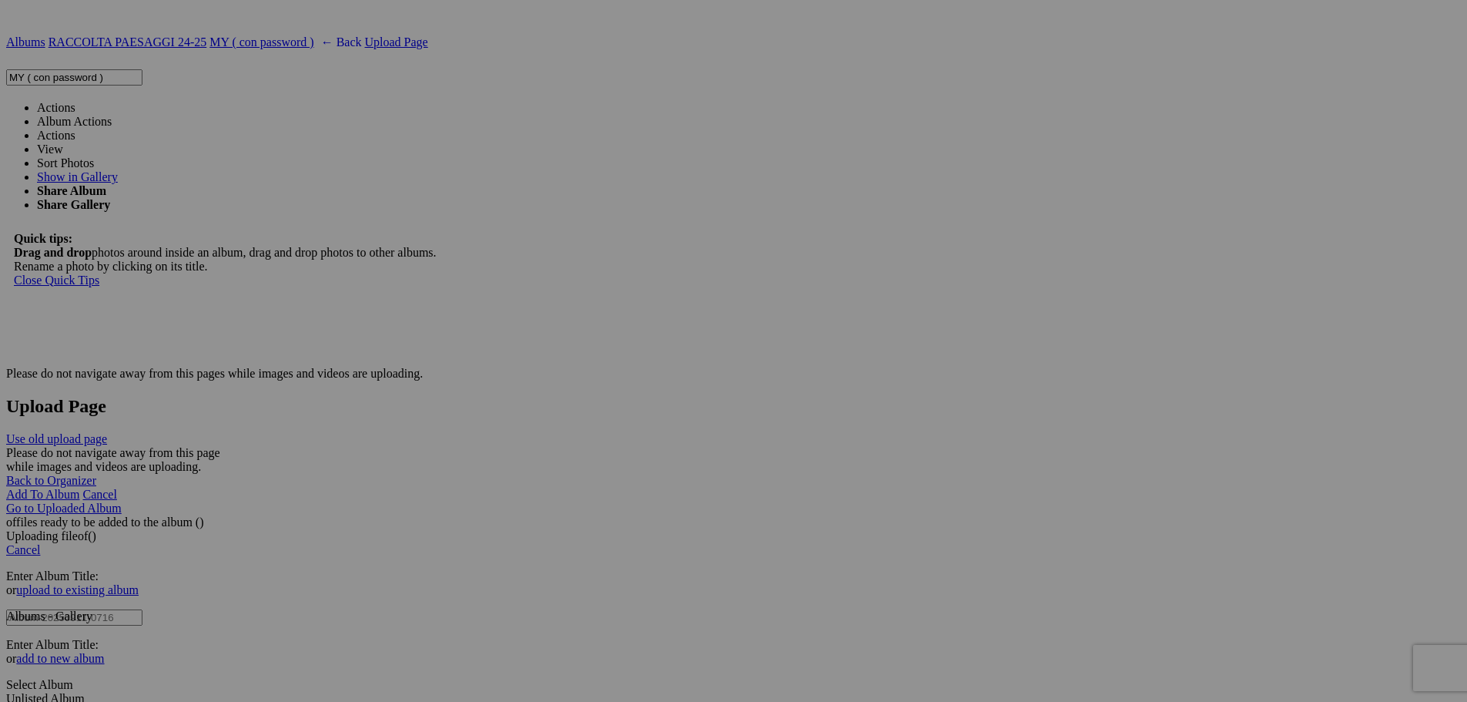
drag, startPoint x: 1299, startPoint y: 478, endPoint x: 1102, endPoint y: 470, distance: 197.4
drag, startPoint x: 1223, startPoint y: 478, endPoint x: 1188, endPoint y: 477, distance: 35.5
type input "243"
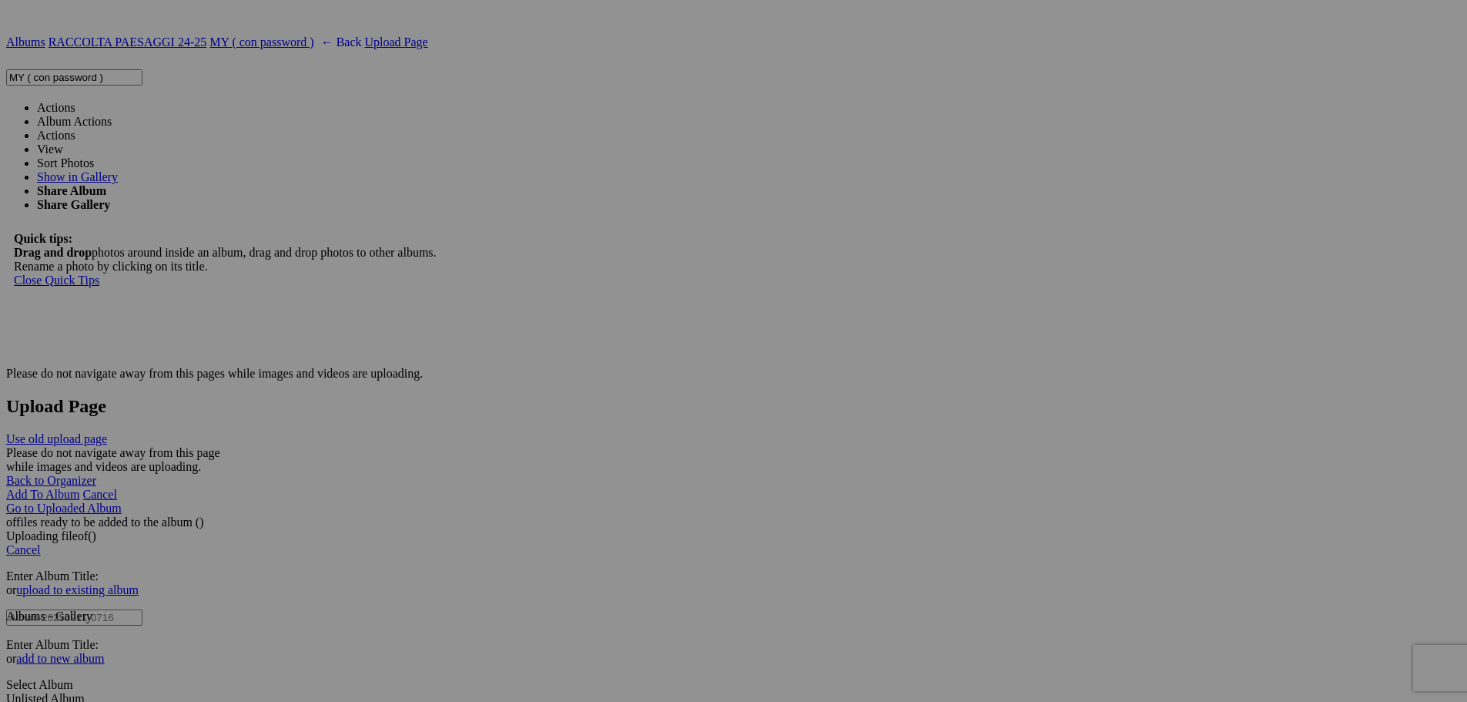
drag, startPoint x: 1432, startPoint y: 478, endPoint x: 1249, endPoint y: 486, distance: 182.7
type input "244"
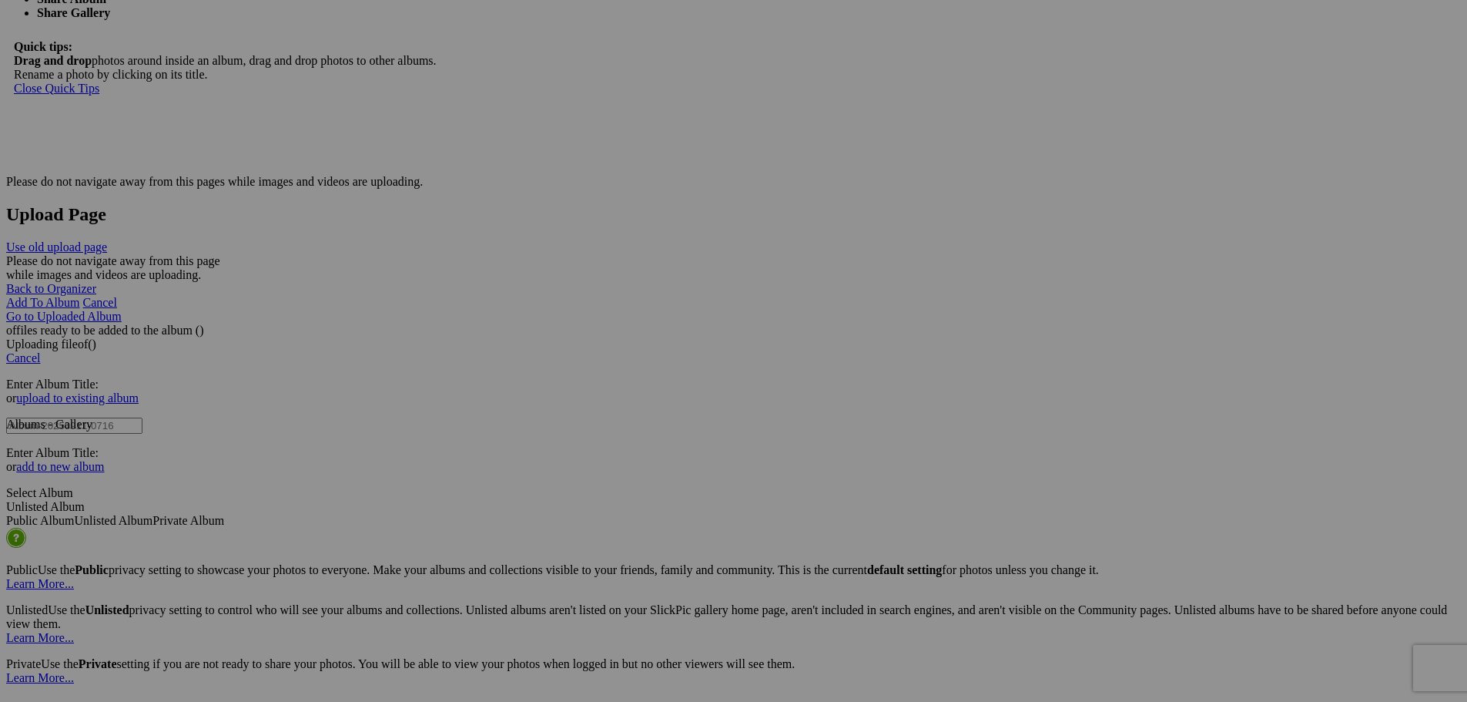
scroll to position [2619, 0]
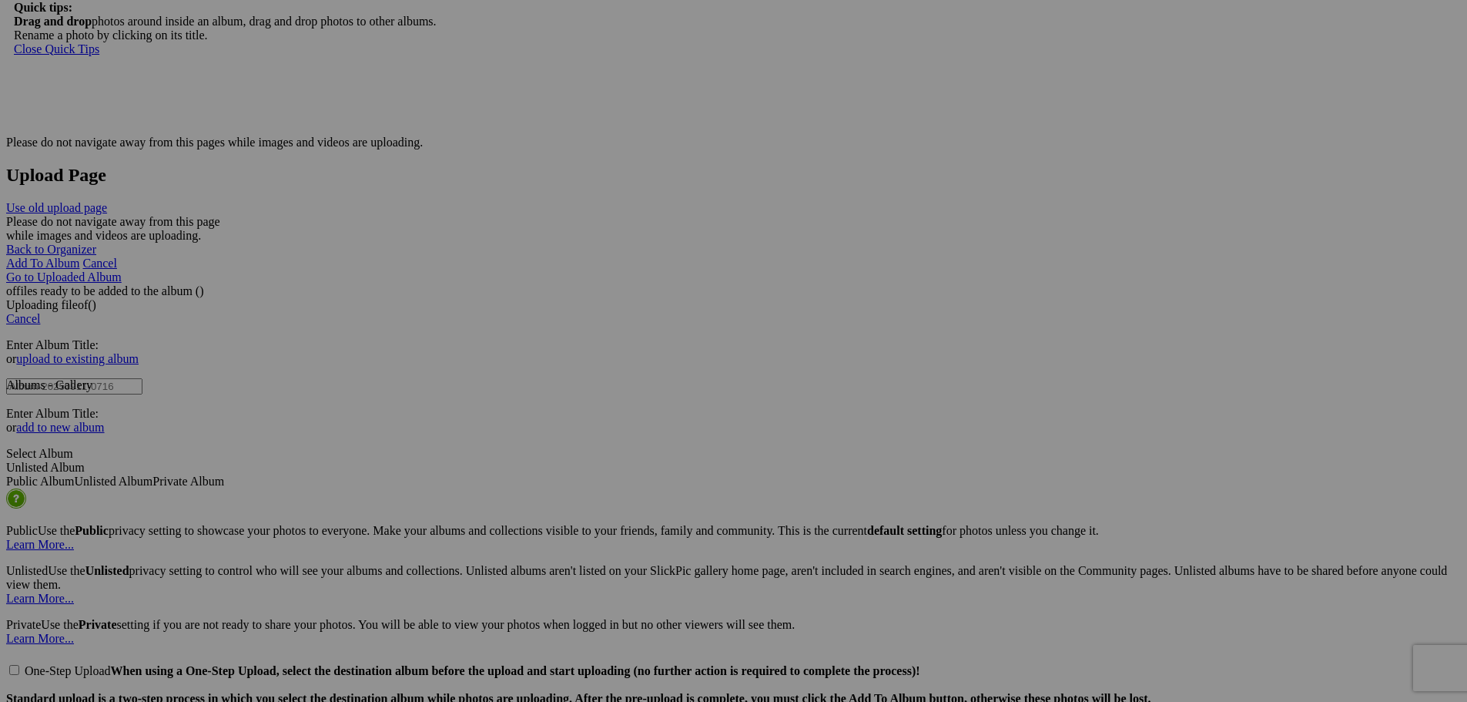
drag, startPoint x: 344, startPoint y: 444, endPoint x: 184, endPoint y: 445, distance: 160.2
type input "245"
drag, startPoint x: 297, startPoint y: 440, endPoint x: 267, endPoint y: 438, distance: 30.9
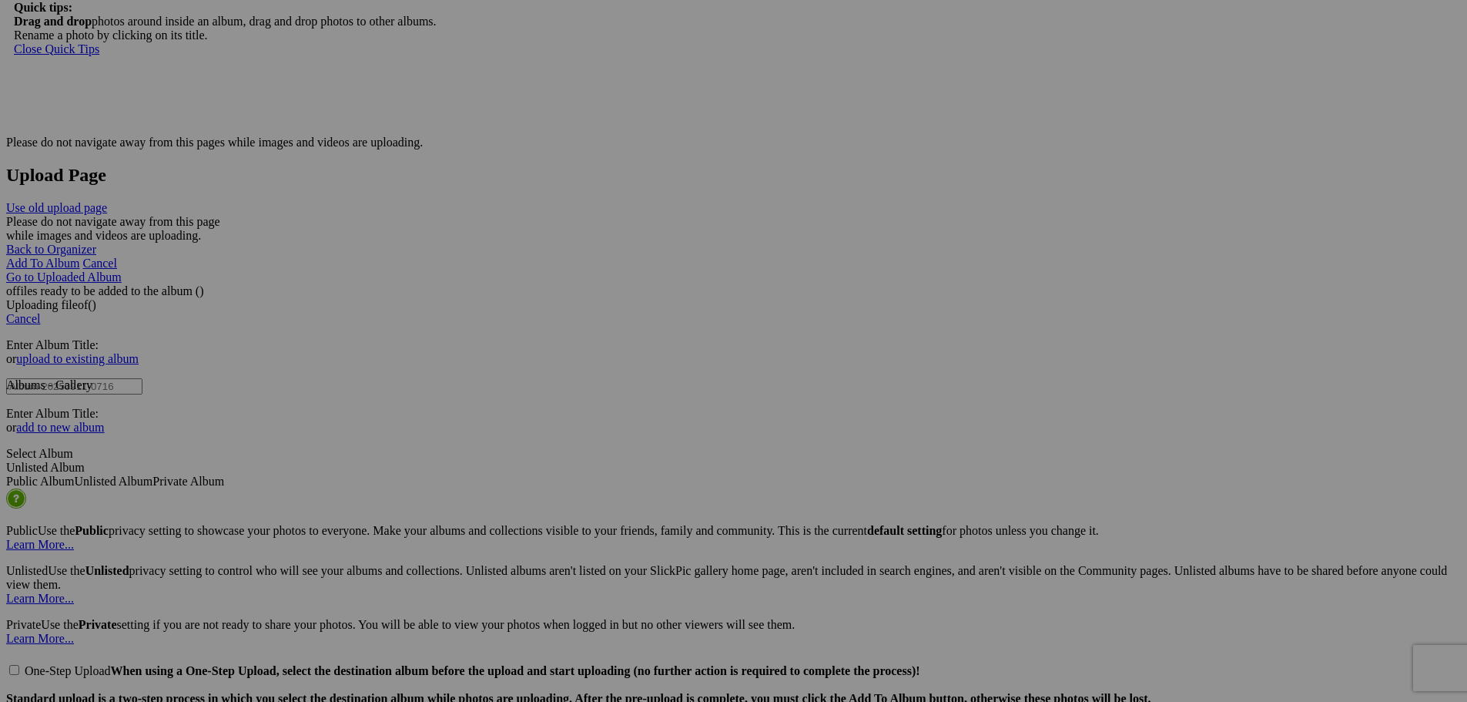
type input "246"
drag, startPoint x: 591, startPoint y: 445, endPoint x: 457, endPoint y: 445, distance: 134.0
type input "247"
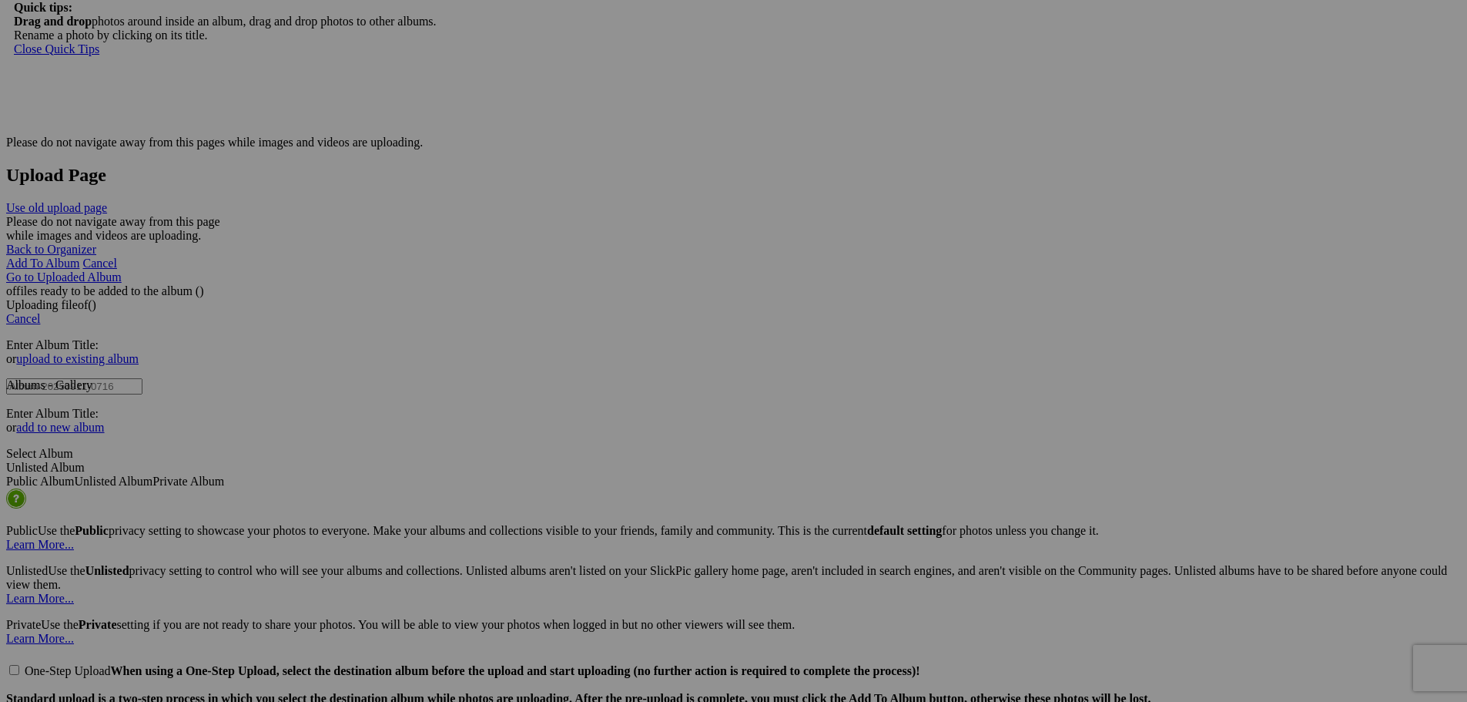
drag, startPoint x: 752, startPoint y: 428, endPoint x: 543, endPoint y: 431, distance: 208.8
type input "248"
drag, startPoint x: 892, startPoint y: 427, endPoint x: 694, endPoint y: 434, distance: 198.1
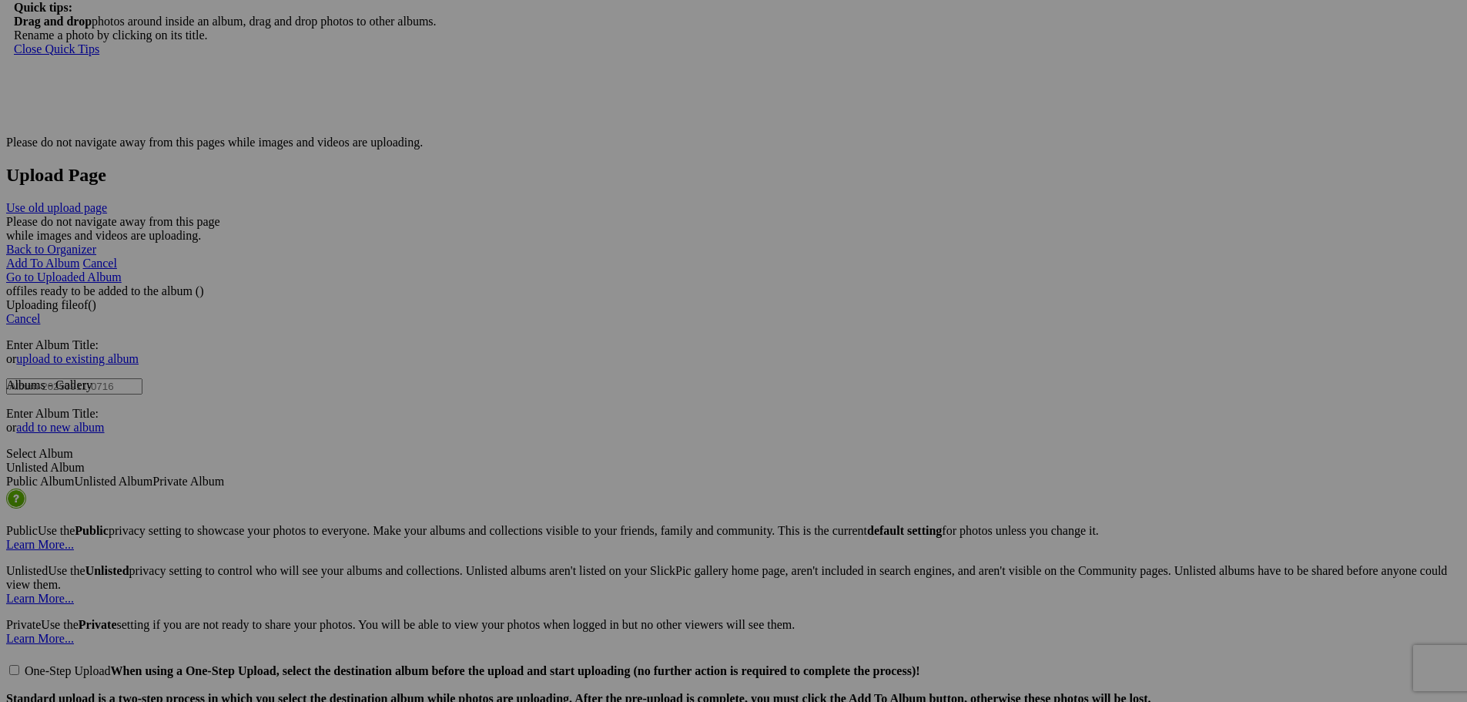
type input "249"
drag, startPoint x: 1027, startPoint y: 431, endPoint x: 810, endPoint y: 435, distance: 217.3
type input "250"
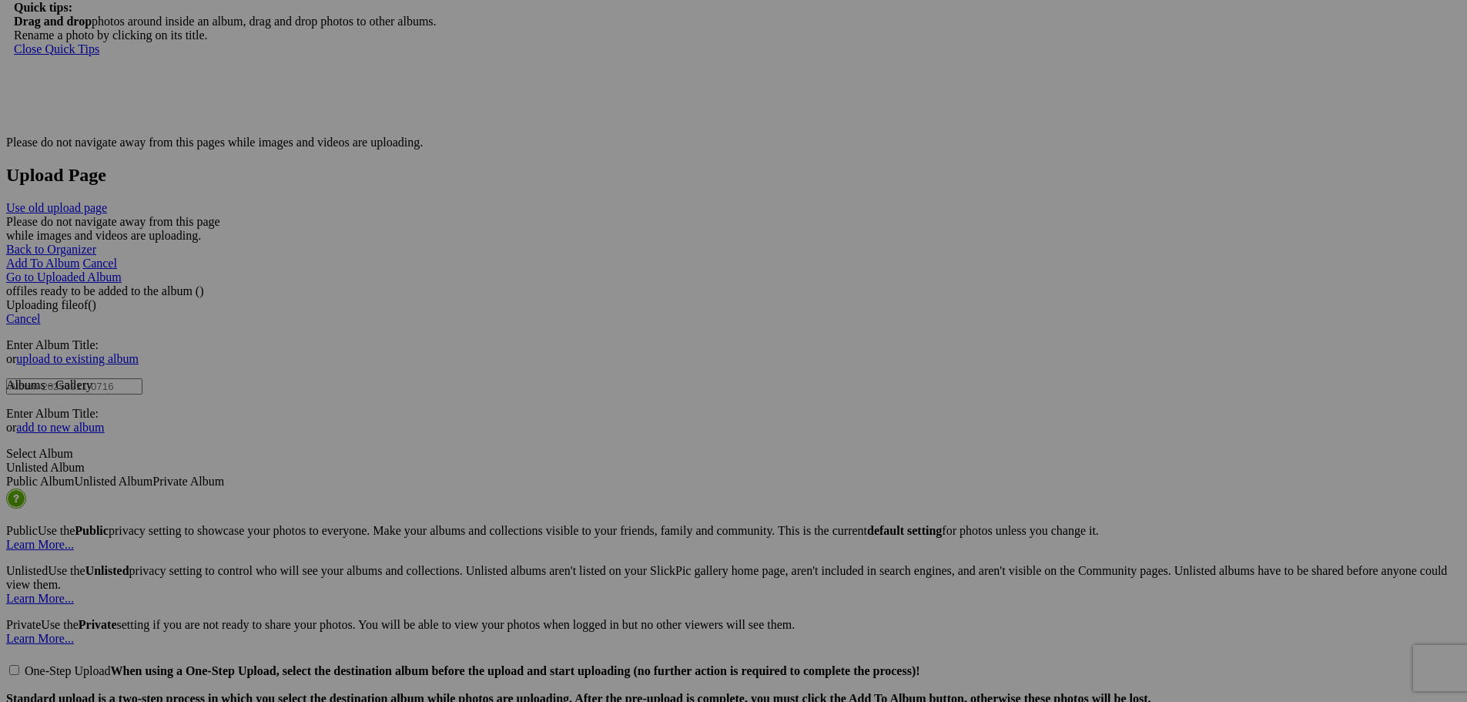
drag, startPoint x: 1162, startPoint y: 440, endPoint x: 937, endPoint y: 448, distance: 225.1
type input "251"
drag, startPoint x: 1298, startPoint y: 447, endPoint x: 1088, endPoint y: 455, distance: 209.7
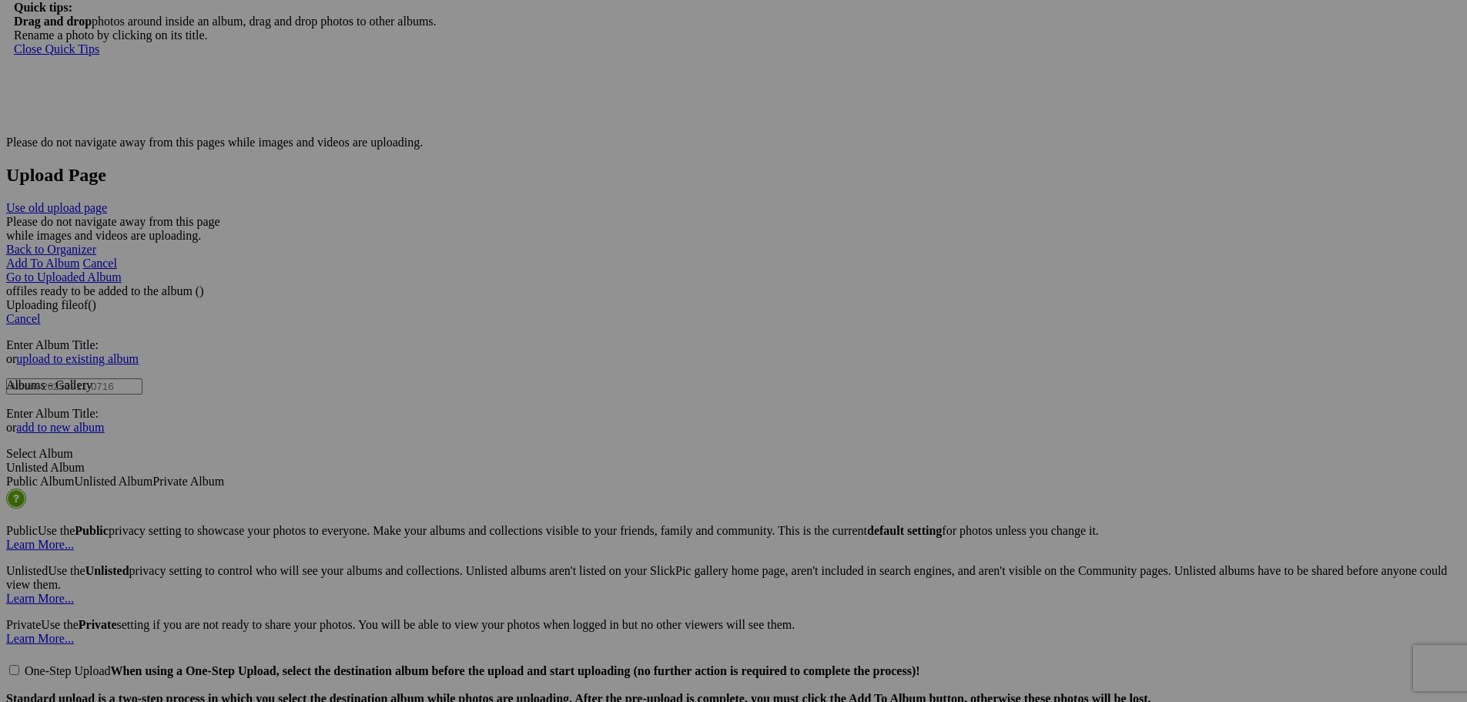
drag, startPoint x: 1269, startPoint y: 444, endPoint x: 1172, endPoint y: 444, distance: 96.3
type input "252"
drag, startPoint x: 1433, startPoint y: 441, endPoint x: 1247, endPoint y: 451, distance: 185.9
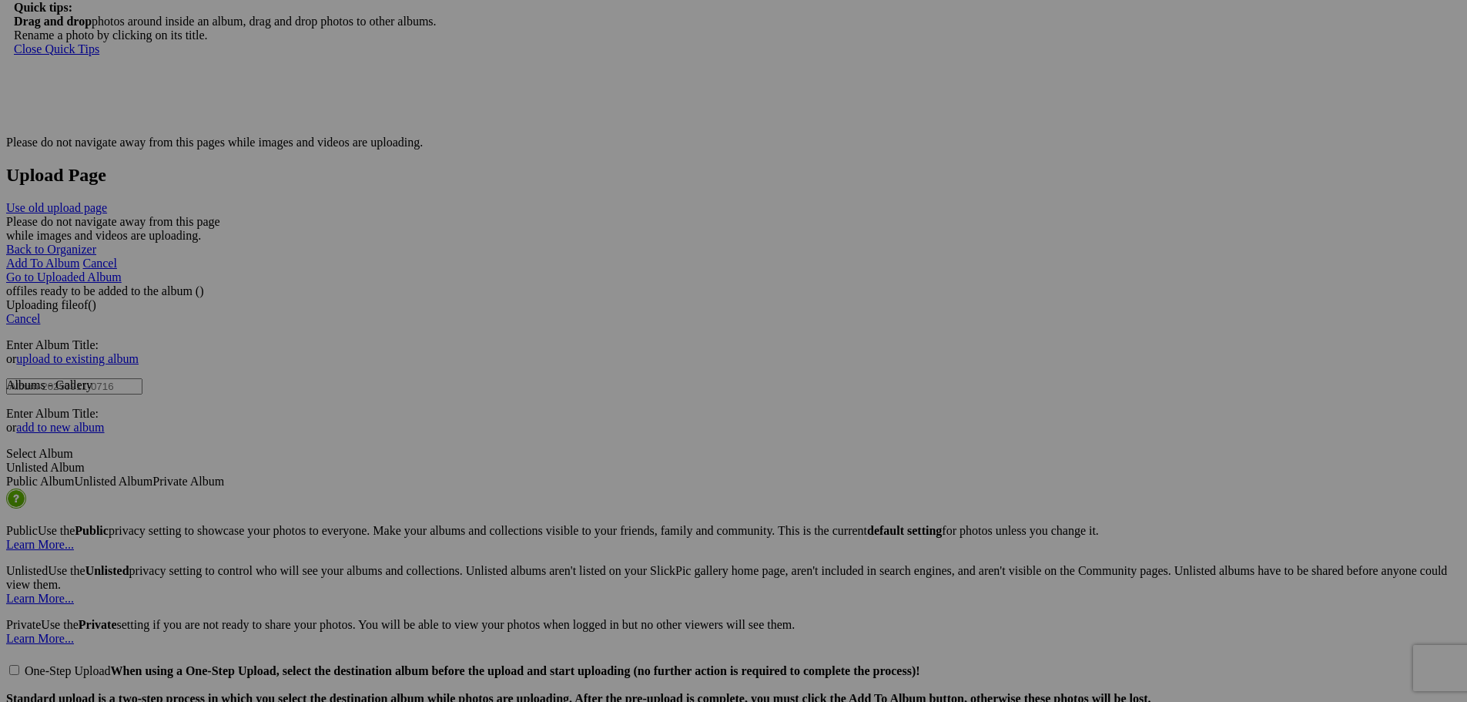
type input "253"
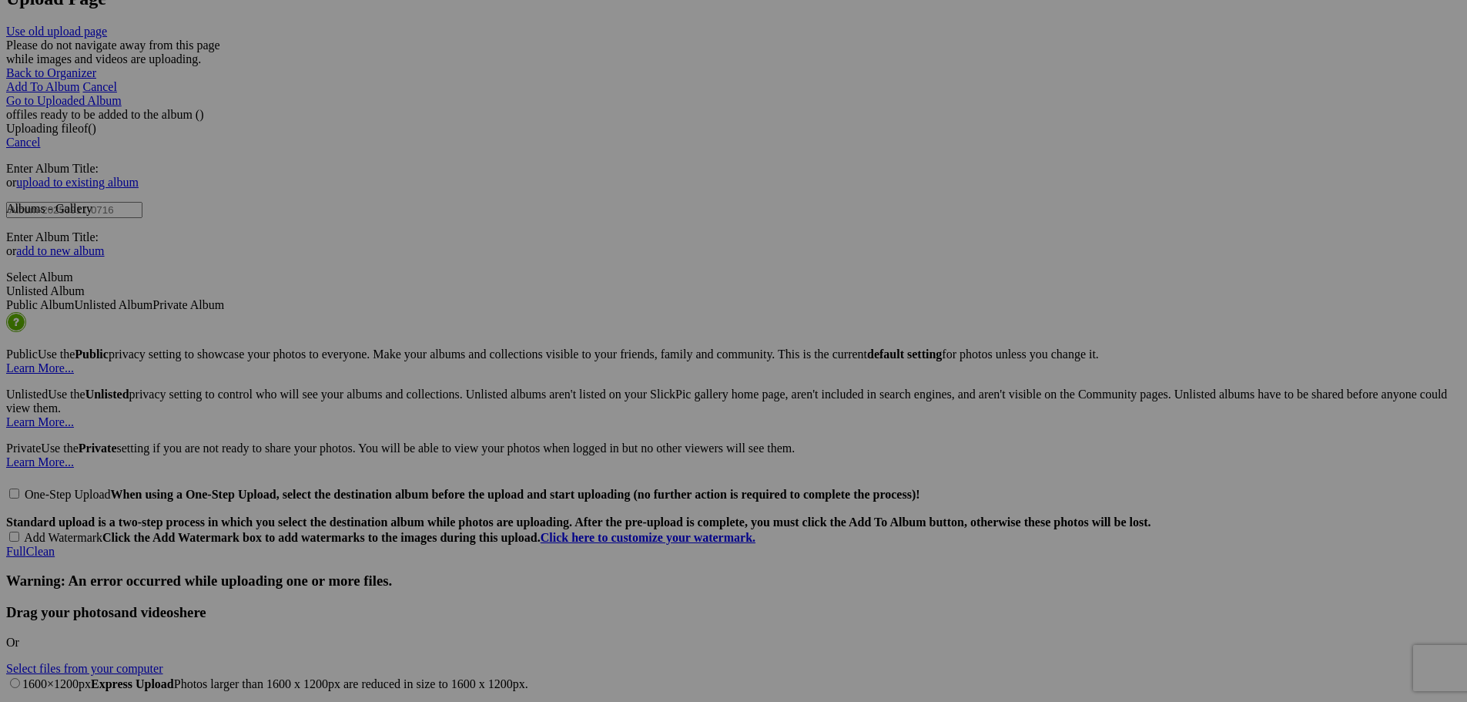
scroll to position [2850, 0]
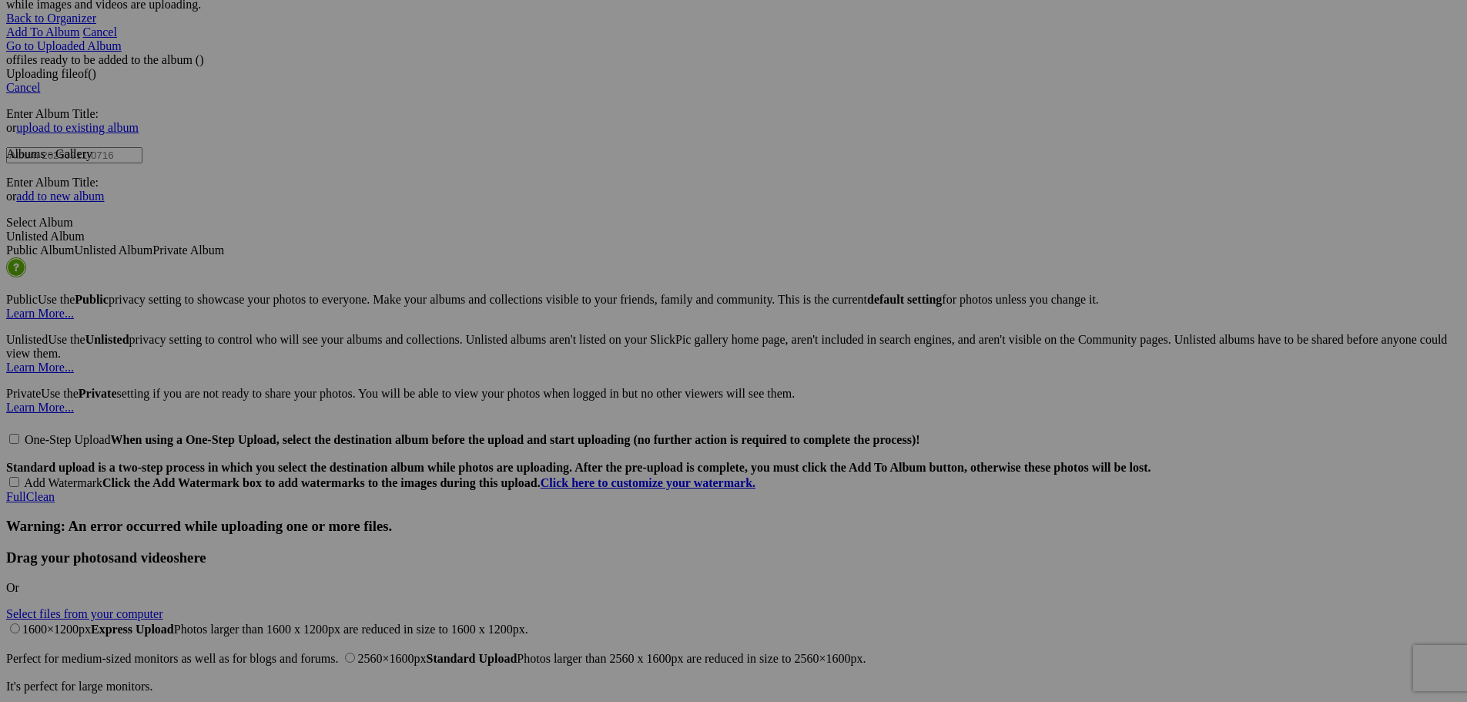
drag, startPoint x: 253, startPoint y: 407, endPoint x: 203, endPoint y: 404, distance: 50.1
type input "254"
drag, startPoint x: 473, startPoint y: 394, endPoint x: 288, endPoint y: 389, distance: 184.9
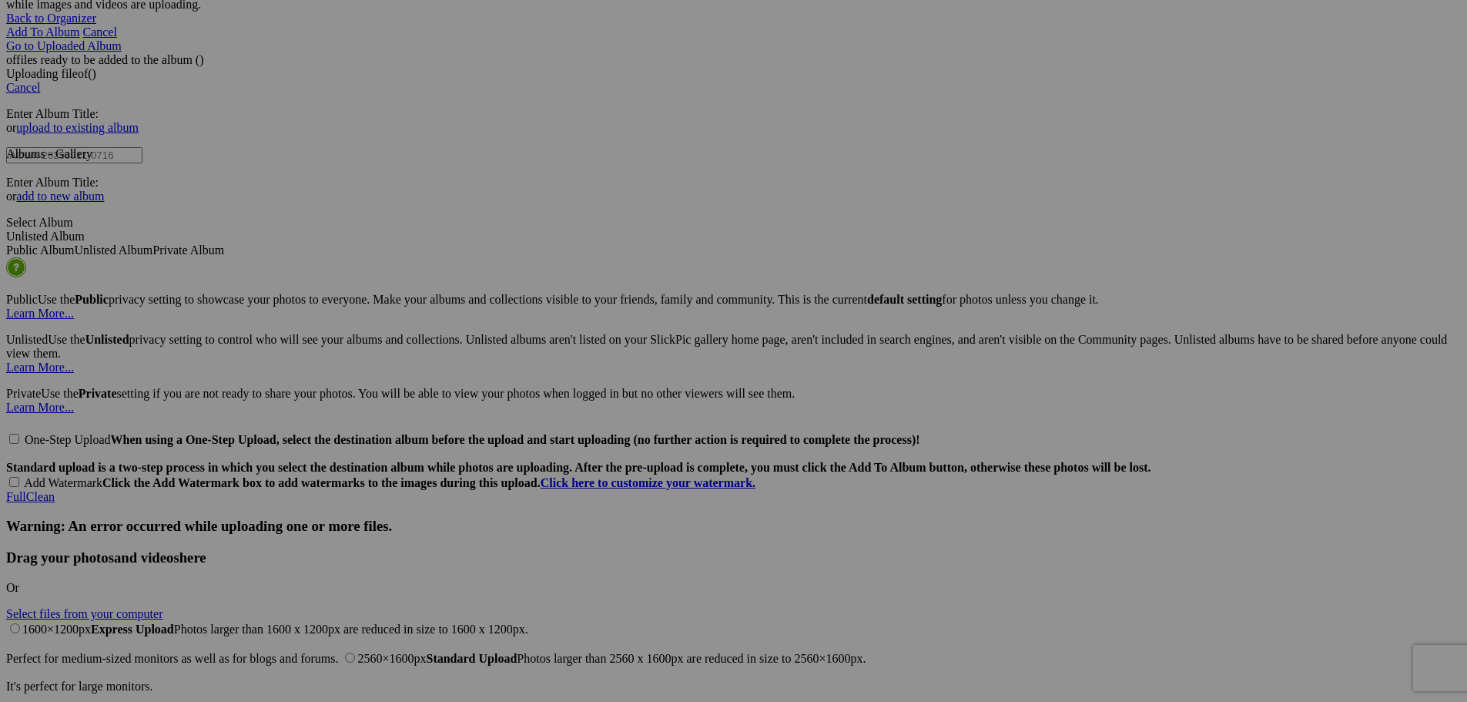
type input "255"
drag, startPoint x: 614, startPoint y: 407, endPoint x: 441, endPoint y: 409, distance: 173.3
type input "256"
drag, startPoint x: 750, startPoint y: 407, endPoint x: 545, endPoint y: 411, distance: 204.9
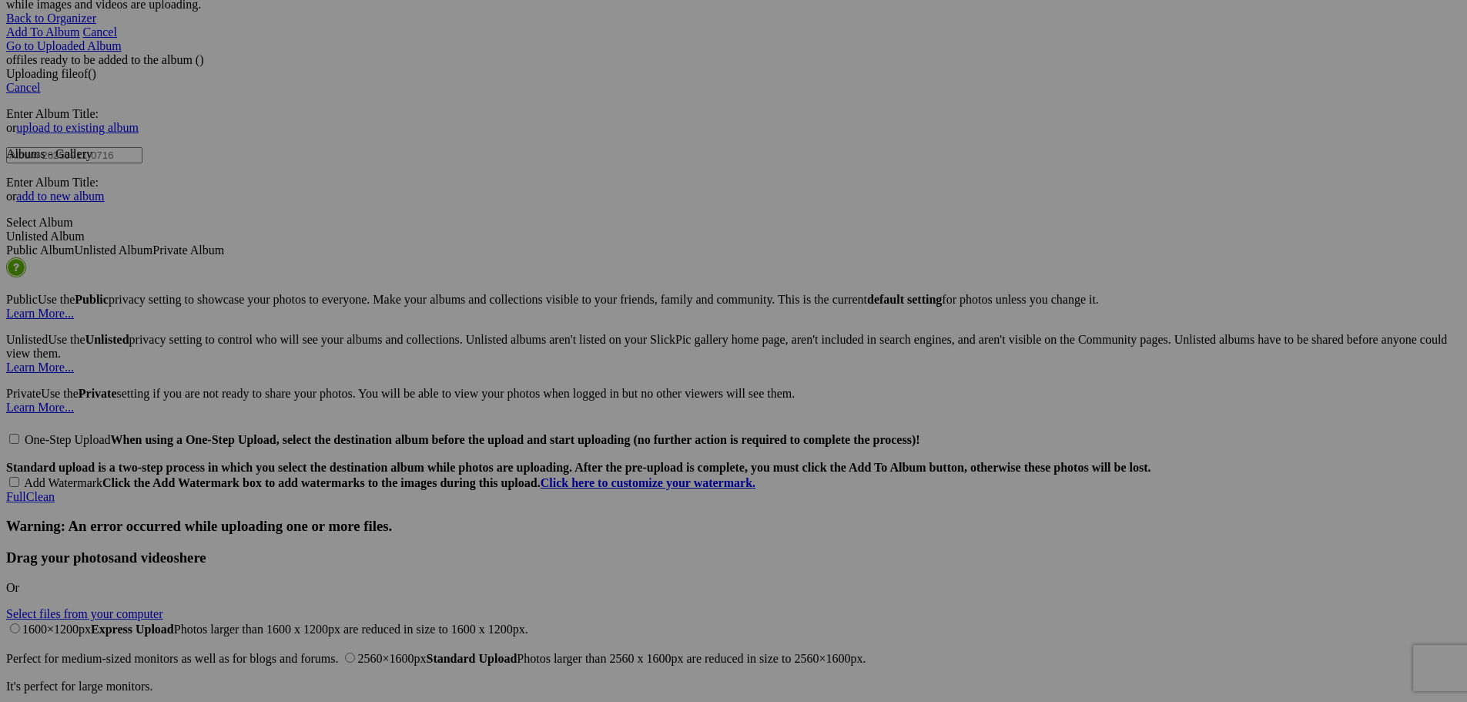
type input "257"
drag, startPoint x: 865, startPoint y: 399, endPoint x: 755, endPoint y: 394, distance: 110.3
type input "258"
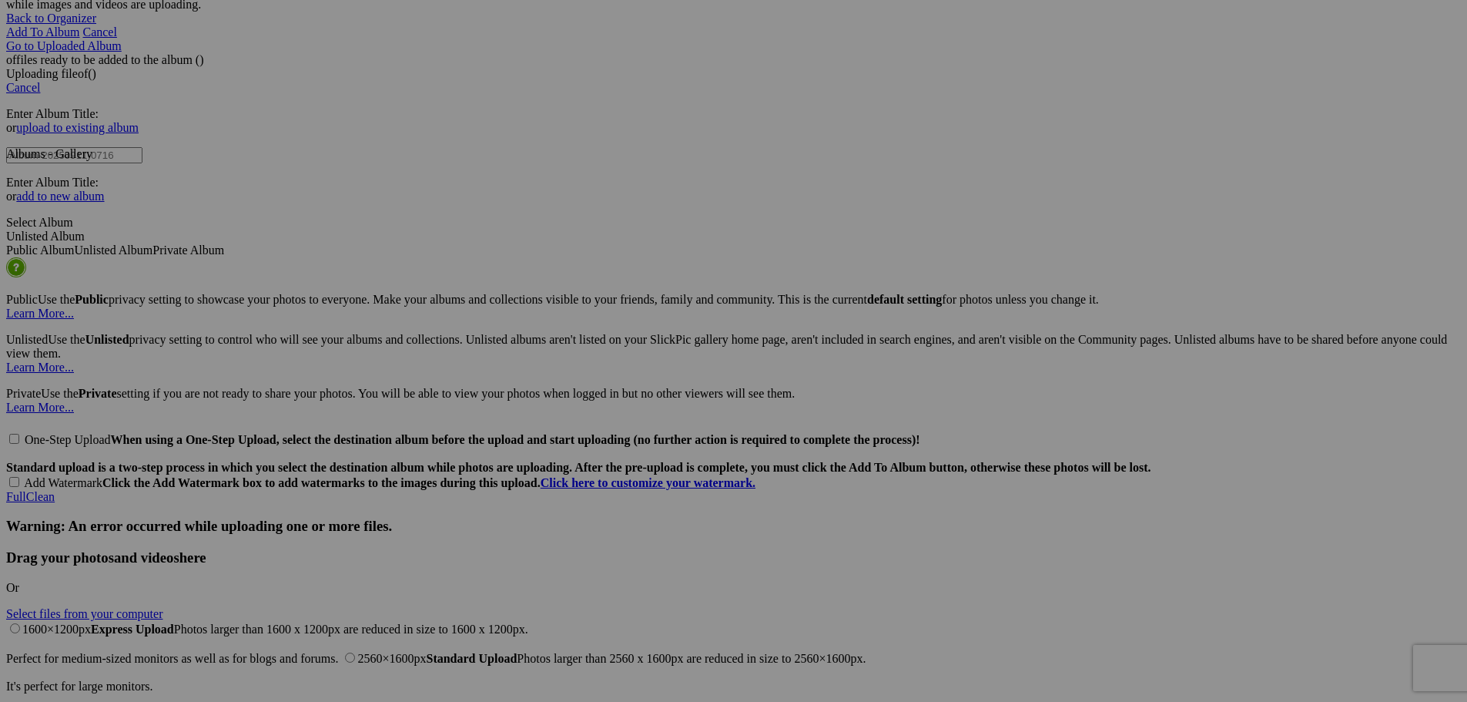
drag, startPoint x: 995, startPoint y: 410, endPoint x: 866, endPoint y: 415, distance: 129.5
type input "259"
drag, startPoint x: 1165, startPoint y: 408, endPoint x: 926, endPoint y: 424, distance: 239.3
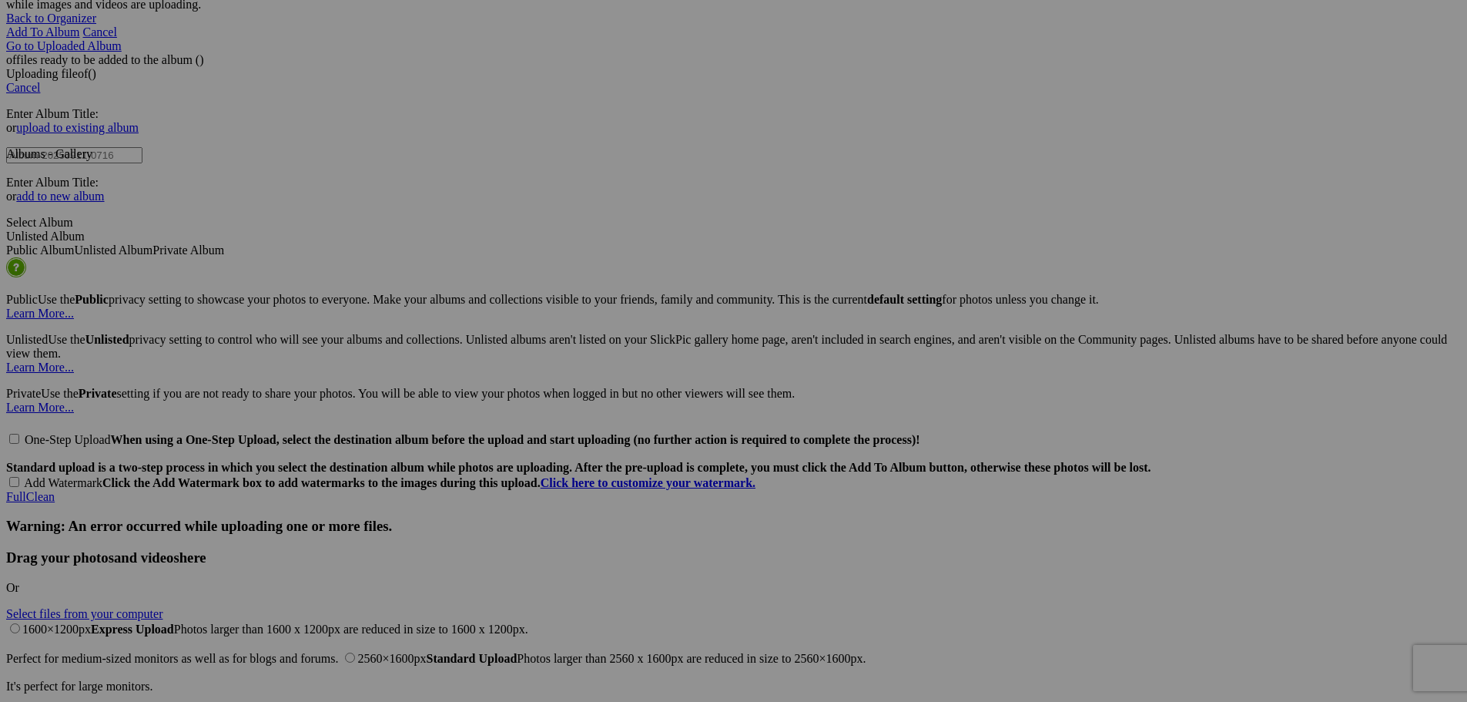
type input "260"
drag, startPoint x: 1302, startPoint y: 411, endPoint x: 1081, endPoint y: 416, distance: 221.1
type input "261"
drag, startPoint x: 1434, startPoint y: 407, endPoint x: 1254, endPoint y: 412, distance: 180.3
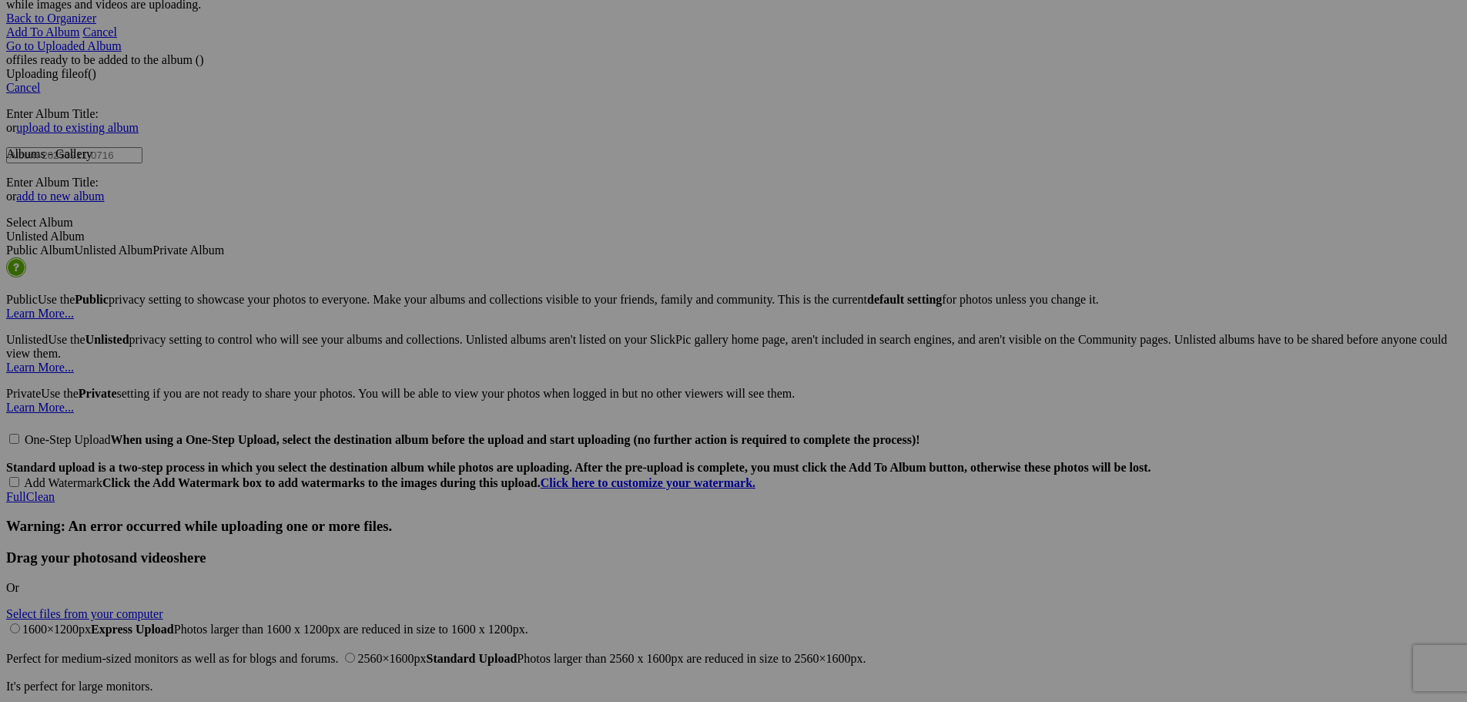
type input "262"
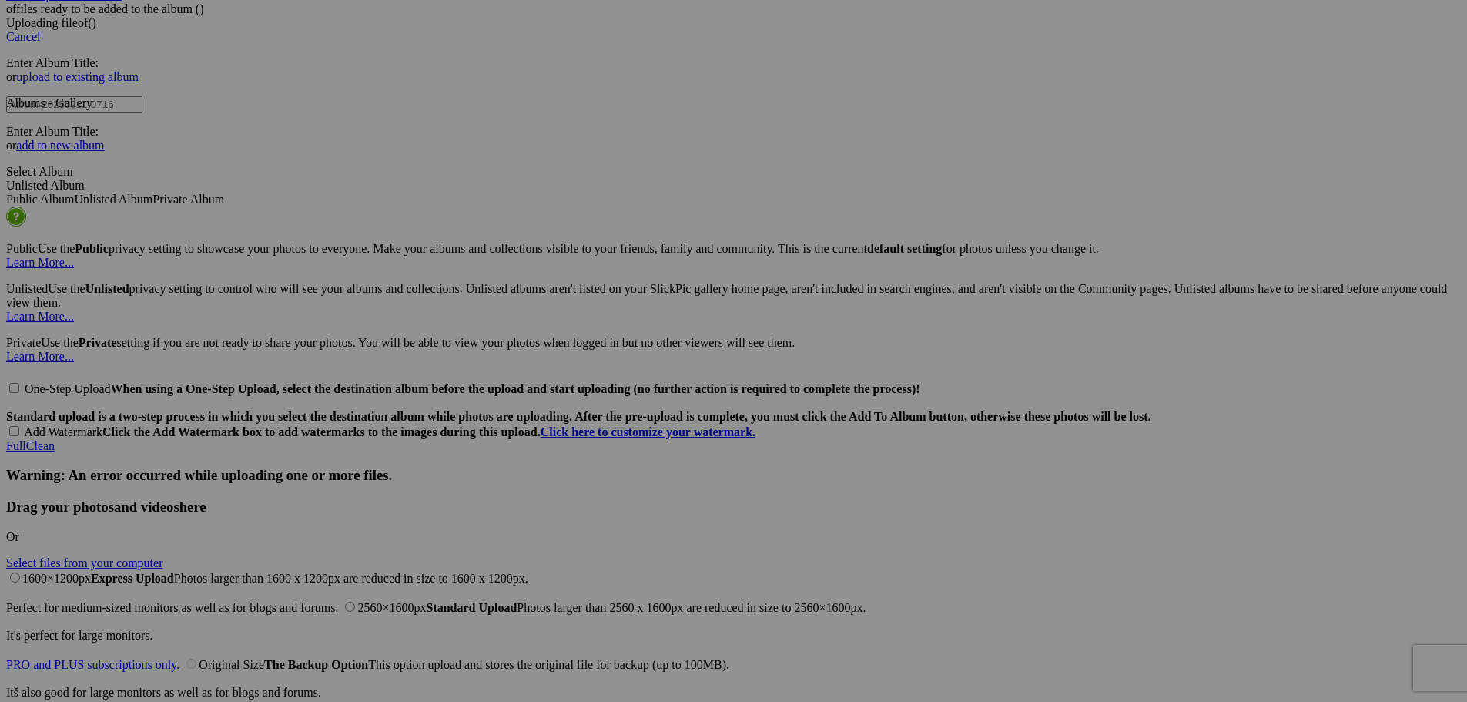
scroll to position [3081, 0]
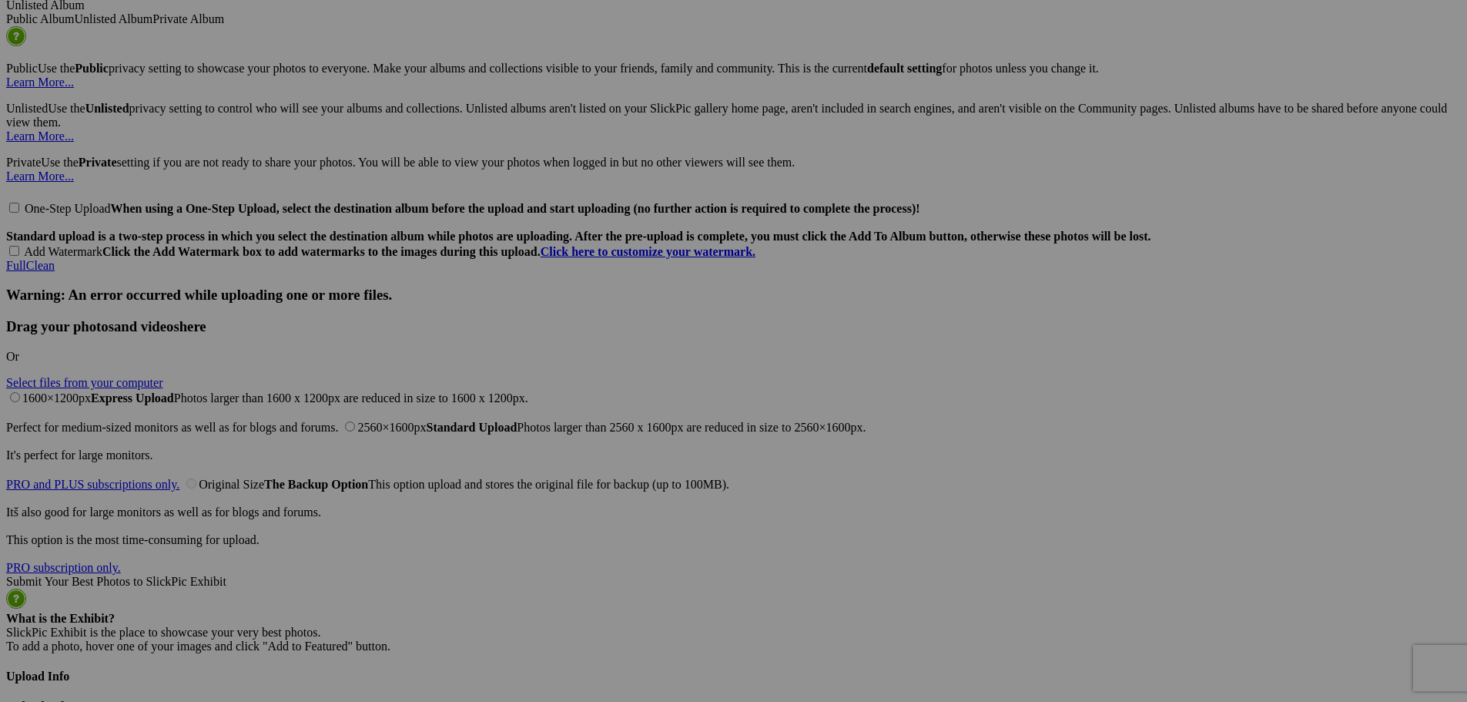
drag, startPoint x: 335, startPoint y: 372, endPoint x: 123, endPoint y: 357, distance: 212.3
type input "263"
drag, startPoint x: 469, startPoint y: 371, endPoint x: 263, endPoint y: 368, distance: 205.7
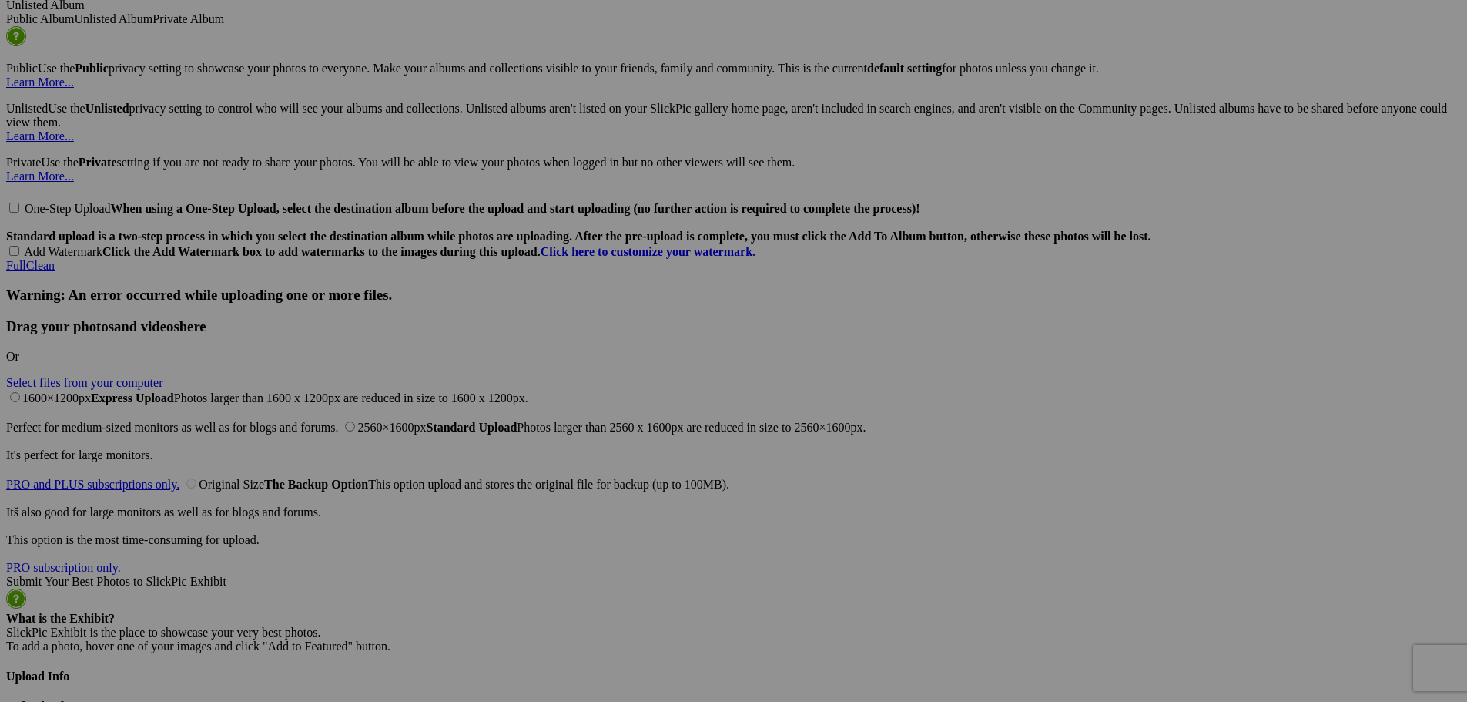
type input "264"
drag, startPoint x: 615, startPoint y: 372, endPoint x: 418, endPoint y: 374, distance: 197.2
type input "265"
drag, startPoint x: 725, startPoint y: 356, endPoint x: 581, endPoint y: 361, distance: 144.1
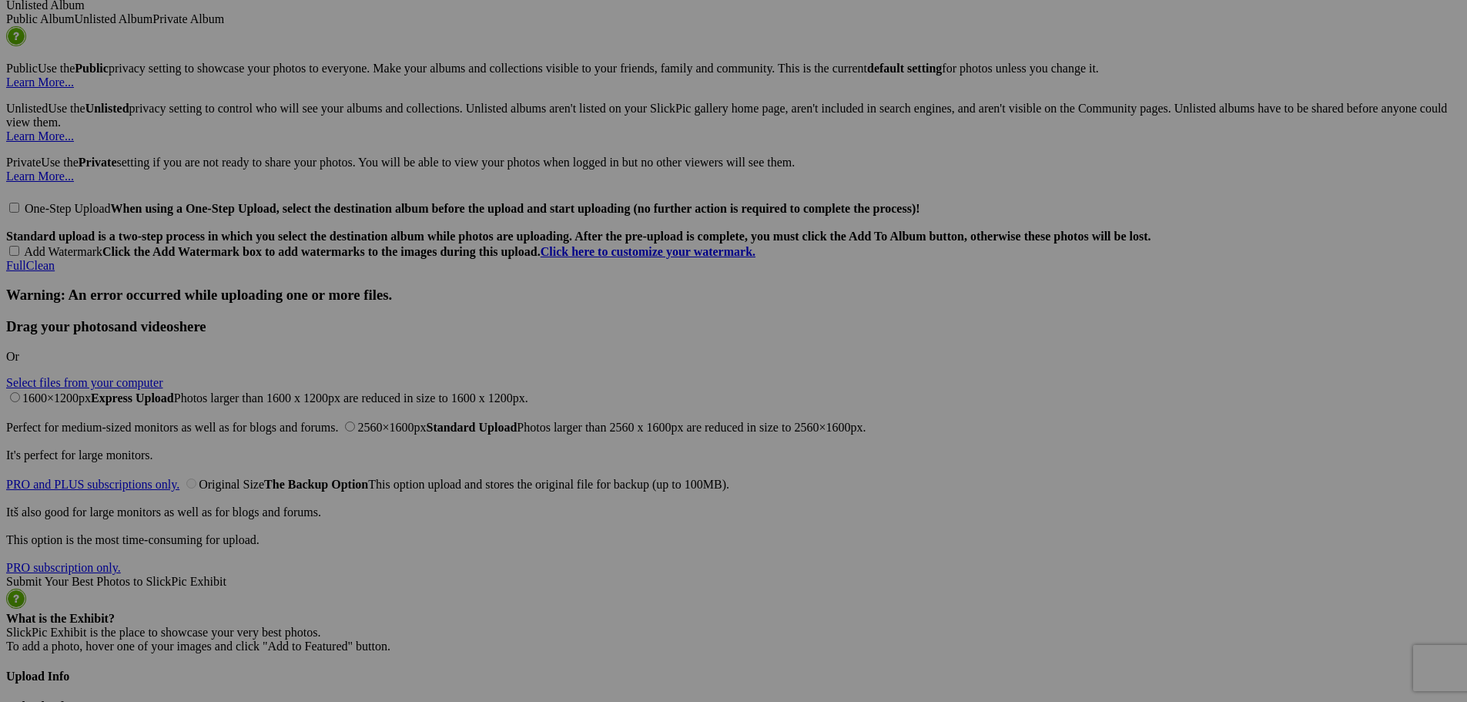
type input "266"
drag, startPoint x: 889, startPoint y: 357, endPoint x: 670, endPoint y: 369, distance: 219.1
type input "267"
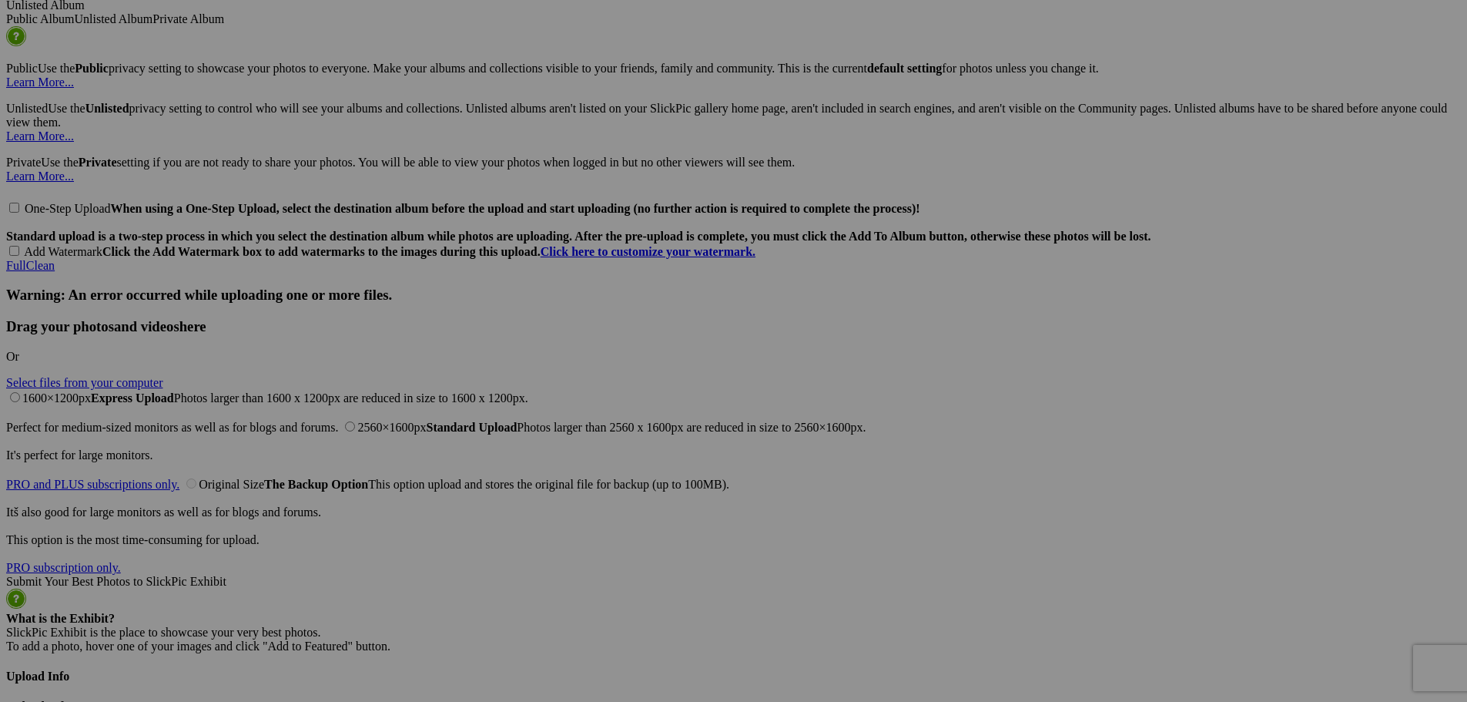
drag, startPoint x: 1005, startPoint y: 367, endPoint x: 805, endPoint y: 379, distance: 200.6
type input "268"
drag, startPoint x: 1164, startPoint y: 373, endPoint x: 907, endPoint y: 382, distance: 256.7
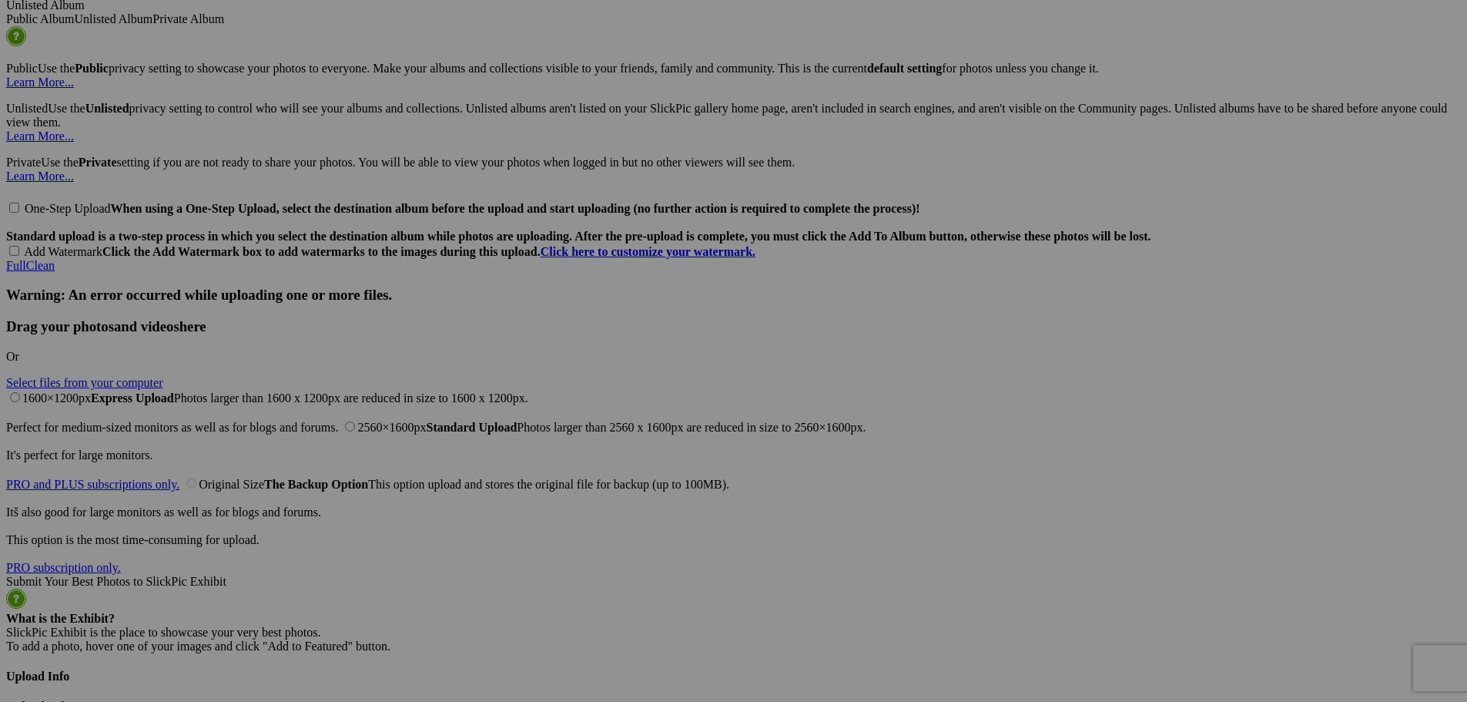
type input "269"
drag, startPoint x: 1303, startPoint y: 371, endPoint x: 1105, endPoint y: 377, distance: 197.3
type input "270"
drag, startPoint x: 1401, startPoint y: 356, endPoint x: 1285, endPoint y: 357, distance: 116.3
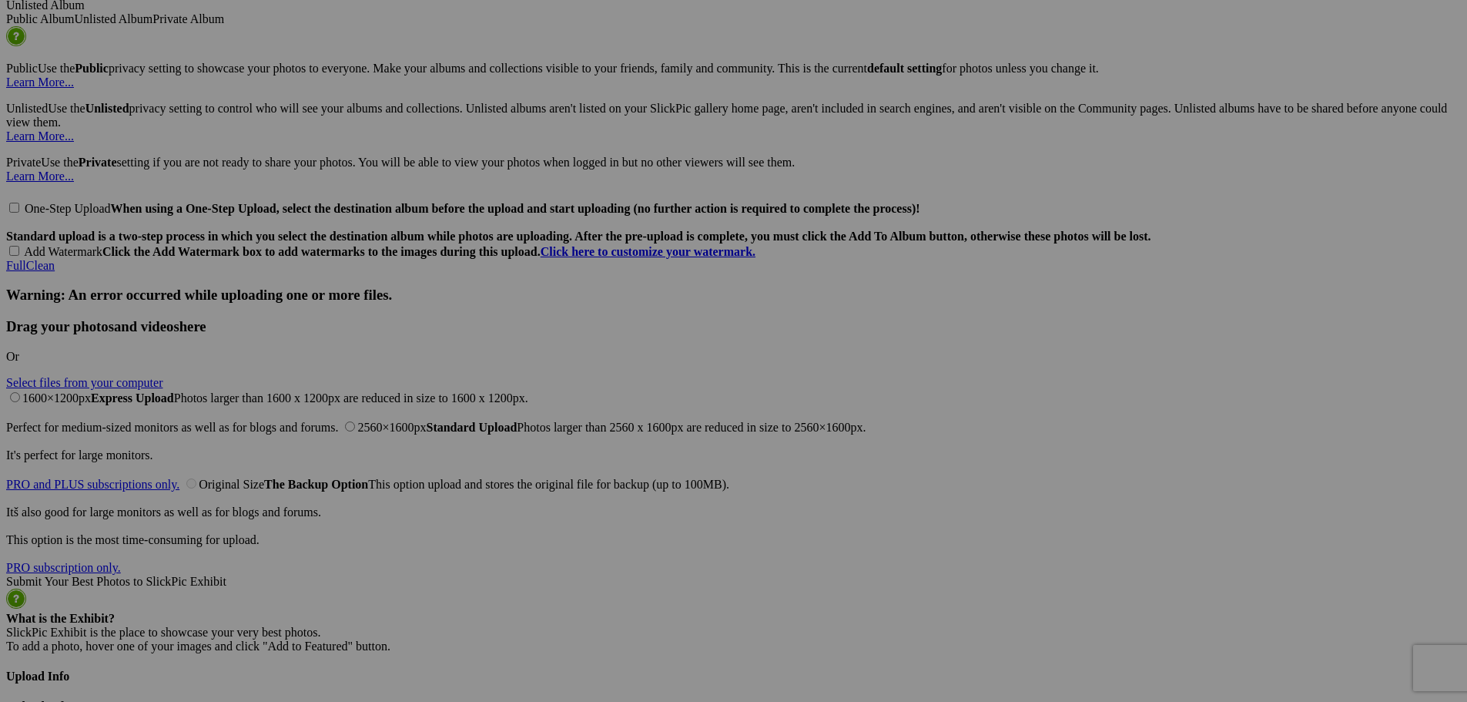
type input "271"
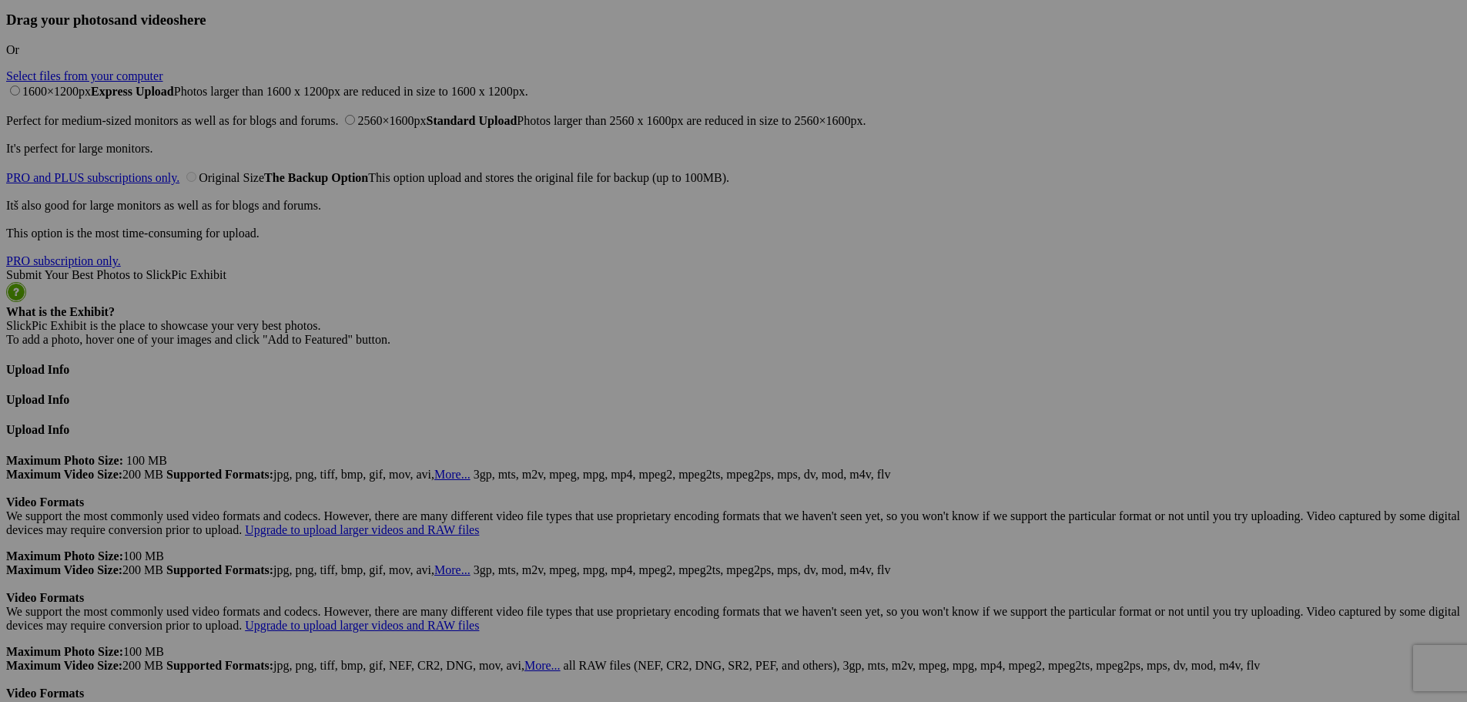
scroll to position [3389, 0]
drag, startPoint x: 347, startPoint y: 250, endPoint x: 186, endPoint y: 261, distance: 160.6
type input "272"
drag, startPoint x: 476, startPoint y: 258, endPoint x: 304, endPoint y: 258, distance: 172.6
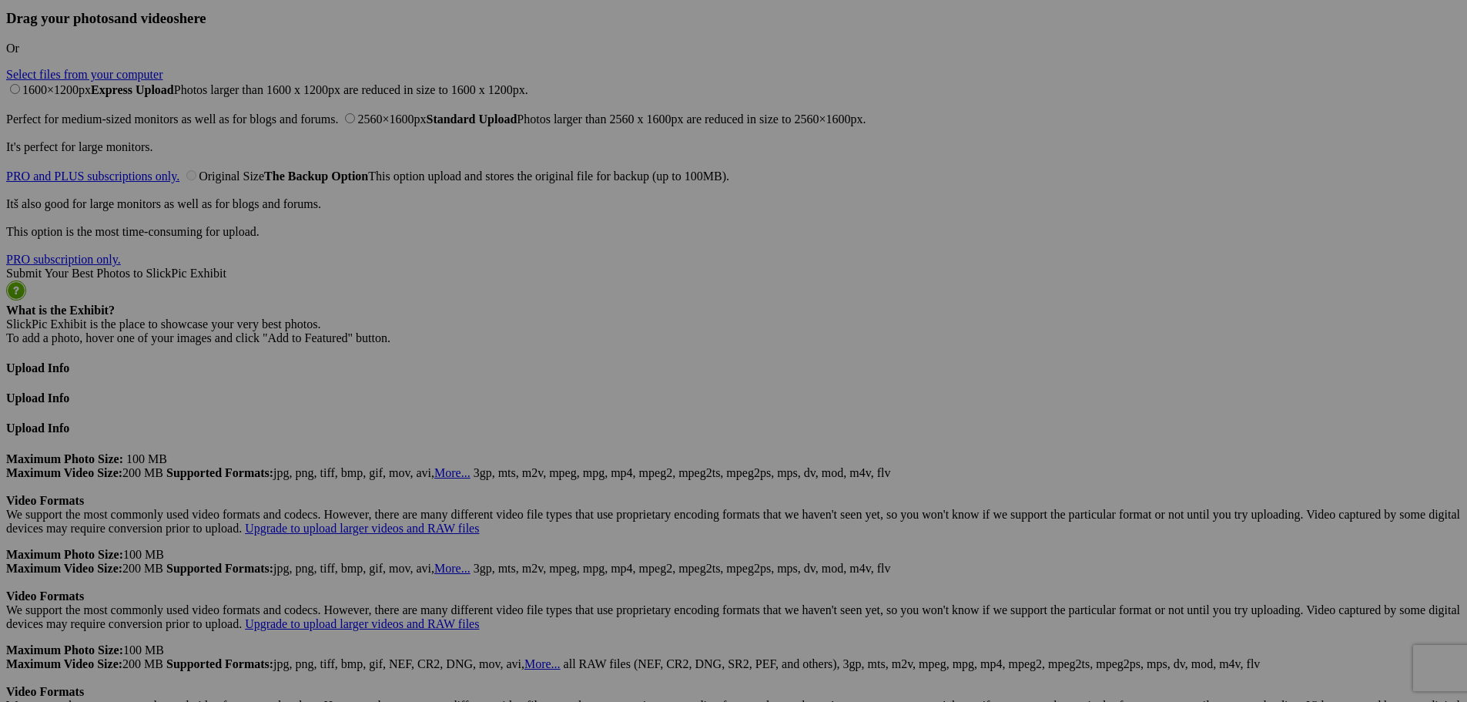
type input "273"
drag, startPoint x: 615, startPoint y: 260, endPoint x: 382, endPoint y: 266, distance: 233.5
type input "274"
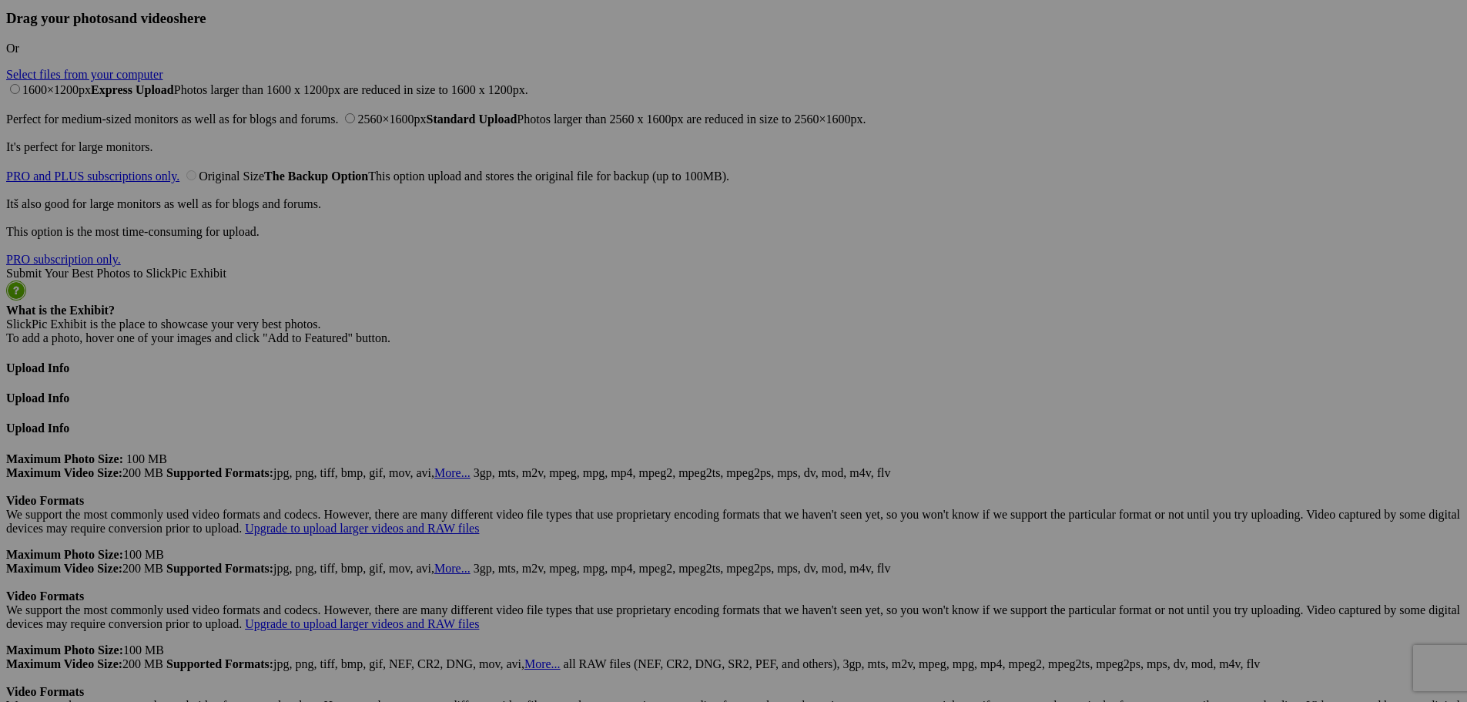
drag, startPoint x: 751, startPoint y: 257, endPoint x: 522, endPoint y: 260, distance: 229.6
type input "275"
drag, startPoint x: 887, startPoint y: 260, endPoint x: 651, endPoint y: 261, distance: 236.5
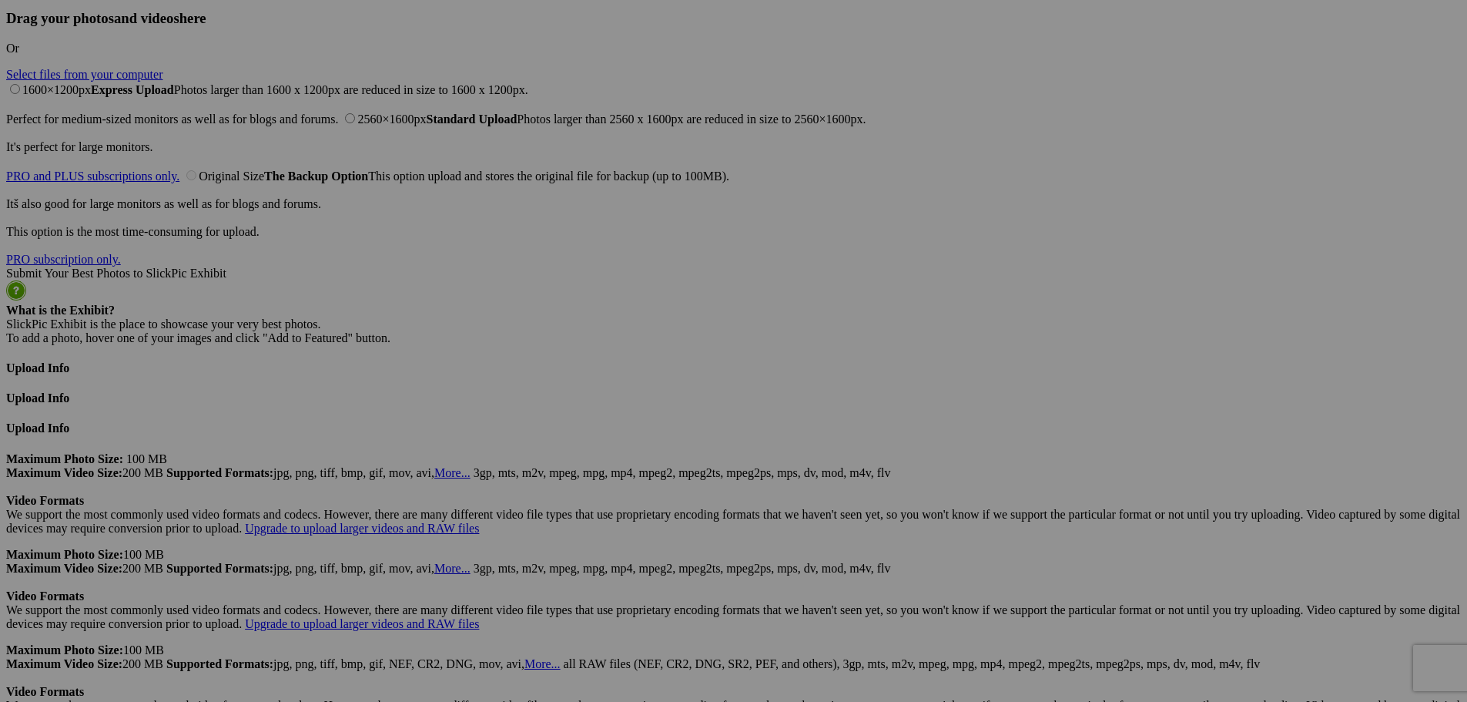
type input "276"
drag, startPoint x: 975, startPoint y: 256, endPoint x: 890, endPoint y: 257, distance: 85.5
type input "277"
drag, startPoint x: 1167, startPoint y: 257, endPoint x: 857, endPoint y: 258, distance: 310.4
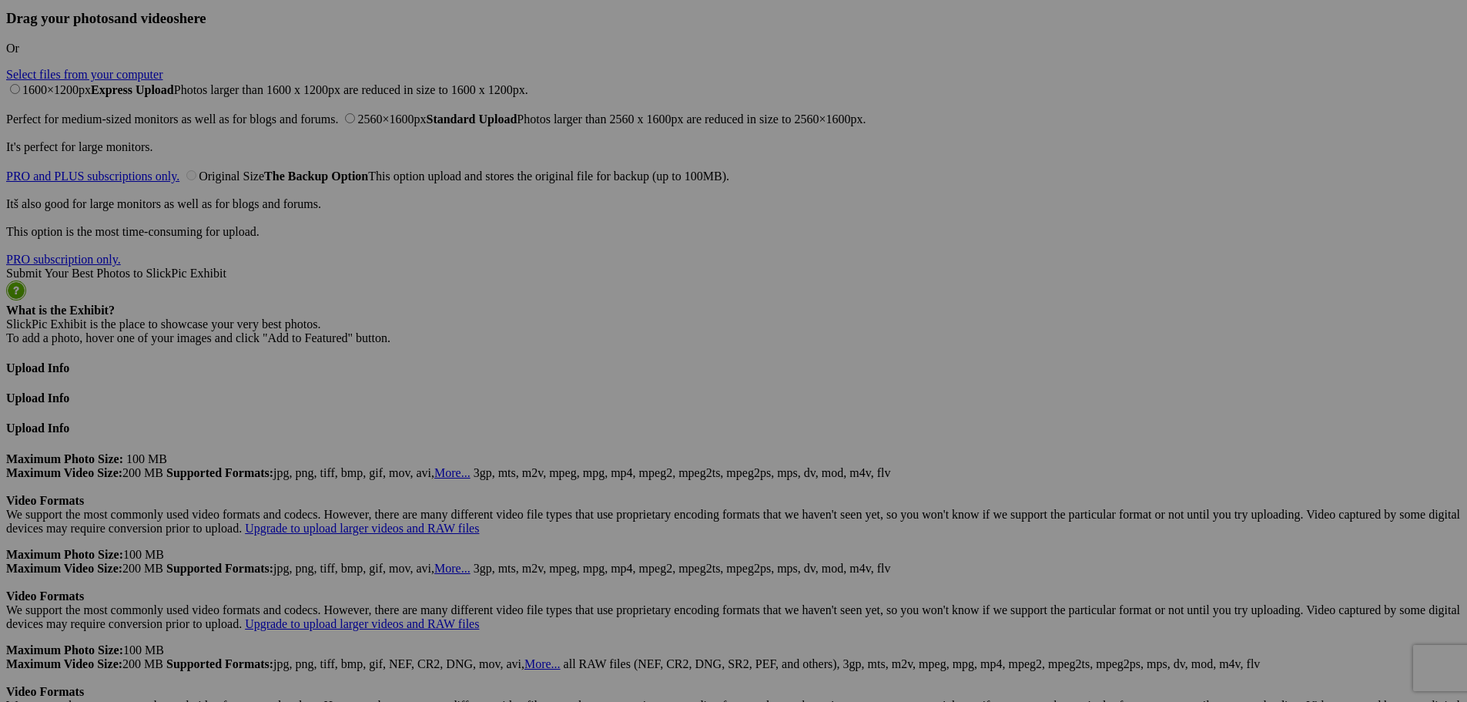
type input "278"
drag, startPoint x: 1285, startPoint y: 257, endPoint x: 1055, endPoint y: 247, distance: 229.7
type input "279"
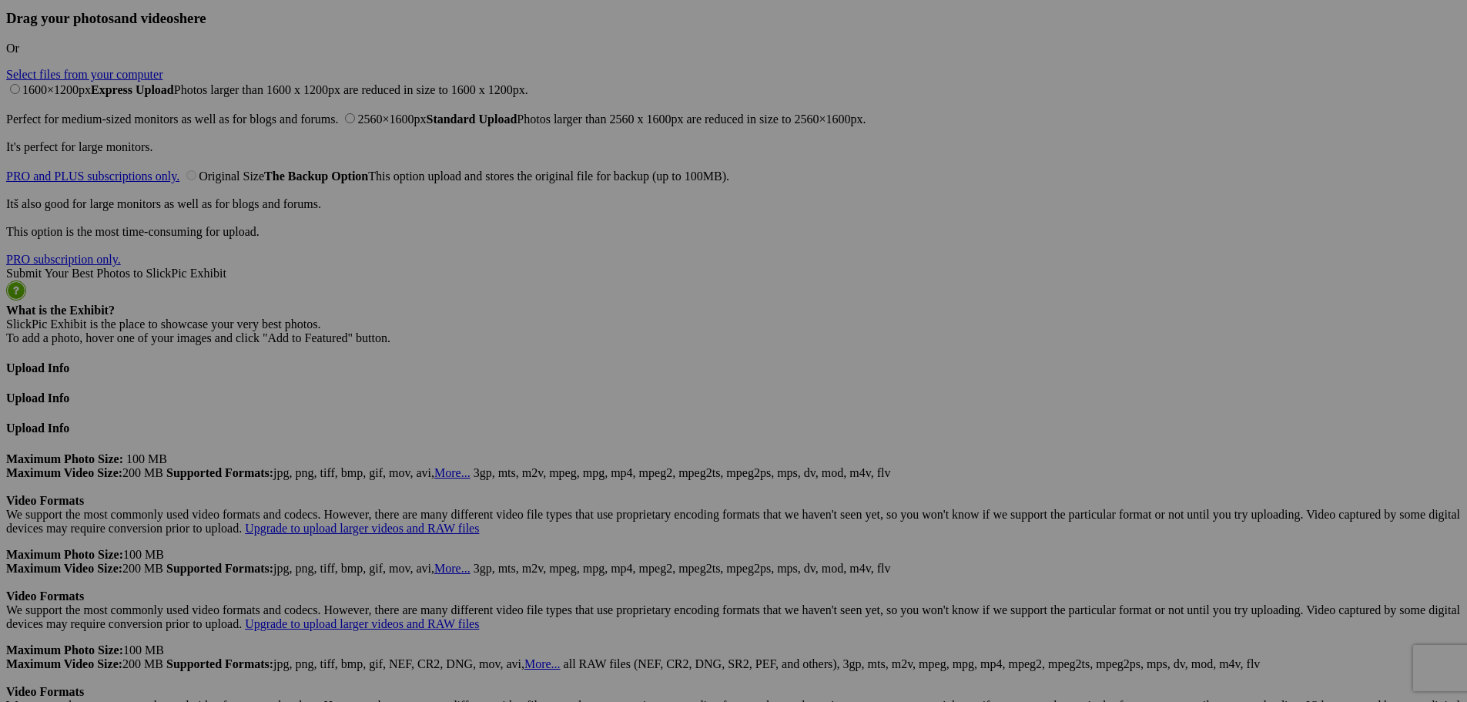
drag, startPoint x: 1438, startPoint y: 259, endPoint x: 1175, endPoint y: 267, distance: 263.6
type input "280"
drag, startPoint x: 343, startPoint y: 455, endPoint x: 103, endPoint y: 440, distance: 240.1
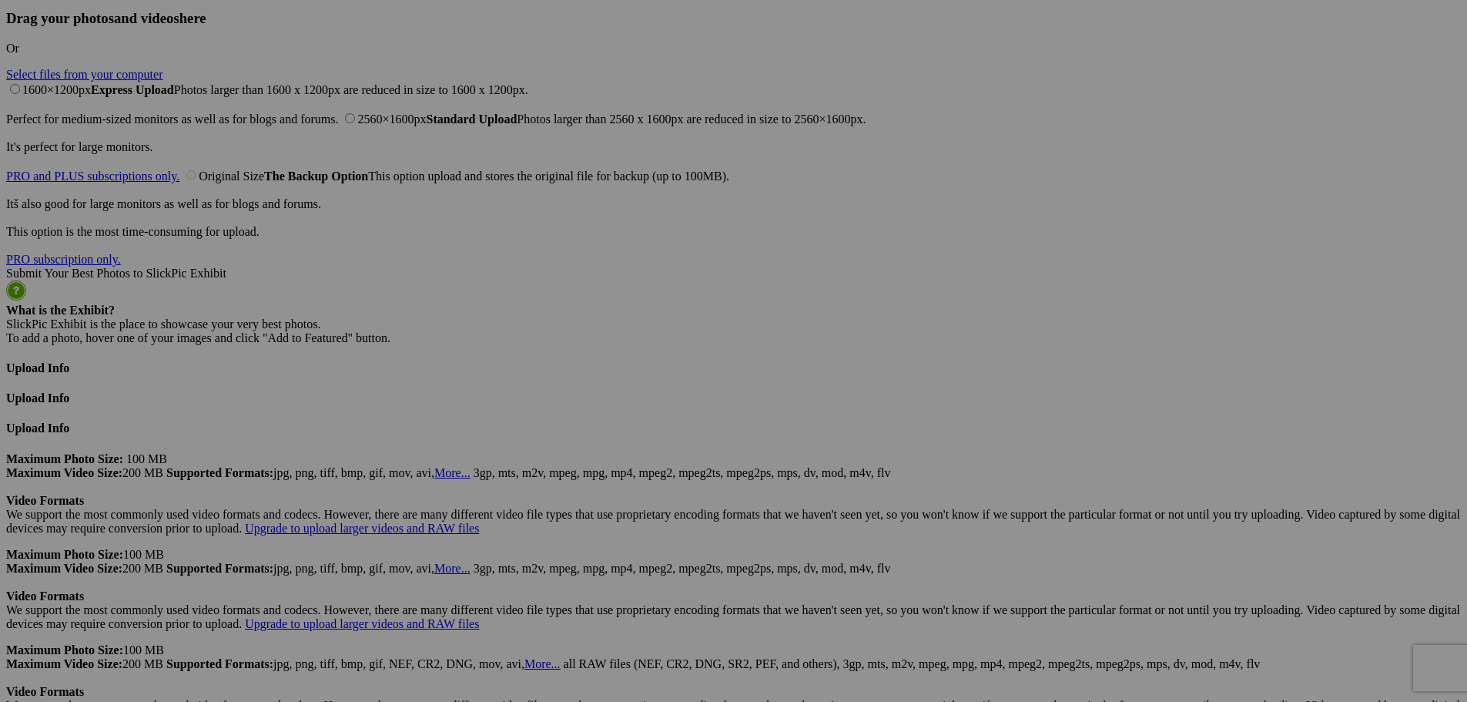
type input "281"
drag, startPoint x: 445, startPoint y: 454, endPoint x: 320, endPoint y: 452, distance: 124.8
type input "282"
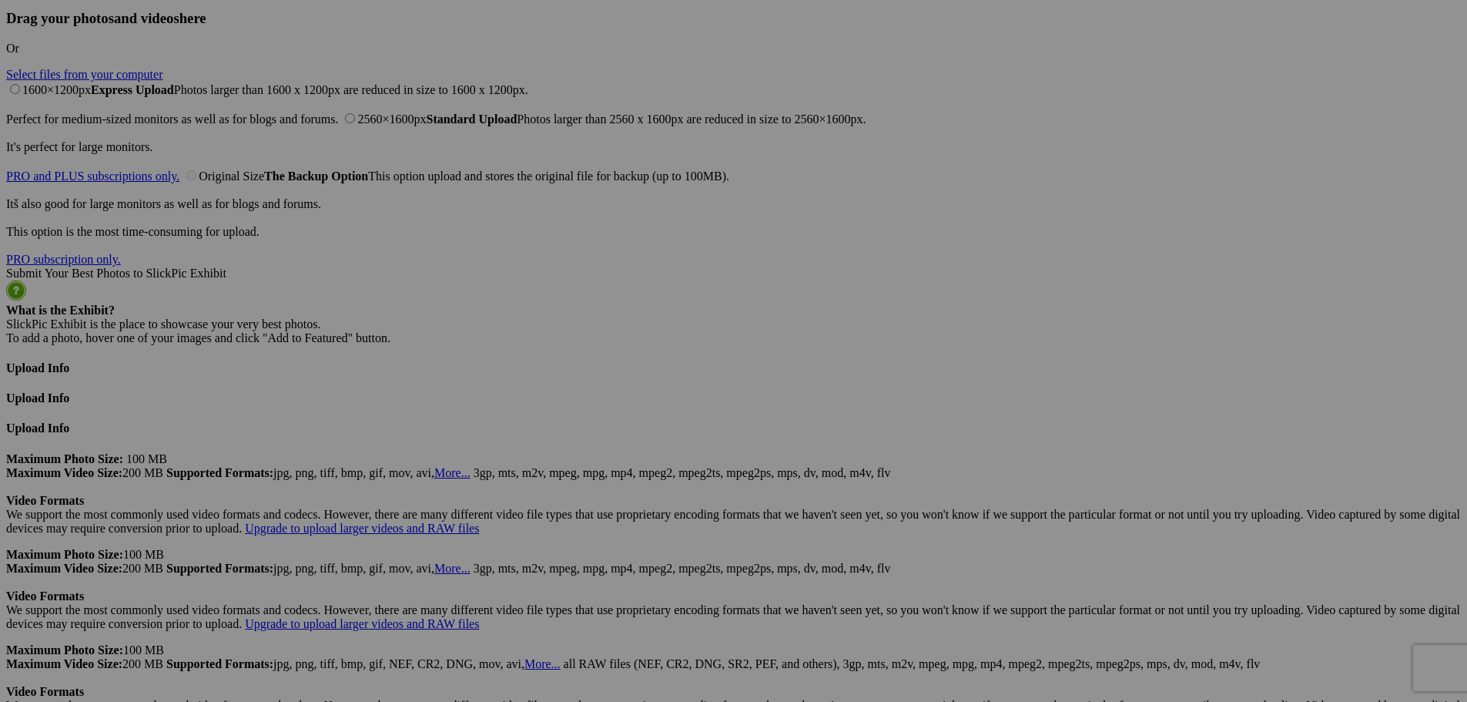
drag, startPoint x: 615, startPoint y: 453, endPoint x: 431, endPoint y: 452, distance: 184.1
type input "283"
drag, startPoint x: 735, startPoint y: 451, endPoint x: 557, endPoint y: 448, distance: 178.0
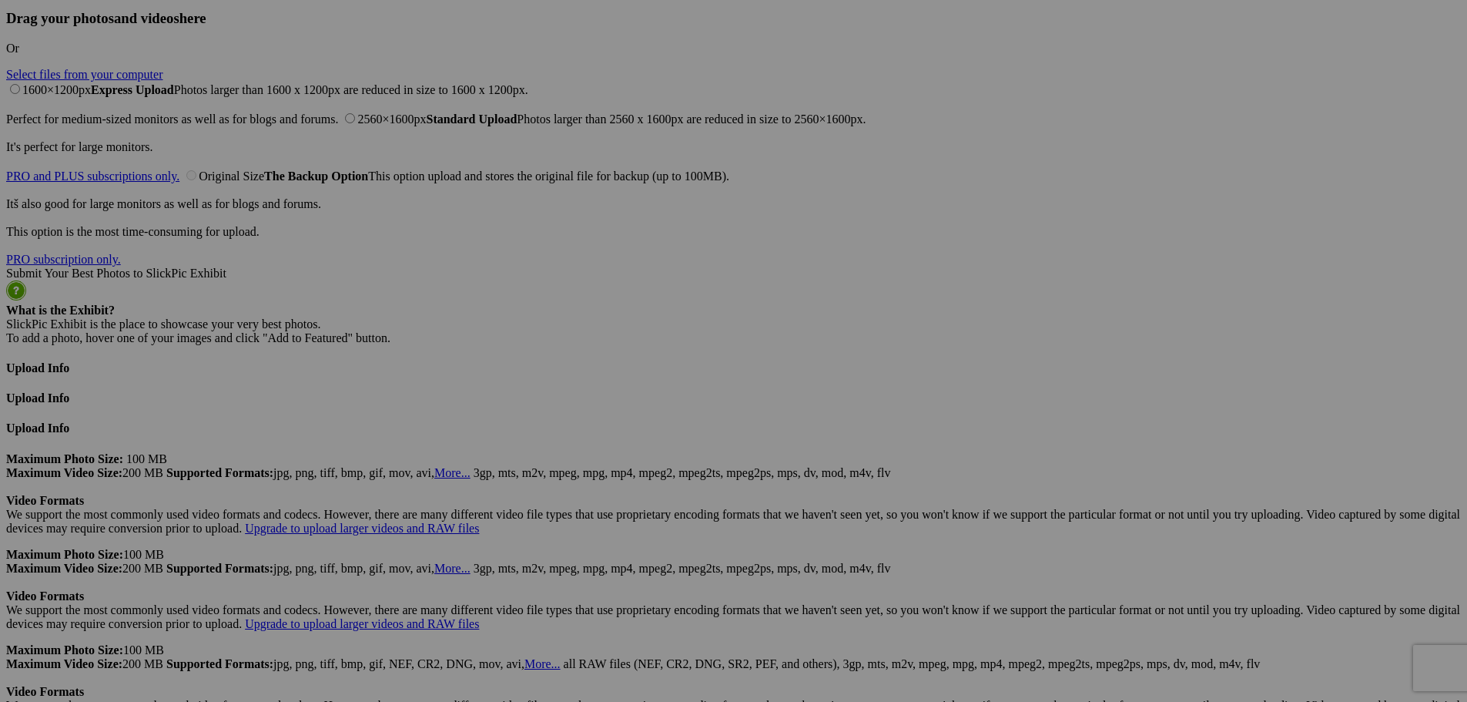
type input "284"
drag, startPoint x: 893, startPoint y: 451, endPoint x: 617, endPoint y: 432, distance: 276.4
type input "285"
drag, startPoint x: 1024, startPoint y: 452, endPoint x: 663, endPoint y: 445, distance: 360.6
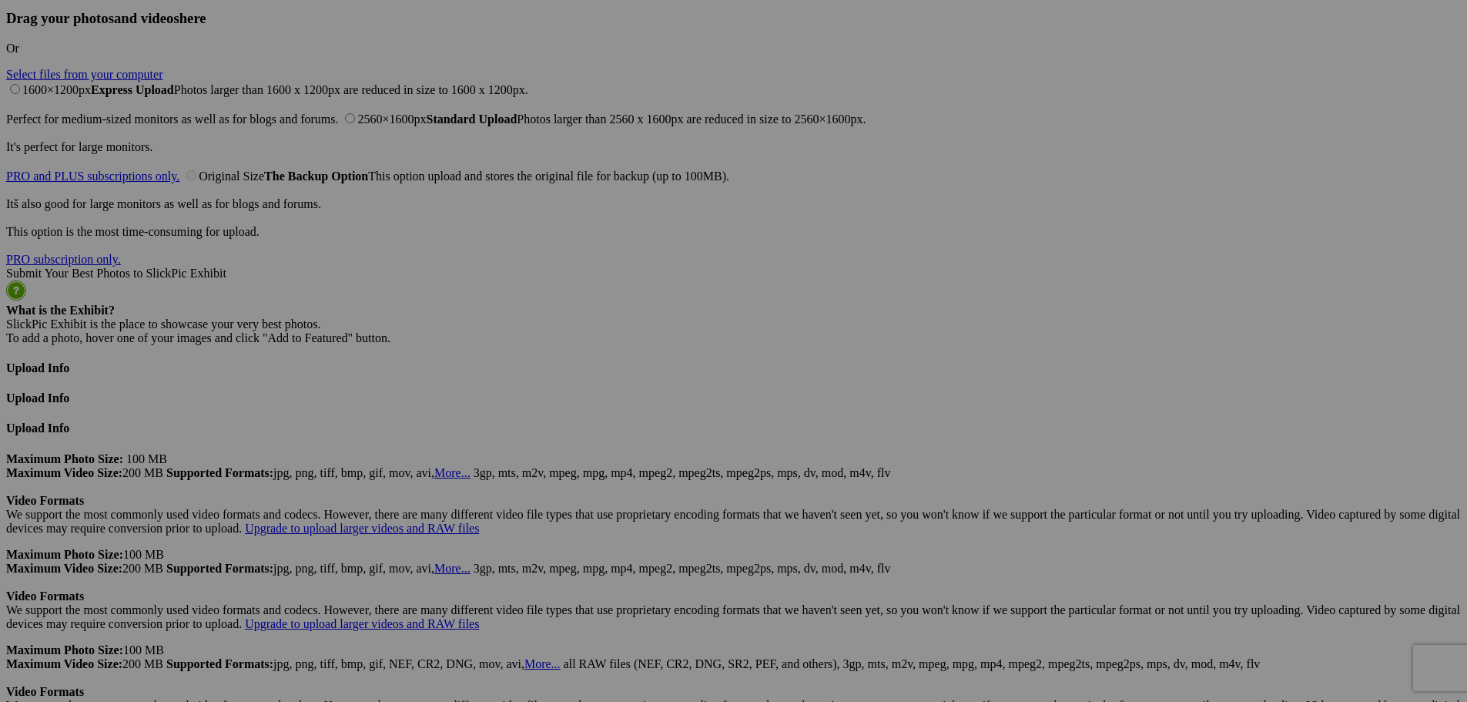
type input "286"
drag, startPoint x: 1165, startPoint y: 455, endPoint x: 888, endPoint y: 446, distance: 276.7
type input "287"
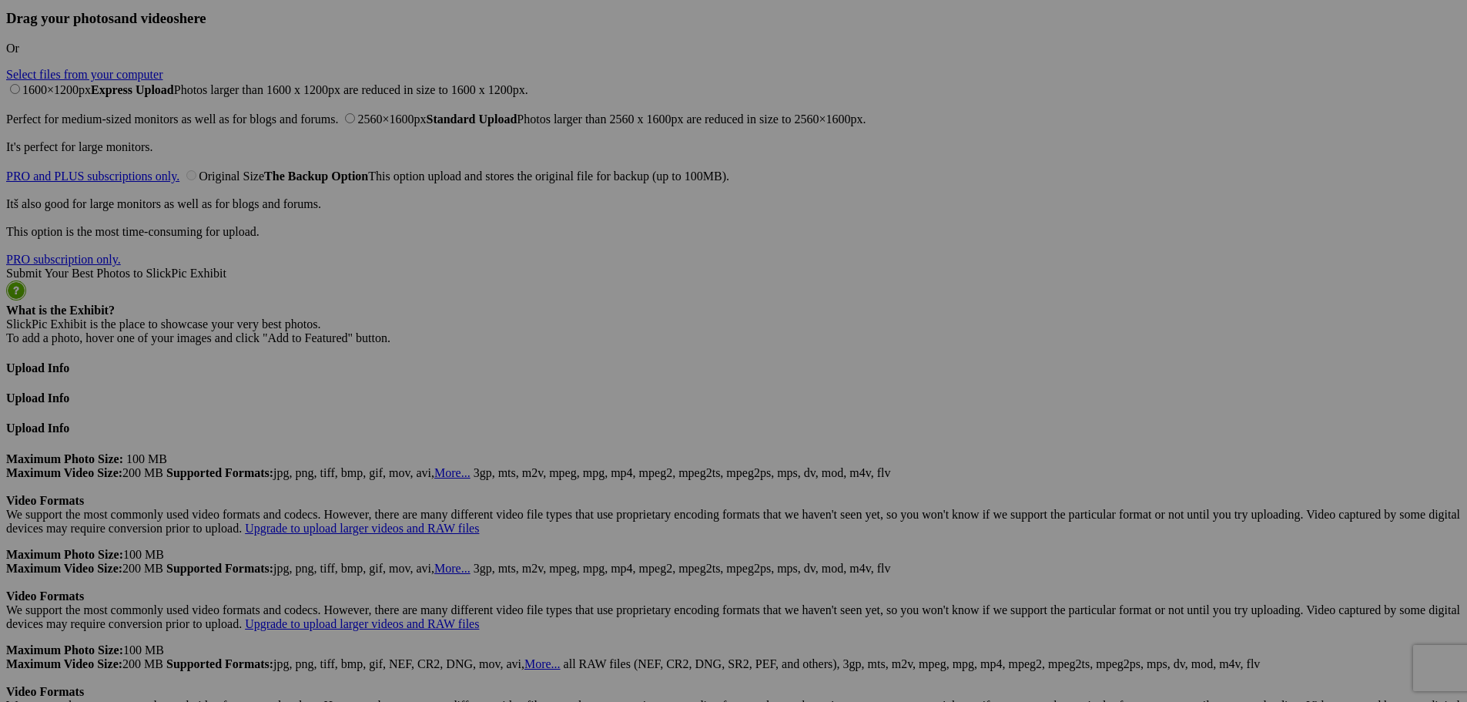
drag, startPoint x: 1300, startPoint y: 451, endPoint x: 1030, endPoint y: 434, distance: 271.0
type input "288"
drag, startPoint x: 1437, startPoint y: 442, endPoint x: 1145, endPoint y: 448, distance: 291.2
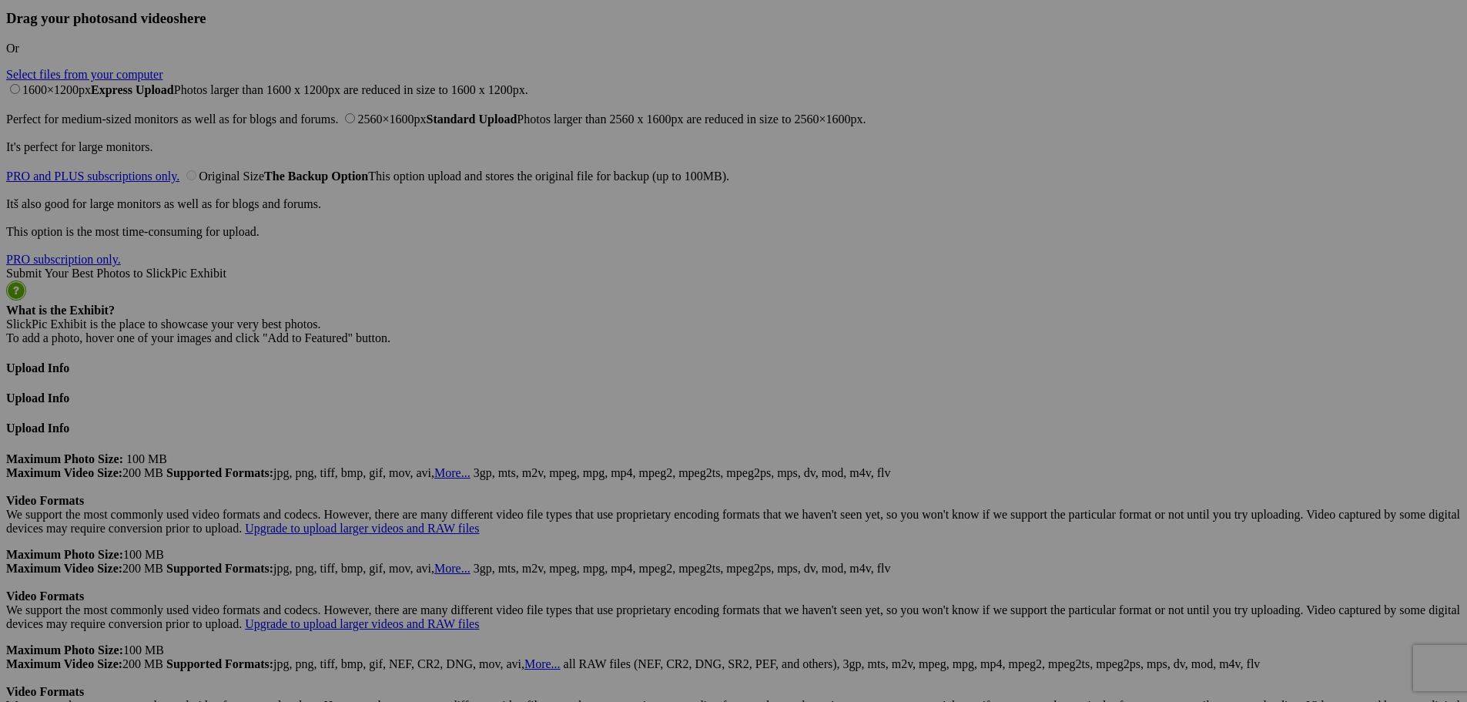
type input "289"
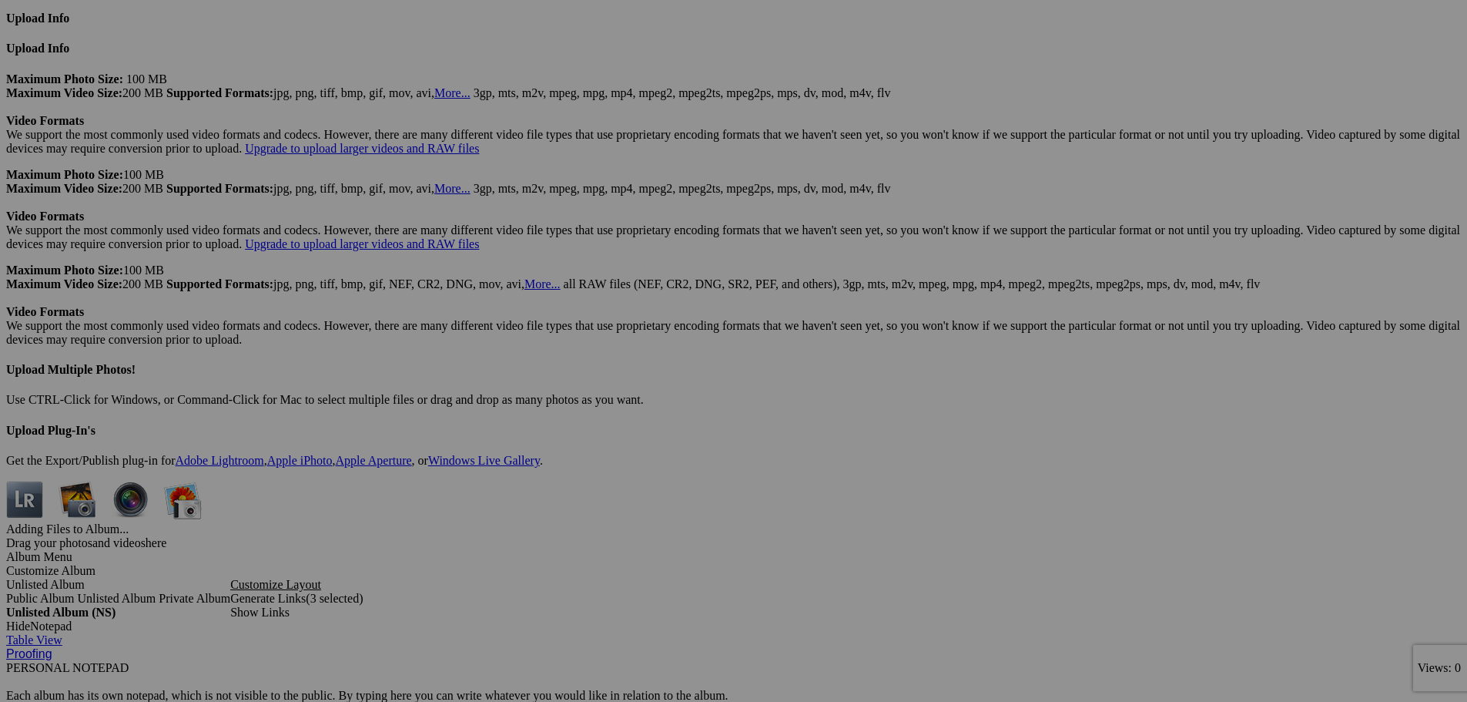
scroll to position [3852, 0]
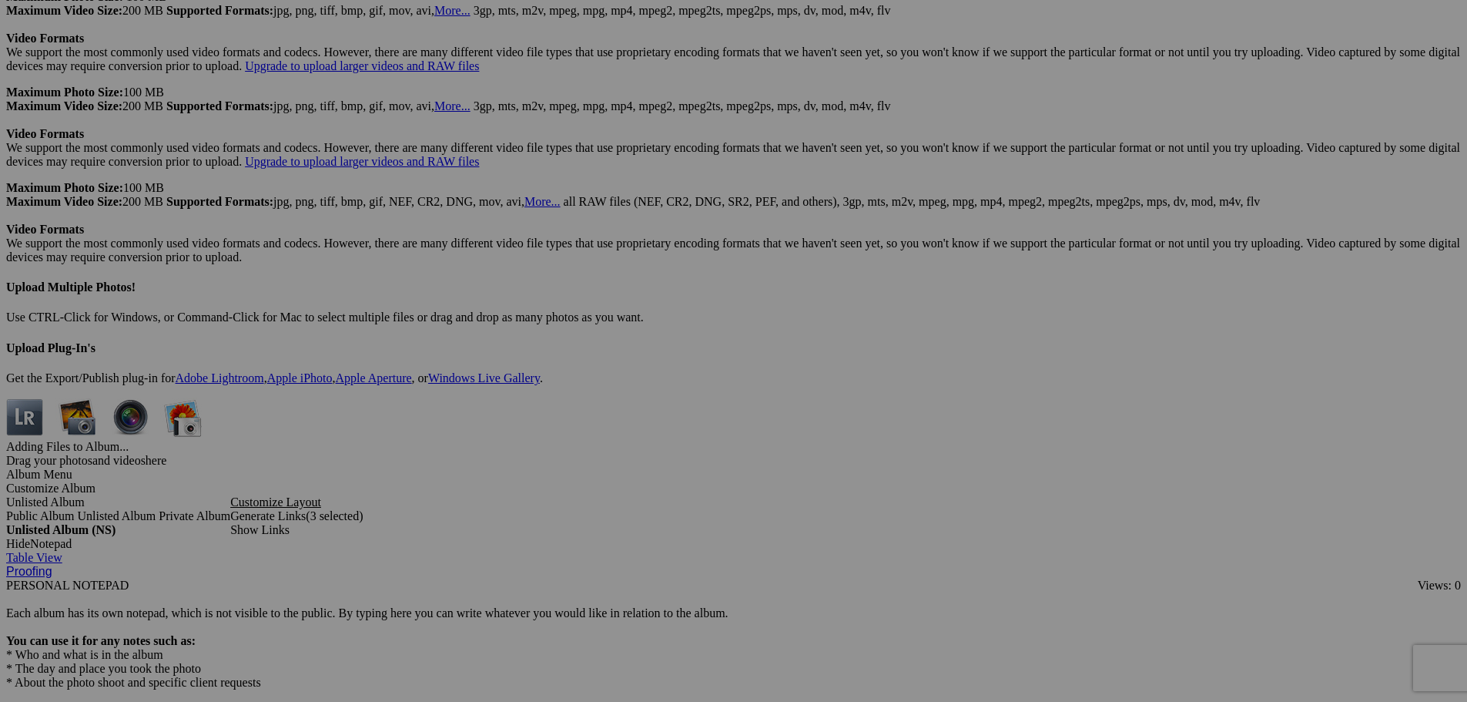
drag, startPoint x: 343, startPoint y: 186, endPoint x: 183, endPoint y: 203, distance: 160.4
type input "290"
drag, startPoint x: 452, startPoint y: 169, endPoint x: 322, endPoint y: 175, distance: 130.3
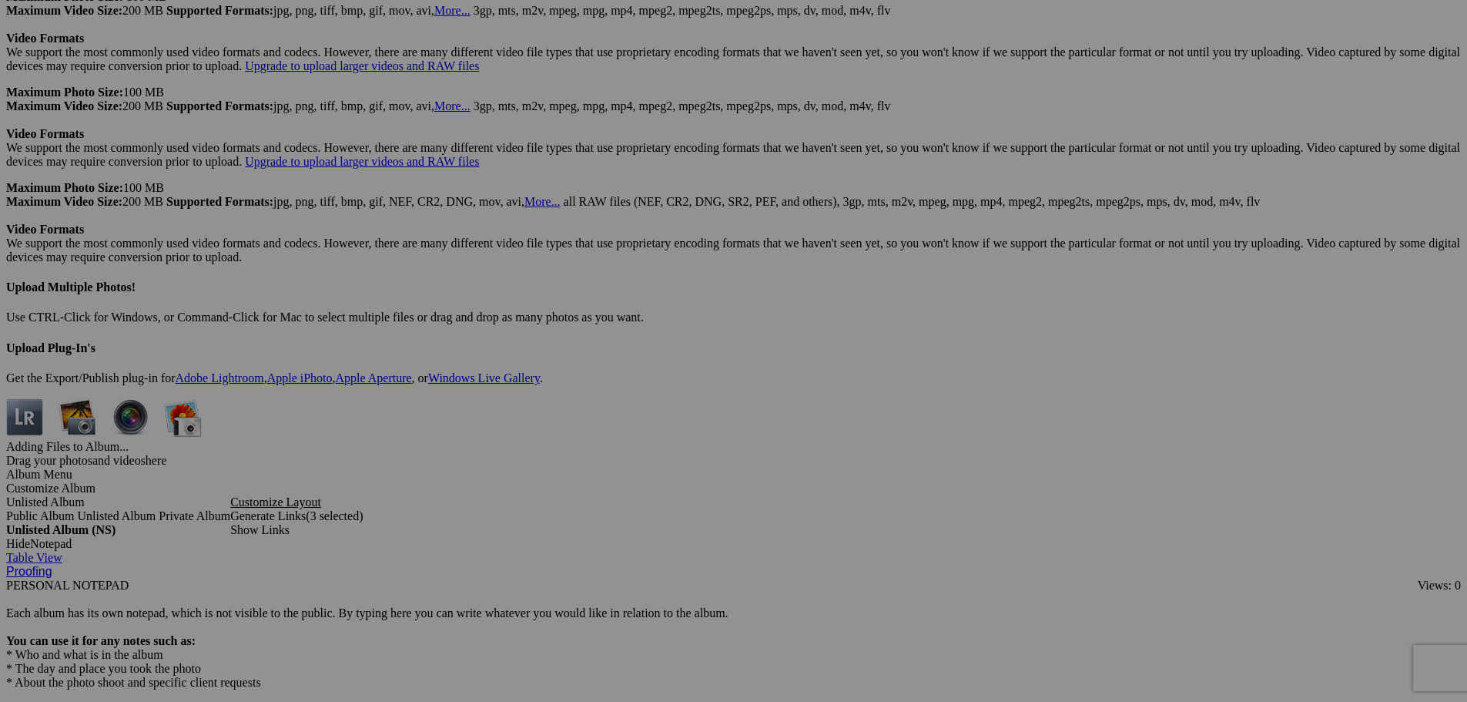
type input "291"
drag, startPoint x: 595, startPoint y: 186, endPoint x: 470, endPoint y: 186, distance: 125.6
type input "292"
drag, startPoint x: 721, startPoint y: 177, endPoint x: 589, endPoint y: 179, distance: 132.5
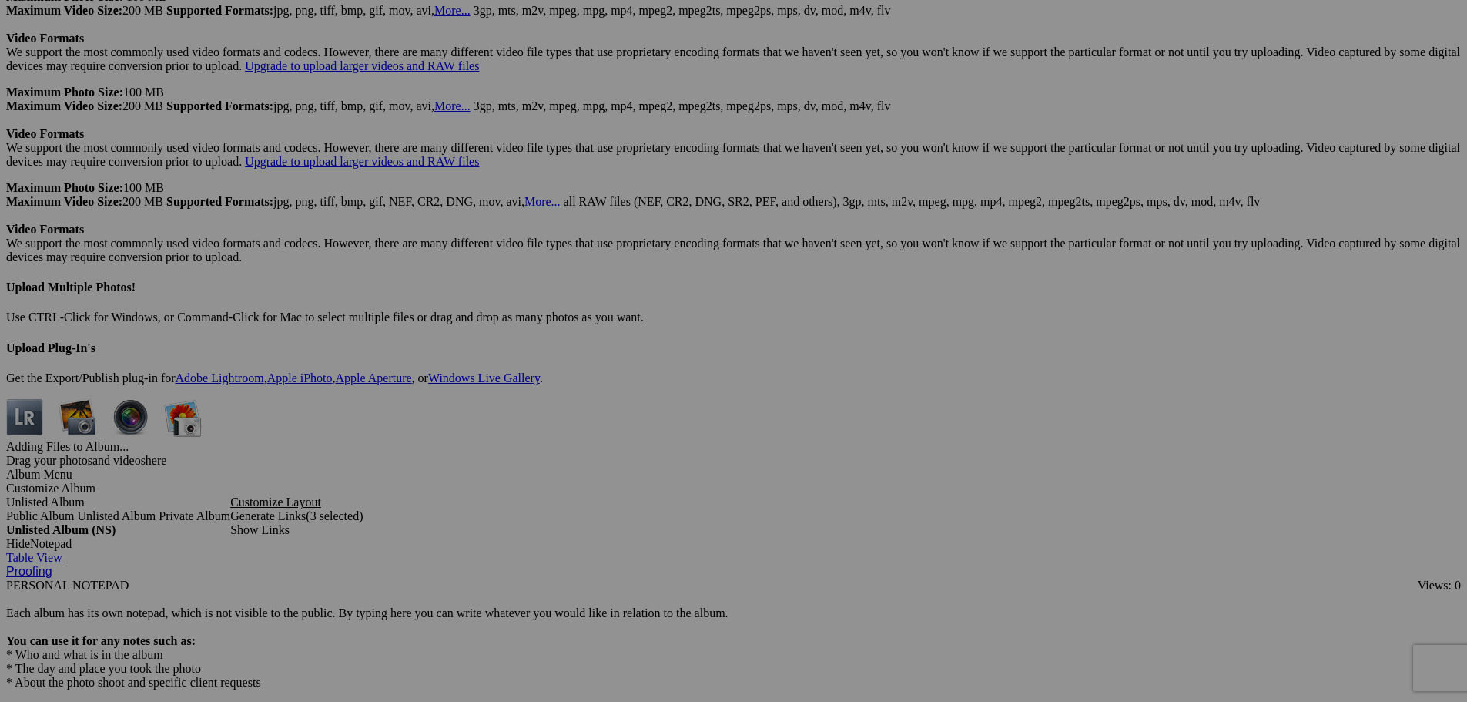
type input "3"
type input "293"
drag, startPoint x: 887, startPoint y: 188, endPoint x: 685, endPoint y: 189, distance: 201.8
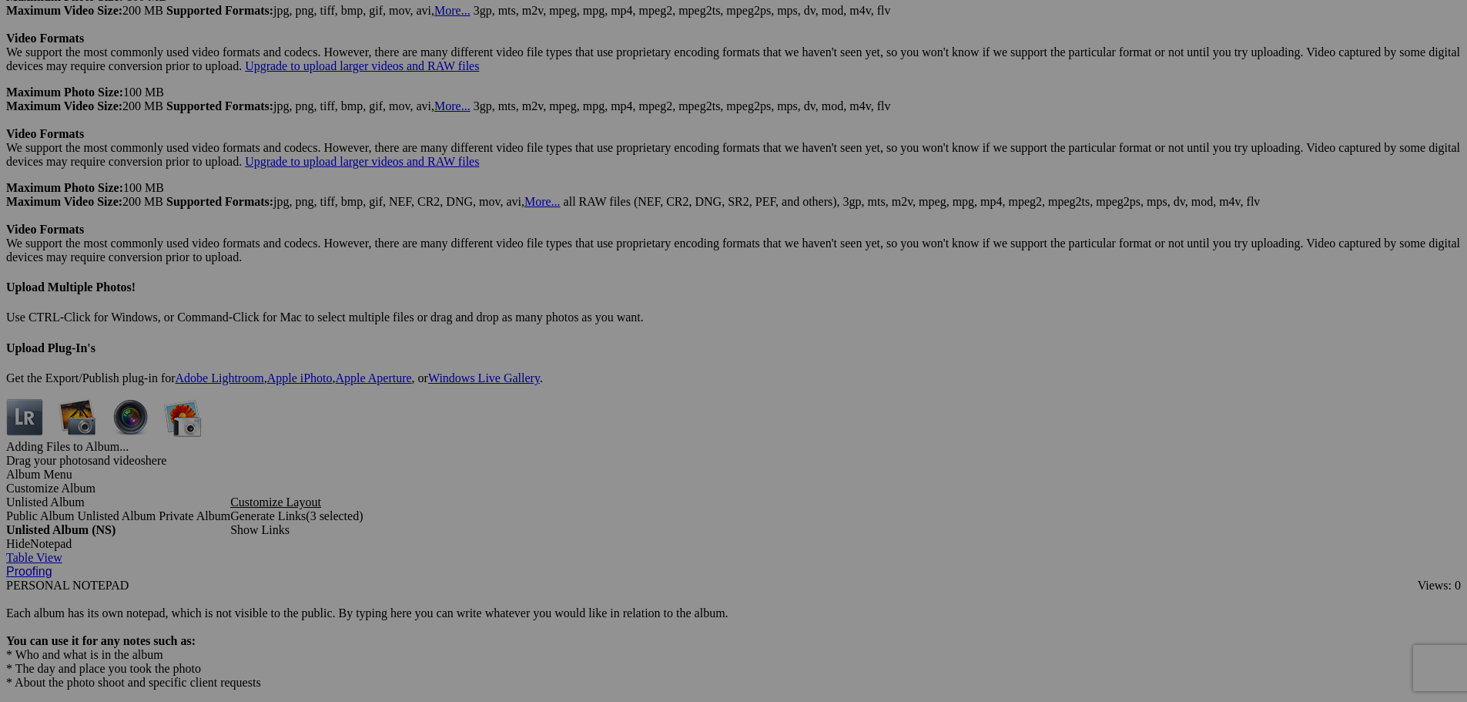
type input "294"
drag, startPoint x: 1025, startPoint y: 186, endPoint x: 764, endPoint y: 180, distance: 261.2
type input "295"
drag, startPoint x: 1135, startPoint y: 184, endPoint x: 1014, endPoint y: 188, distance: 121.0
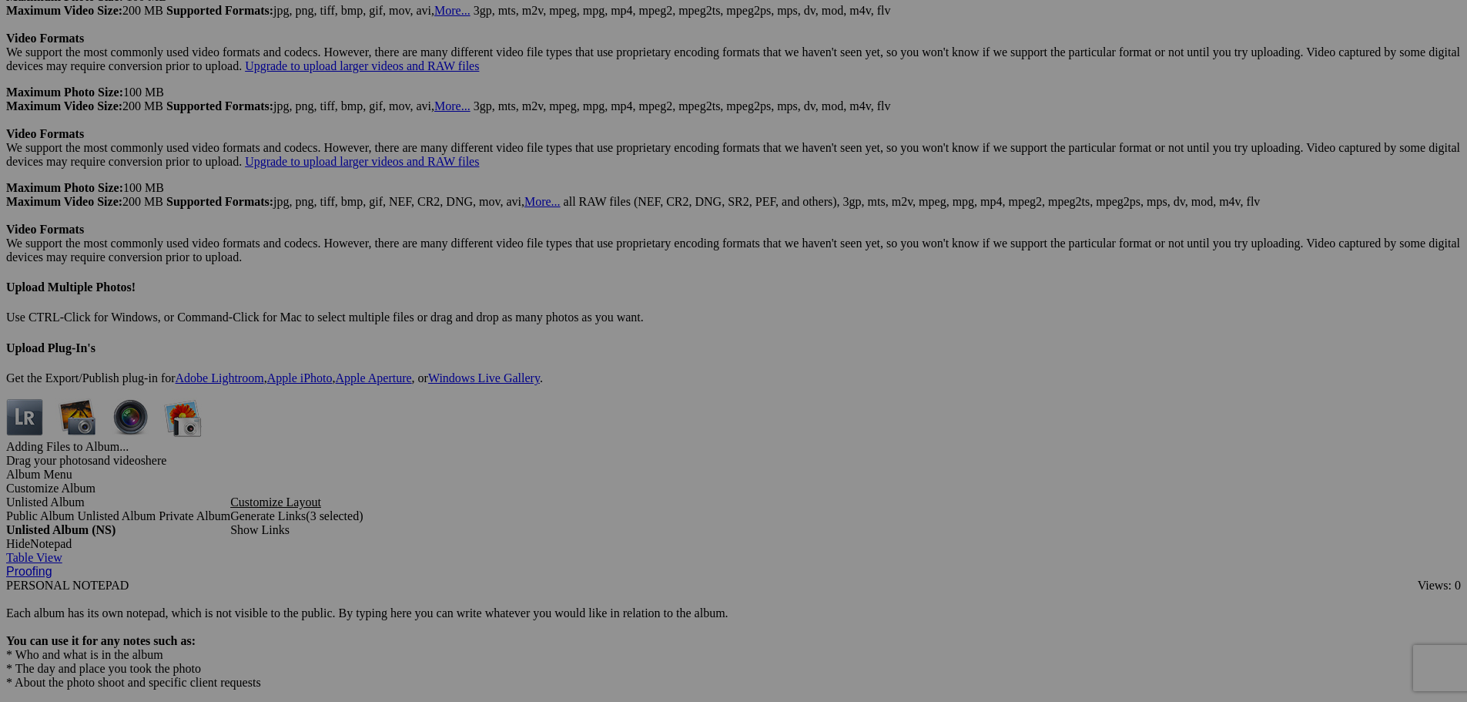
type input "296"
drag, startPoint x: 1277, startPoint y: 185, endPoint x: 1085, endPoint y: 186, distance: 192.6
type input "297"
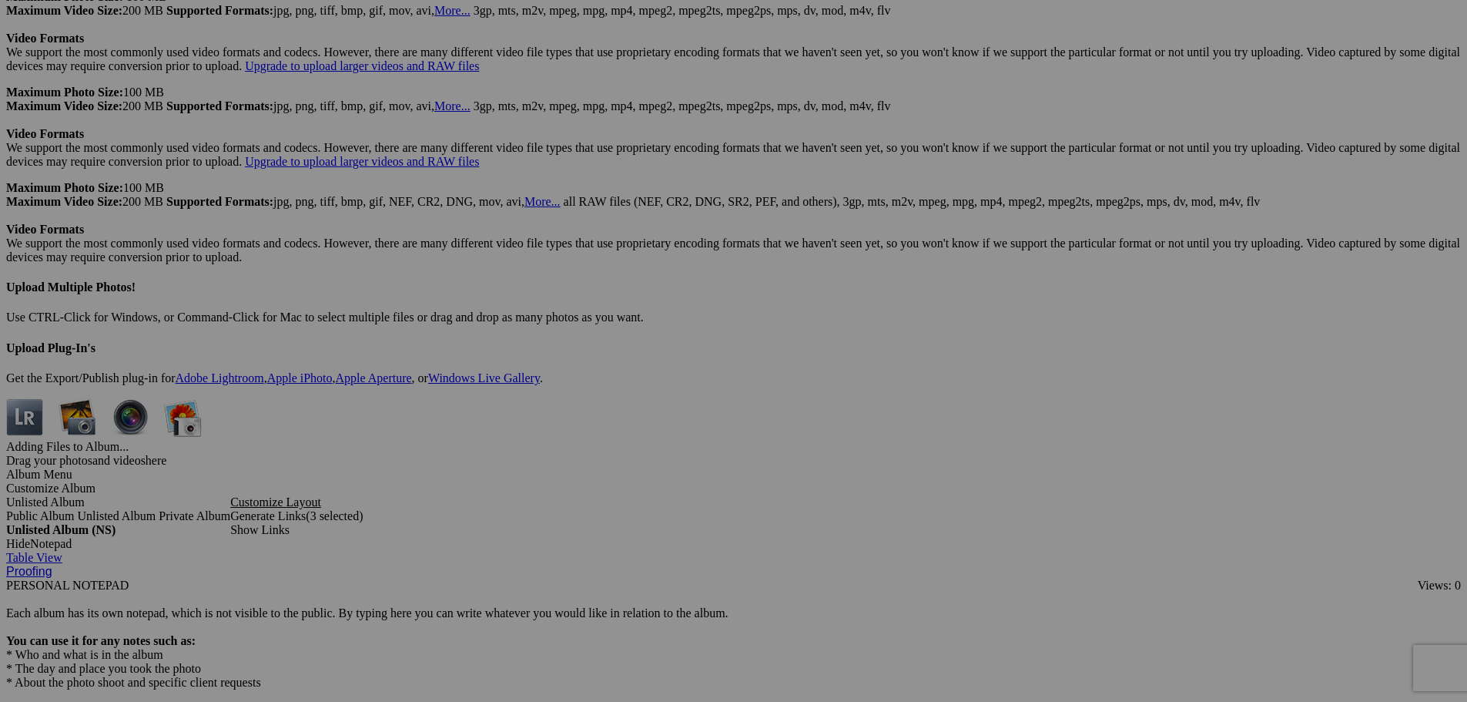
drag, startPoint x: 1410, startPoint y: 183, endPoint x: 1200, endPoint y: 202, distance: 210.3
type input "298"
drag, startPoint x: 340, startPoint y: 388, endPoint x: 157, endPoint y: 382, distance: 182.7
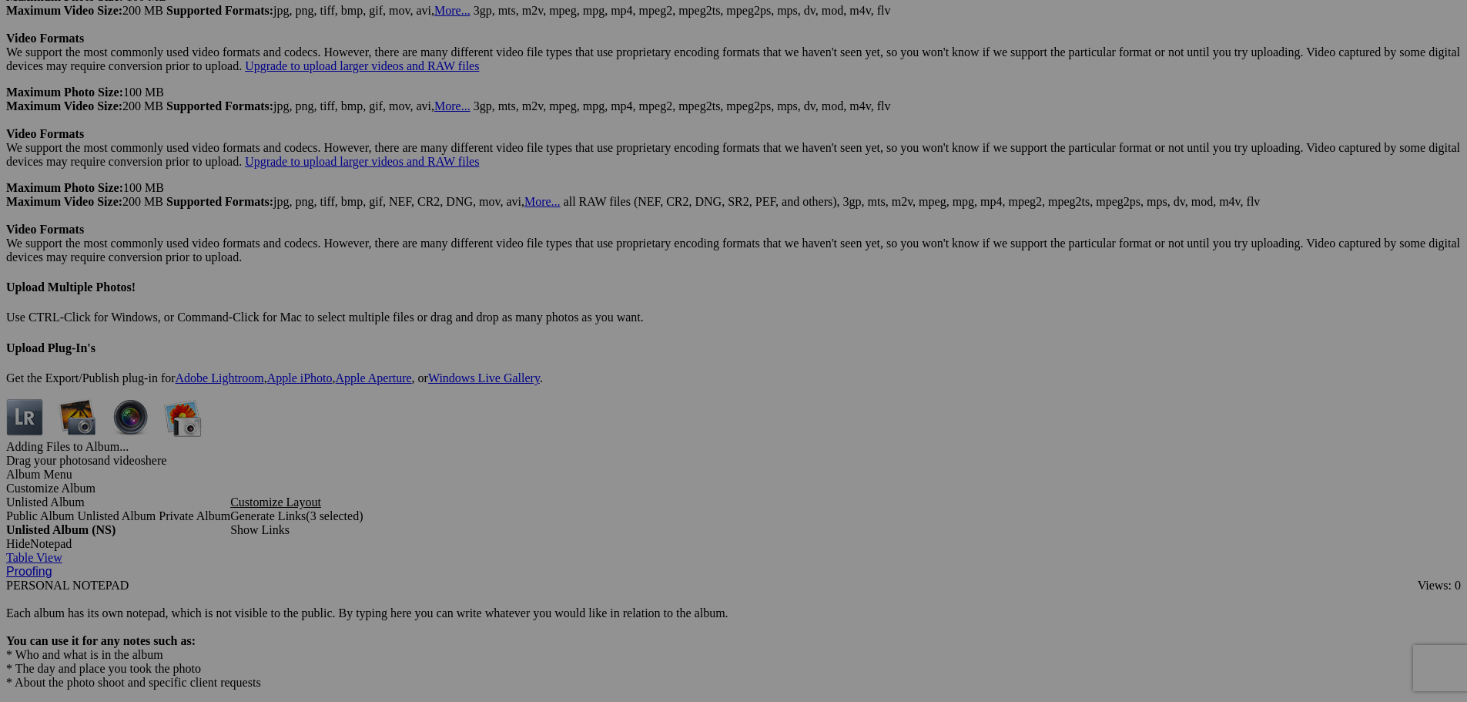
type input "299"
drag, startPoint x: 406, startPoint y: 384, endPoint x: 344, endPoint y: 382, distance: 61.7
type input "300"
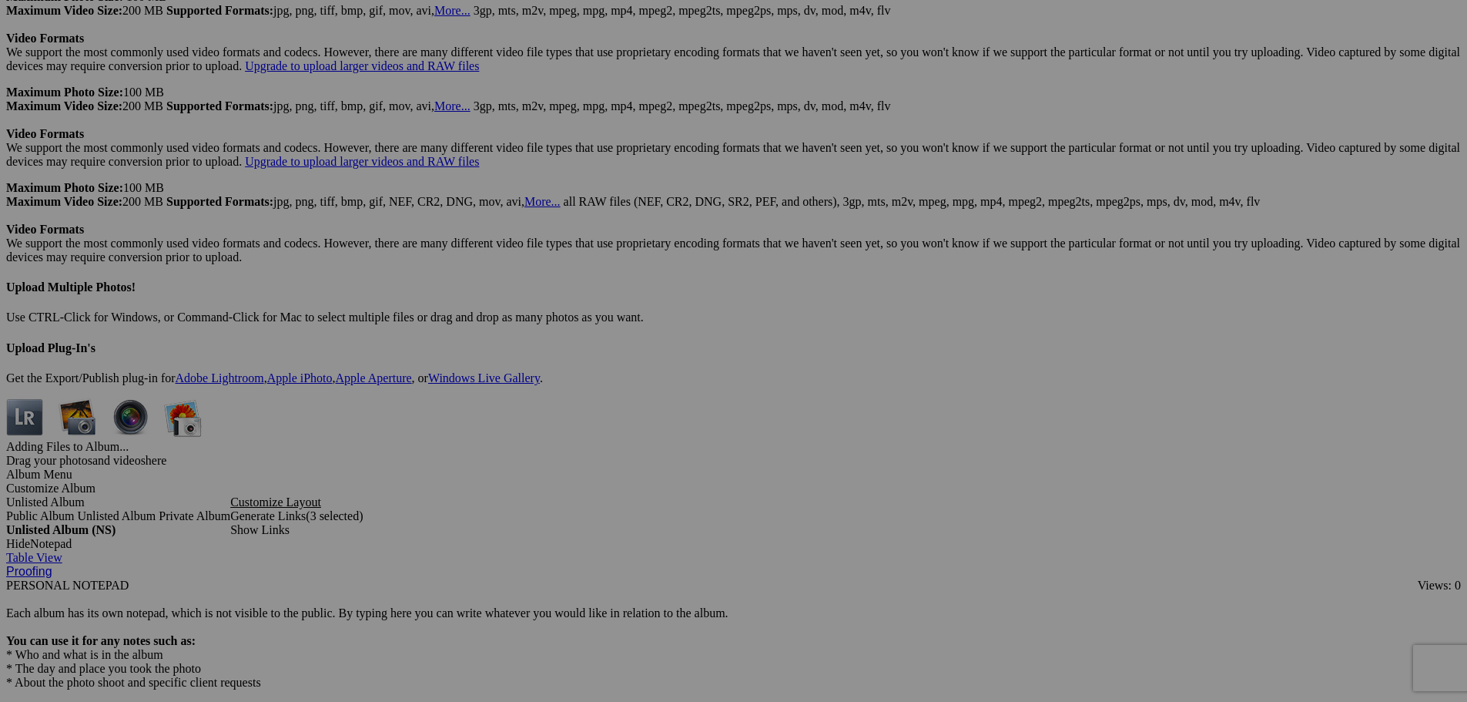
drag, startPoint x: 579, startPoint y: 380, endPoint x: 441, endPoint y: 381, distance: 137.9
type input "2"
type input "301"
drag, startPoint x: 723, startPoint y: 387, endPoint x: 620, endPoint y: 389, distance: 102.5
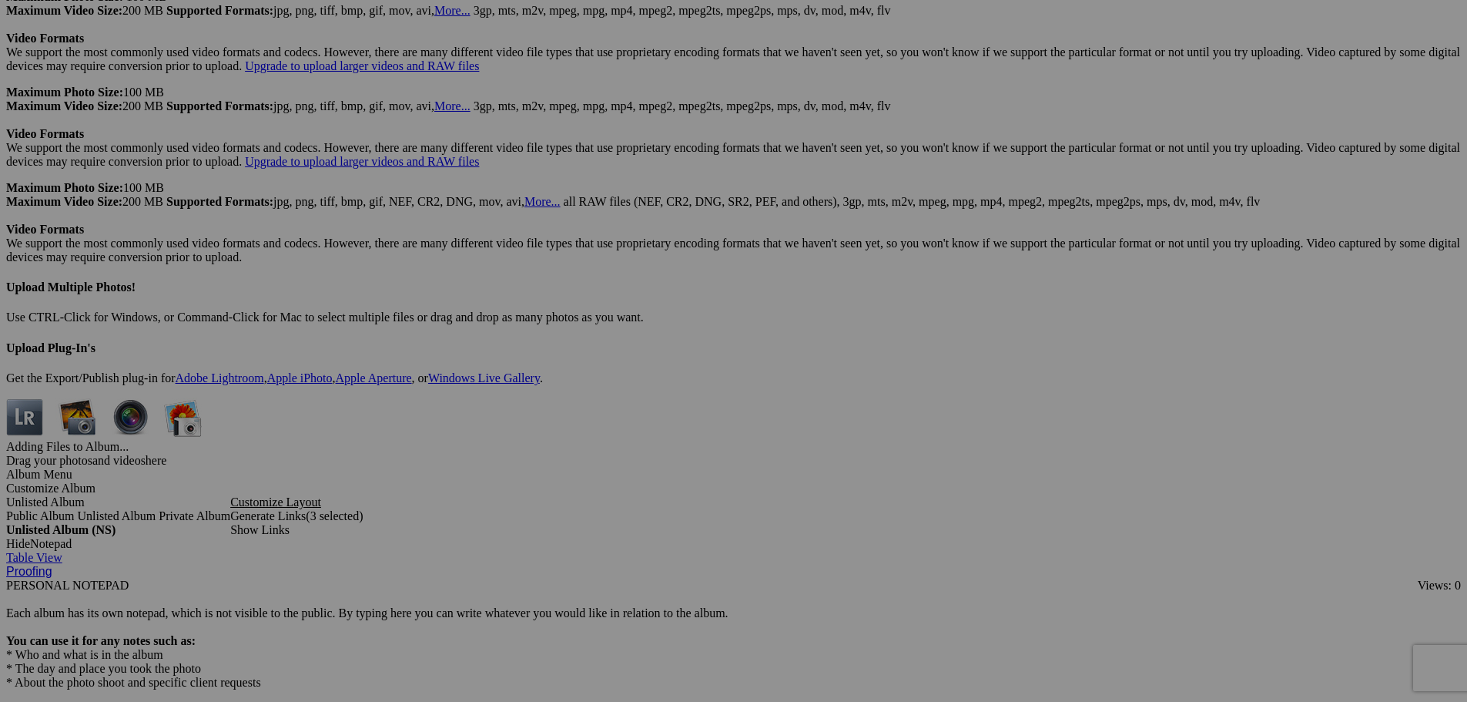
type input "302"
drag, startPoint x: 880, startPoint y: 381, endPoint x: 699, endPoint y: 377, distance: 181.1
type input "303"
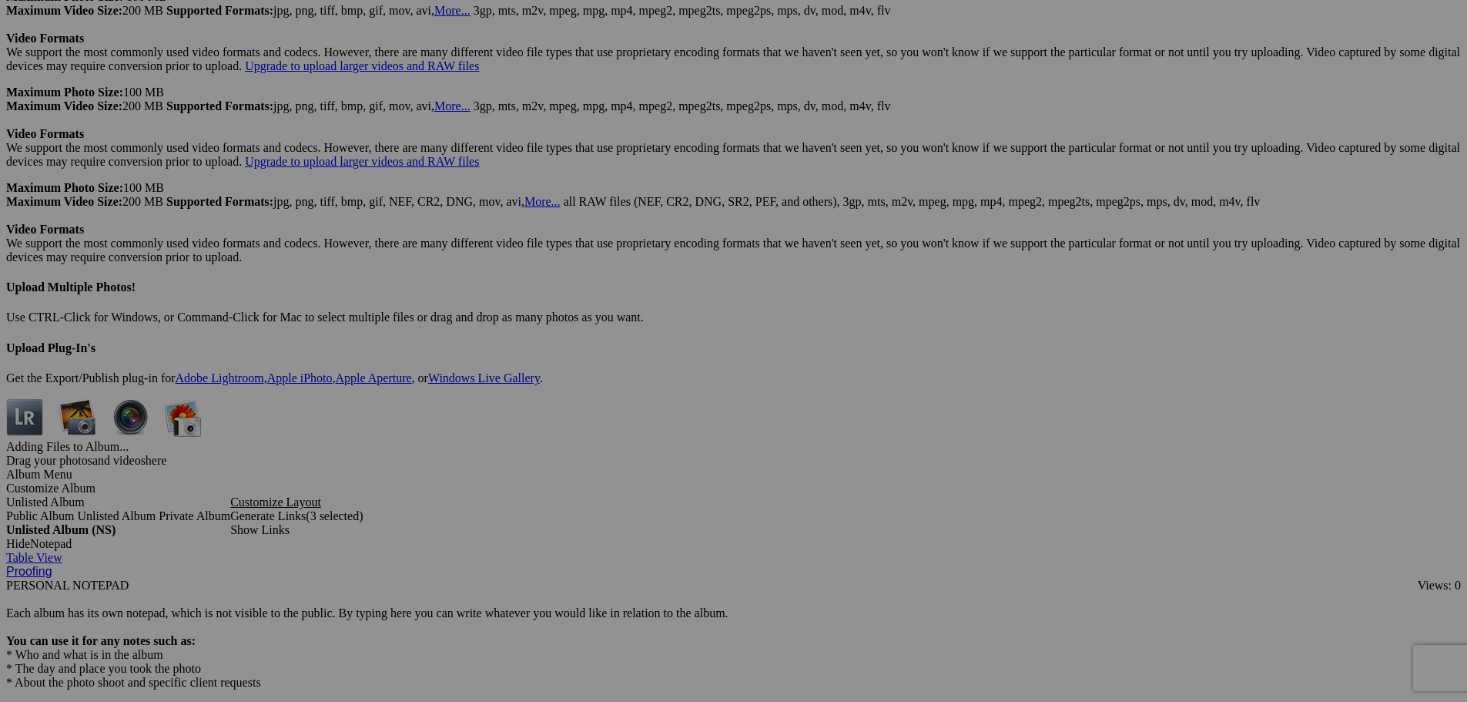
drag, startPoint x: 1019, startPoint y: 380, endPoint x: 780, endPoint y: 381, distance: 238.8
type input "304"
drag, startPoint x: 1163, startPoint y: 382, endPoint x: 806, endPoint y: 364, distance: 357.9
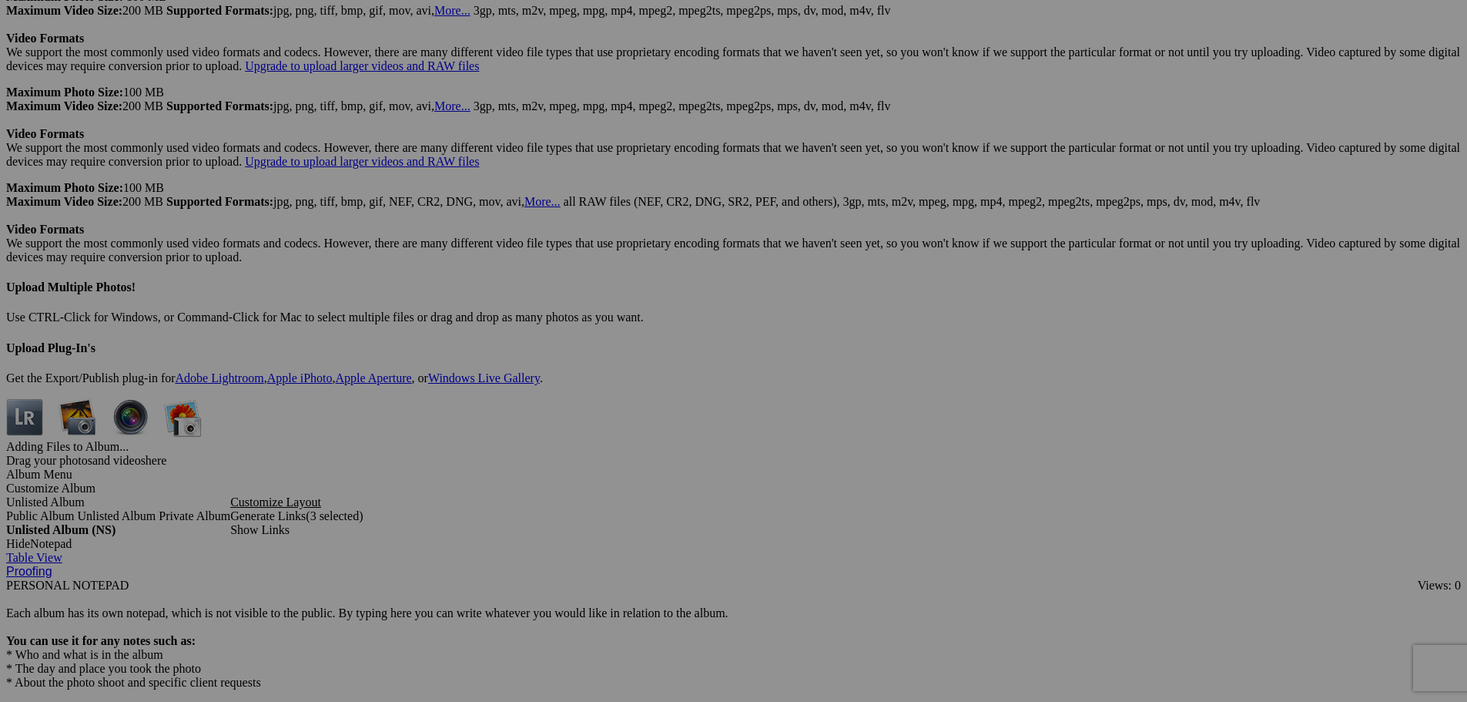
type input "305"
drag, startPoint x: 1303, startPoint y: 384, endPoint x: 987, endPoint y: 378, distance: 316.7
type input "306"
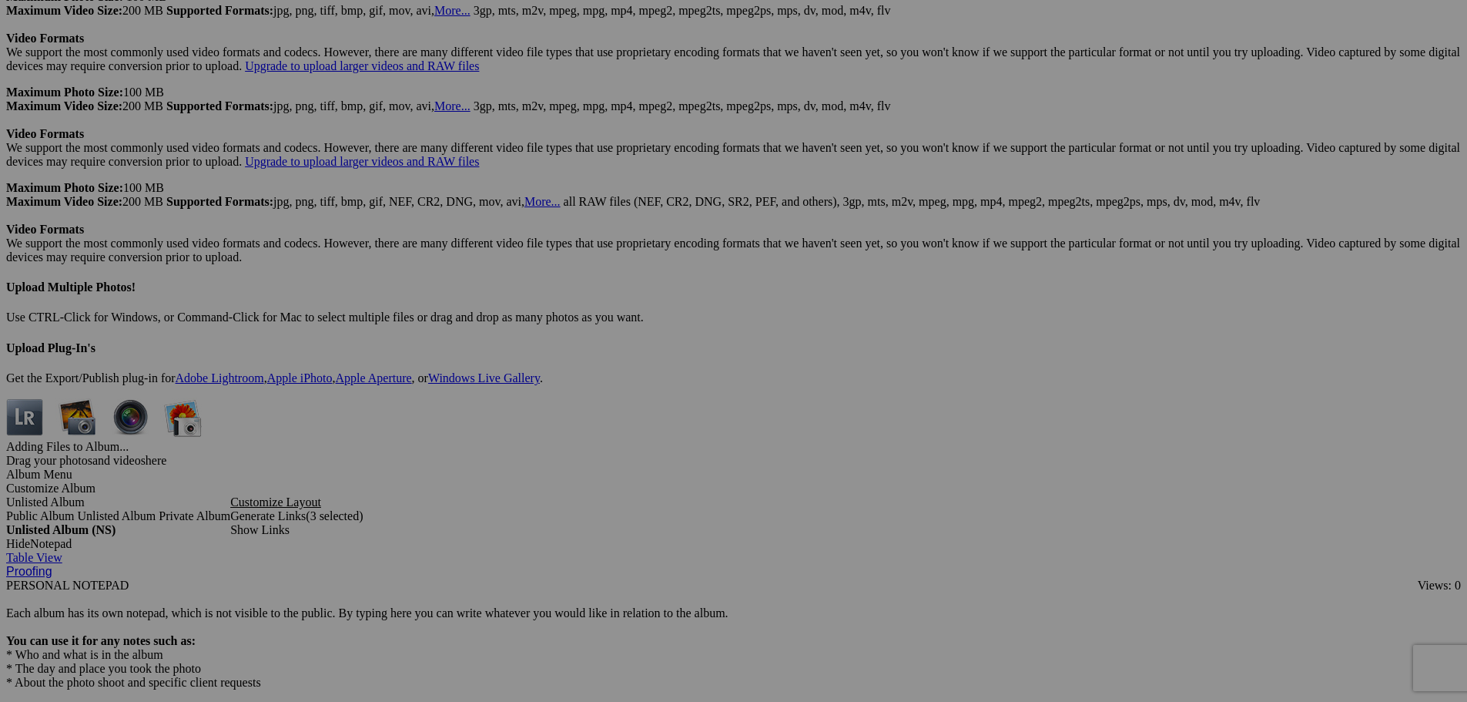
drag, startPoint x: 1439, startPoint y: 384, endPoint x: 1182, endPoint y: 384, distance: 257.3
type input "307"
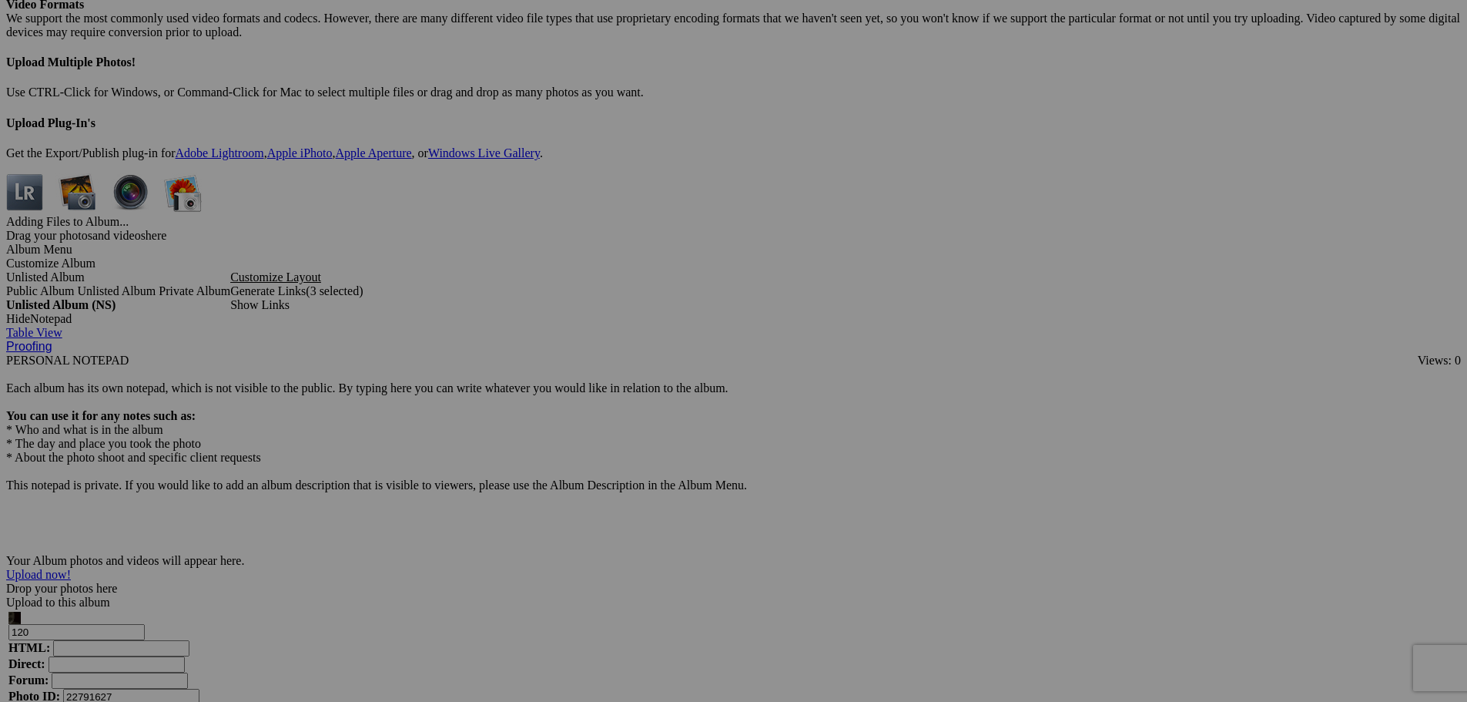
scroll to position [4083, 0]
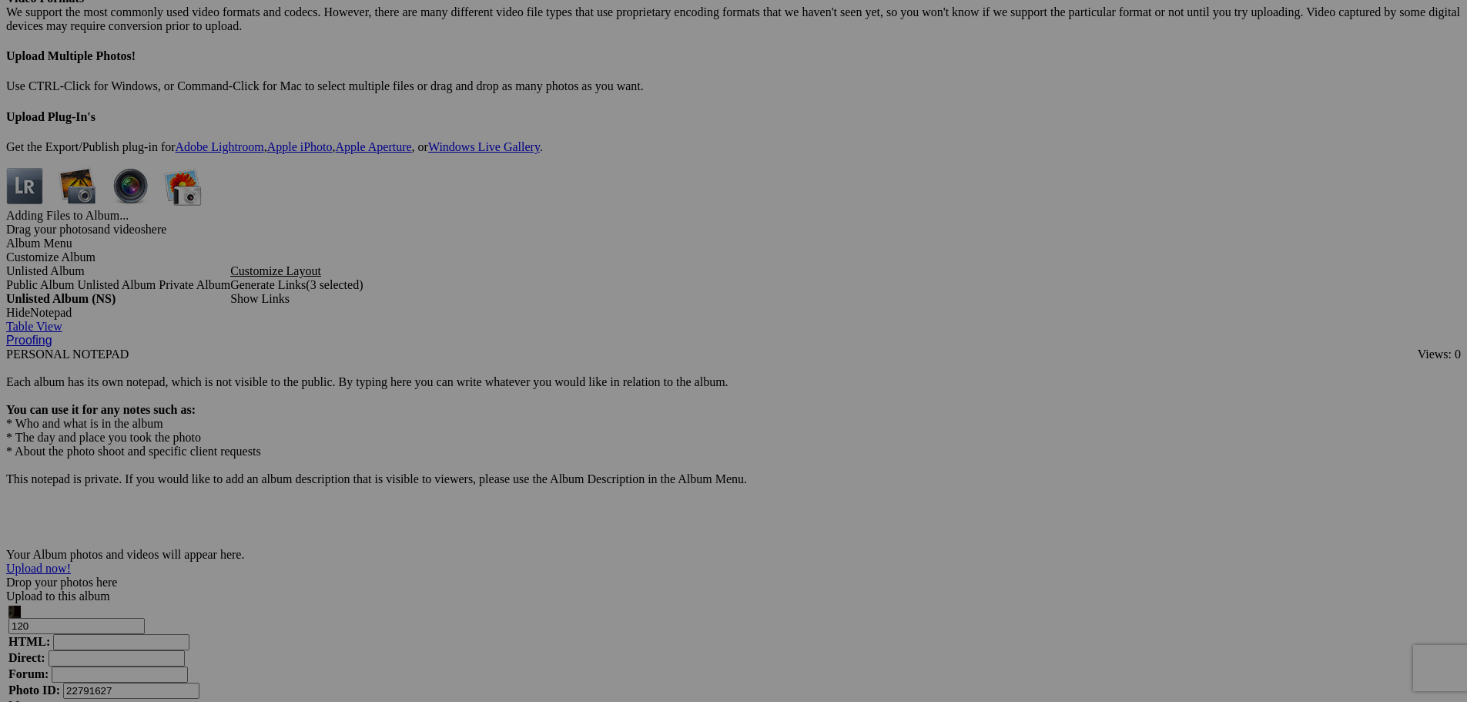
drag, startPoint x: 320, startPoint y: 345, endPoint x: 208, endPoint y: 357, distance: 112.4
type input "308"
drag, startPoint x: 481, startPoint y: 341, endPoint x: 257, endPoint y: 344, distance: 225.0
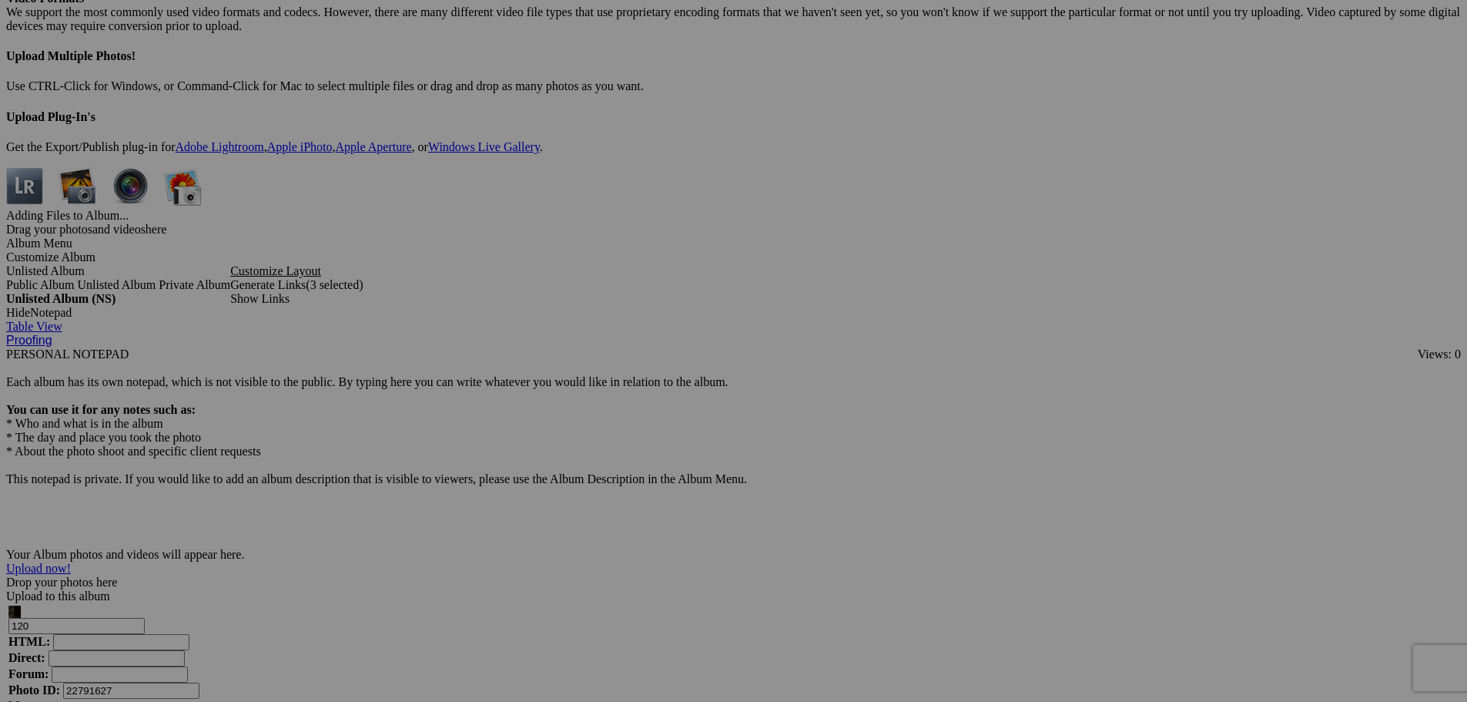
type input "309"
drag, startPoint x: 612, startPoint y: 340, endPoint x: 370, endPoint y: 338, distance: 241.9
type input "310"
drag, startPoint x: 750, startPoint y: 350, endPoint x: 461, endPoint y: 345, distance: 288.1
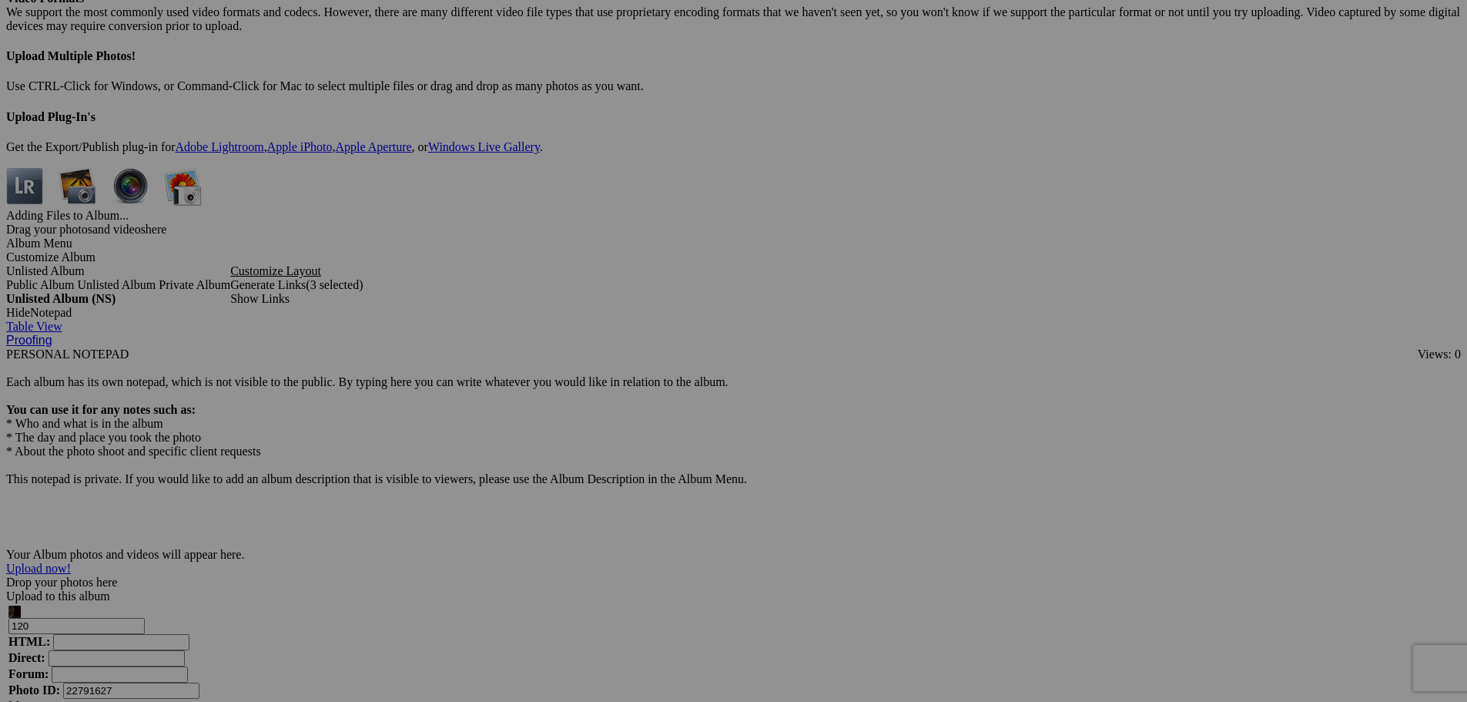
type input "311"
drag, startPoint x: 887, startPoint y: 350, endPoint x: 672, endPoint y: 345, distance: 215.0
type input "312"
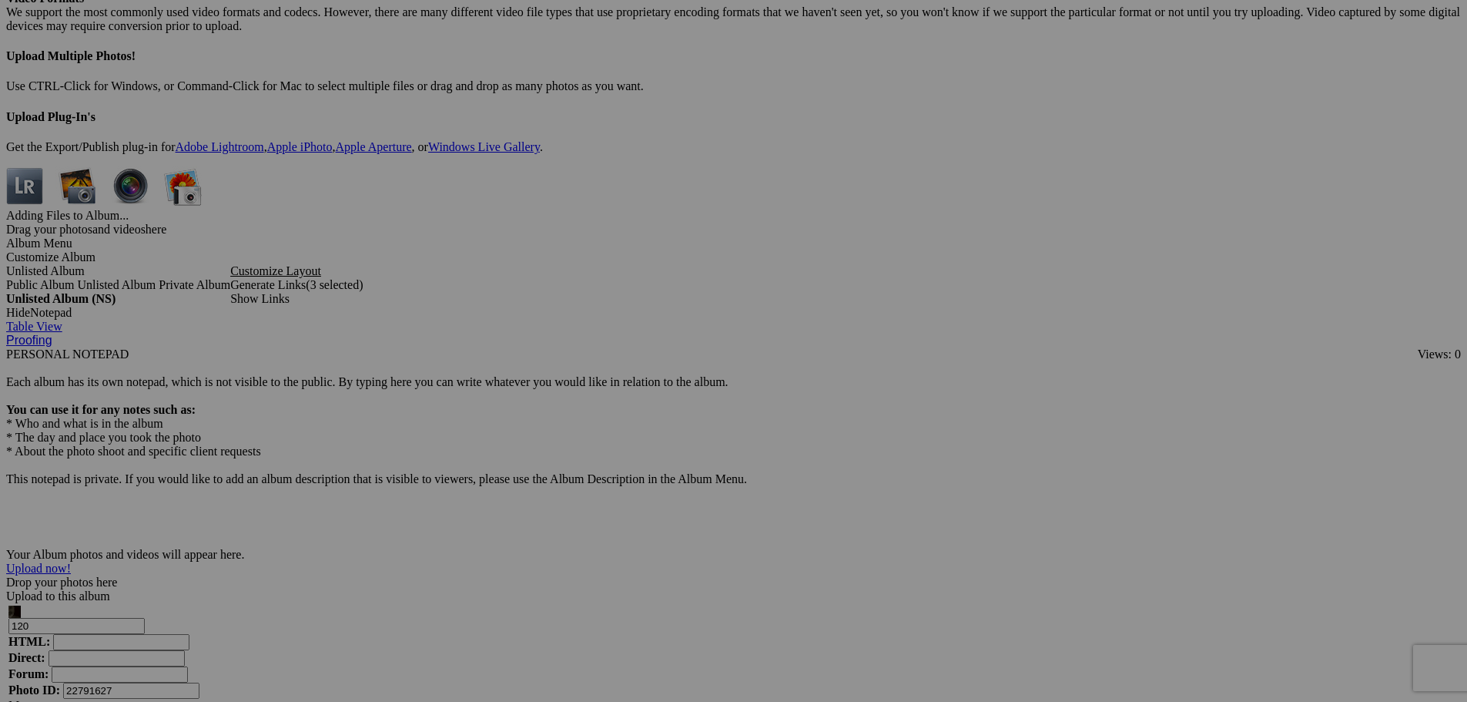
drag, startPoint x: 1020, startPoint y: 348, endPoint x: 815, endPoint y: 344, distance: 204.9
type input "313"
drag, startPoint x: 1162, startPoint y: 345, endPoint x: 947, endPoint y: 348, distance: 215.7
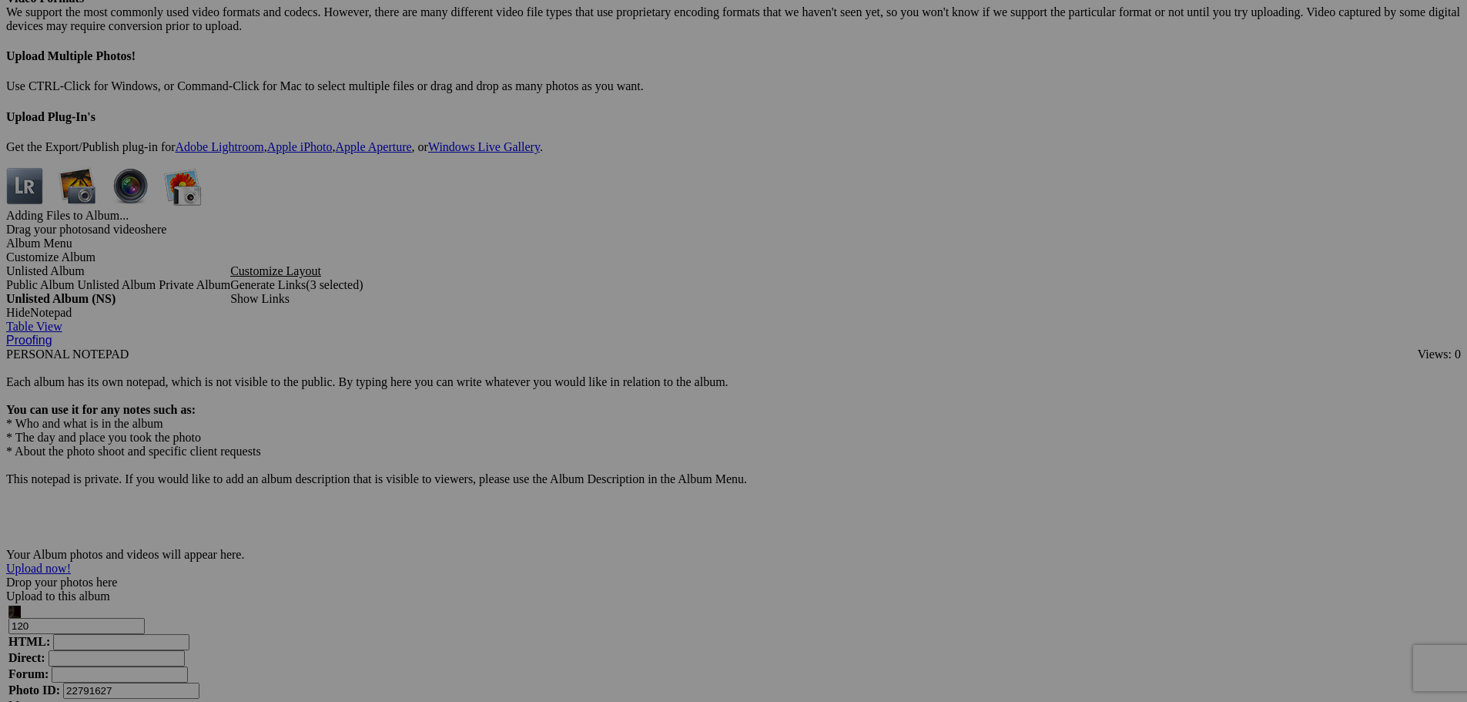
type input "314"
drag, startPoint x: 1299, startPoint y: 348, endPoint x: 1129, endPoint y: 364, distance: 170.9
type input "315"
drag, startPoint x: 1444, startPoint y: 348, endPoint x: 1249, endPoint y: 353, distance: 194.9
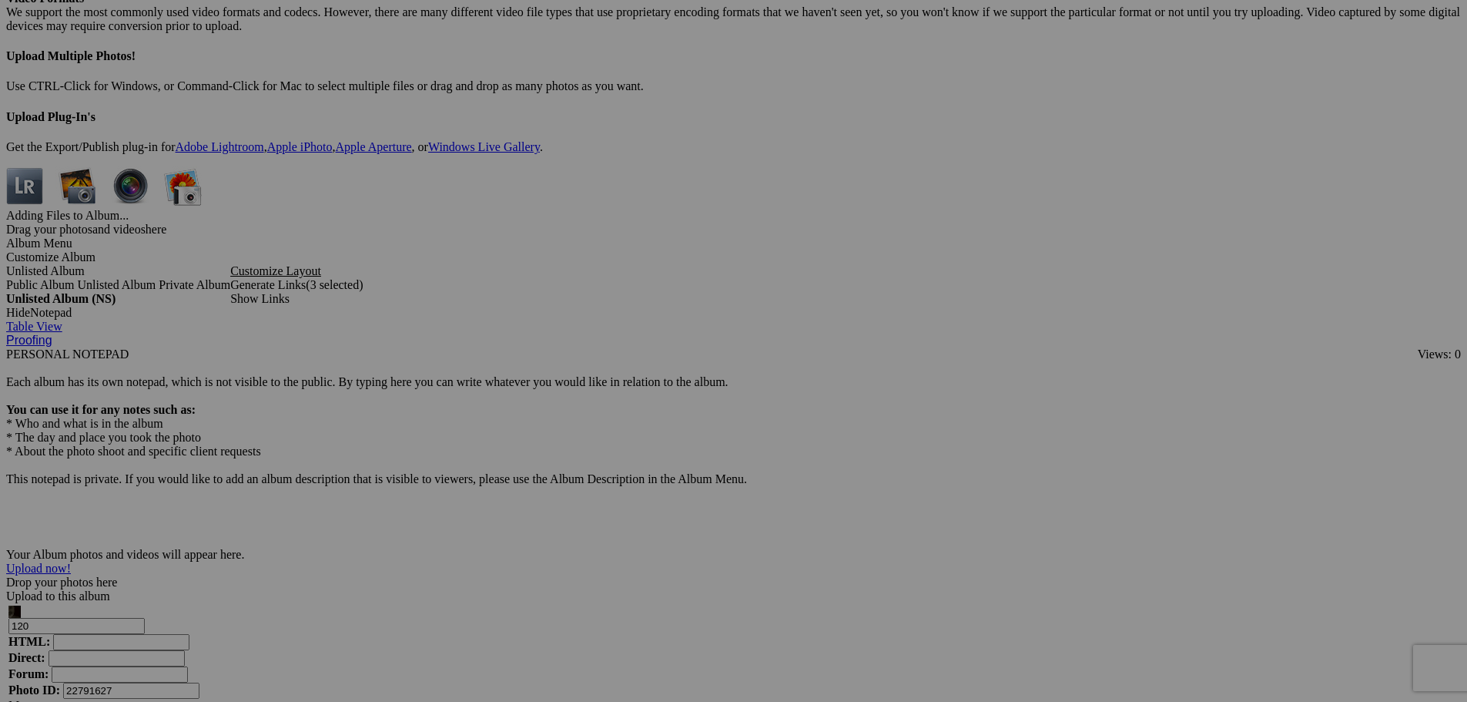
type input "316"
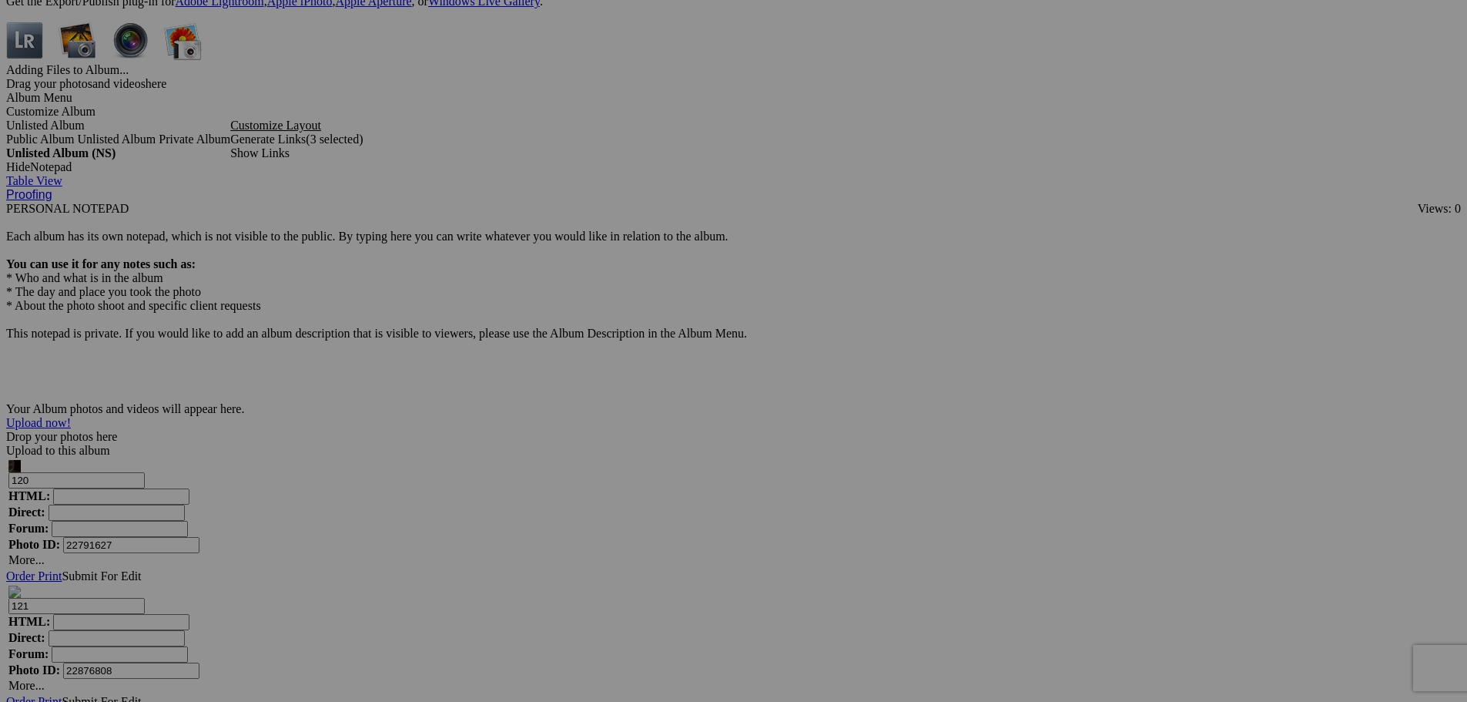
scroll to position [4237, 0]
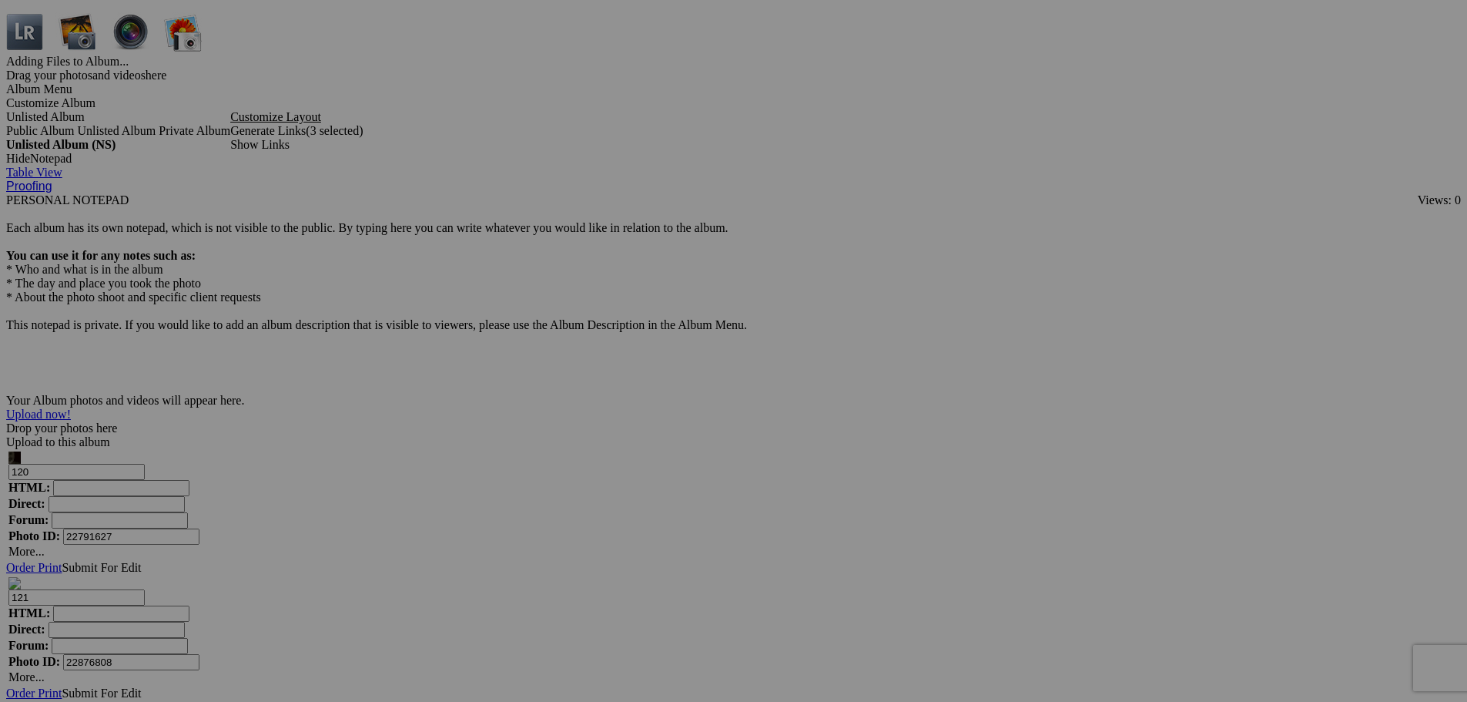
drag, startPoint x: 339, startPoint y: 391, endPoint x: 107, endPoint y: 394, distance: 231.9
drag, startPoint x: 475, startPoint y: 388, endPoint x: 283, endPoint y: 381, distance: 192.7
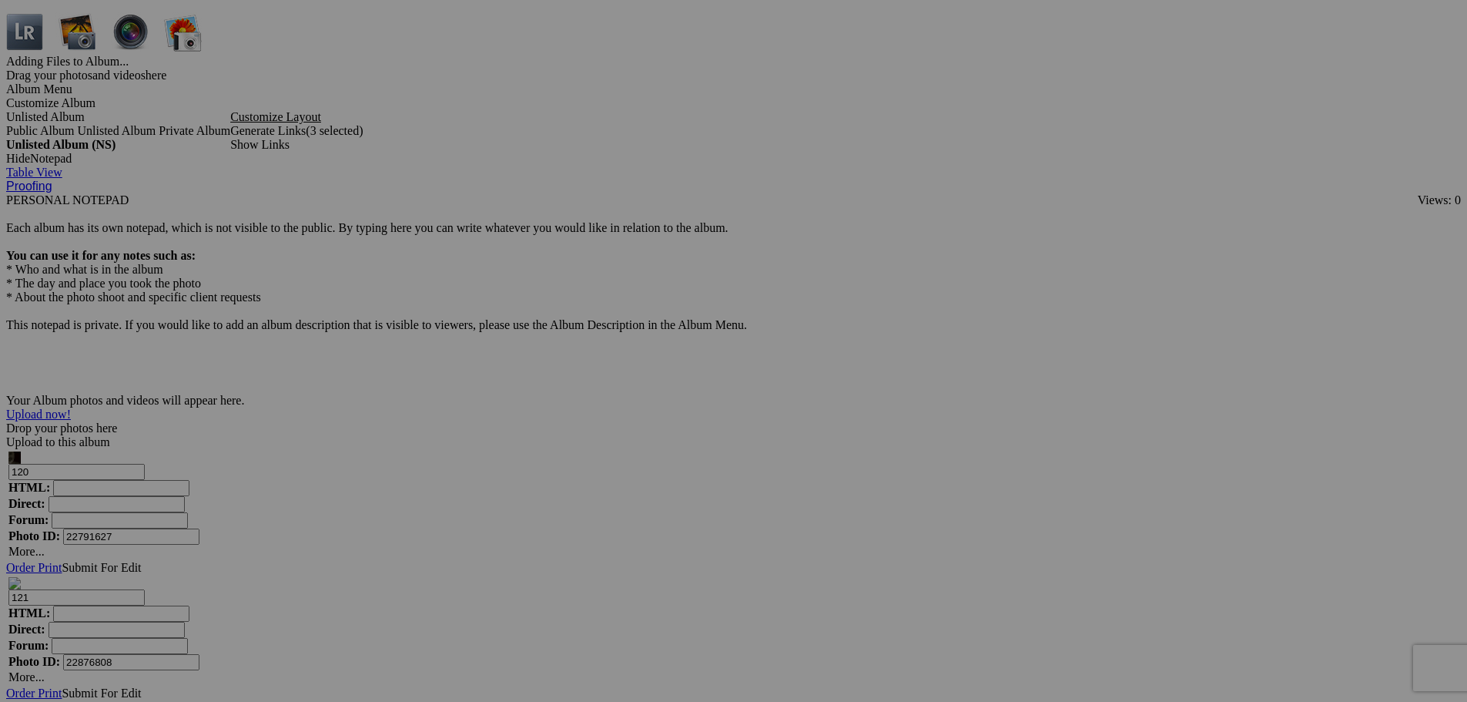
drag, startPoint x: 584, startPoint y: 391, endPoint x: 430, endPoint y: 391, distance: 154.1
drag, startPoint x: 707, startPoint y: 388, endPoint x: 575, endPoint y: 390, distance: 132.5
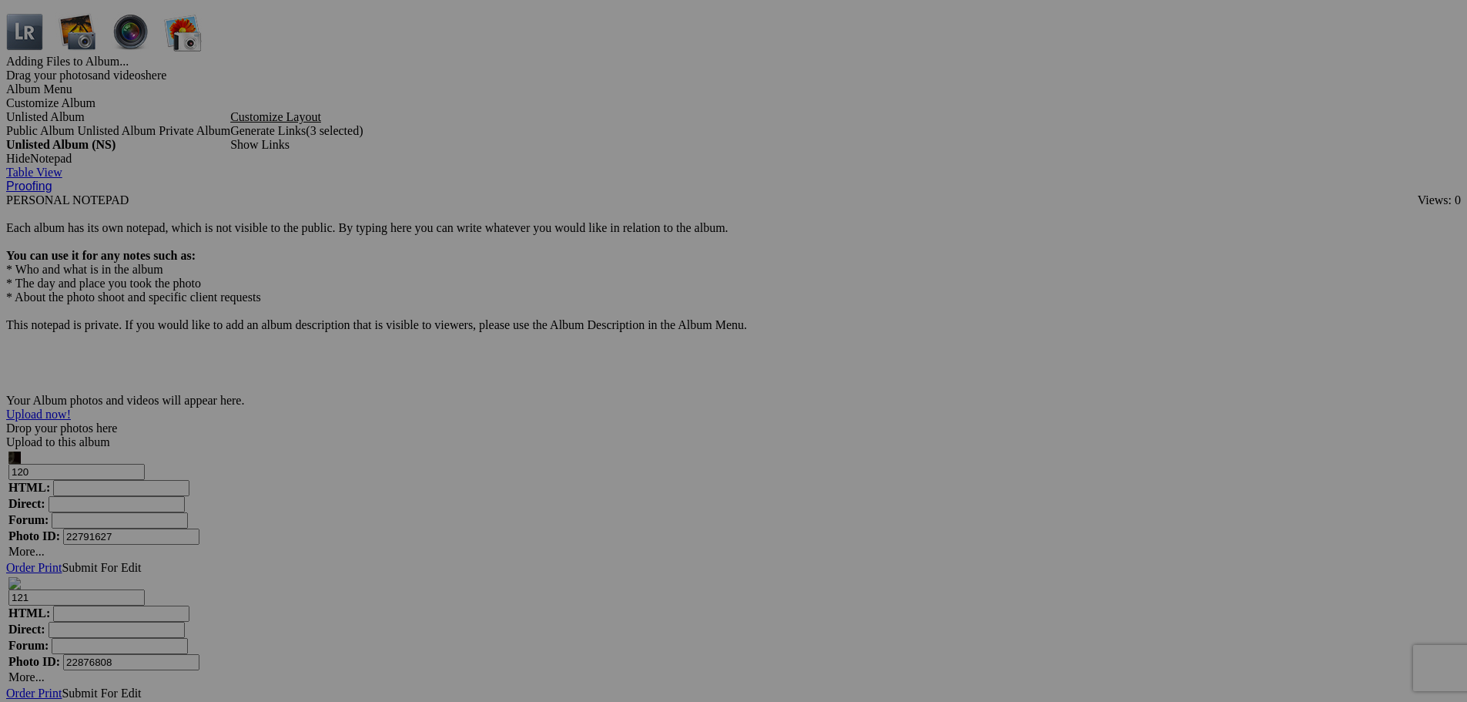
drag, startPoint x: 849, startPoint y: 391, endPoint x: 716, endPoint y: 400, distance: 133.6
drag, startPoint x: 988, startPoint y: 393, endPoint x: 861, endPoint y: 393, distance: 127.1
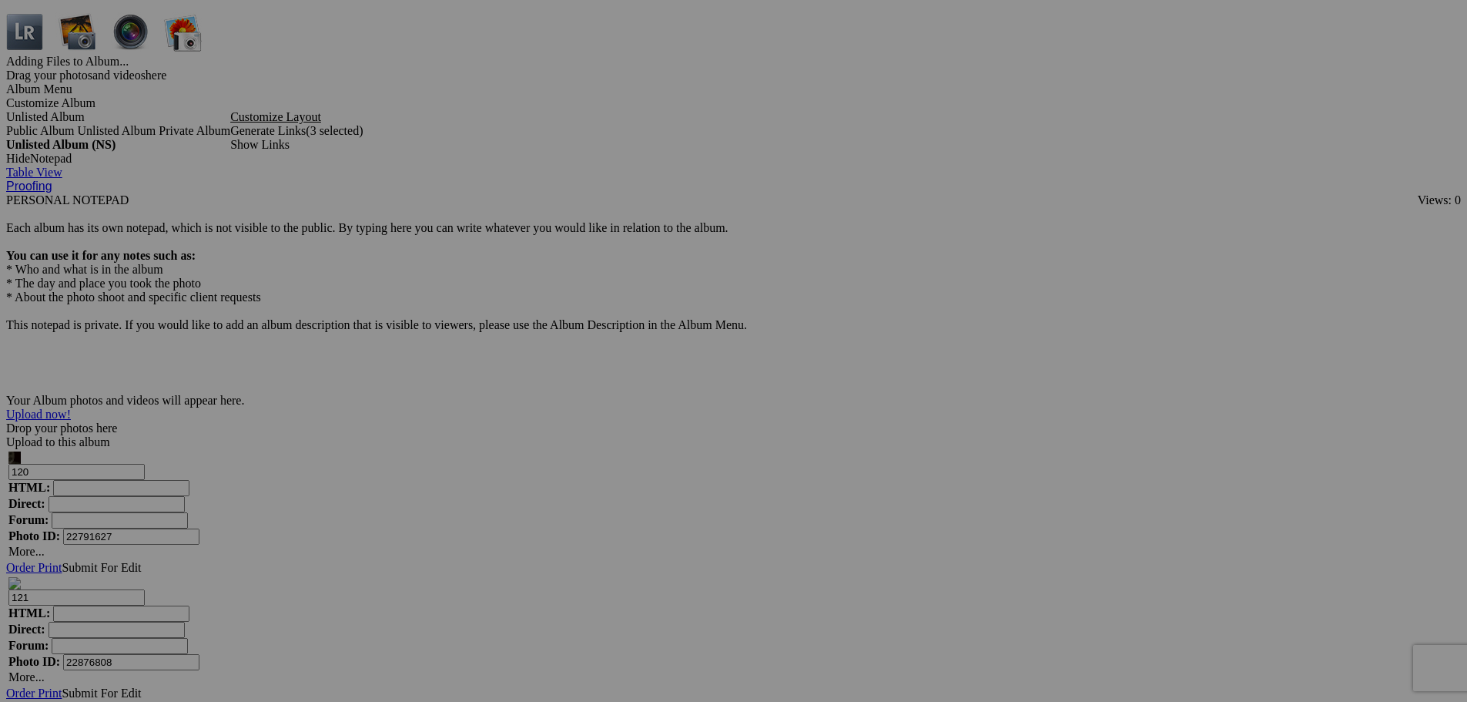
drag, startPoint x: 1136, startPoint y: 385, endPoint x: 1000, endPoint y: 394, distance: 136.7
drag, startPoint x: 1296, startPoint y: 389, endPoint x: 1115, endPoint y: 396, distance: 180.4
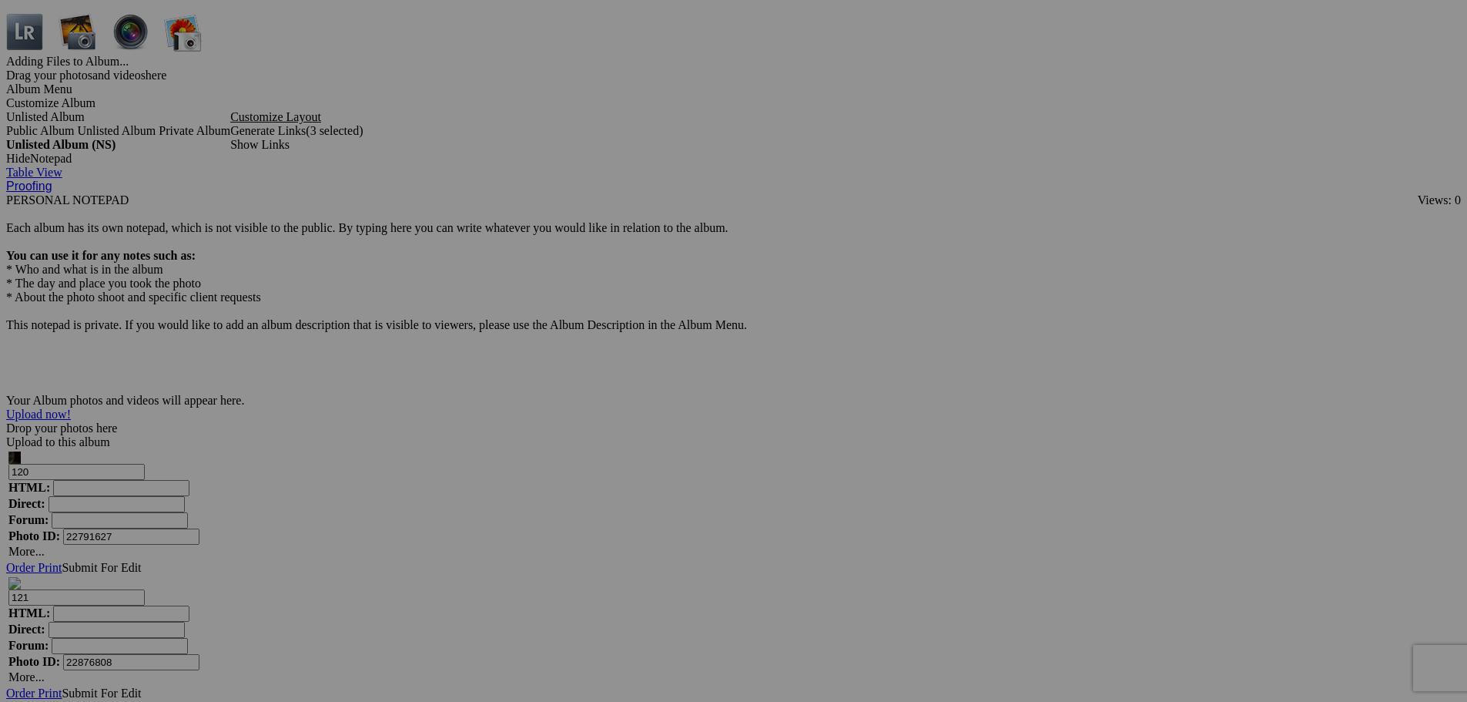
drag, startPoint x: 1433, startPoint y: 389, endPoint x: 1233, endPoint y: 406, distance: 201.0
drag, startPoint x: 320, startPoint y: 584, endPoint x: 204, endPoint y: 558, distance: 118.3
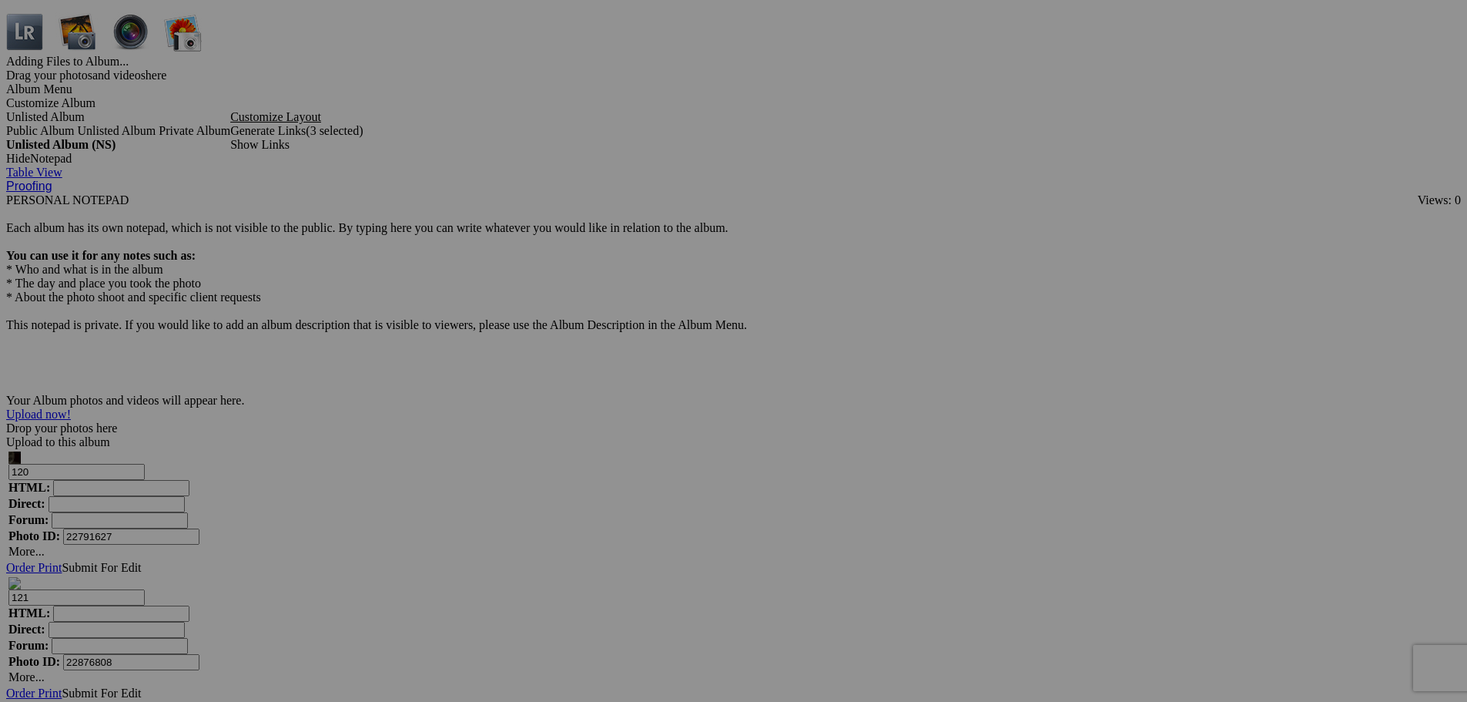
drag, startPoint x: 482, startPoint y: 591, endPoint x: 290, endPoint y: 595, distance: 191.8
drag, startPoint x: 615, startPoint y: 584, endPoint x: 376, endPoint y: 589, distance: 238.8
drag, startPoint x: 146, startPoint y: 542, endPoint x: 183, endPoint y: 553, distance: 38.5
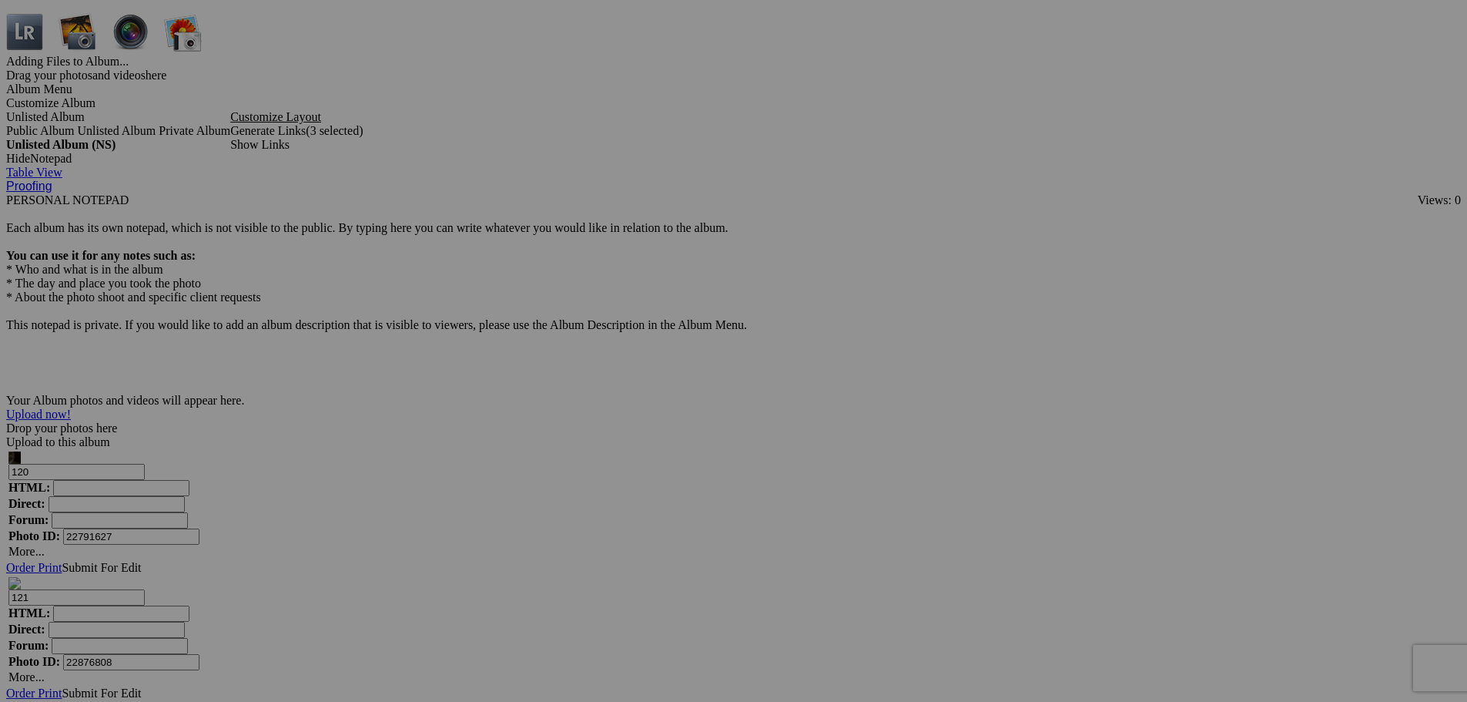
drag, startPoint x: 726, startPoint y: 583, endPoint x: 574, endPoint y: 587, distance: 152.6
drag, startPoint x: 885, startPoint y: 587, endPoint x: 666, endPoint y: 593, distance: 218.9
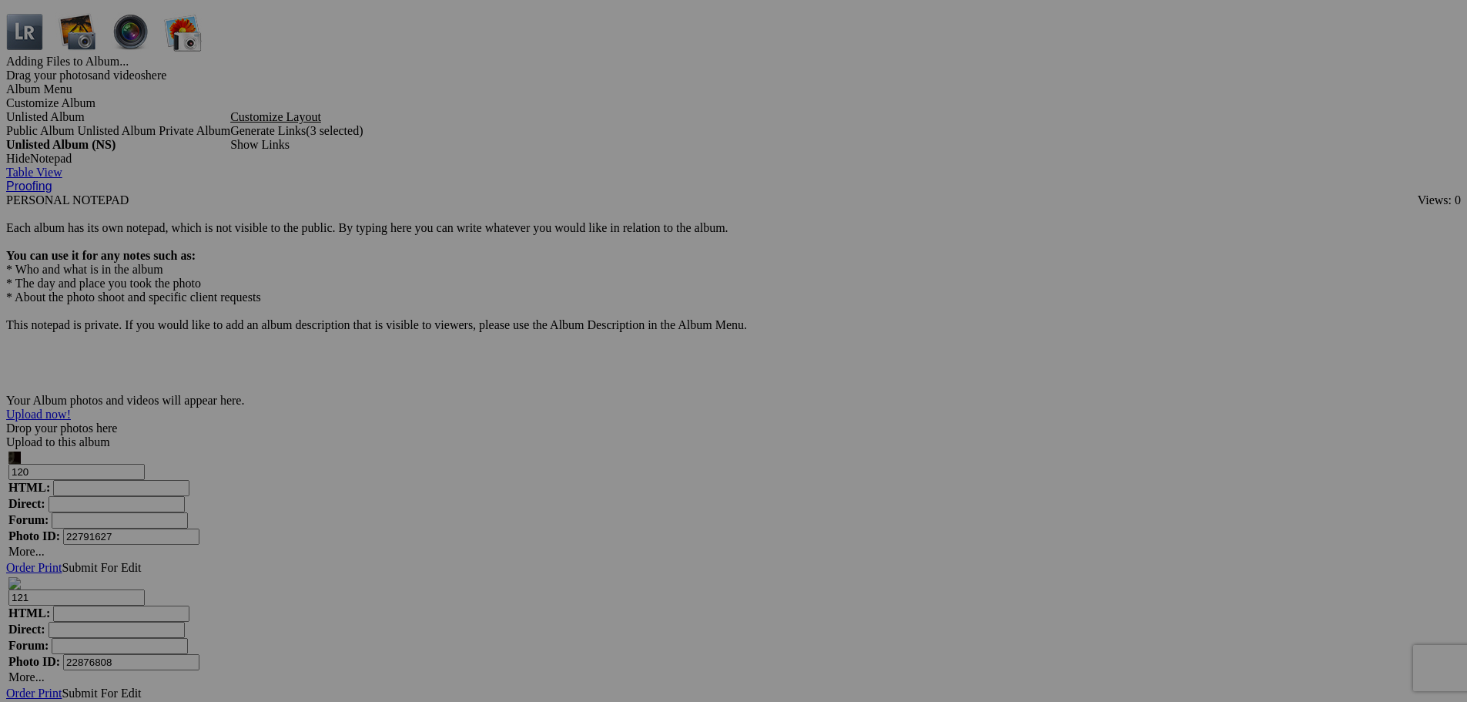
drag, startPoint x: 1007, startPoint y: 582, endPoint x: 911, endPoint y: 587, distance: 95.7
drag, startPoint x: 1130, startPoint y: 583, endPoint x: 1021, endPoint y: 589, distance: 109.6
drag, startPoint x: 1207, startPoint y: 585, endPoint x: 1172, endPoint y: 587, distance: 34.7
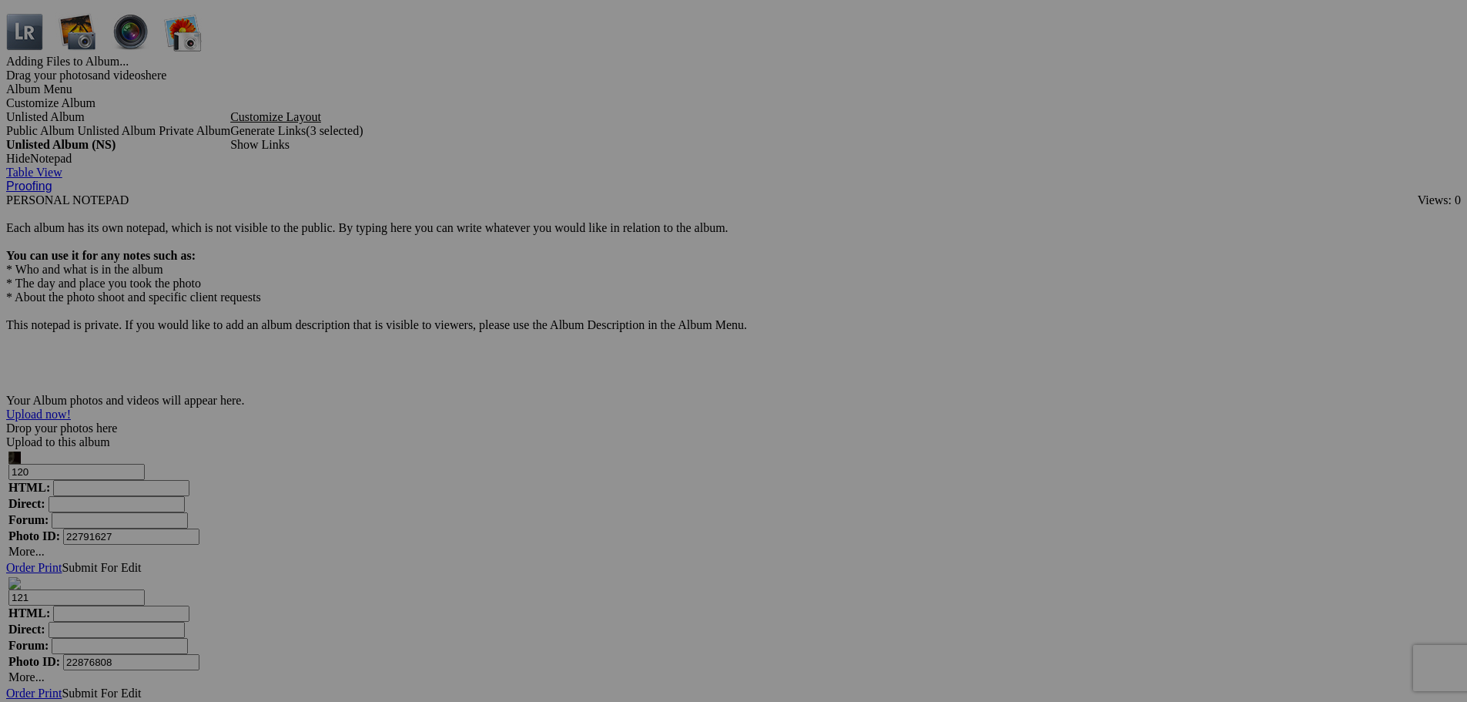
drag, startPoint x: 1373, startPoint y: 584, endPoint x: 1262, endPoint y: 600, distance: 112.1
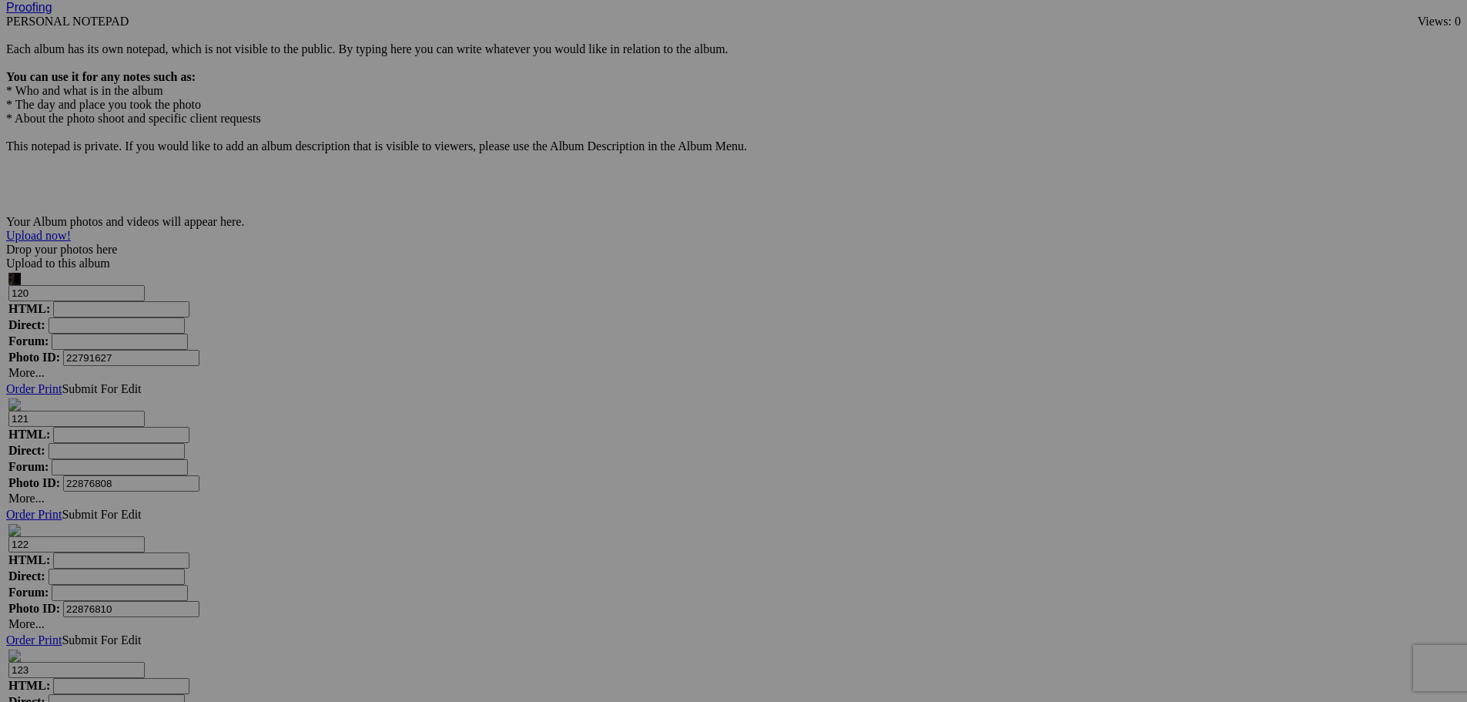
scroll to position [4424, 0]
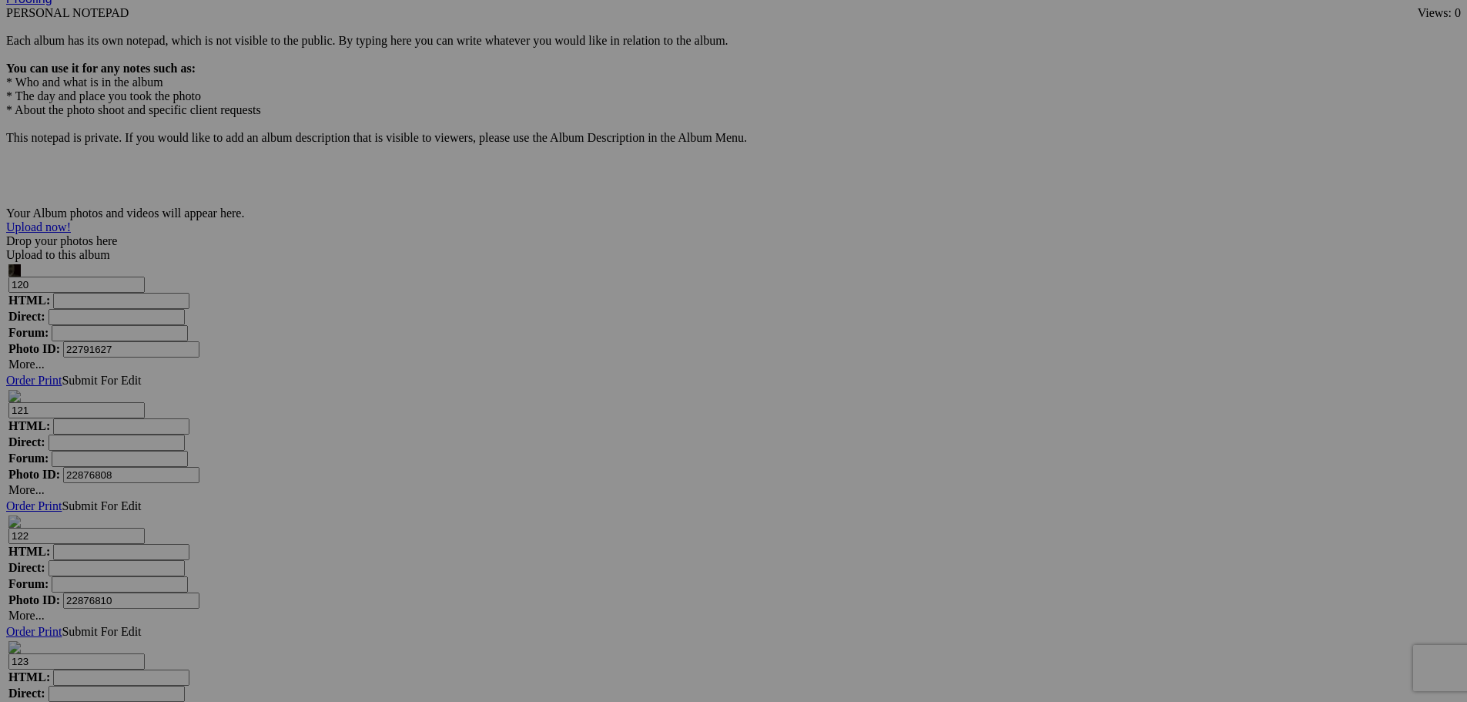
drag, startPoint x: 256, startPoint y: 589, endPoint x: 149, endPoint y: 589, distance: 106.3
drag, startPoint x: 472, startPoint y: 599, endPoint x: 268, endPoint y: 604, distance: 204.2
drag, startPoint x: 614, startPoint y: 594, endPoint x: 385, endPoint y: 602, distance: 228.9
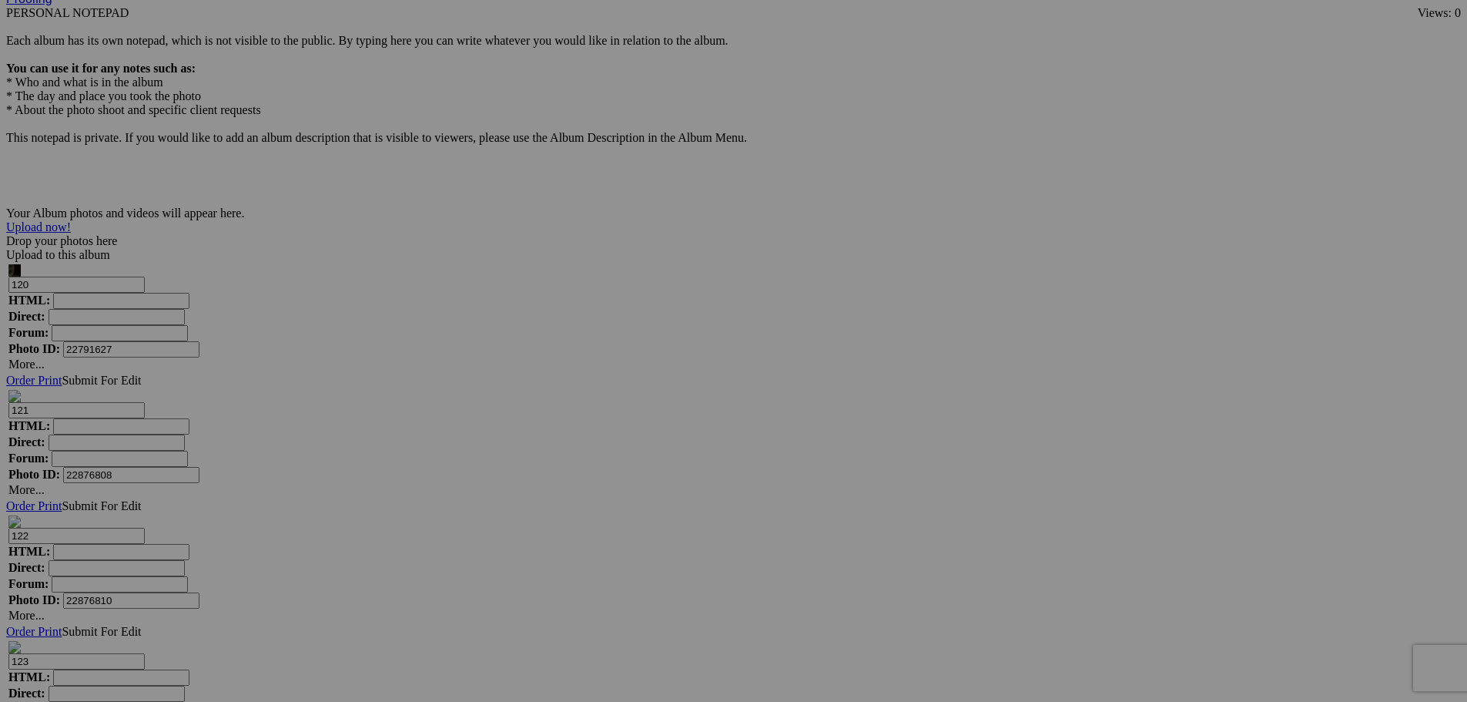
drag, startPoint x: 722, startPoint y: 591, endPoint x: 572, endPoint y: 600, distance: 150.5
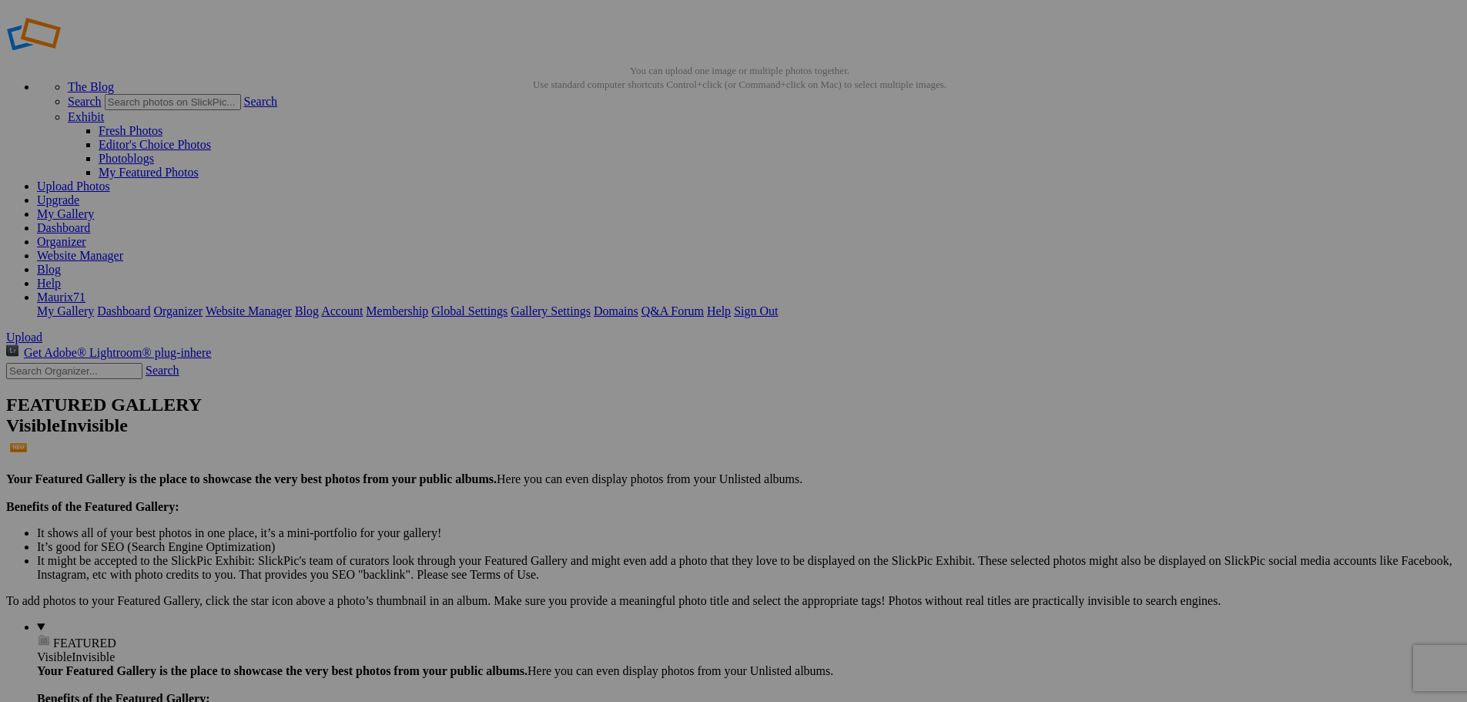
scroll to position [0, 0]
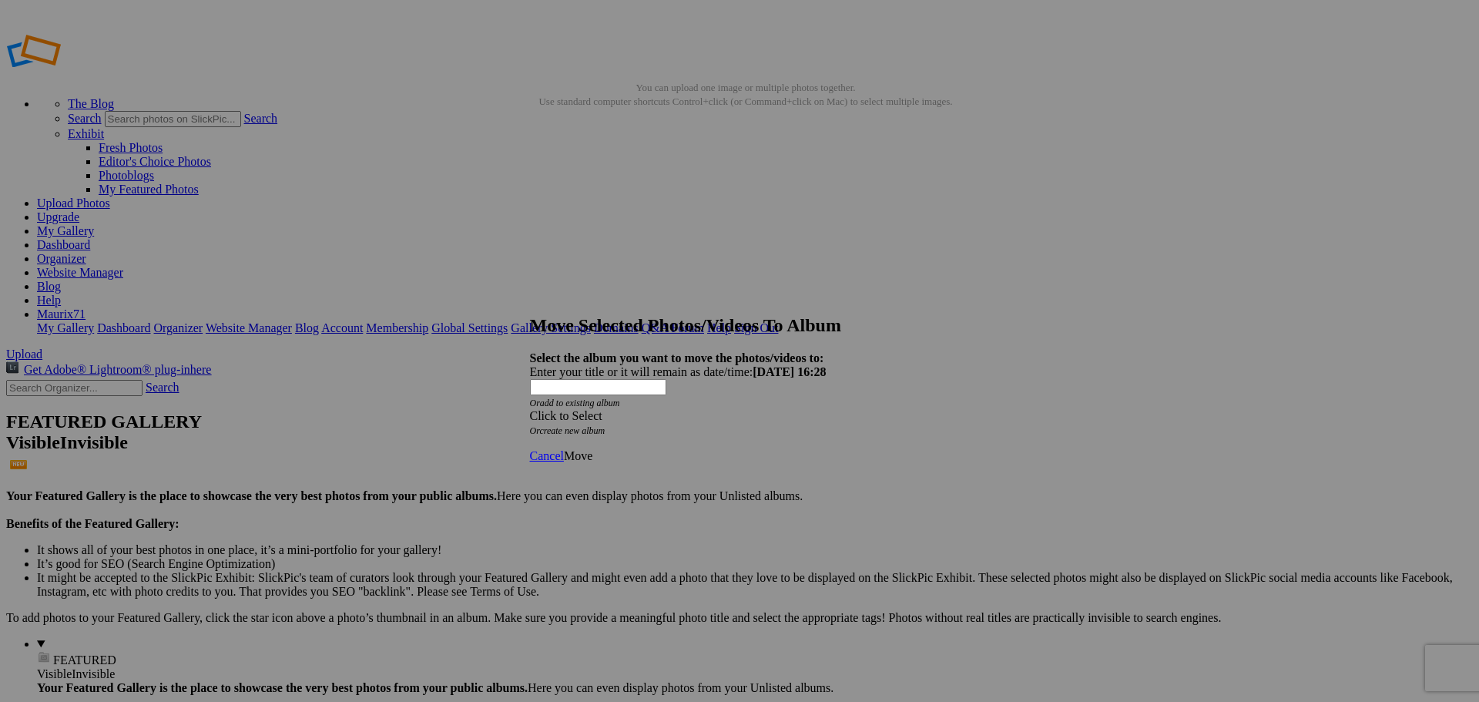
click at [704, 409] on div "Click to Select" at bounding box center [734, 416] width 408 height 14
click at [674, 444] on span "RACCOLTA PAESAGGI 24-25" at bounding box center [674, 437] width 159 height 13
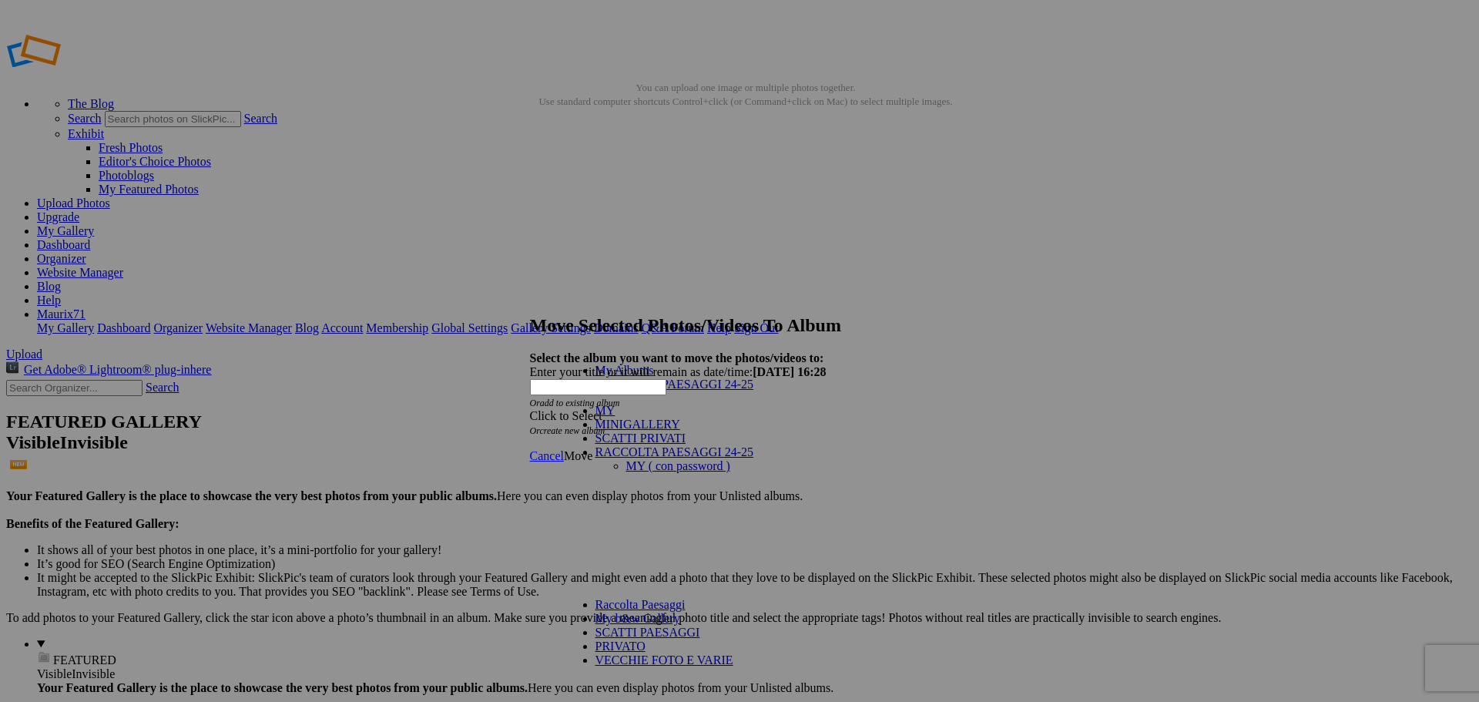
click at [666, 391] on link "RACCOLTA PAESAGGI 24-25" at bounding box center [674, 383] width 159 height 13
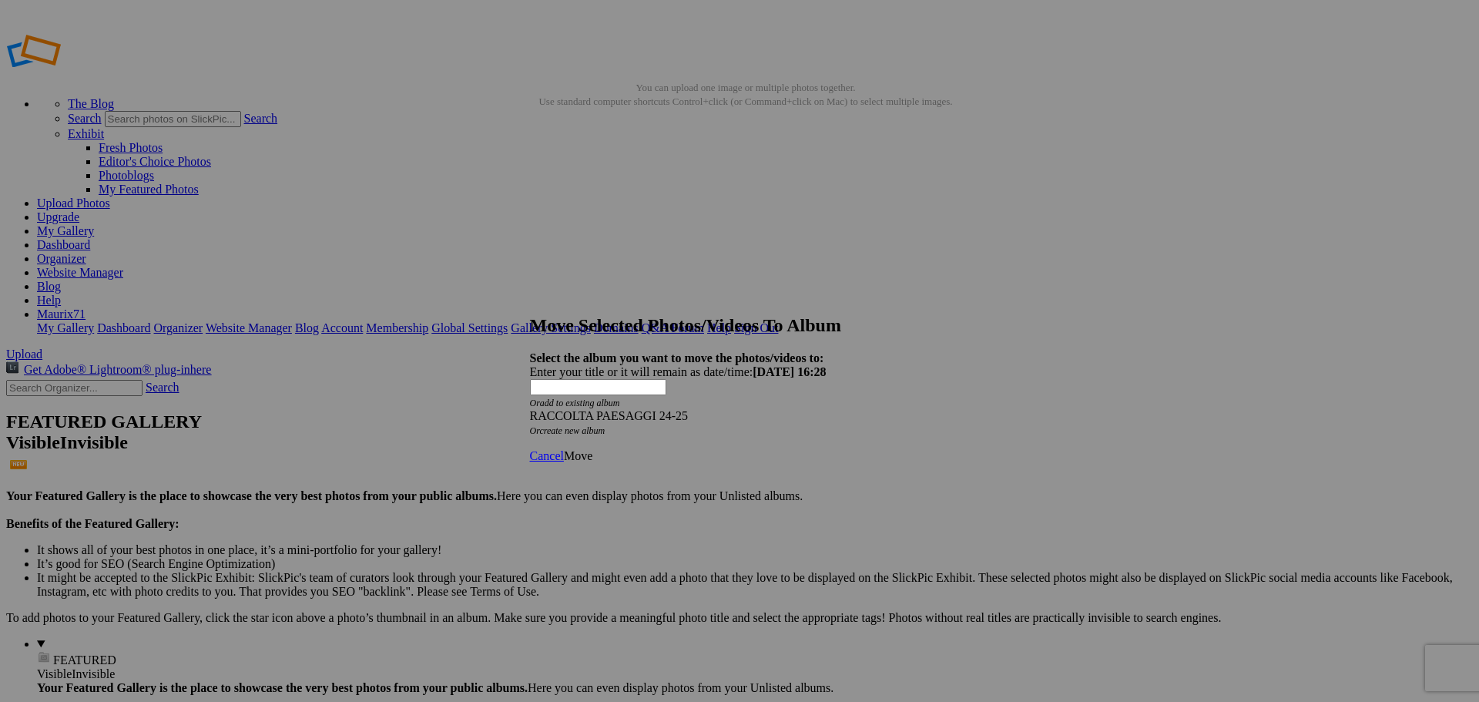
click at [592, 449] on span "Move" at bounding box center [578, 455] width 29 height 13
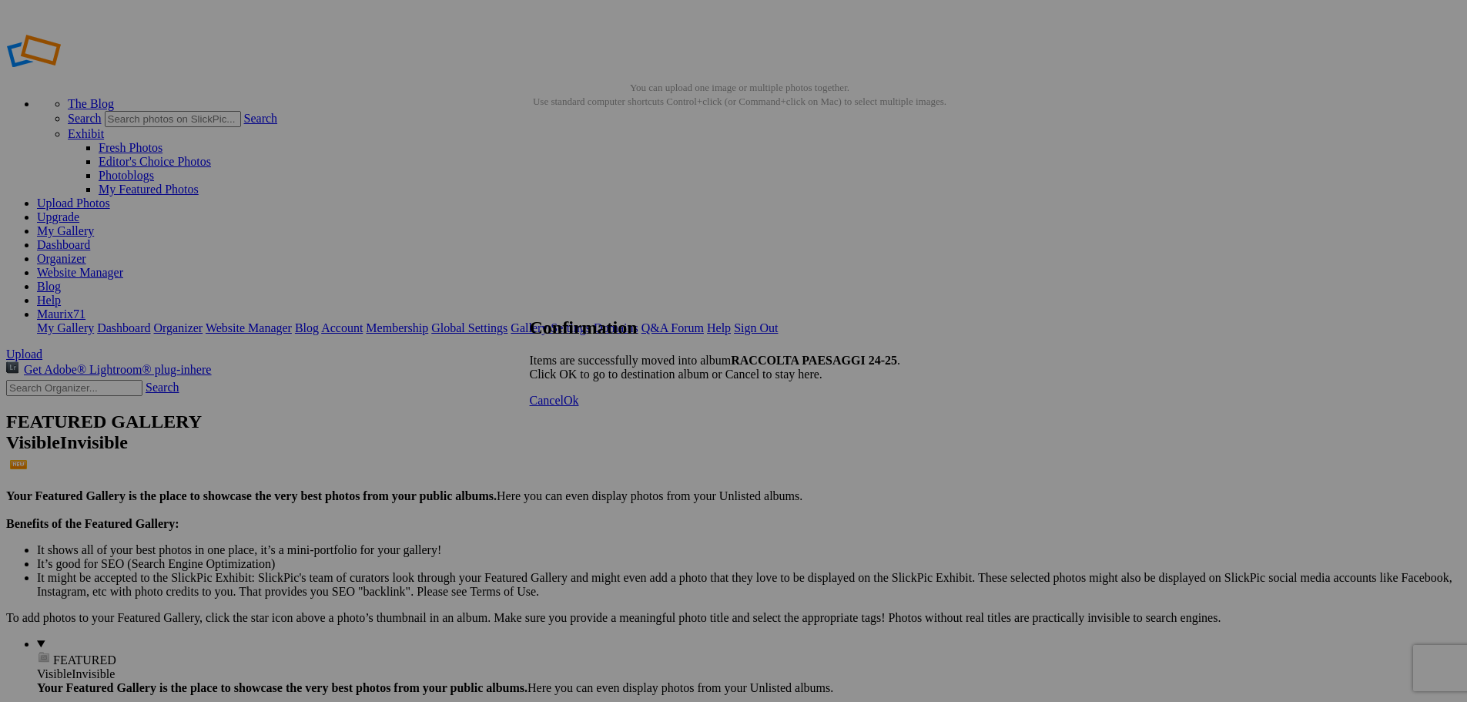
click at [579, 407] on span "Ok" at bounding box center [571, 400] width 15 height 13
type input "RACCOLTA PAESAGGI 24-25"
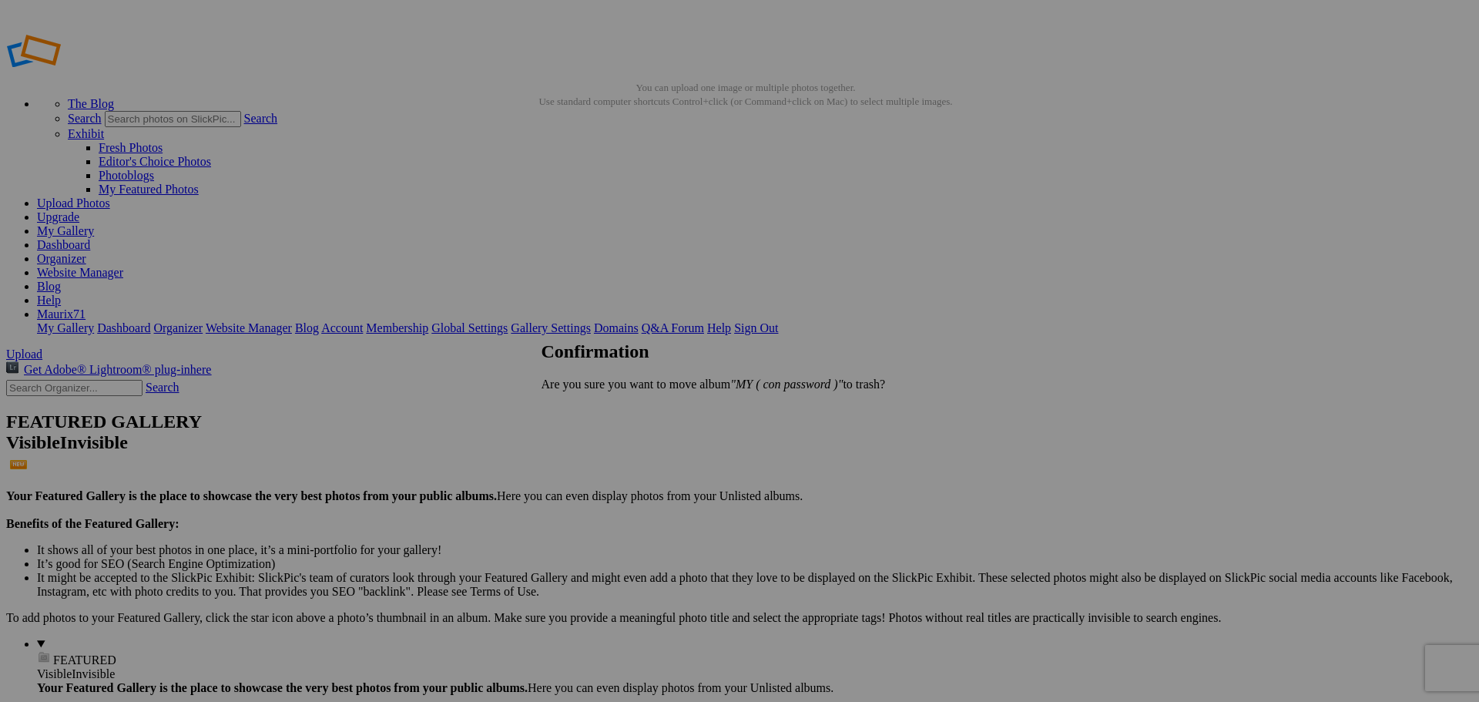
click at [593, 414] on span "Yes" at bounding box center [584, 410] width 18 height 13
drag, startPoint x: 321, startPoint y: 80, endPoint x: 331, endPoint y: 79, distance: 10.0
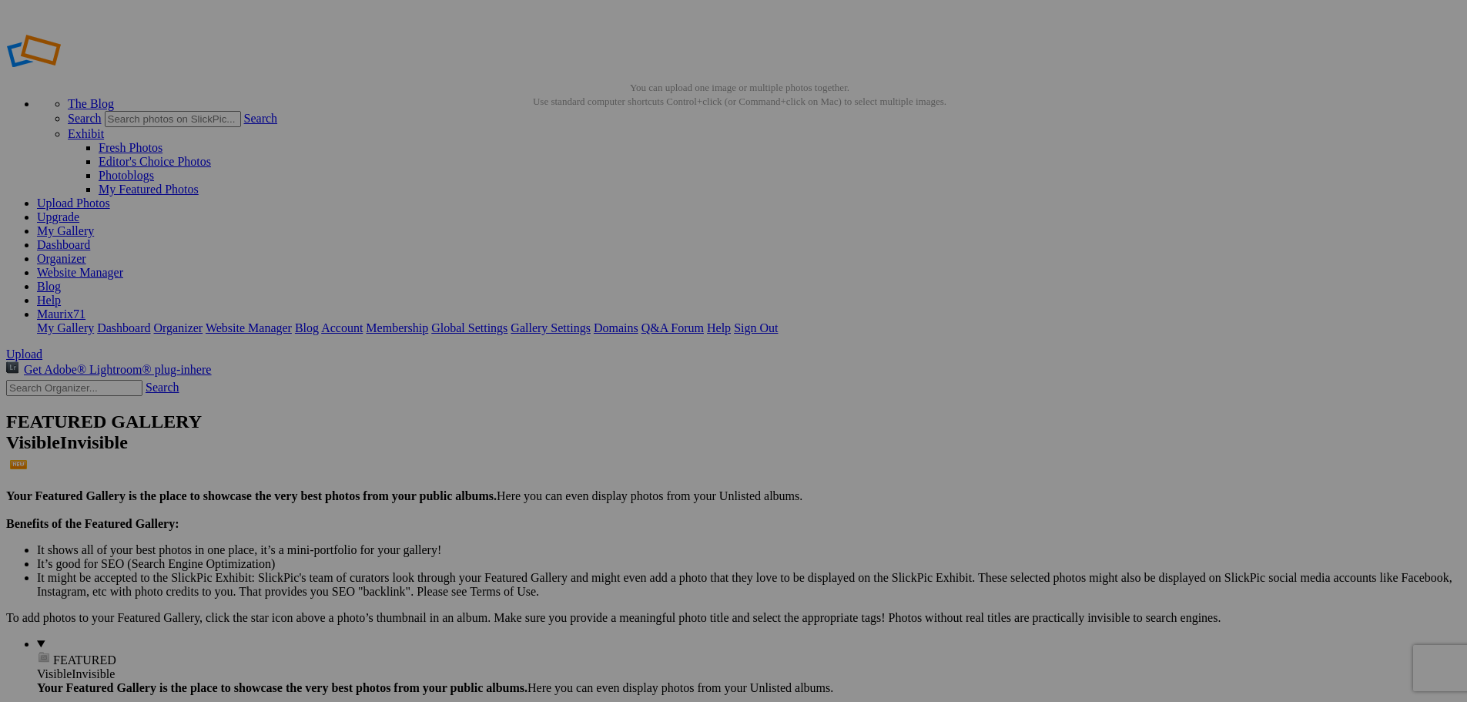
type input "RACCOLTA PAESAGGI E ALTRO..."
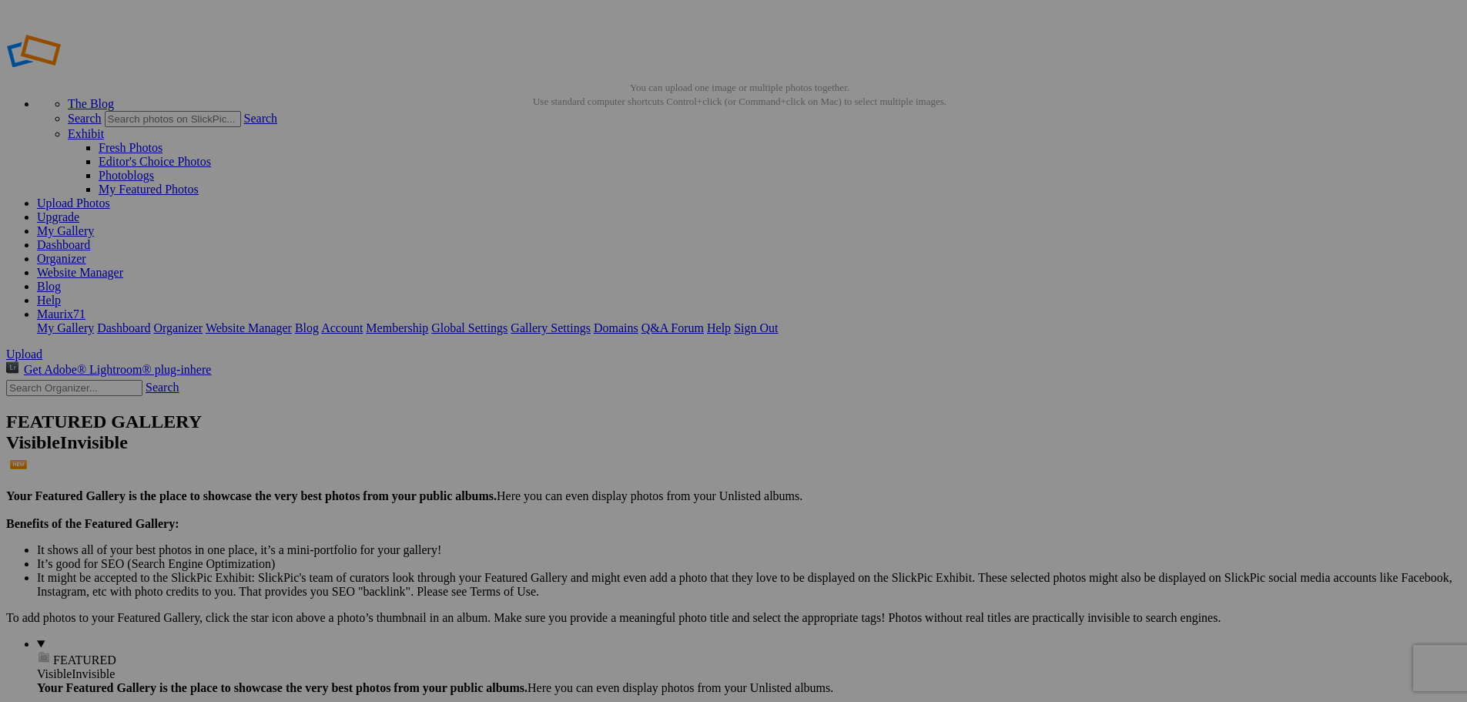
click at [90, 238] on link "Dashboard" at bounding box center [63, 244] width 53 height 13
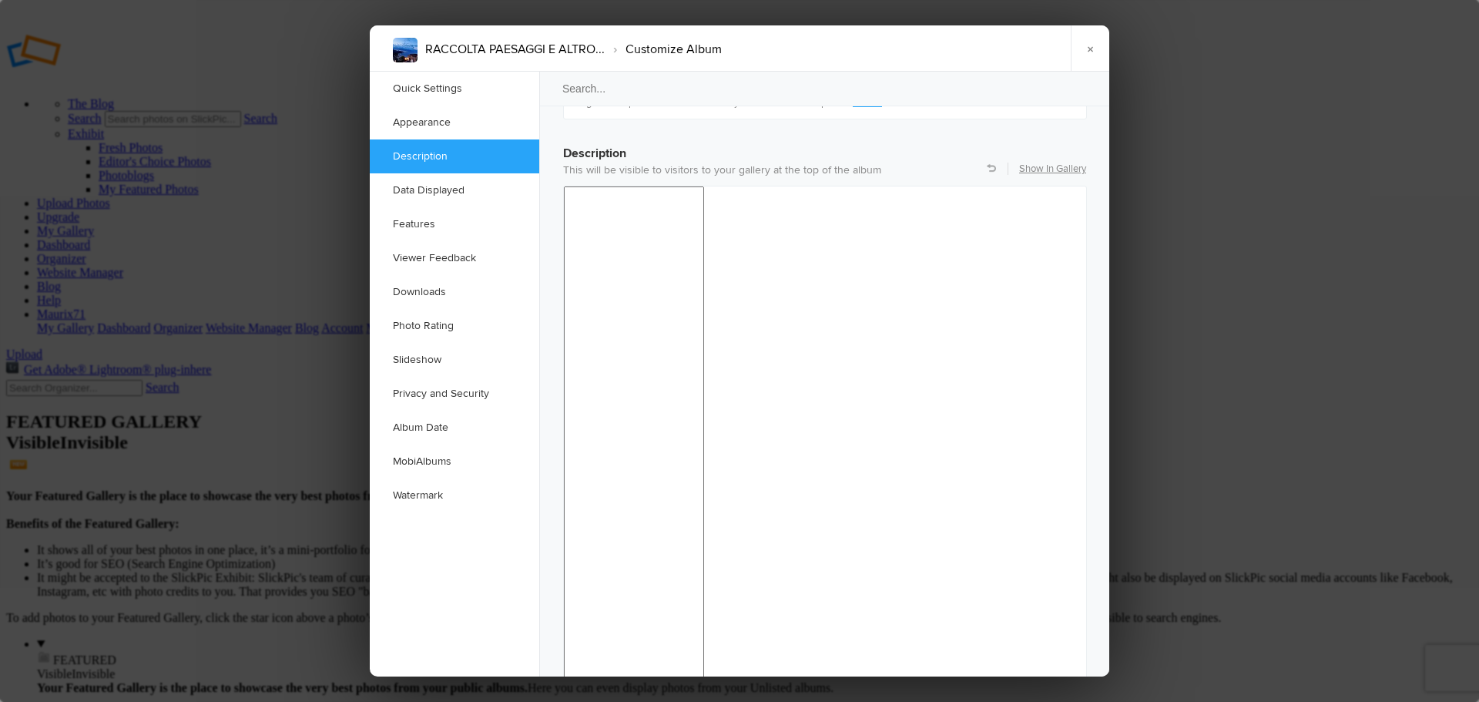
drag, startPoint x: 1105, startPoint y: 123, endPoint x: 518, endPoint y: 97, distance: 587.6
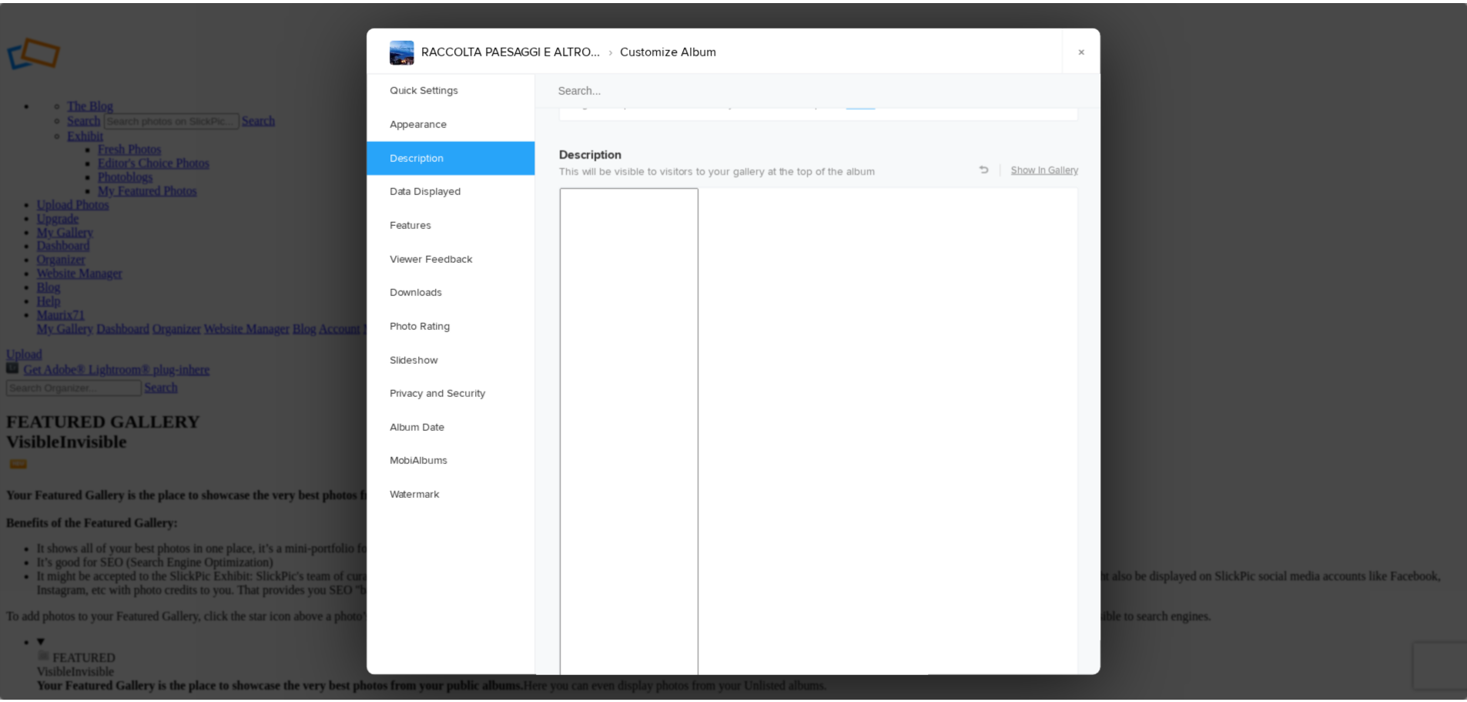
scroll to position [1199, 0]
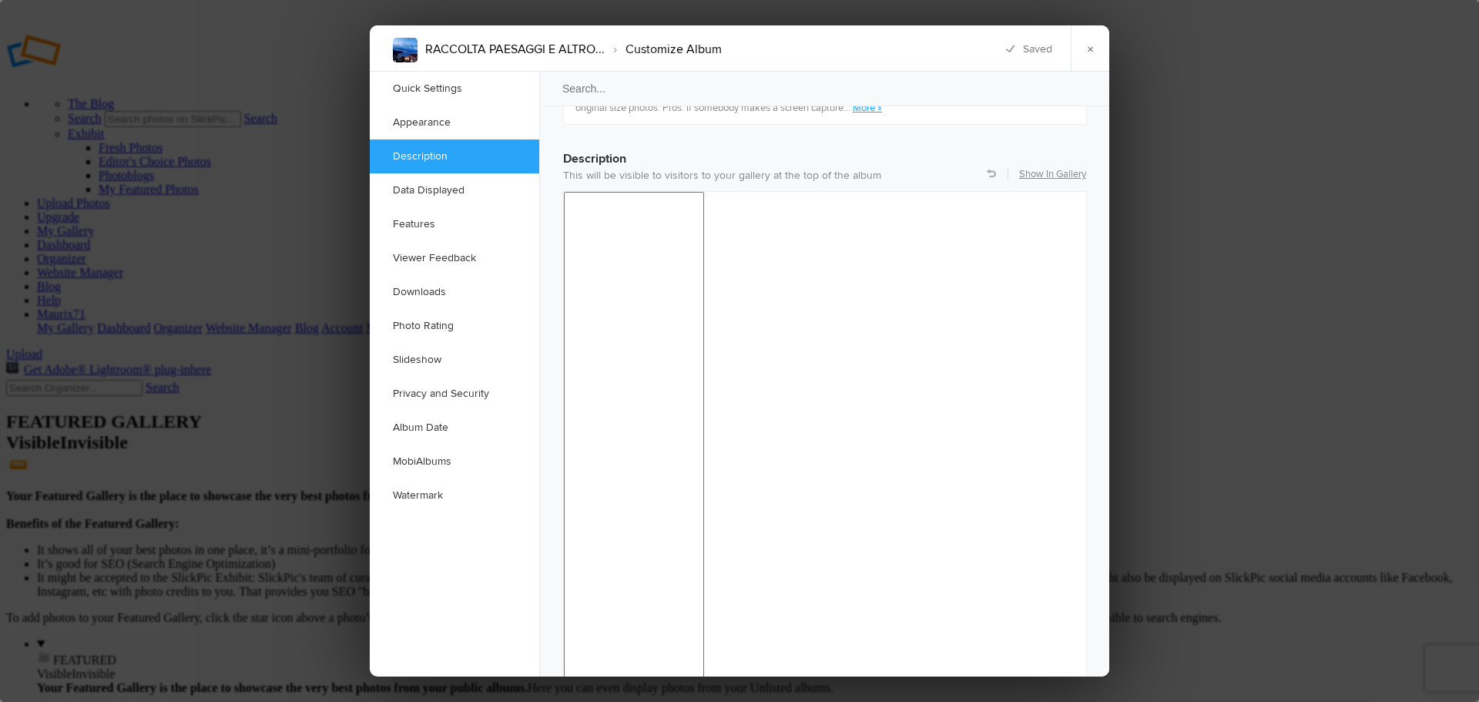
drag, startPoint x: 902, startPoint y: 306, endPoint x: 338, endPoint y: 121, distance: 593.4
click at [902, 306] on span "24pt" at bounding box center [891, 310] width 21 height 12
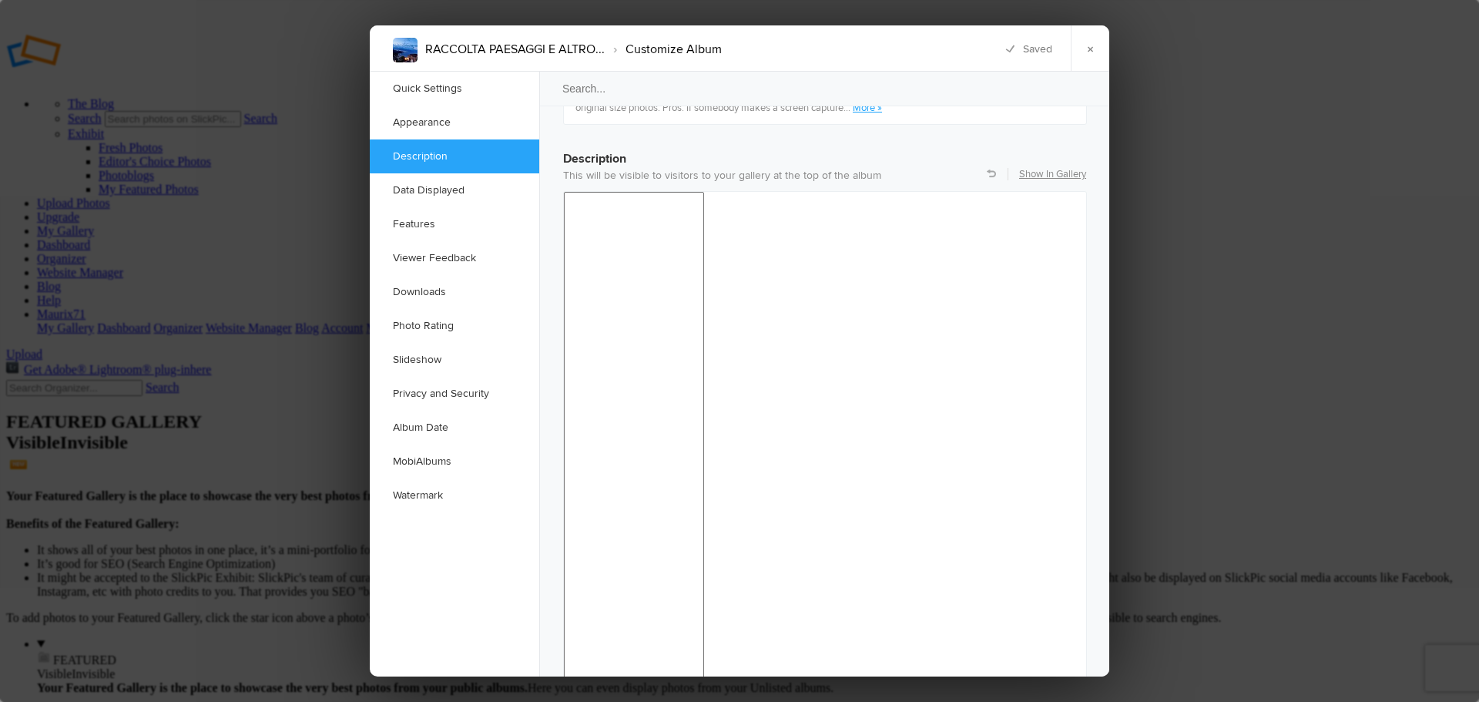
click at [738, 232] on div at bounding box center [738, 232] width 13 height 13
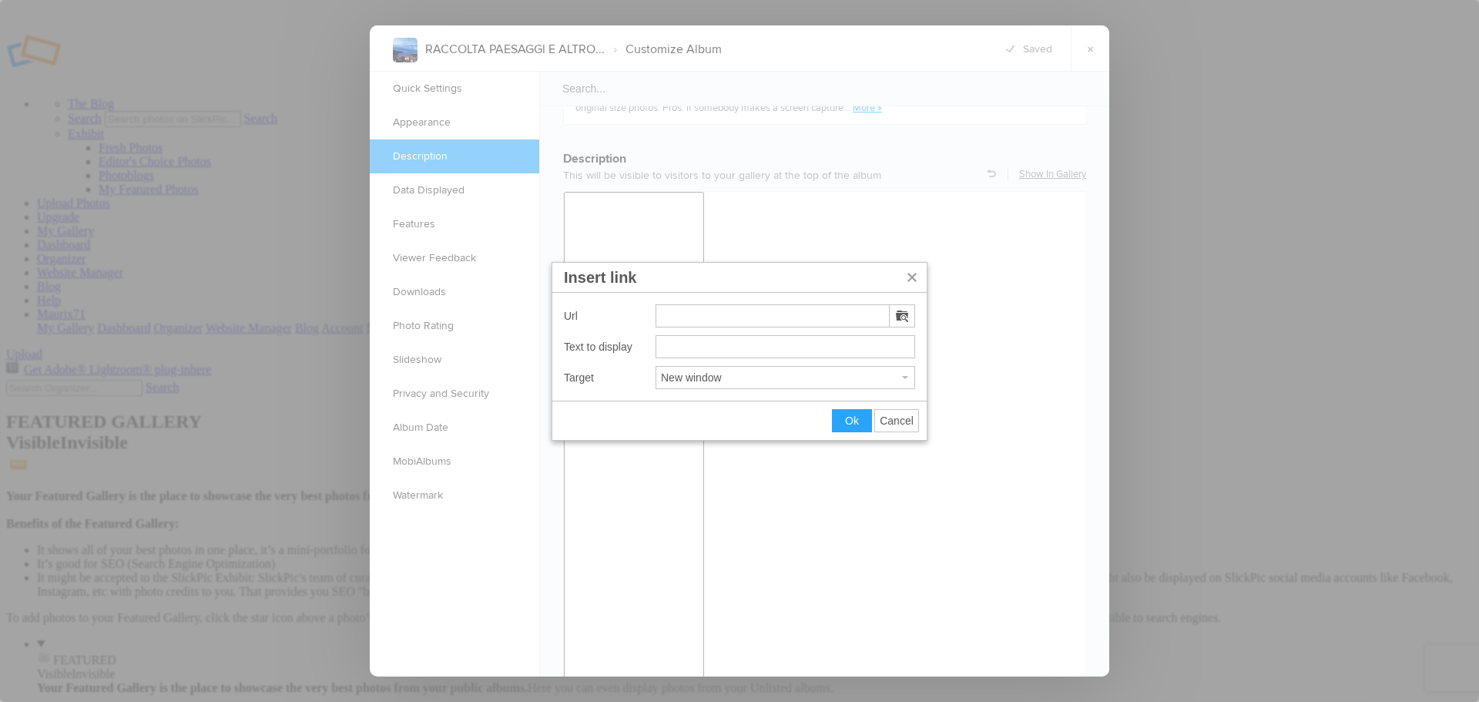
click at [887, 420] on span "Cancel" at bounding box center [897, 420] width 34 height 12
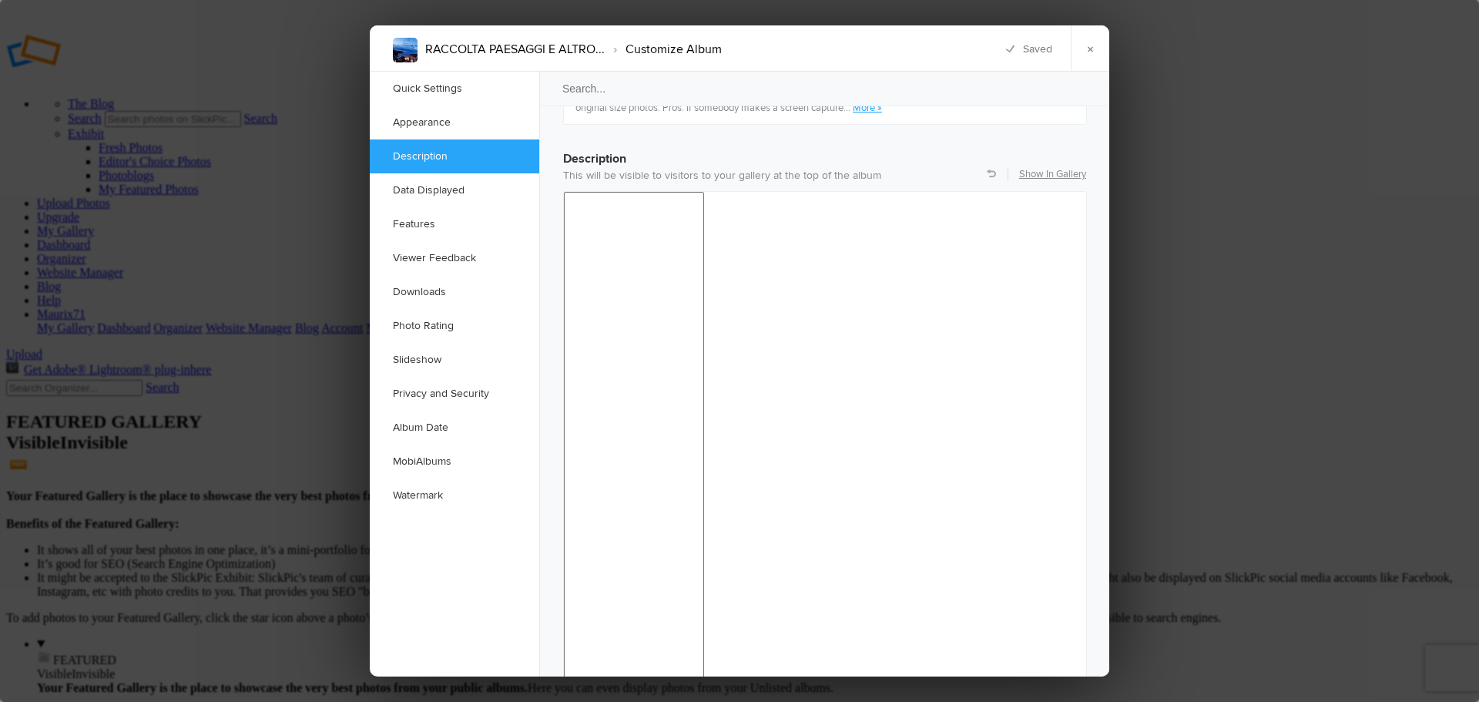
drag, startPoint x: 676, startPoint y: 1017, endPoint x: 554, endPoint y: 1013, distance: 121.8
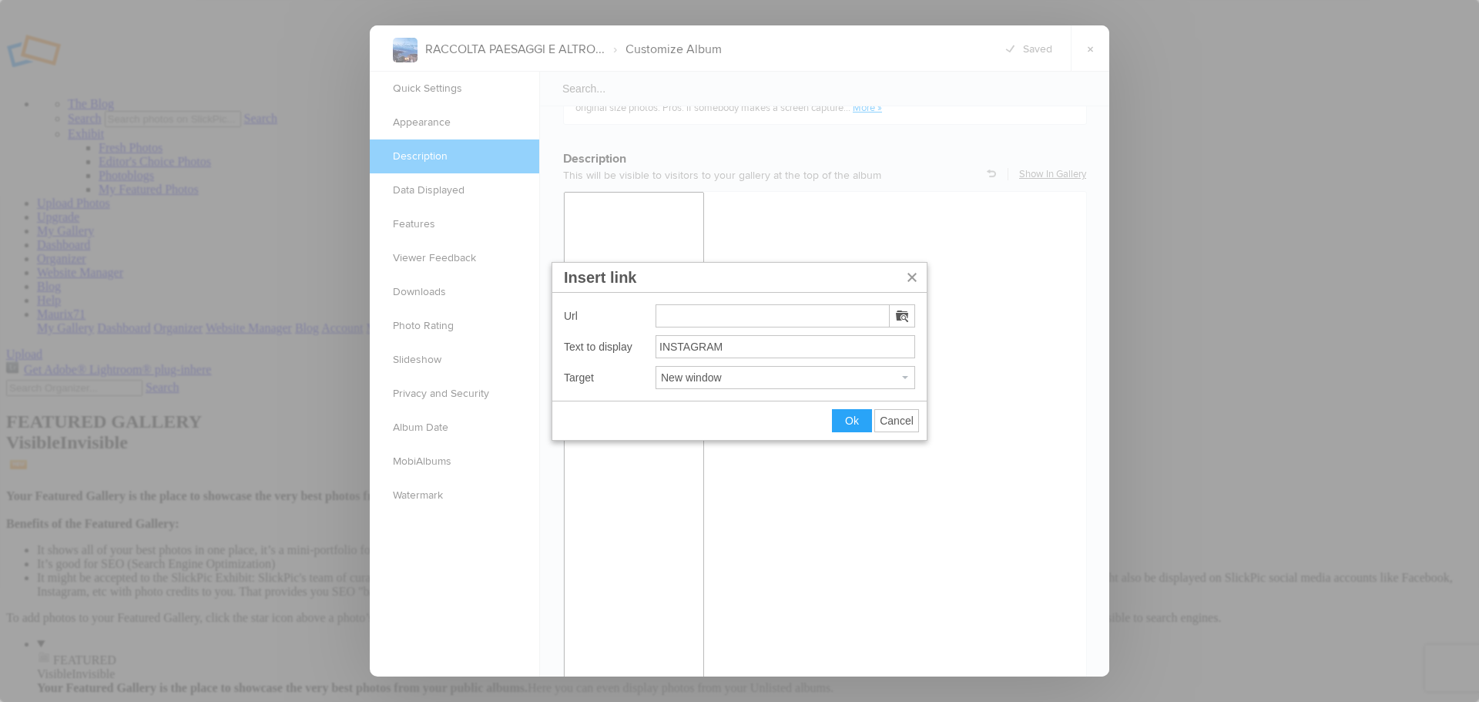
type input "https://instagram.com/ilcastelloverde"
click at [850, 428] on button "Ok" at bounding box center [852, 421] width 39 height 22
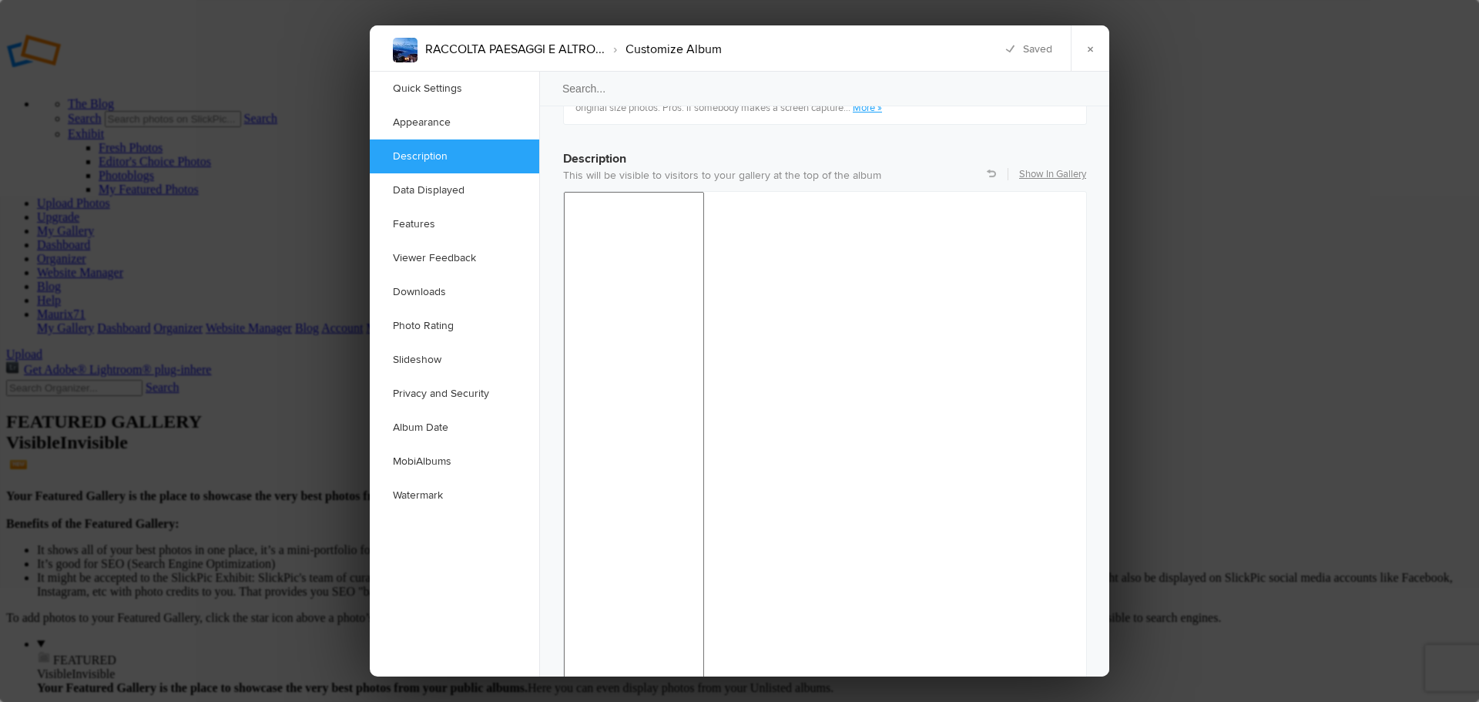
drag, startPoint x: 843, startPoint y: 43, endPoint x: 839, endPoint y: 36, distance: 7.9
click at [843, 43] on div "×" at bounding box center [837, 48] width 185 height 46
click at [1085, 46] on link "×" at bounding box center [1090, 48] width 39 height 46
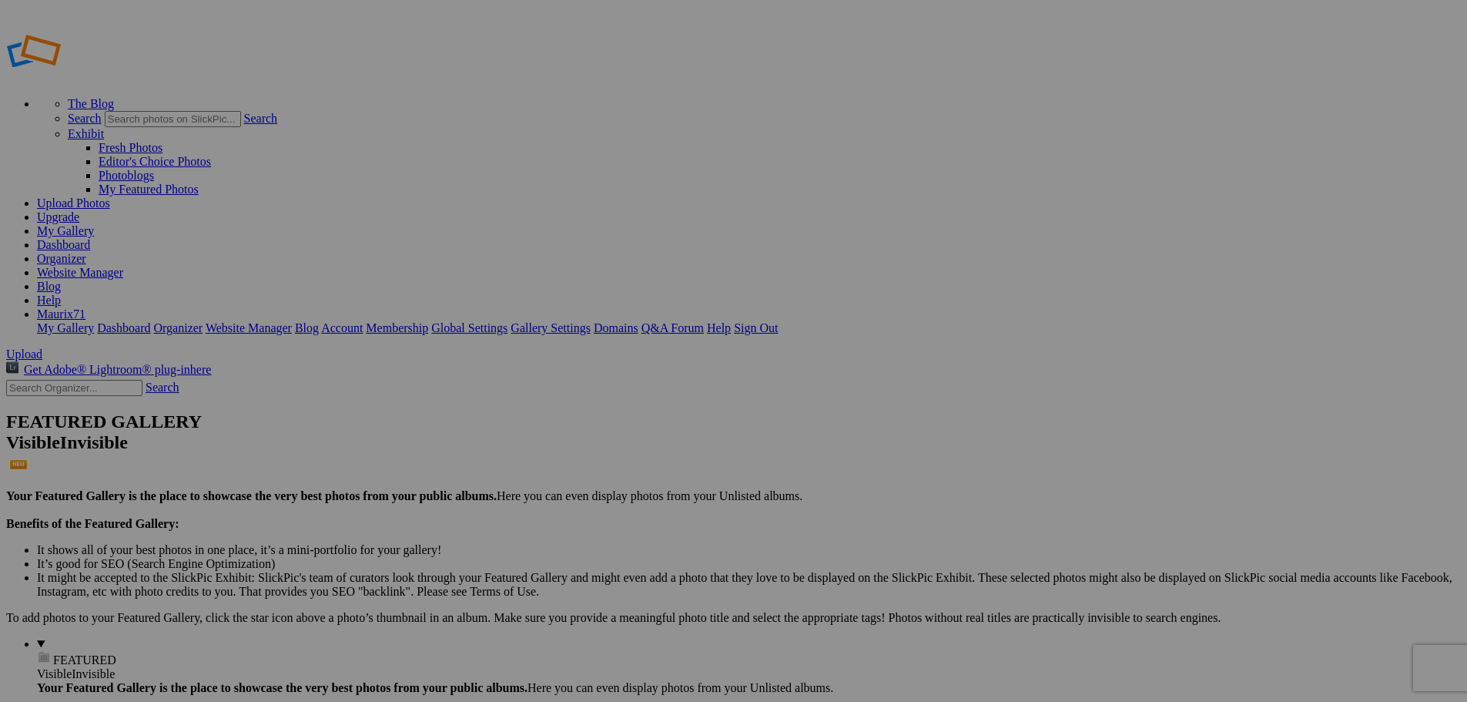
type input "RACCOLTA PAESAGGI E ALTRO..."
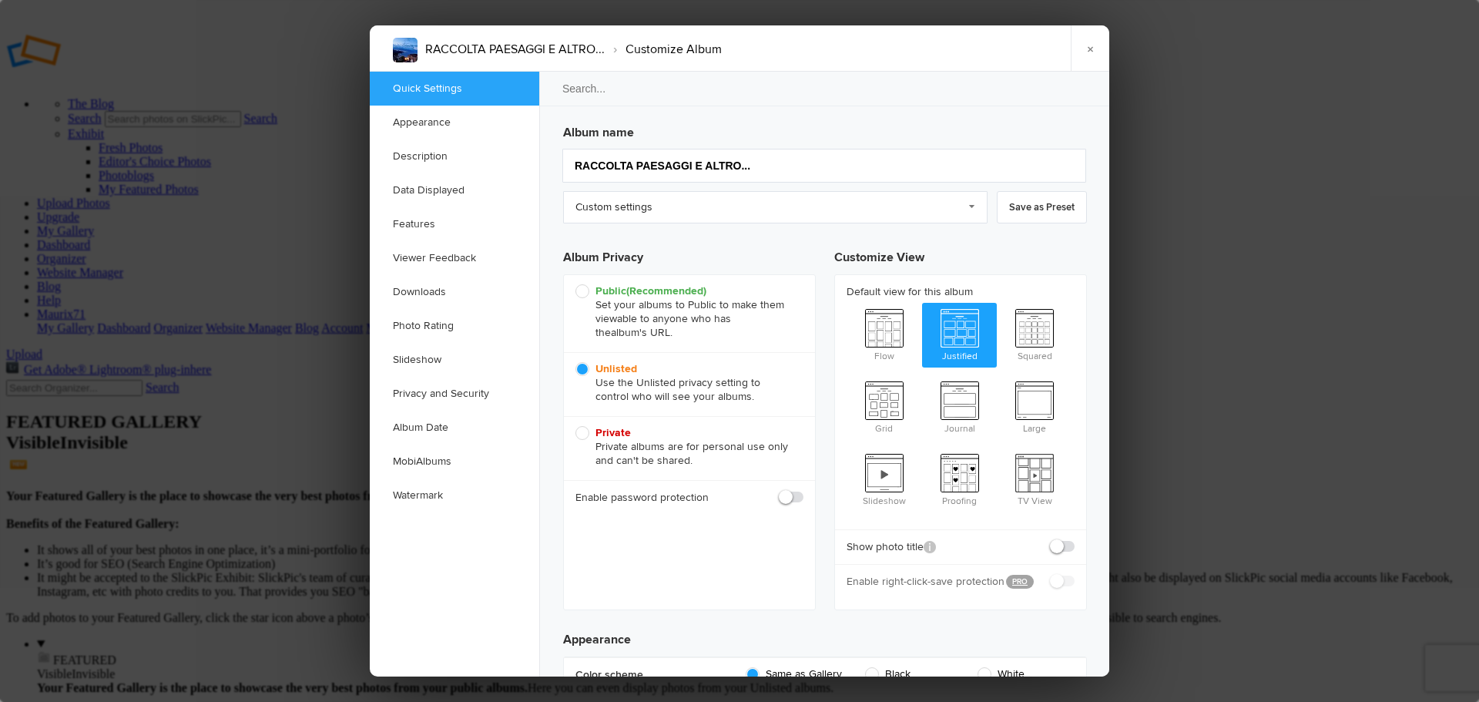
click at [1103, 46] on link "×" at bounding box center [1090, 48] width 39 height 46
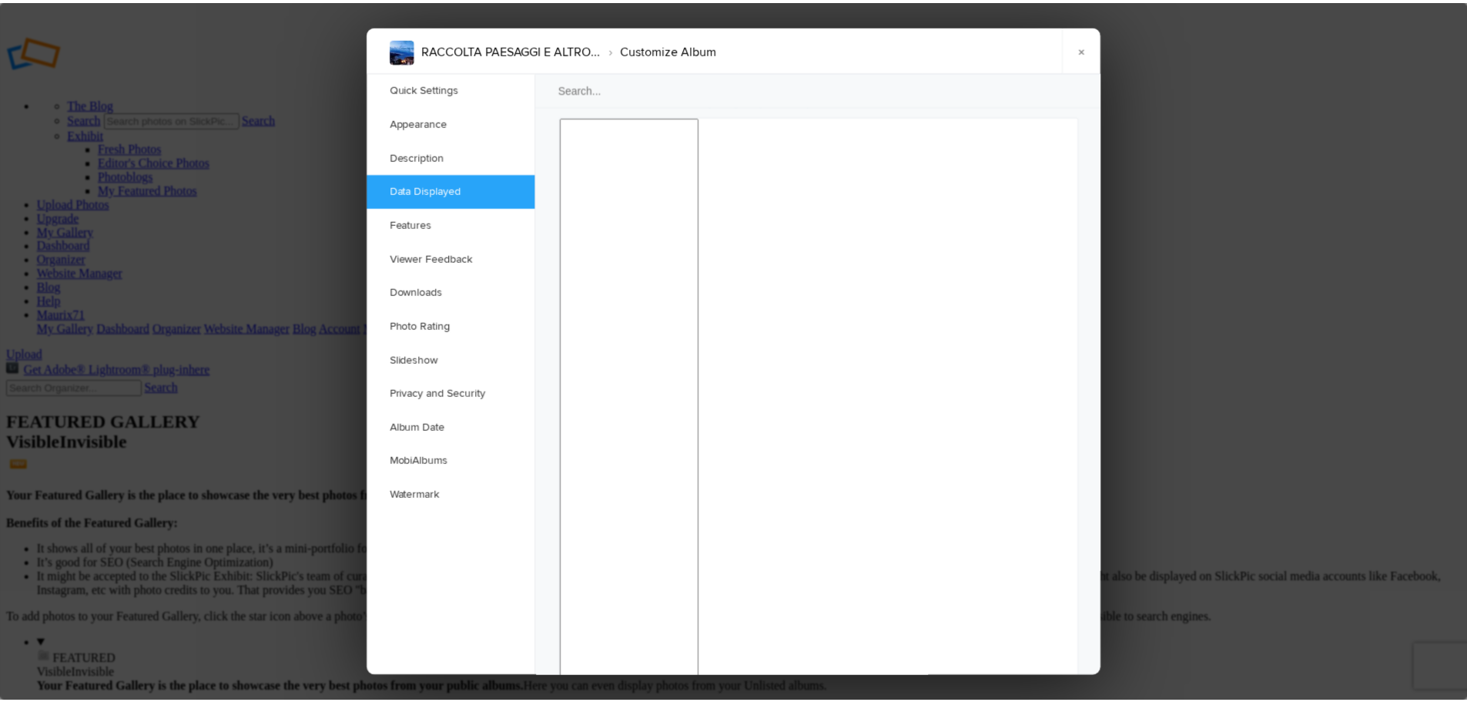
scroll to position [1193, 0]
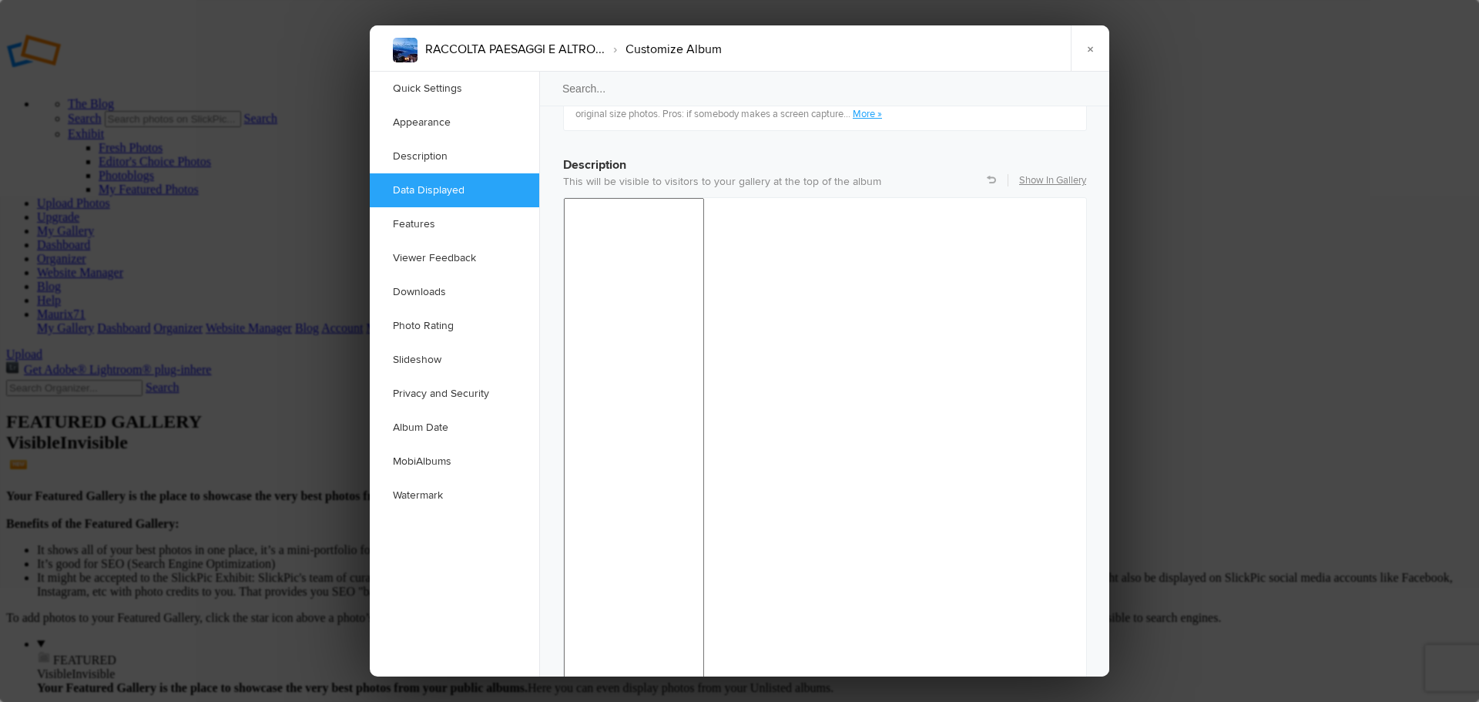
drag, startPoint x: 1102, startPoint y: 123, endPoint x: 520, endPoint y: 96, distance: 582.2
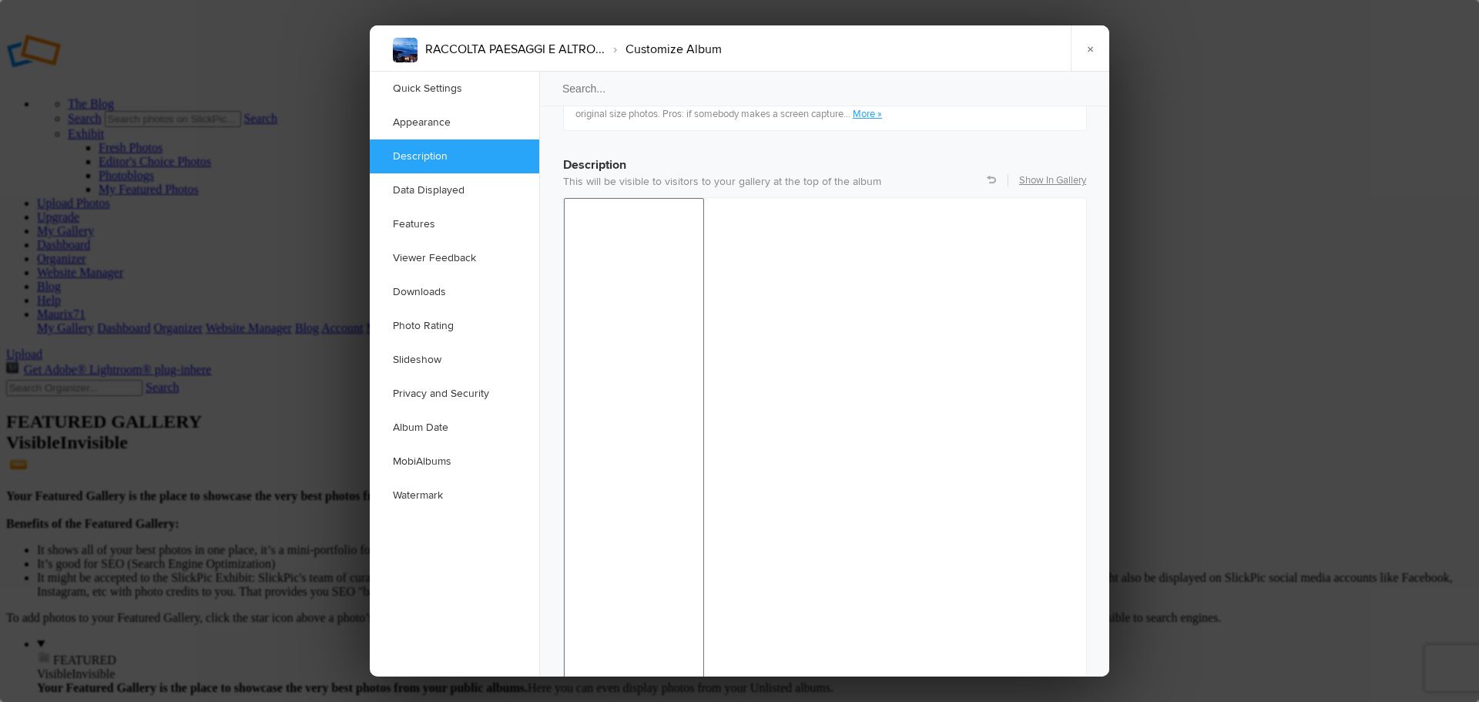
drag, startPoint x: 726, startPoint y: 1117, endPoint x: 575, endPoint y: 1115, distance: 150.2
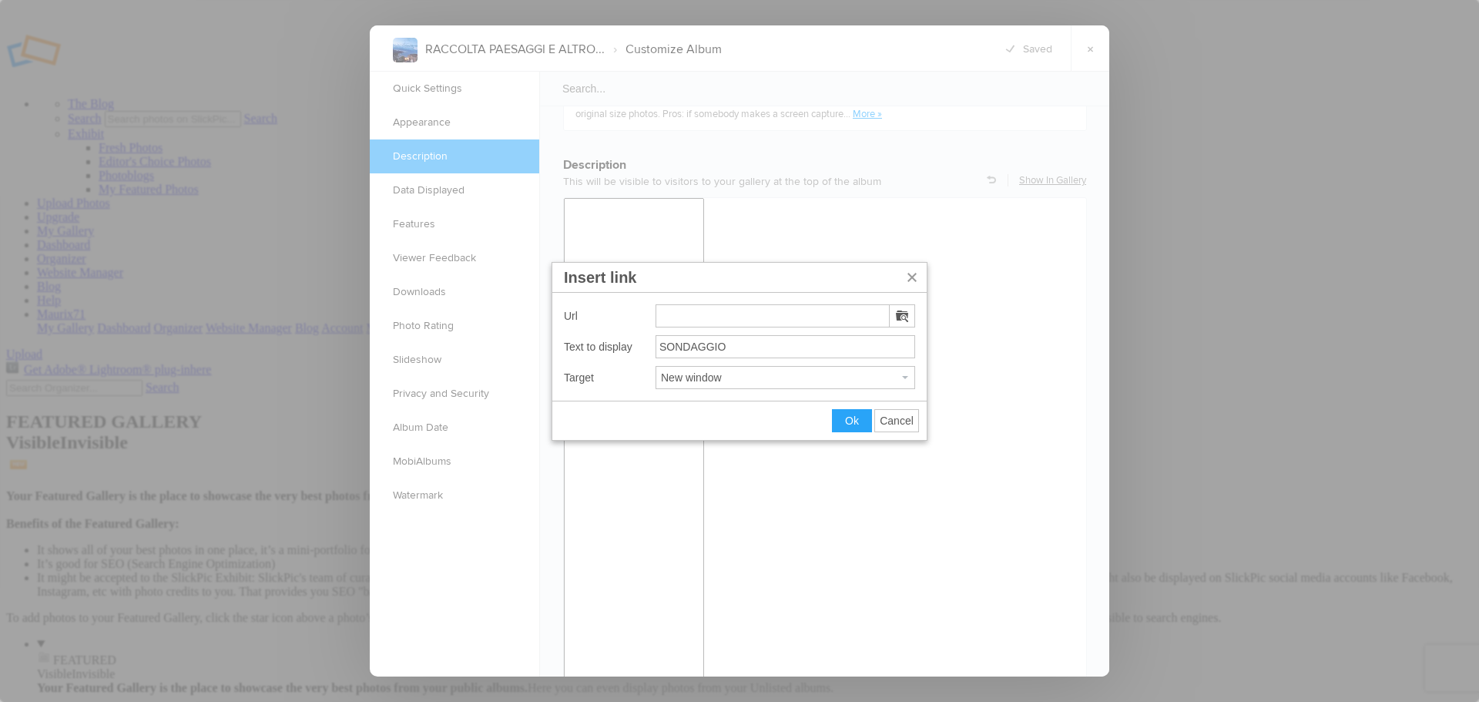
type input "[URL][DOMAIN_NAME]"
drag, startPoint x: 848, startPoint y: 424, endPoint x: 281, endPoint y: 233, distance: 598.3
click at [848, 424] on span "Ok" at bounding box center [852, 420] width 14 height 12
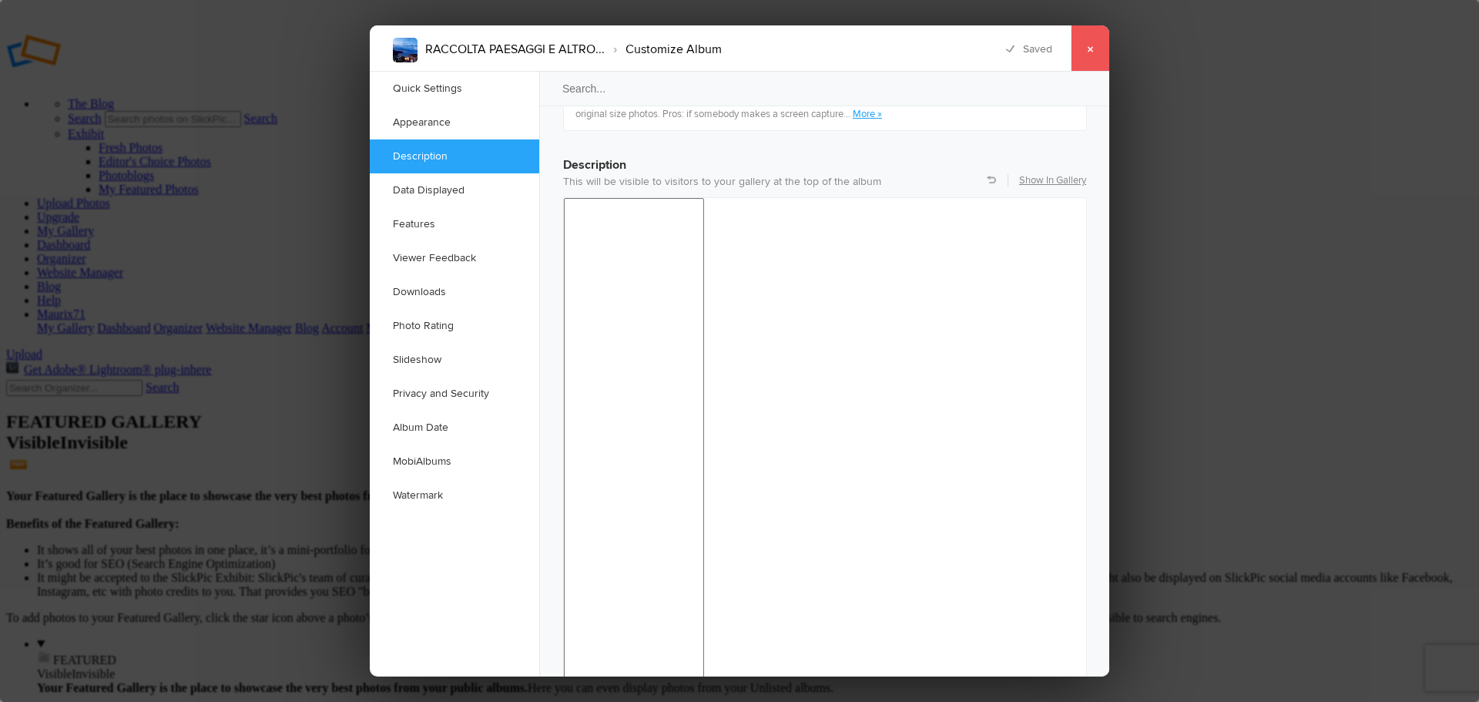
click at [1084, 49] on link "×" at bounding box center [1090, 48] width 39 height 46
